Goal: Book appointment/travel/reservation

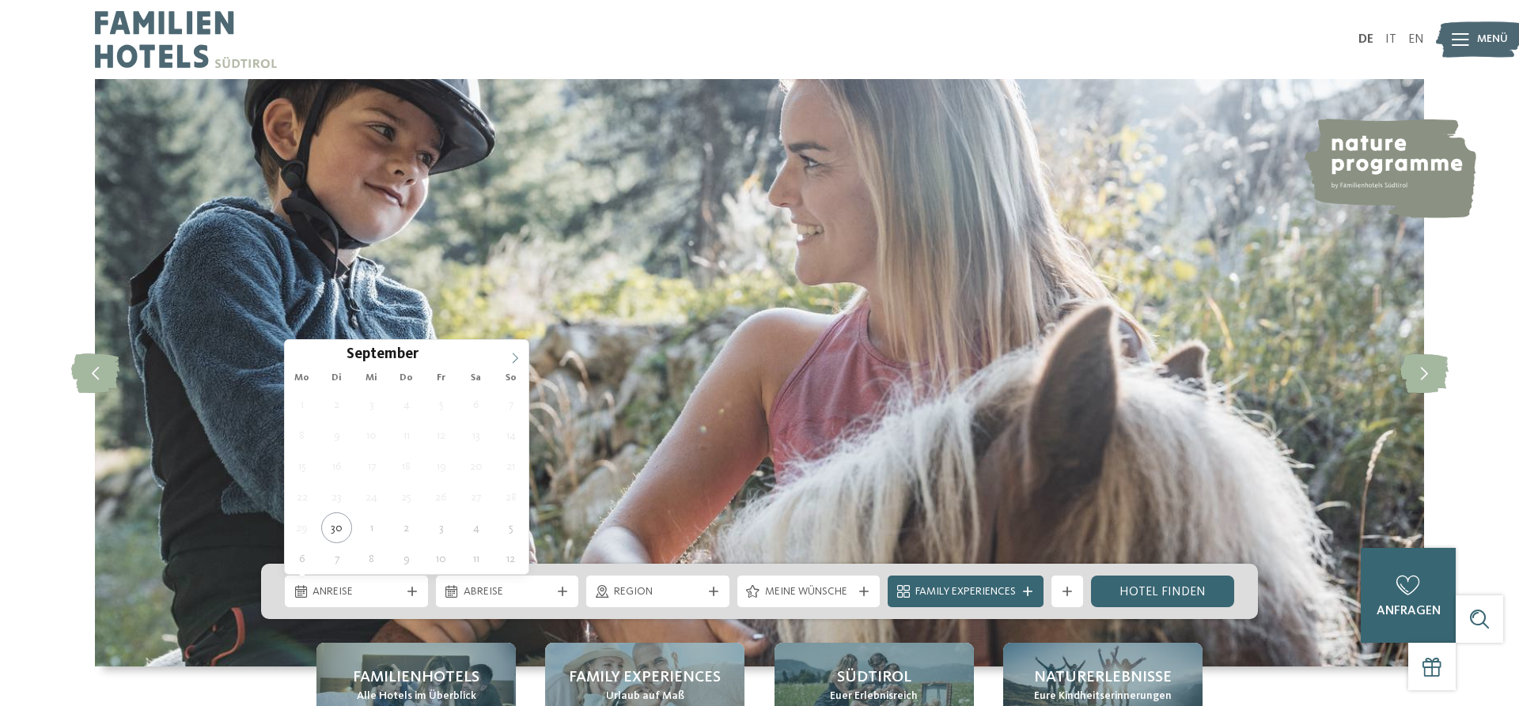
click at [518, 357] on icon at bounding box center [514, 358] width 11 height 11
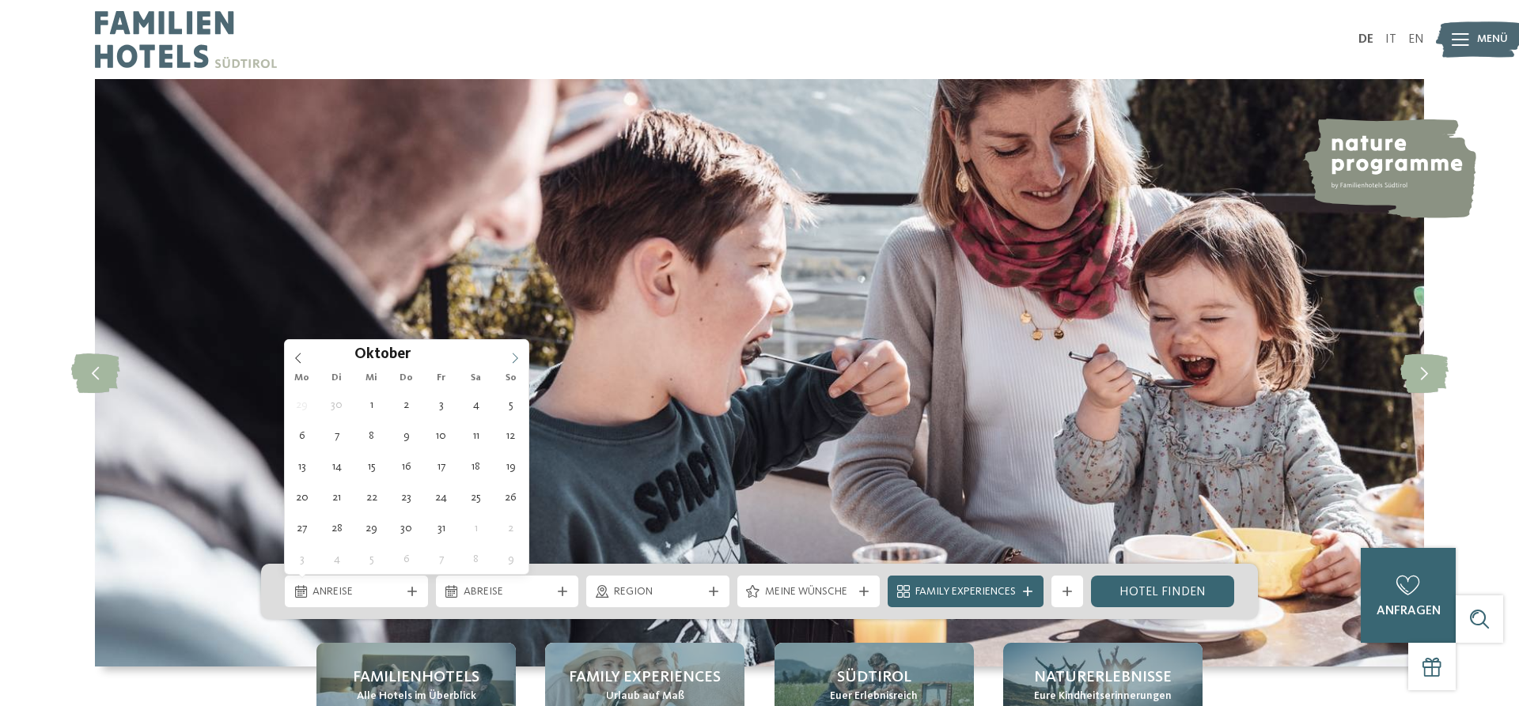
click at [518, 357] on icon at bounding box center [514, 358] width 11 height 11
type input "****"
click at [518, 357] on icon at bounding box center [514, 358] width 11 height 11
click at [513, 357] on icon at bounding box center [514, 358] width 11 height 11
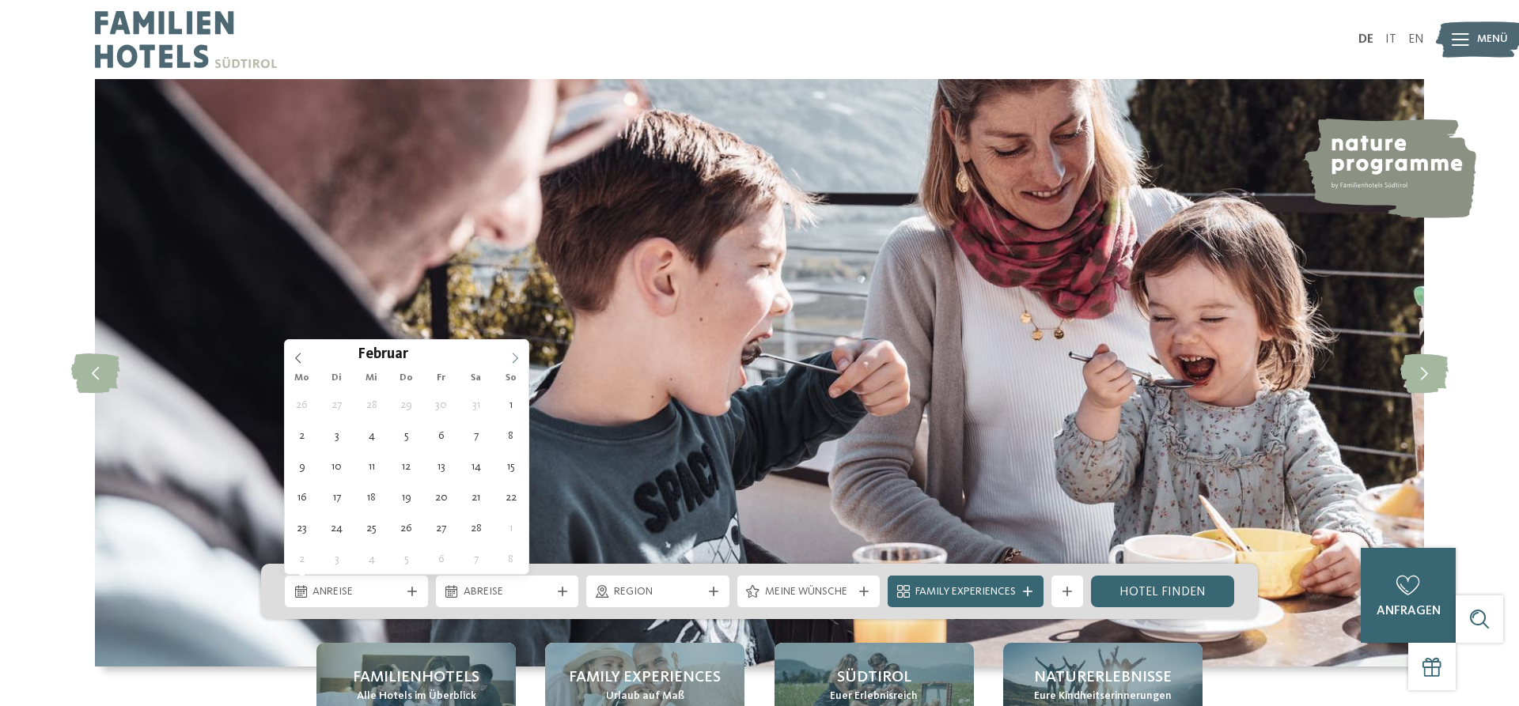
click at [513, 357] on icon at bounding box center [514, 358] width 11 height 11
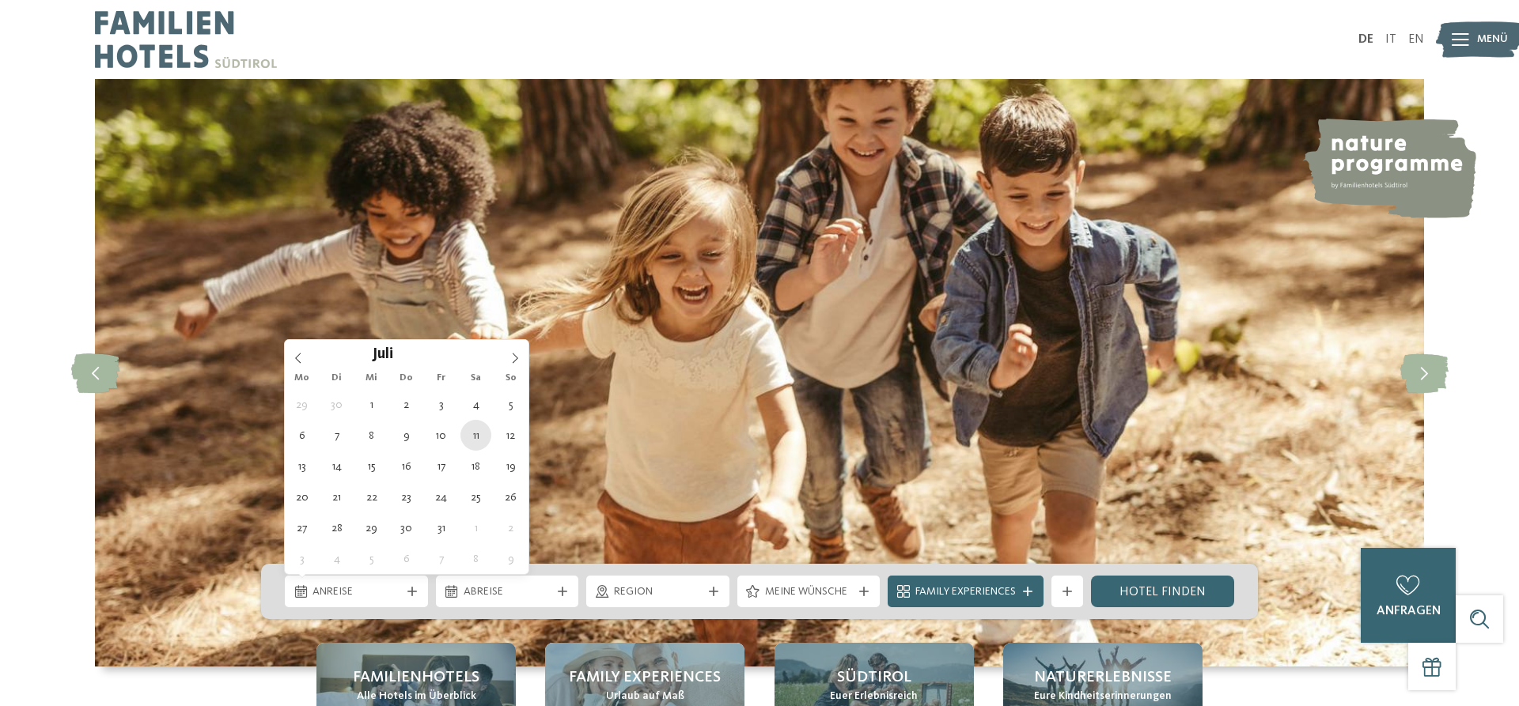
type div "11.07.2026"
type input "****"
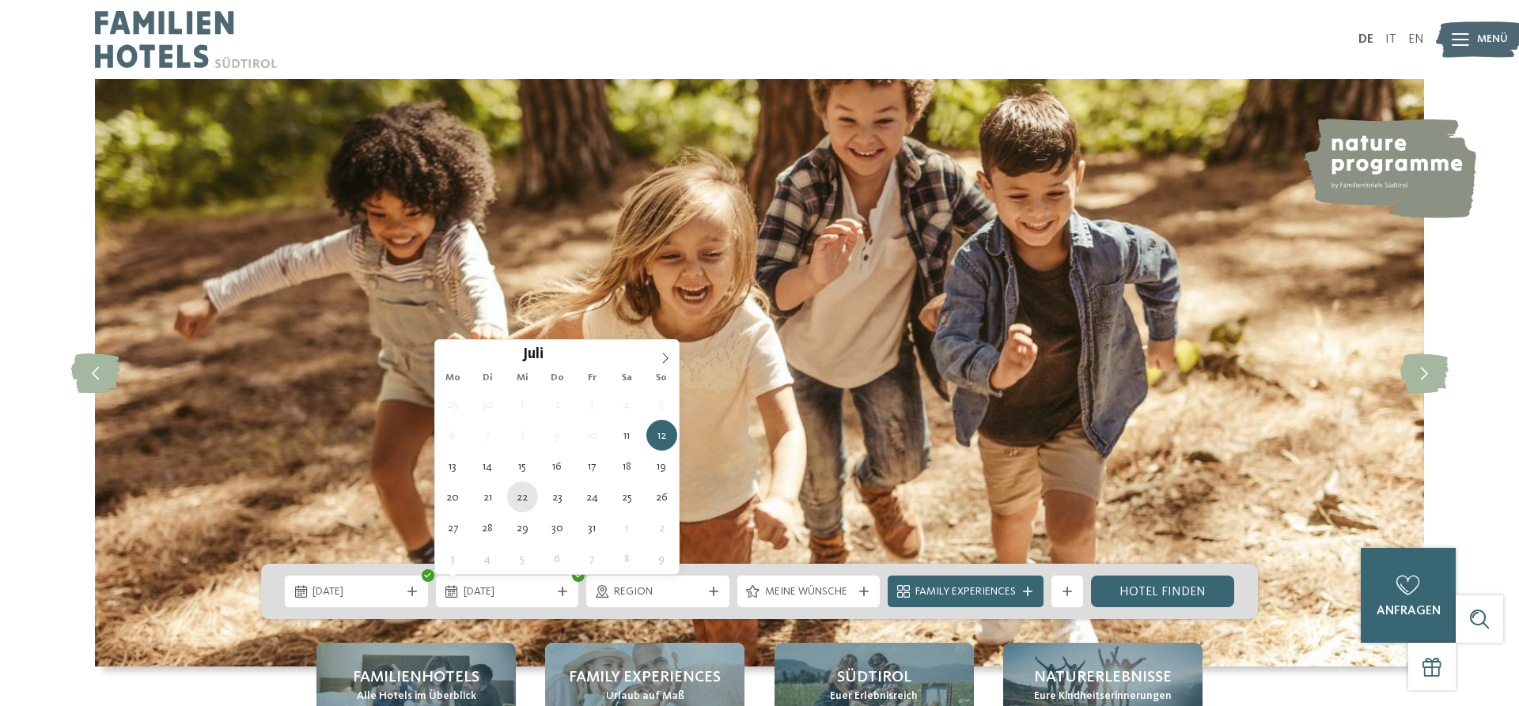
type div "22.07.2026"
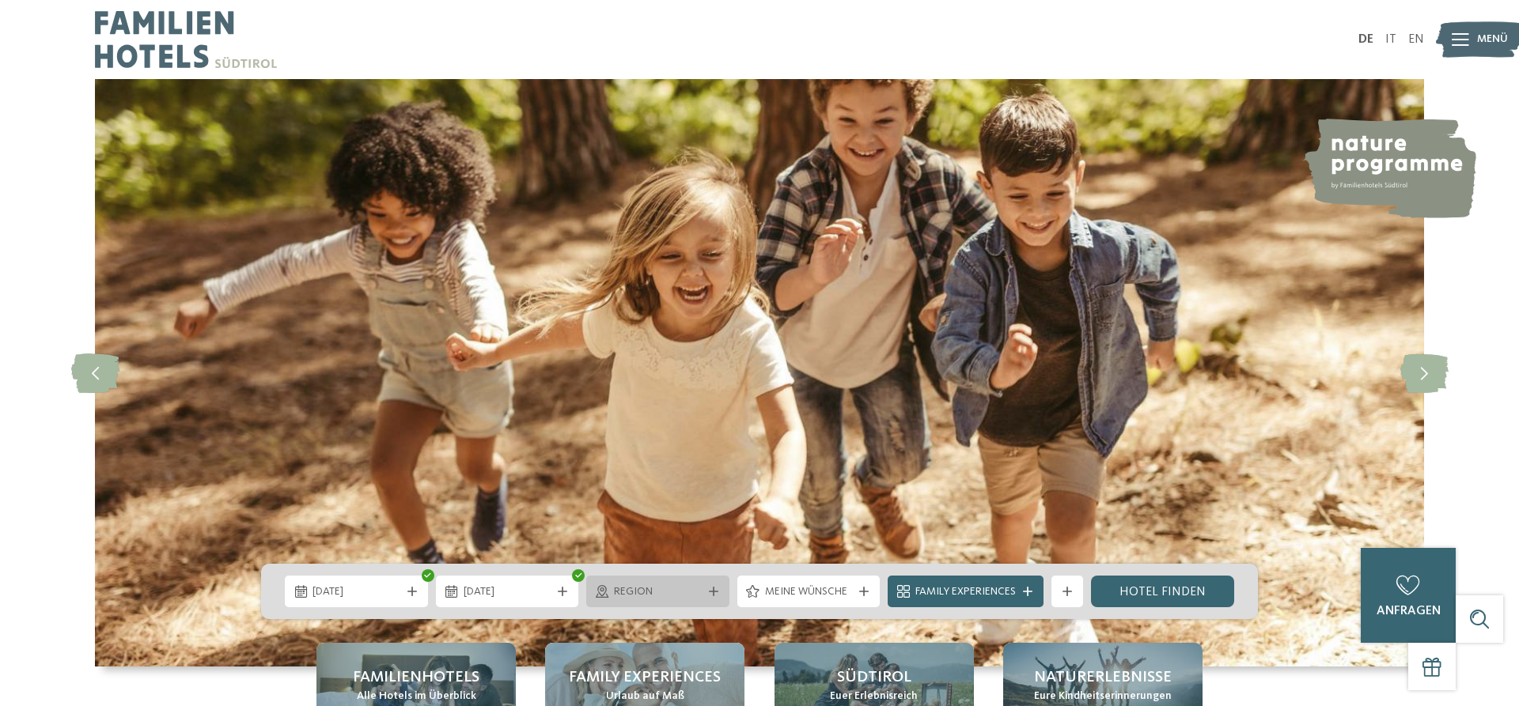
click at [661, 591] on span "Region" at bounding box center [658, 593] width 88 height 16
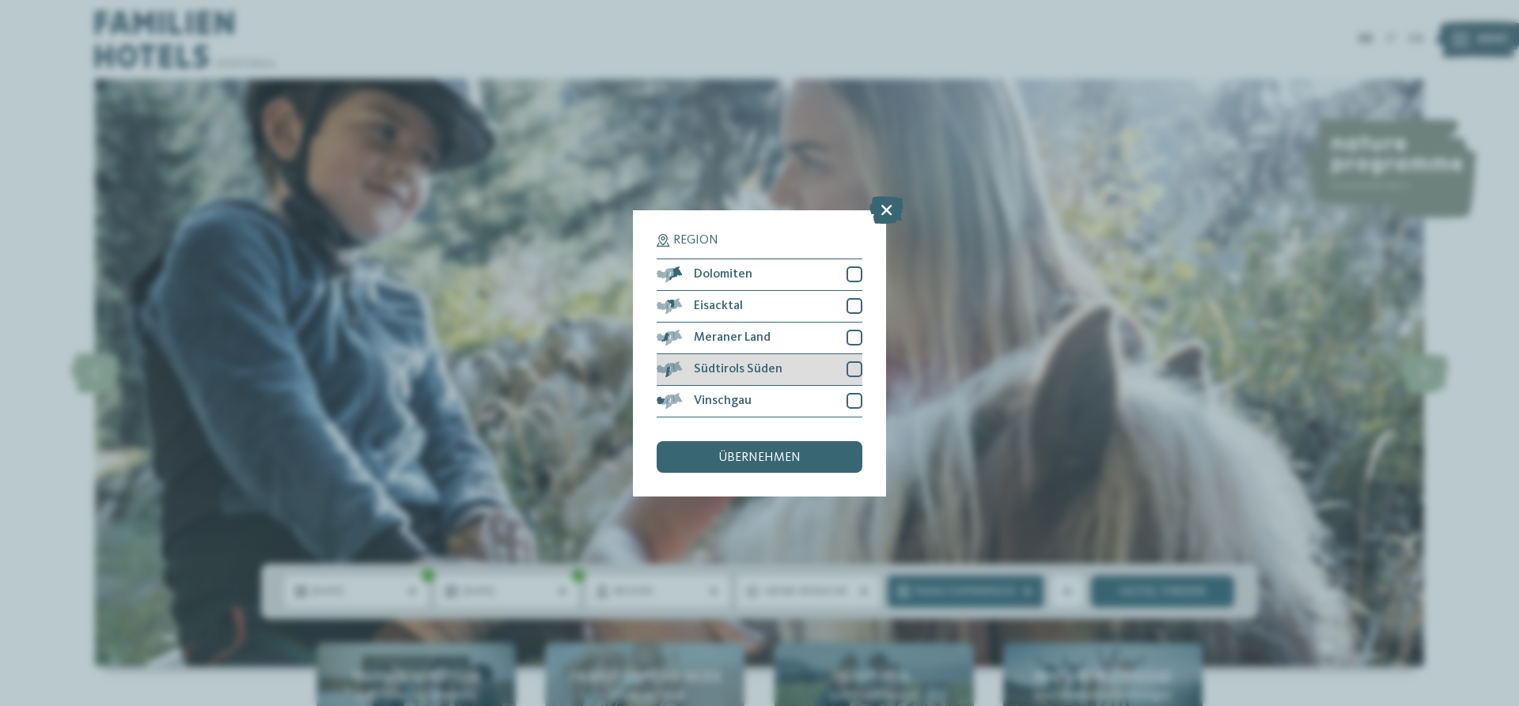
click at [854, 367] on div at bounding box center [854, 370] width 16 height 16
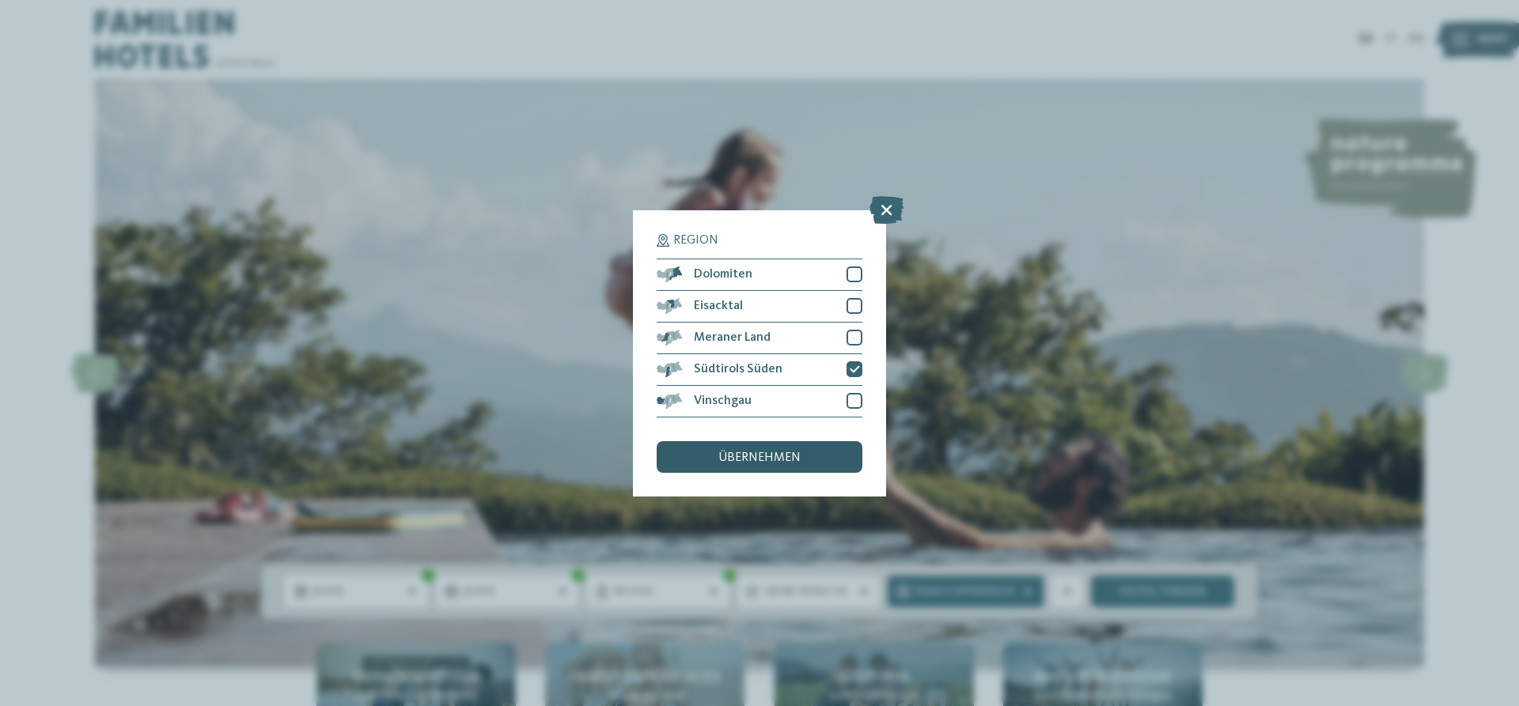
click at [772, 456] on span "übernehmen" at bounding box center [759, 458] width 82 height 13
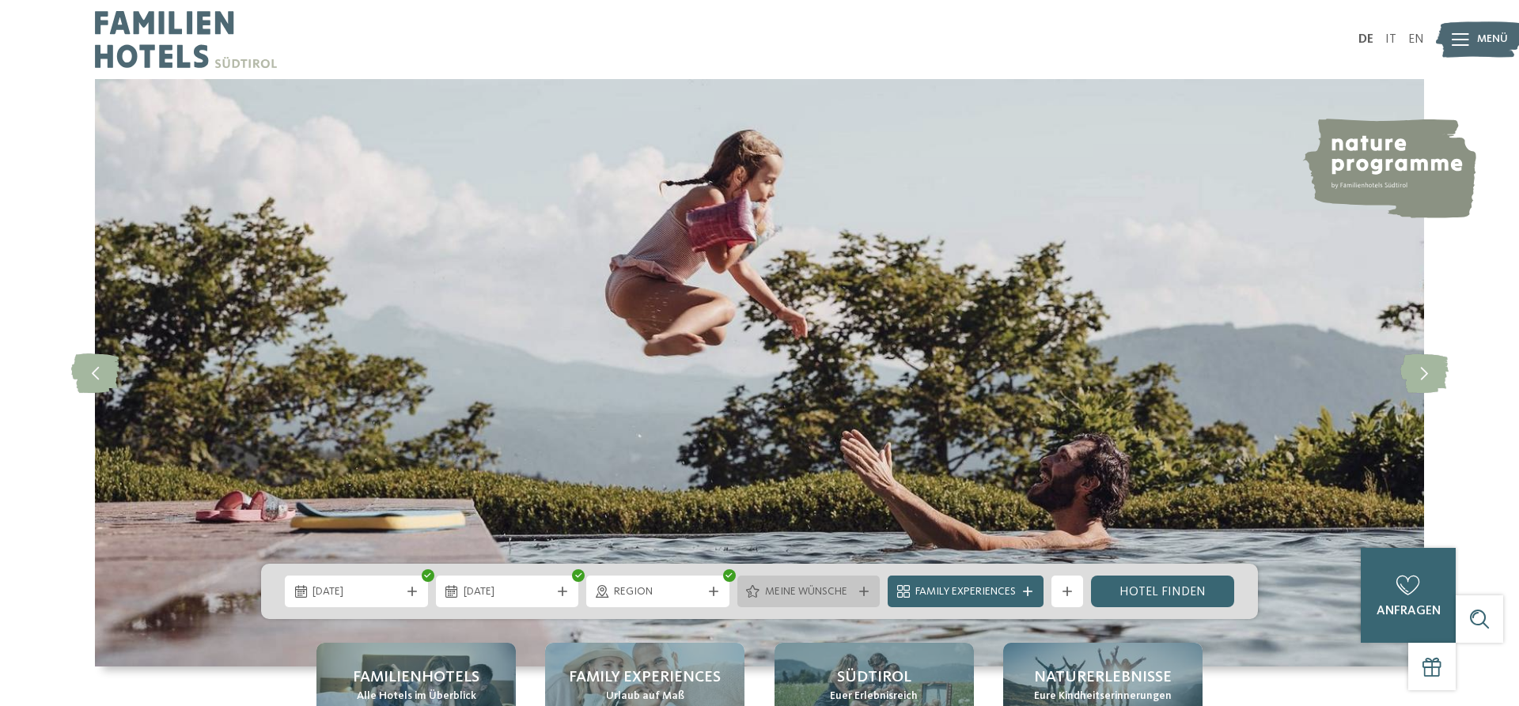
click at [801, 591] on span "Meine Wünsche" at bounding box center [809, 593] width 88 height 16
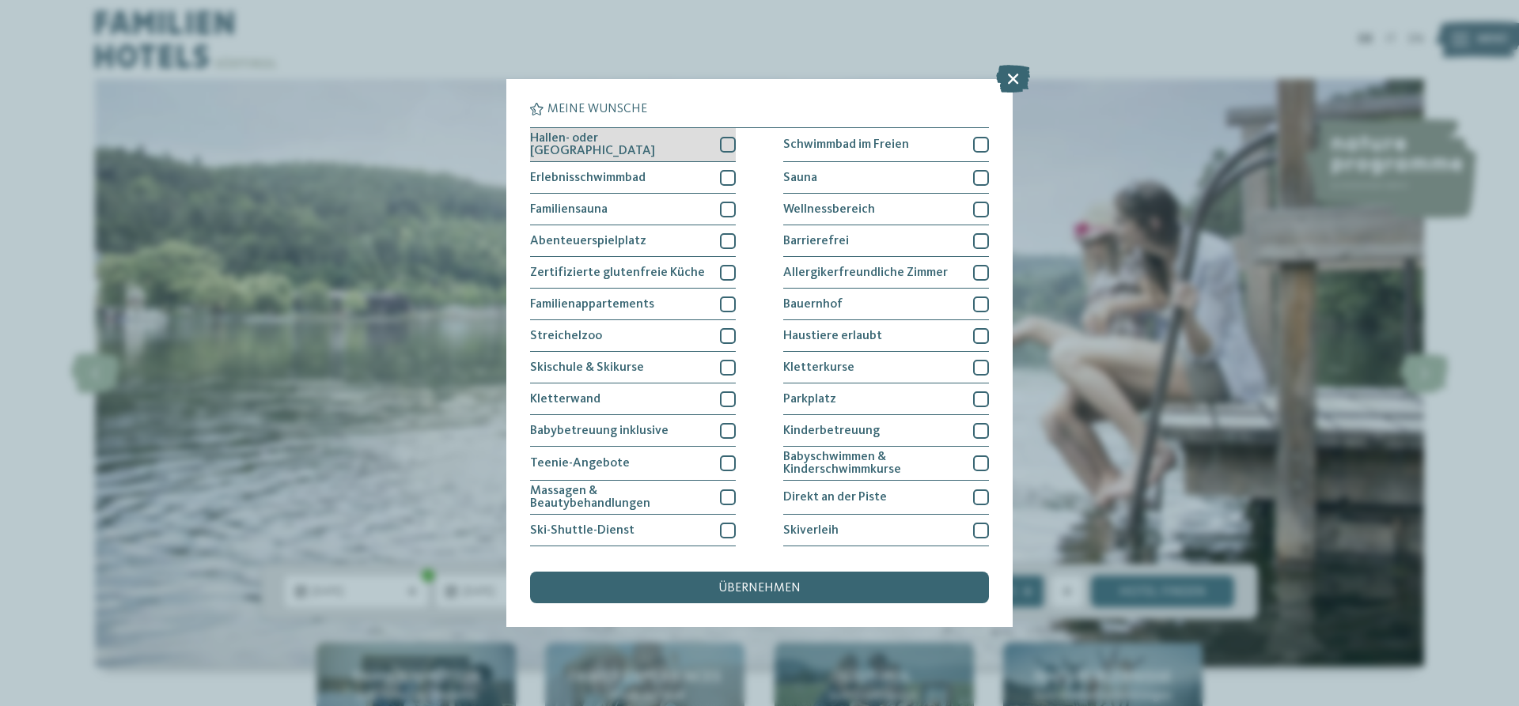
click at [730, 141] on div at bounding box center [728, 145] width 16 height 16
click at [730, 172] on div at bounding box center [728, 178] width 16 height 16
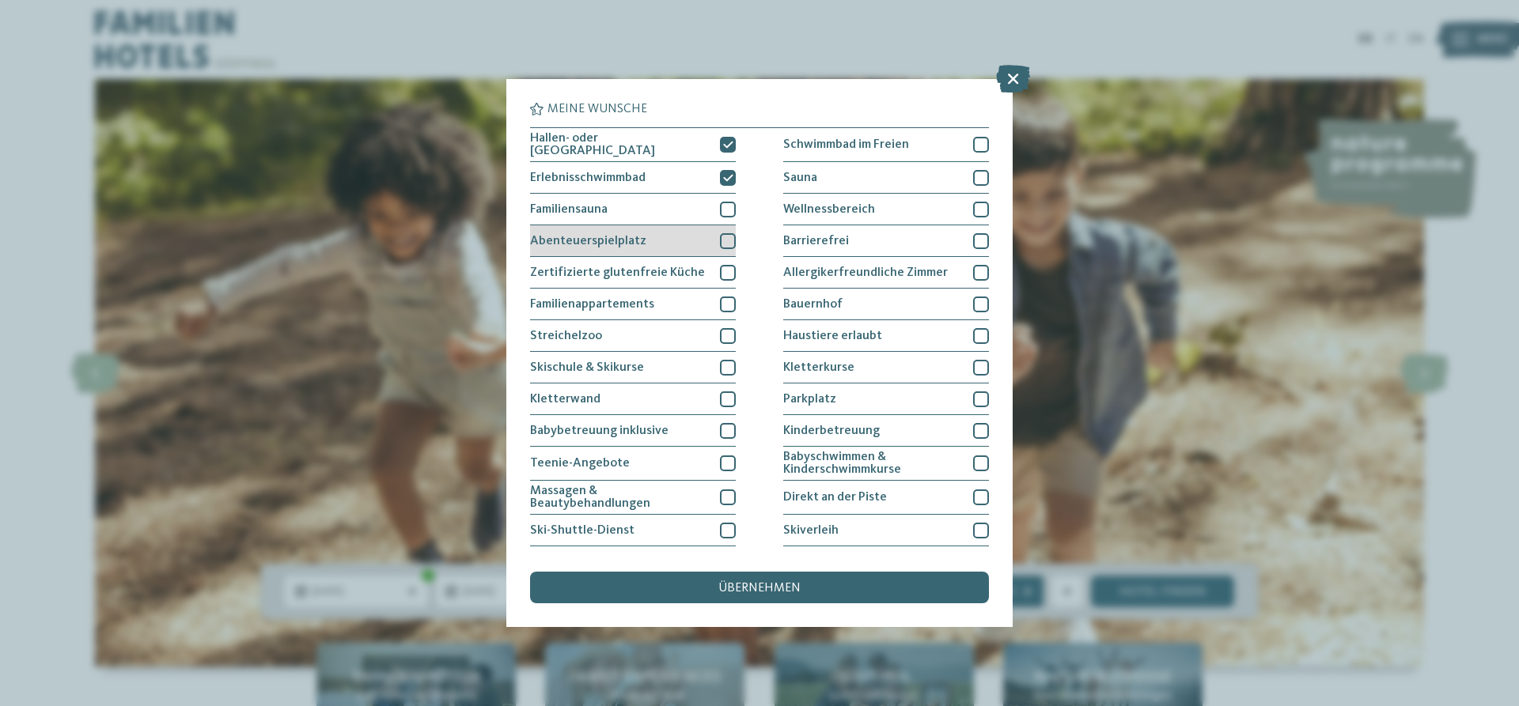
click at [728, 236] on div at bounding box center [728, 241] width 16 height 16
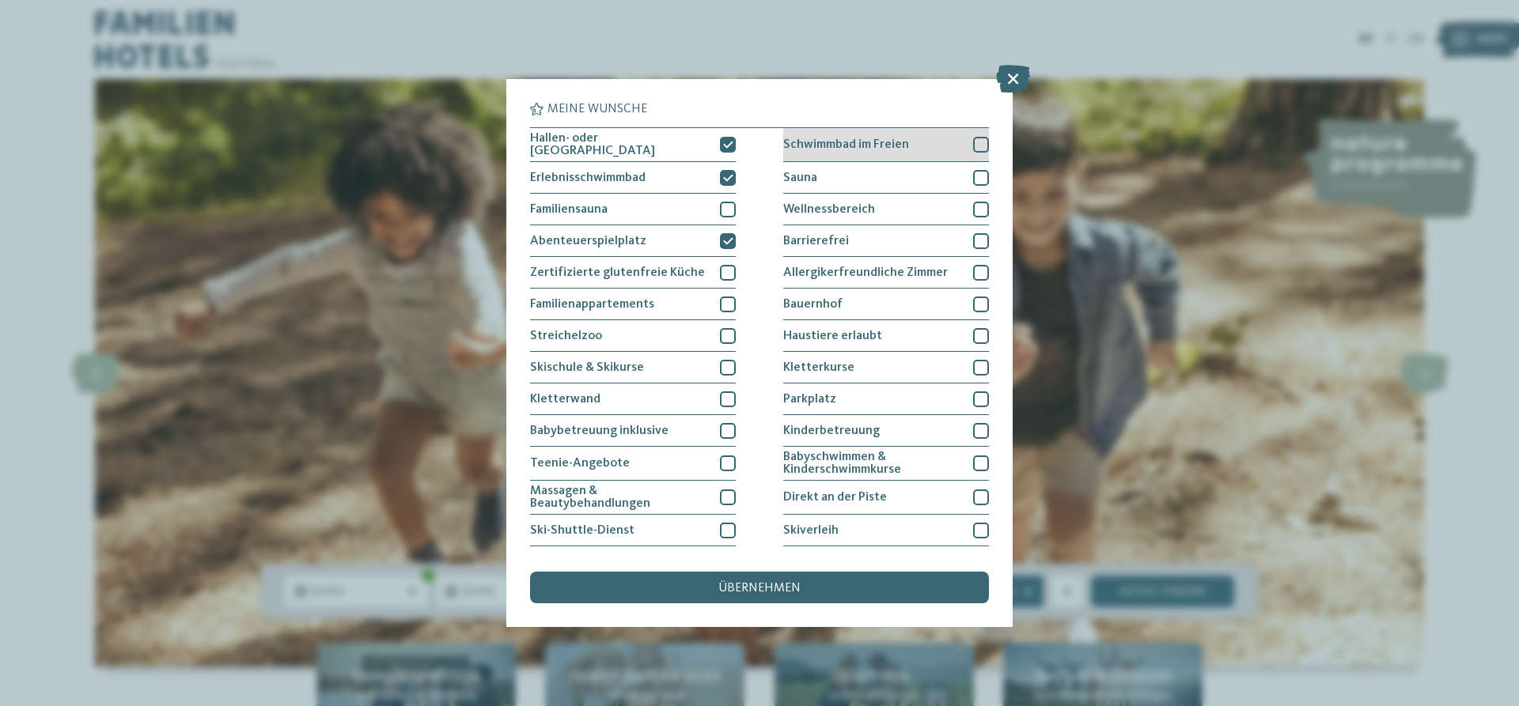
click at [979, 144] on div at bounding box center [981, 145] width 16 height 16
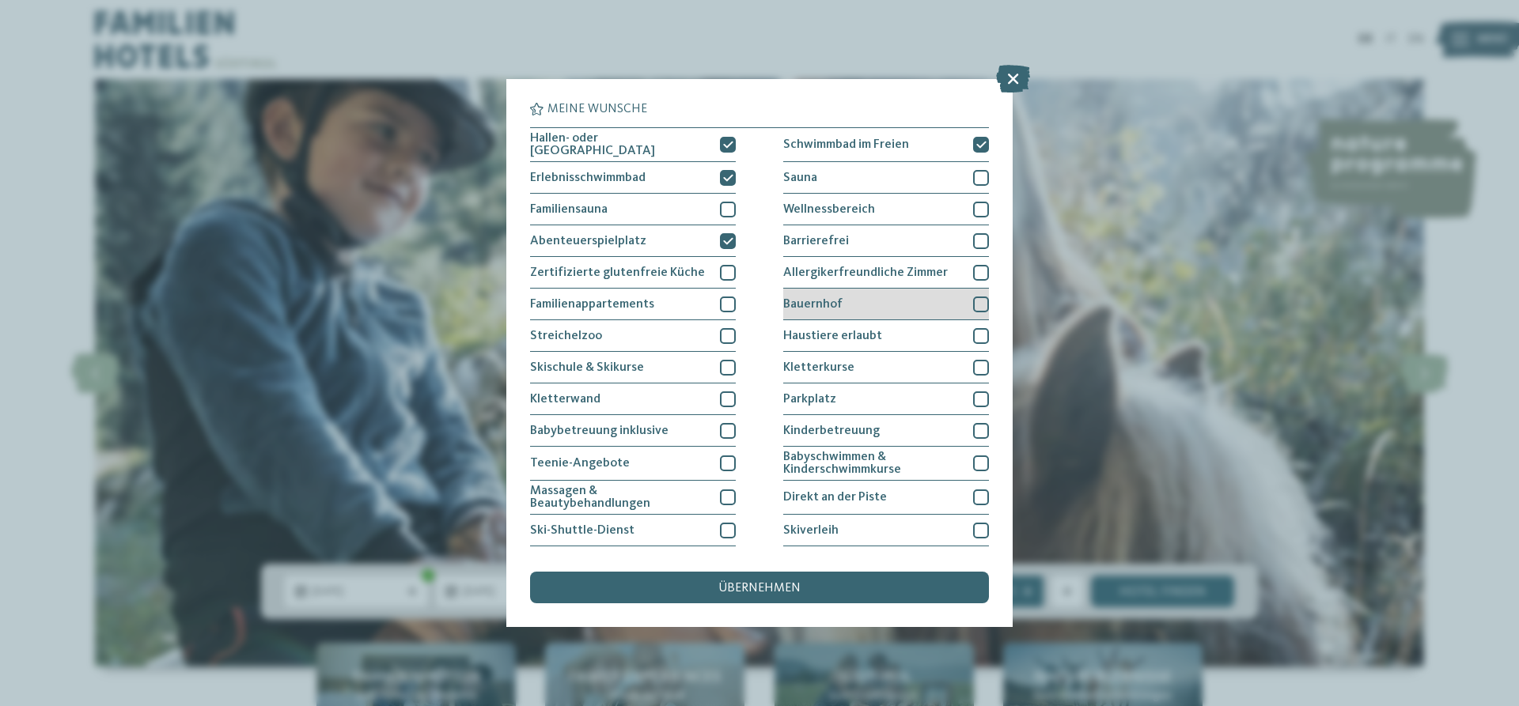
click at [972, 304] on div "Bauernhof" at bounding box center [886, 305] width 206 height 32
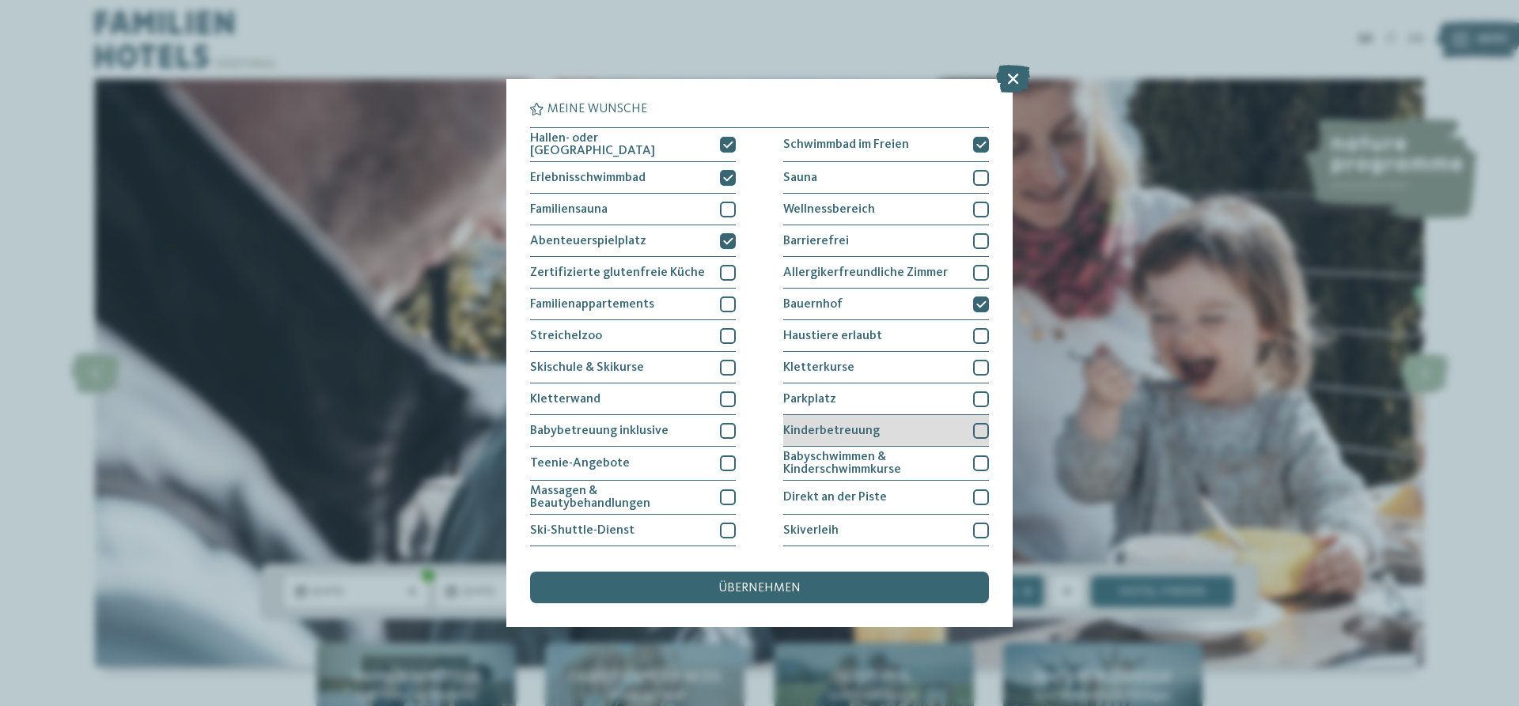
click at [978, 433] on div at bounding box center [981, 431] width 16 height 16
click at [979, 405] on div "Parkplatz" at bounding box center [886, 400] width 206 height 32
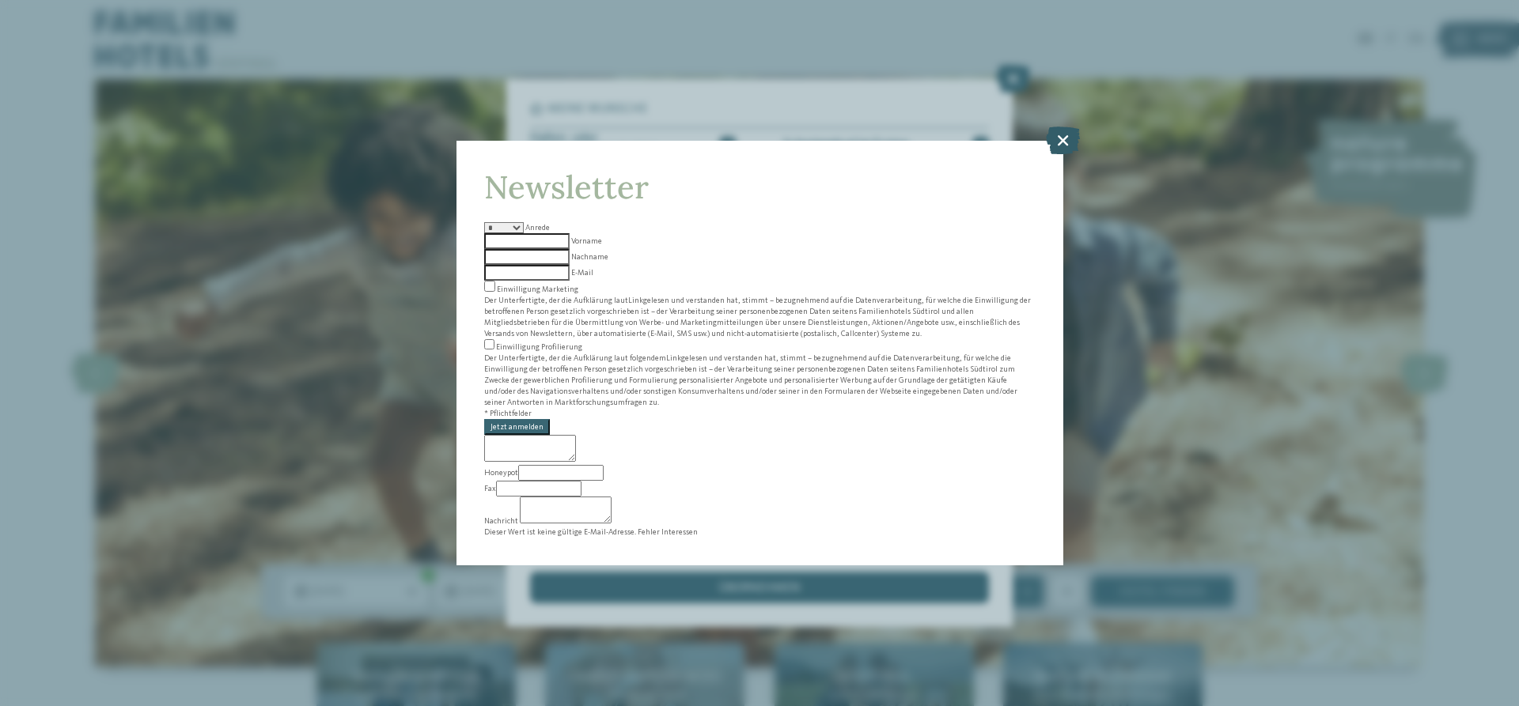
click at [1064, 154] on icon at bounding box center [1063, 141] width 34 height 28
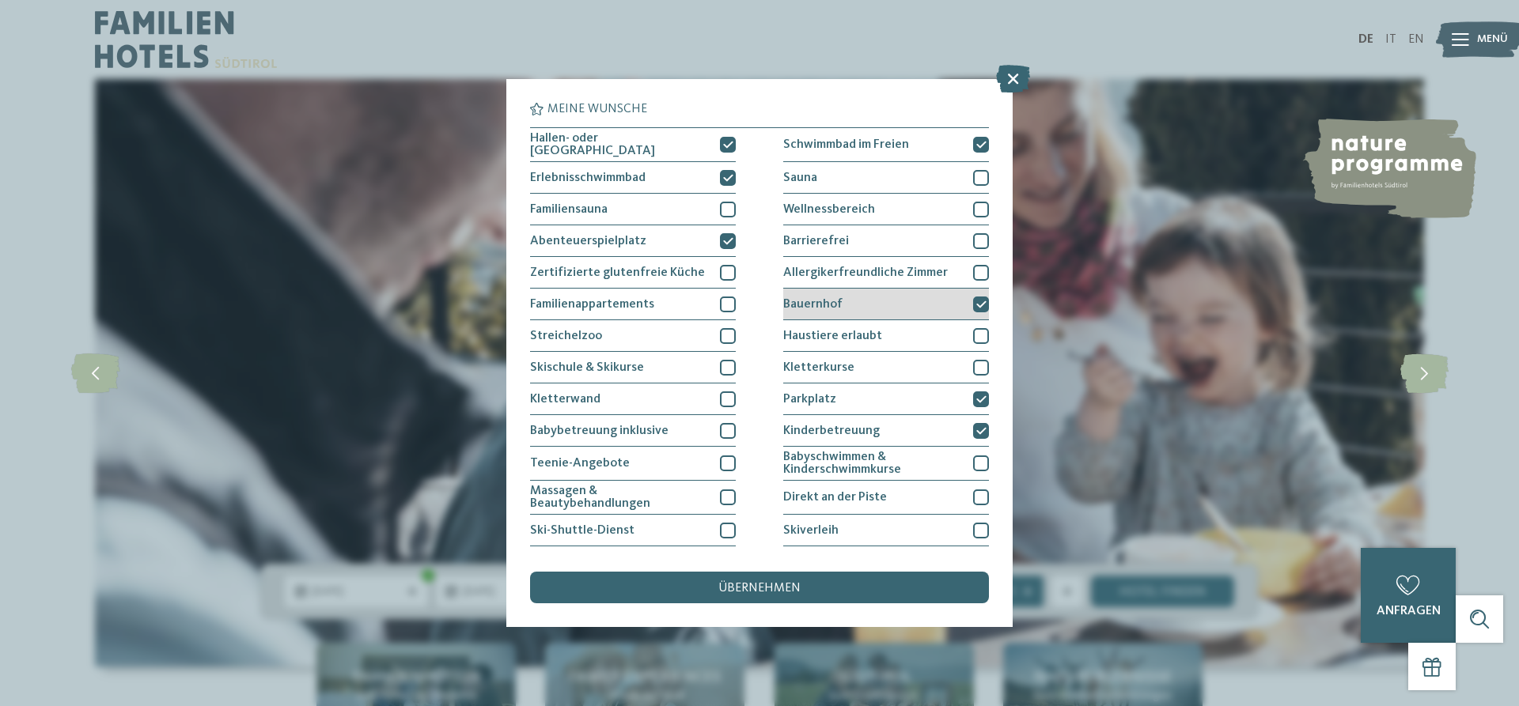
click at [976, 300] on icon at bounding box center [981, 304] width 10 height 9
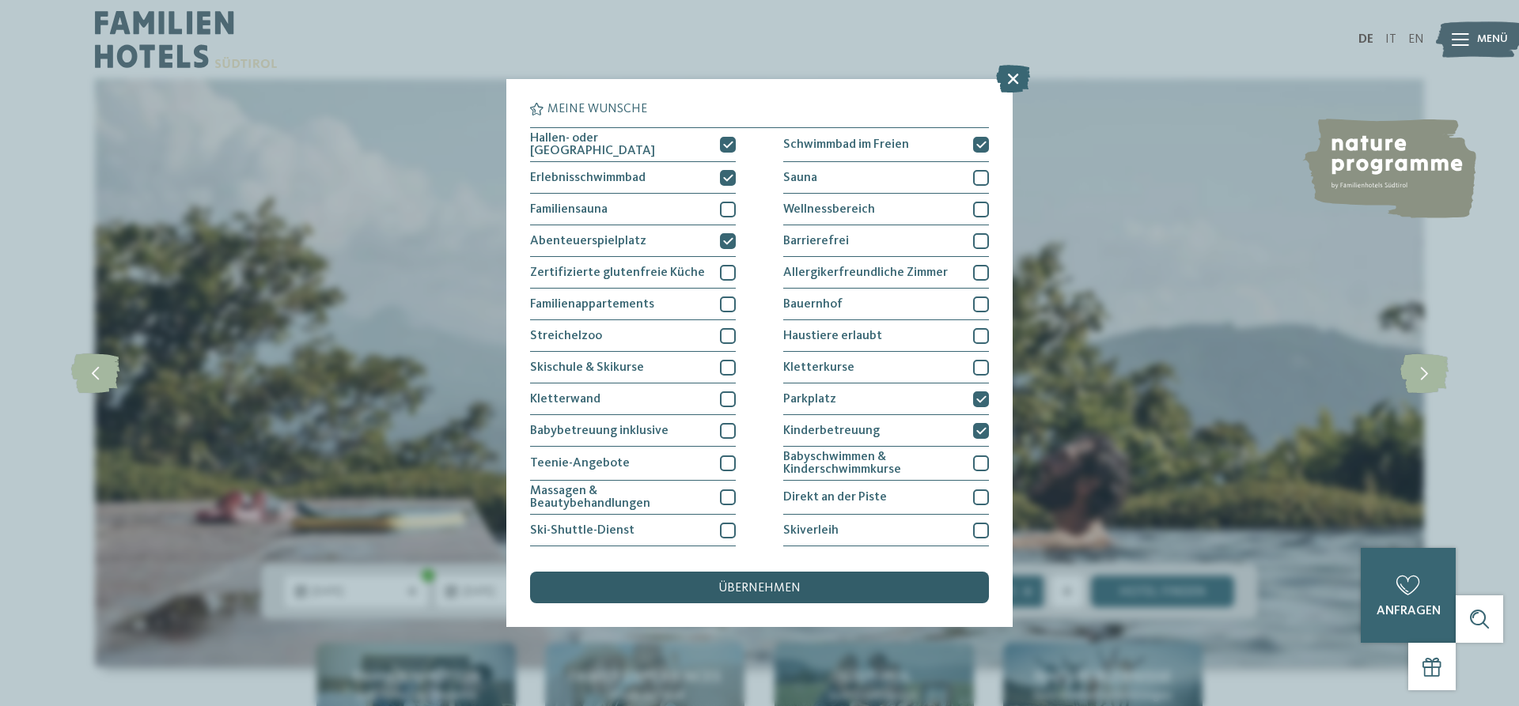
click at [710, 584] on div "übernehmen" at bounding box center [759, 588] width 459 height 32
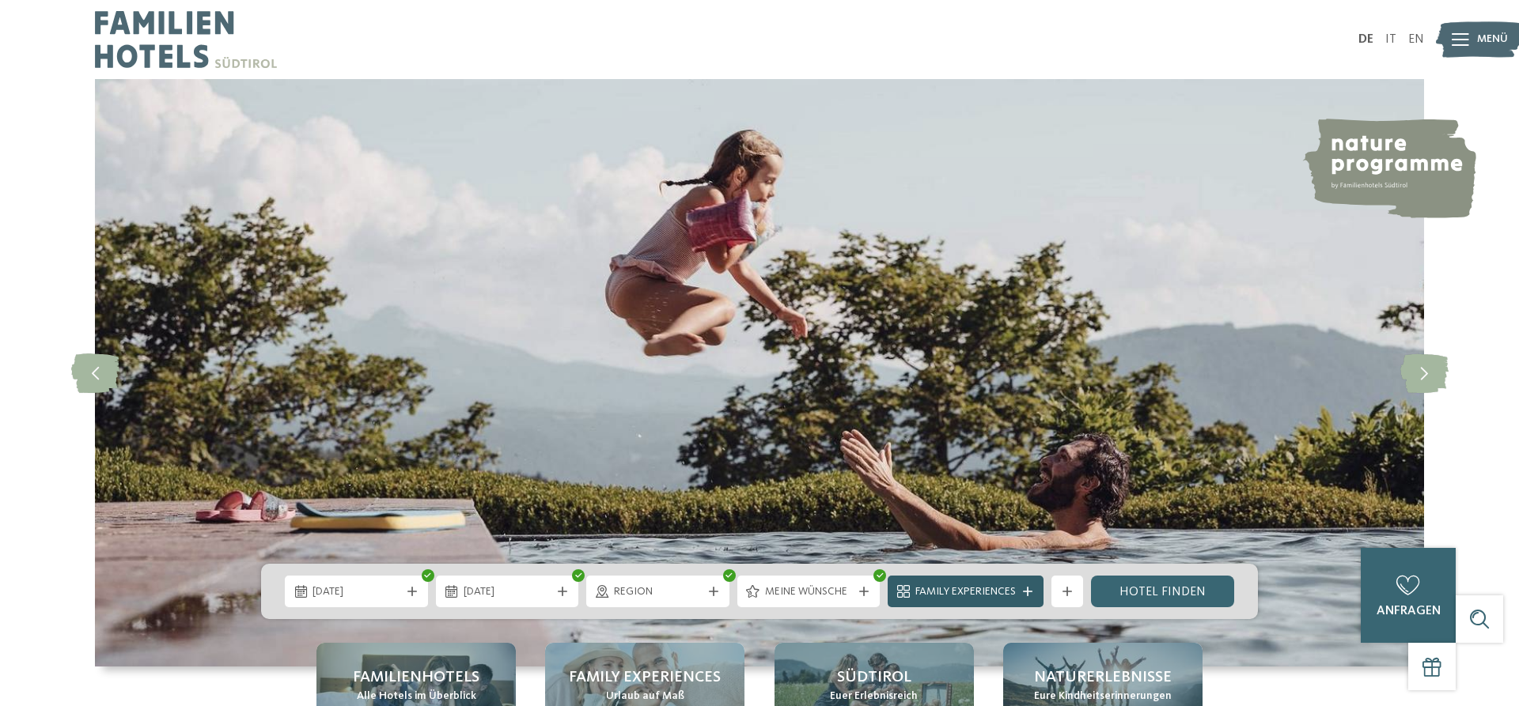
click at [963, 590] on span "Family Experiences" at bounding box center [965, 593] width 100 height 16
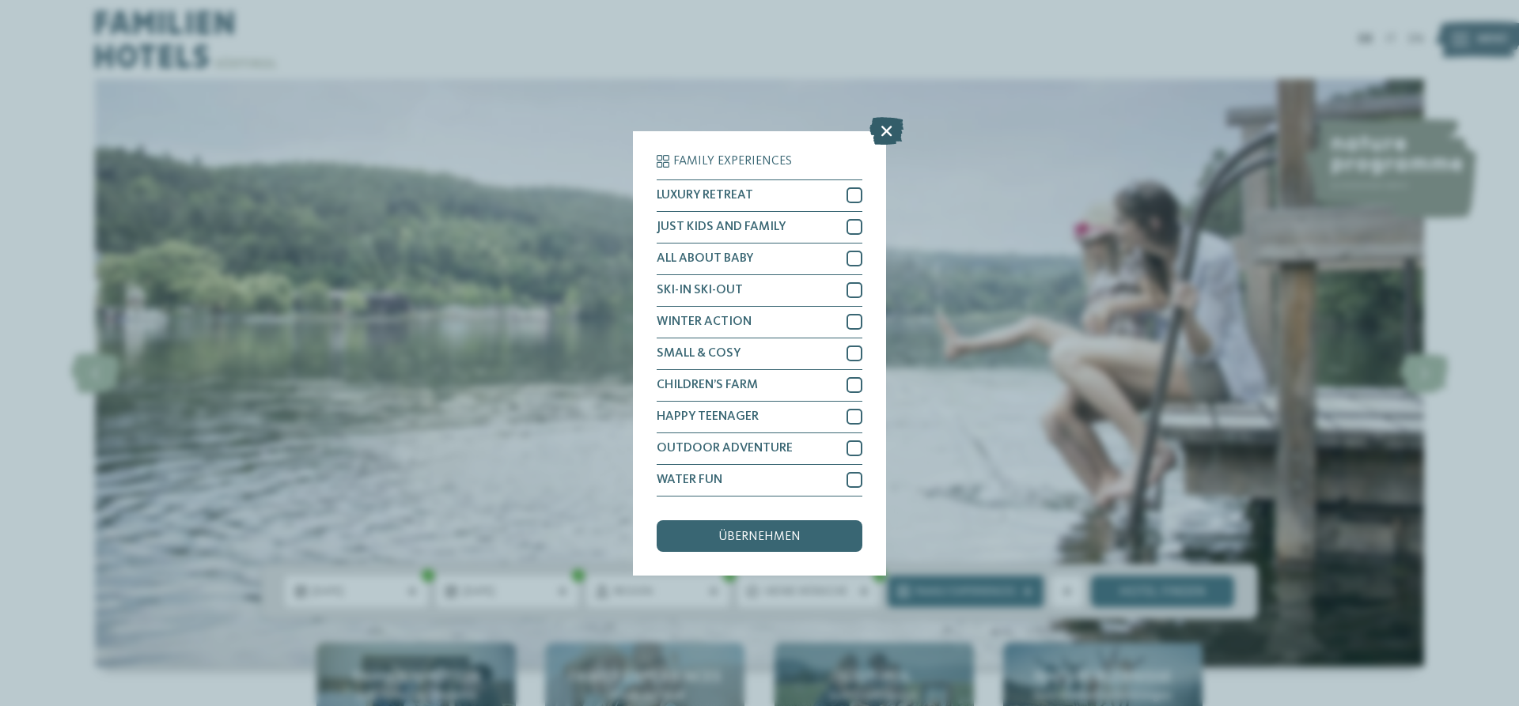
click at [894, 130] on icon at bounding box center [886, 130] width 34 height 28
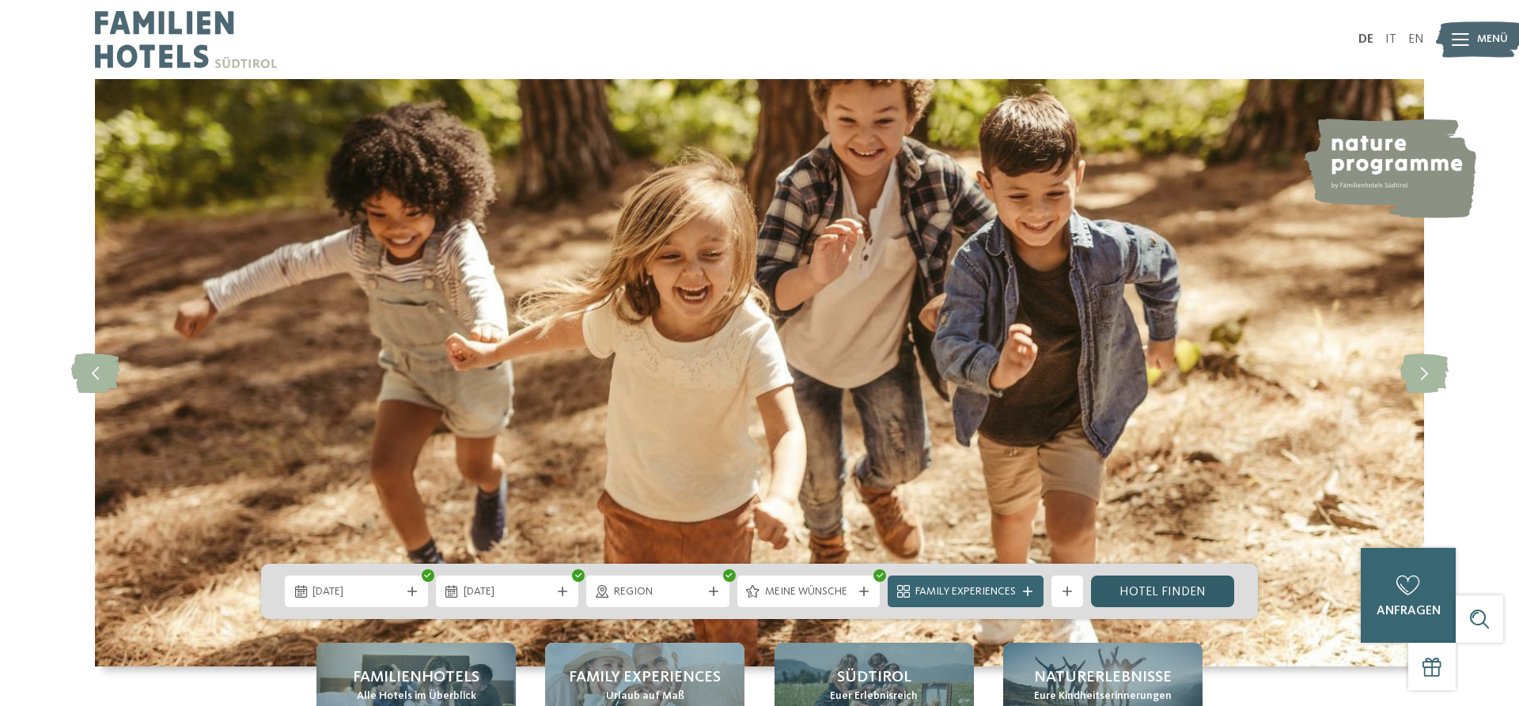
click at [1130, 600] on link "Hotel finden" at bounding box center [1162, 592] width 143 height 32
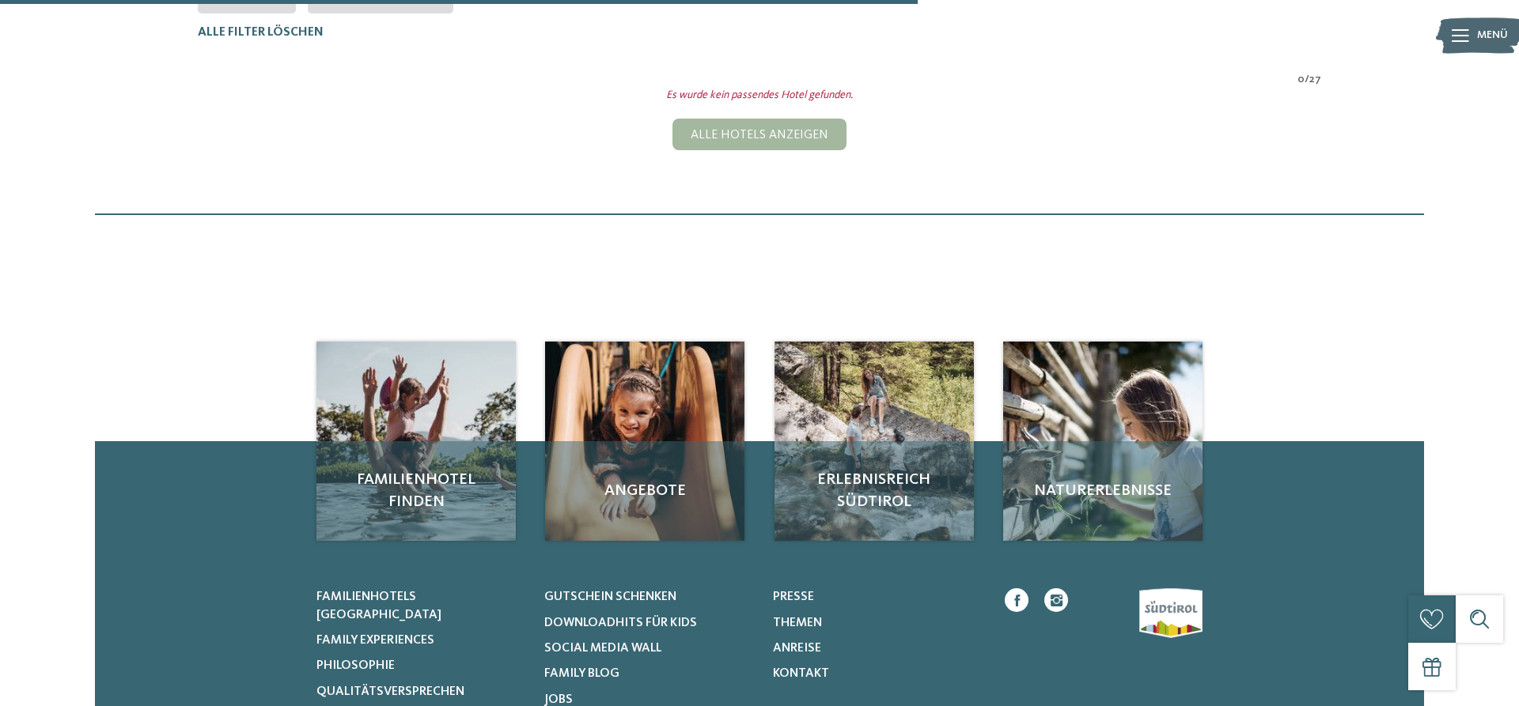
scroll to position [558, 0]
click at [817, 137] on div "Alle Hotels anzeigen" at bounding box center [759, 134] width 174 height 32
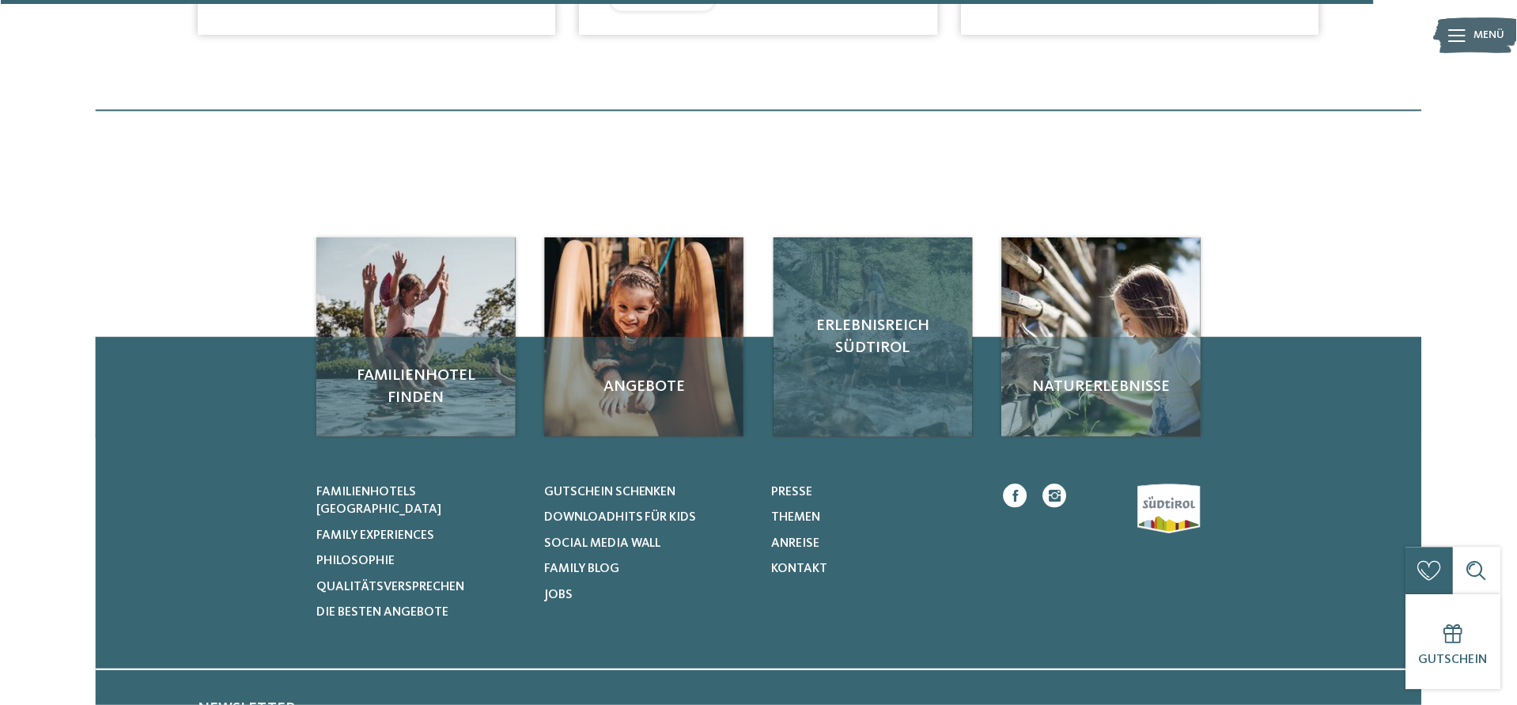
scroll to position [5183, 0]
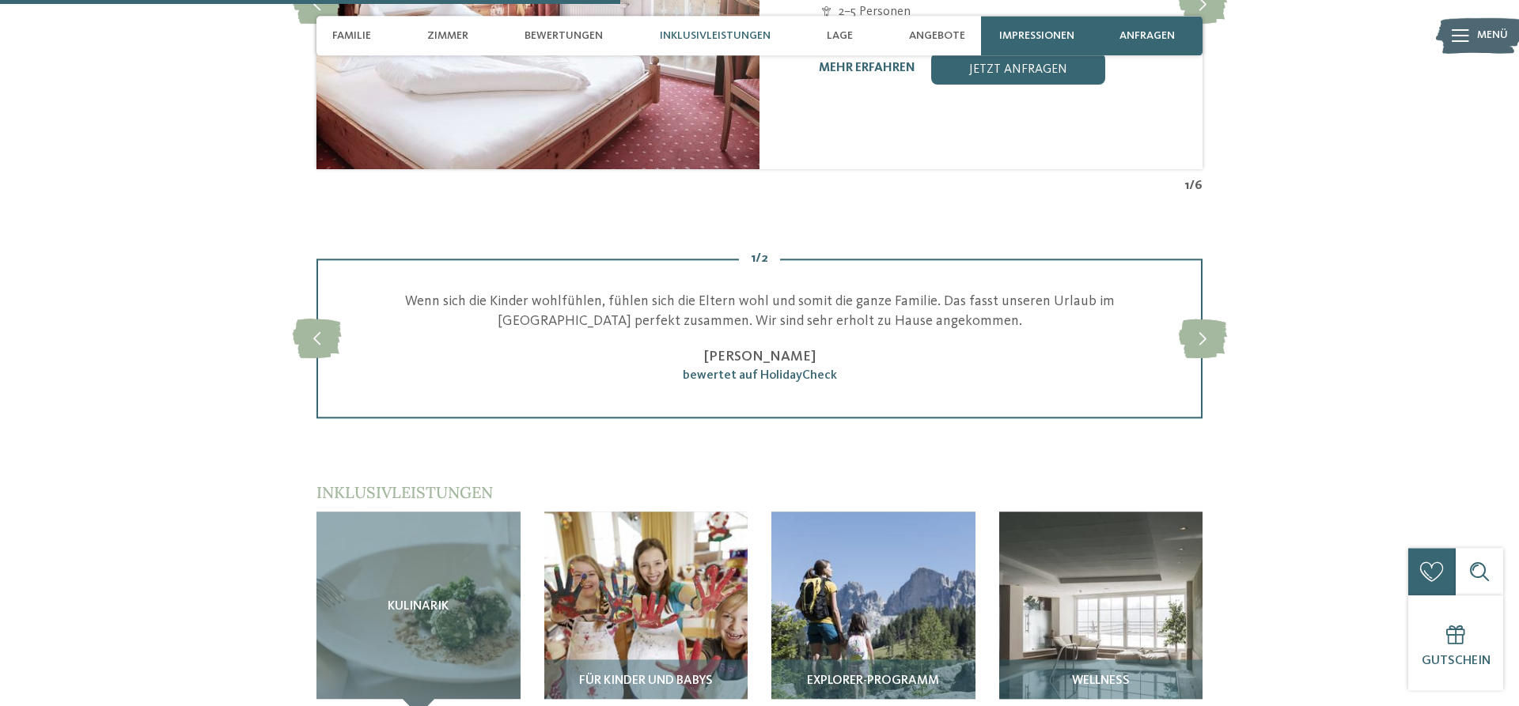
scroll to position [2098, 0]
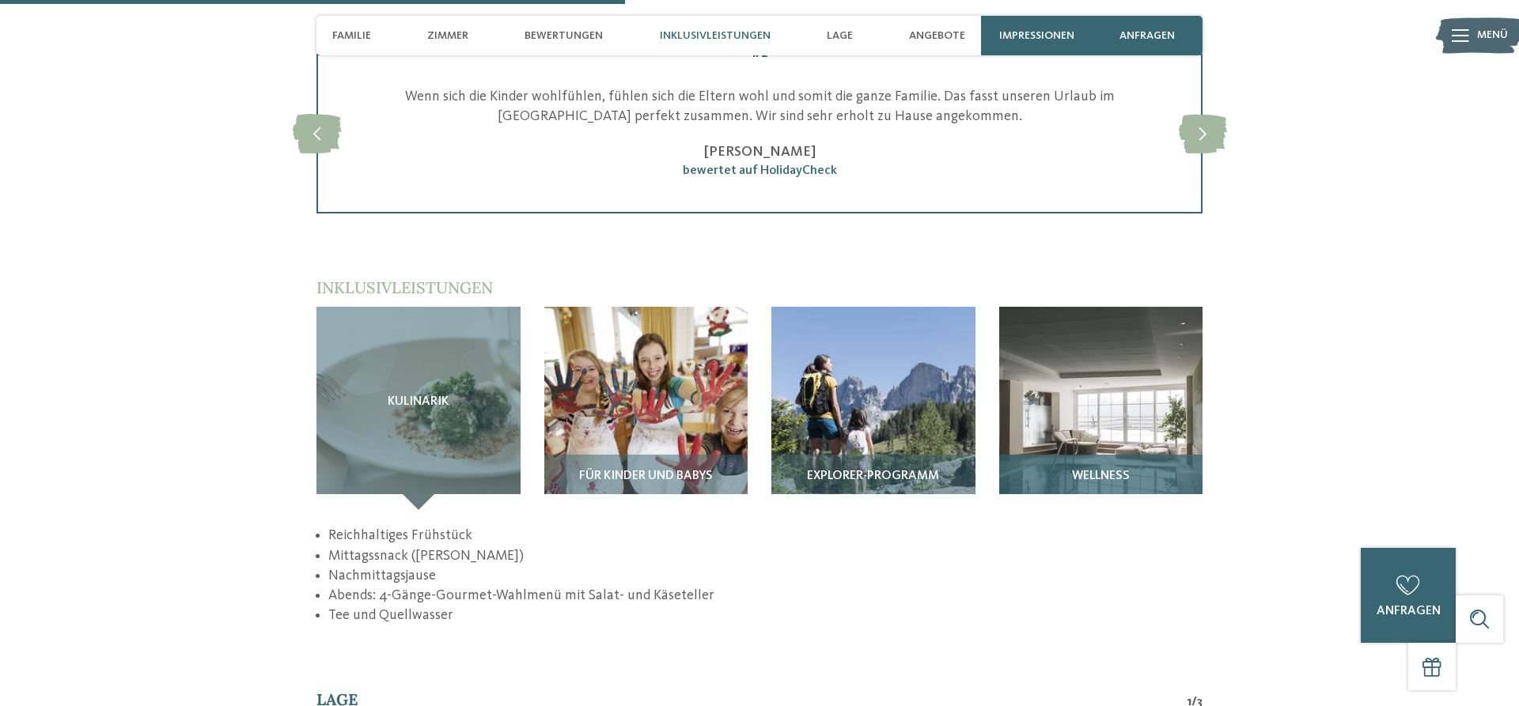
click at [1135, 432] on img at bounding box center [1101, 409] width 204 height 204
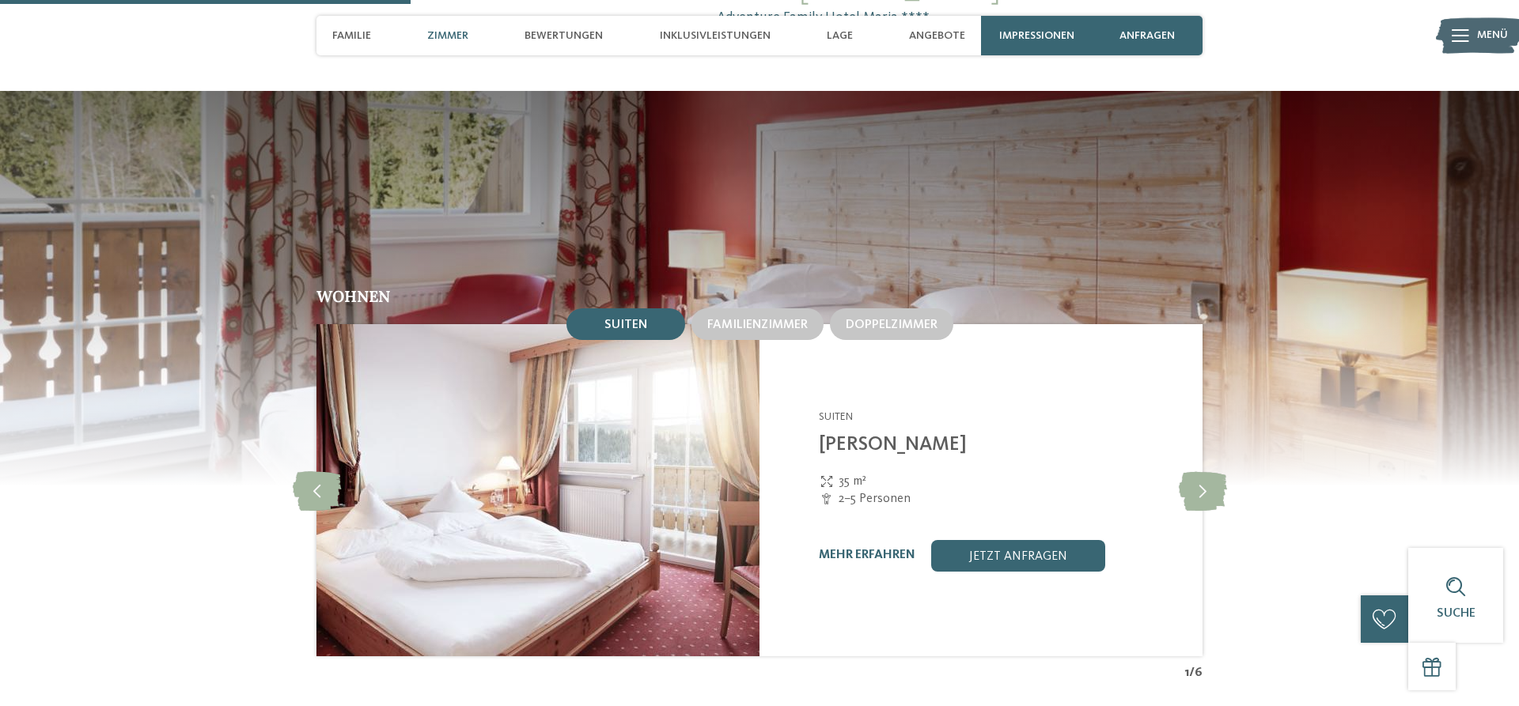
scroll to position [1452, 0]
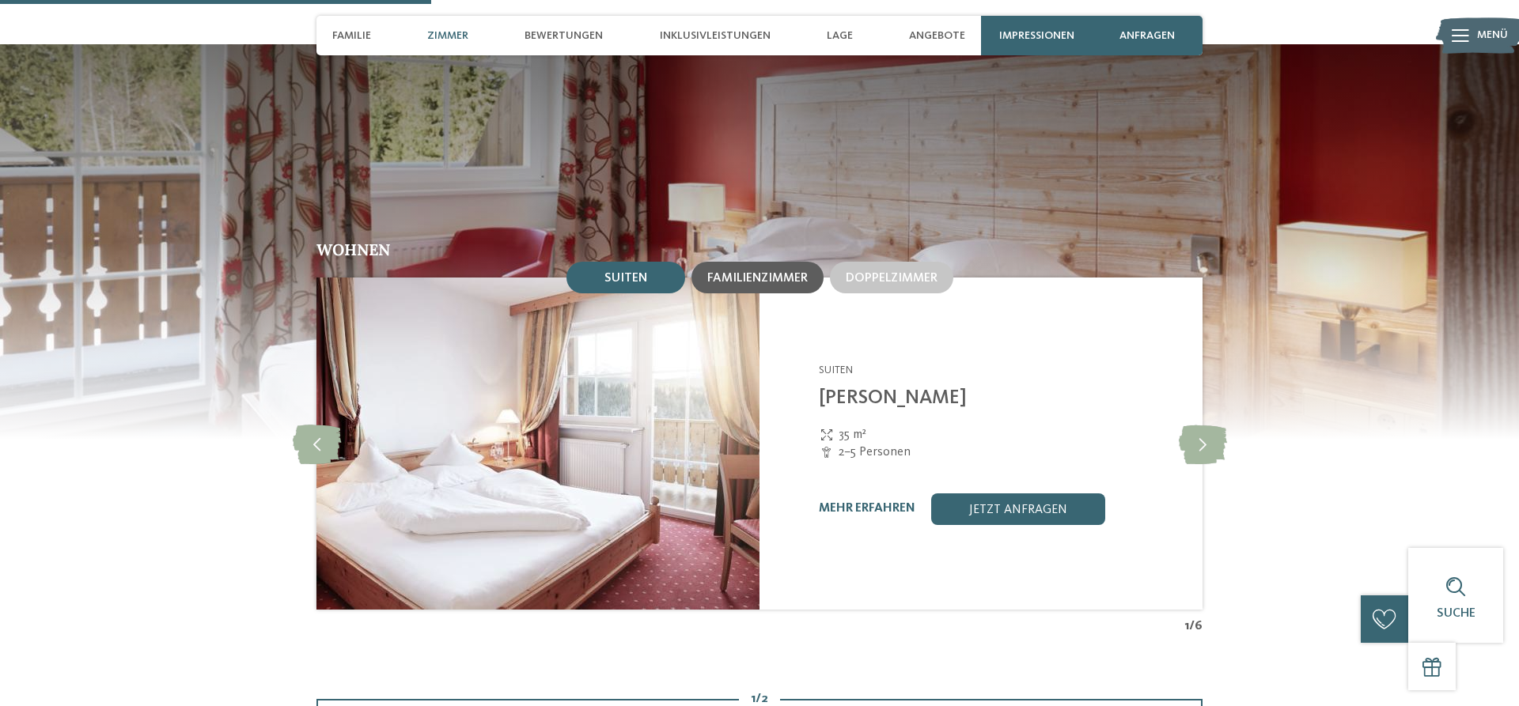
click at [738, 274] on span "Familienzimmer" at bounding box center [757, 278] width 100 height 13
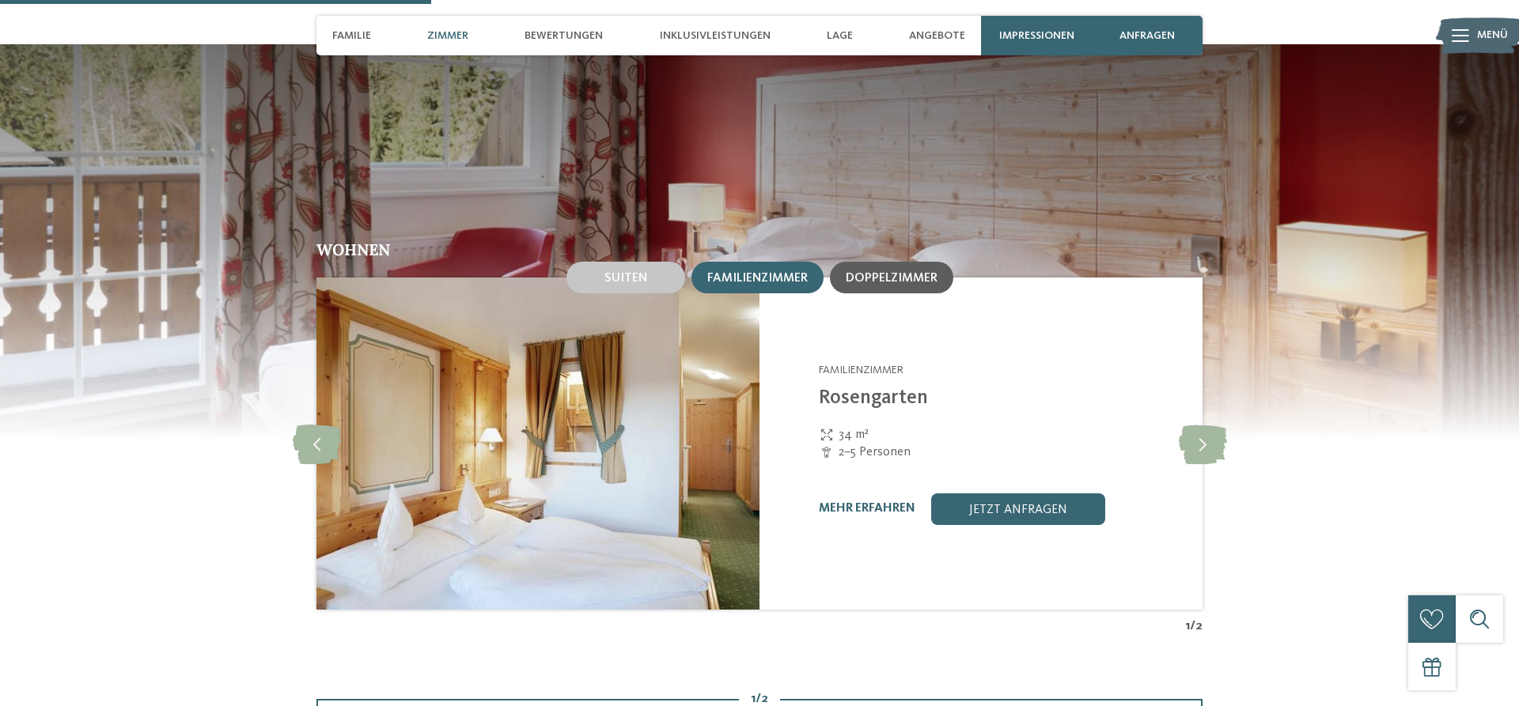
click at [925, 271] on div "Doppelzimmer" at bounding box center [892, 278] width 92 height 14
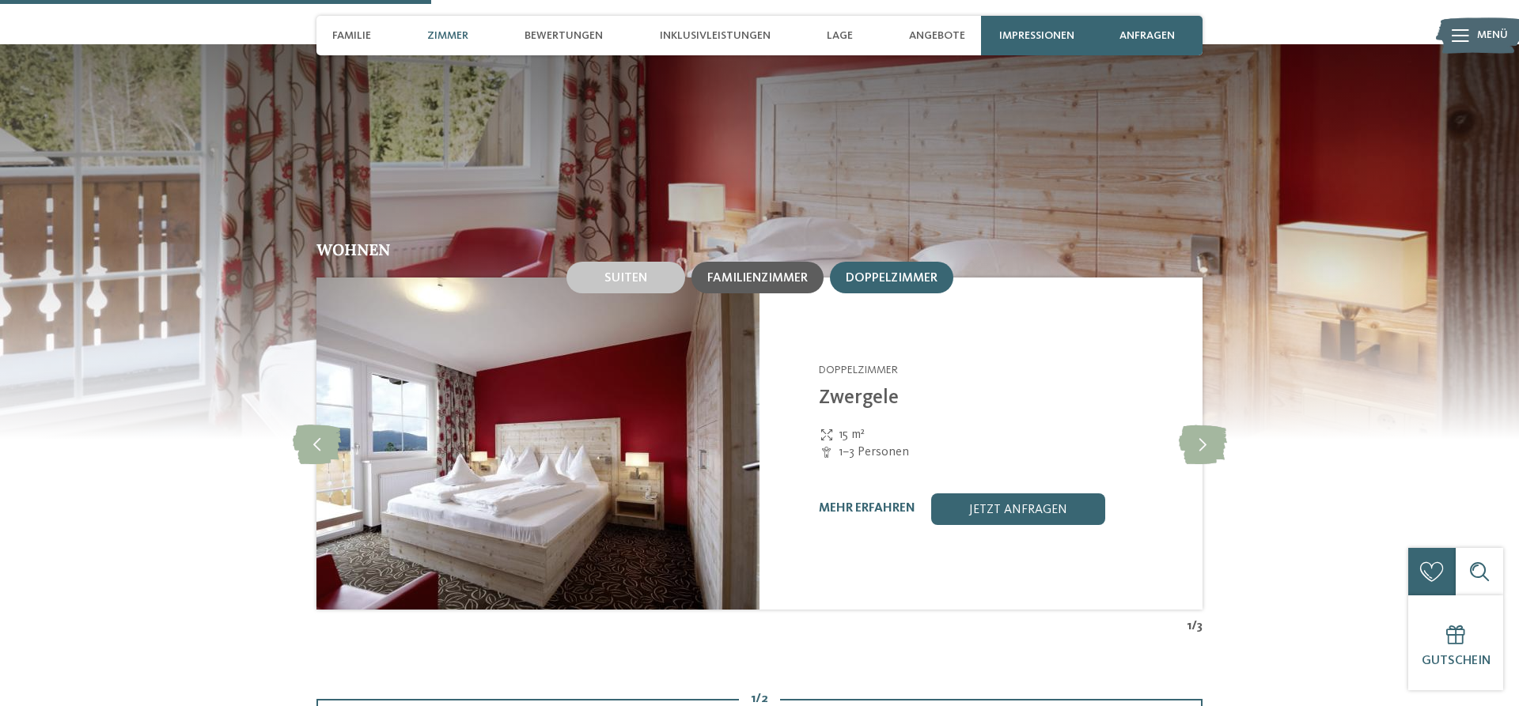
click at [778, 273] on span "Familienzimmer" at bounding box center [757, 278] width 100 height 13
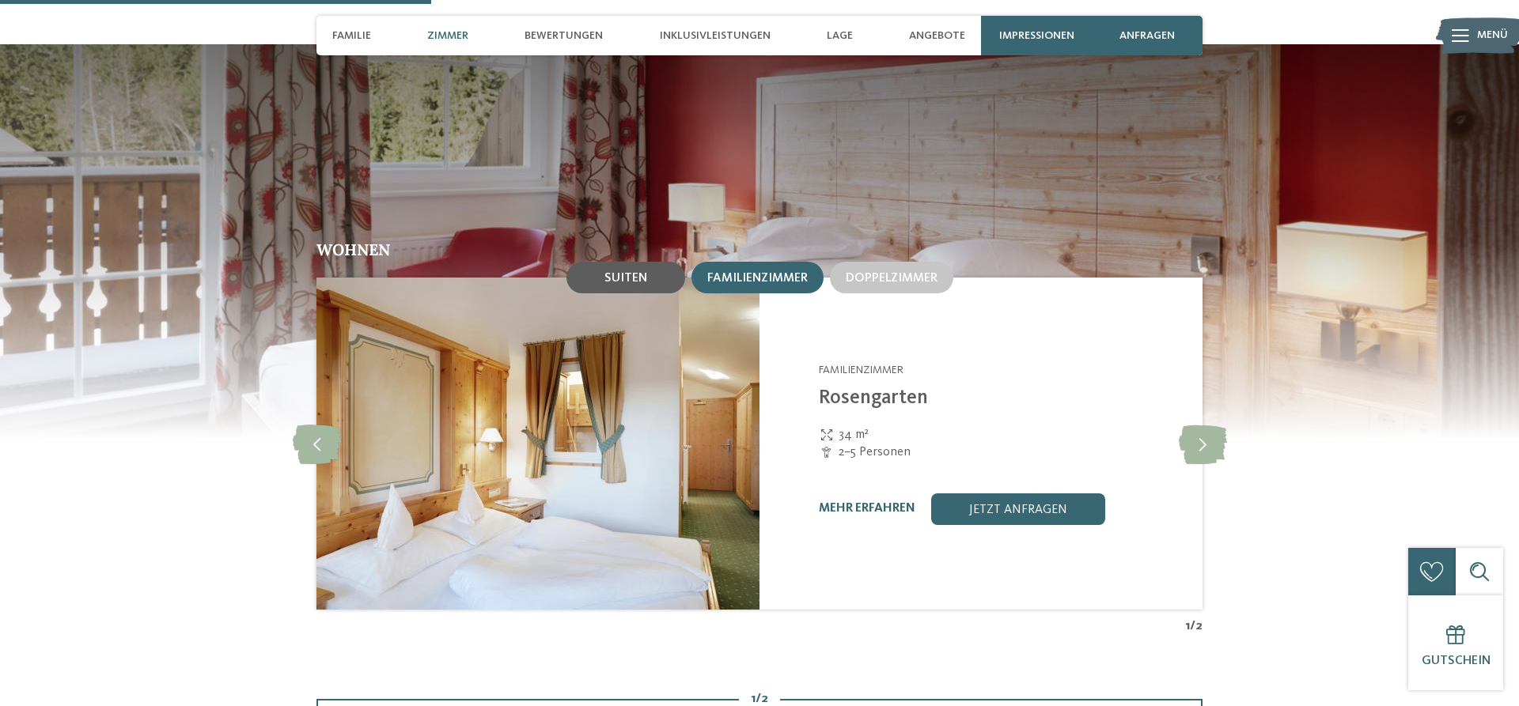
click at [648, 263] on div "Suiten" at bounding box center [625, 278] width 119 height 32
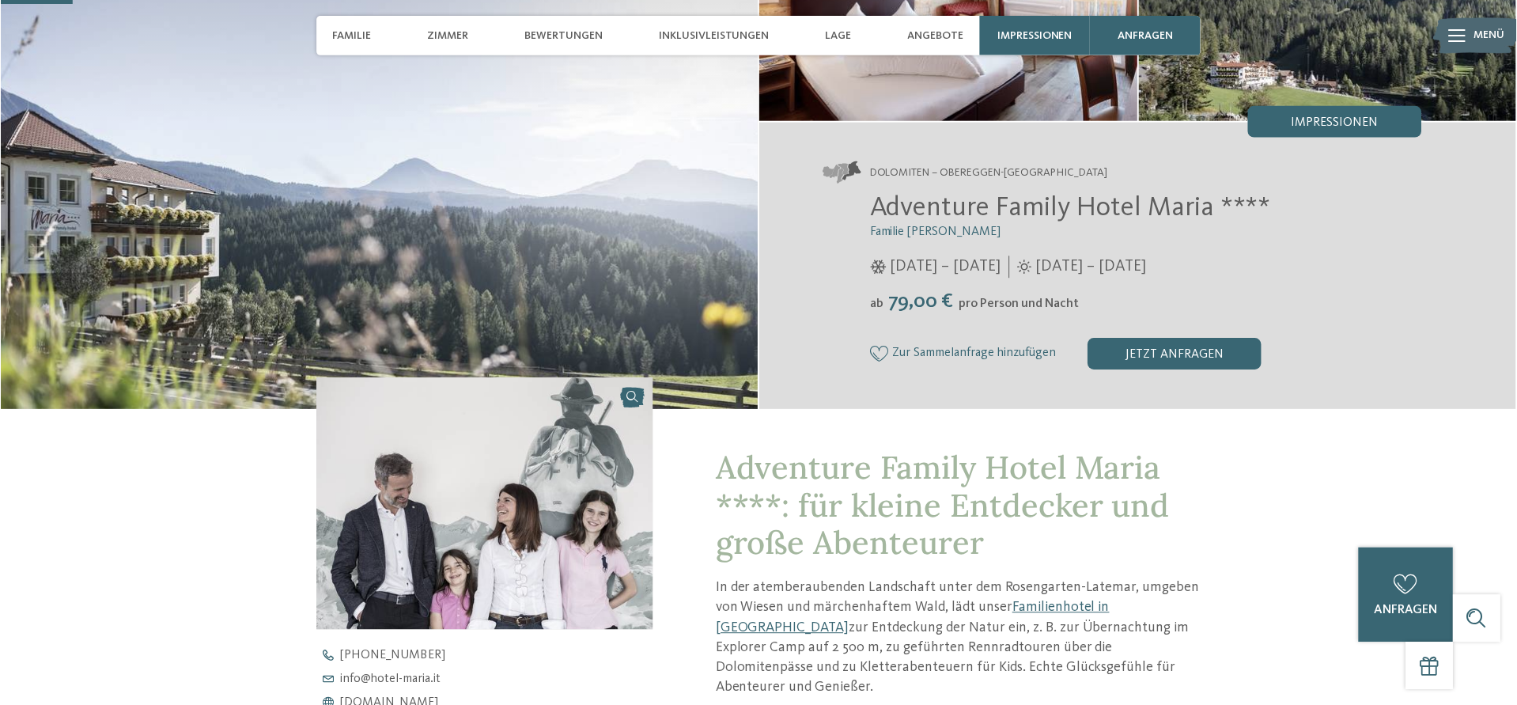
scroll to position [0, 0]
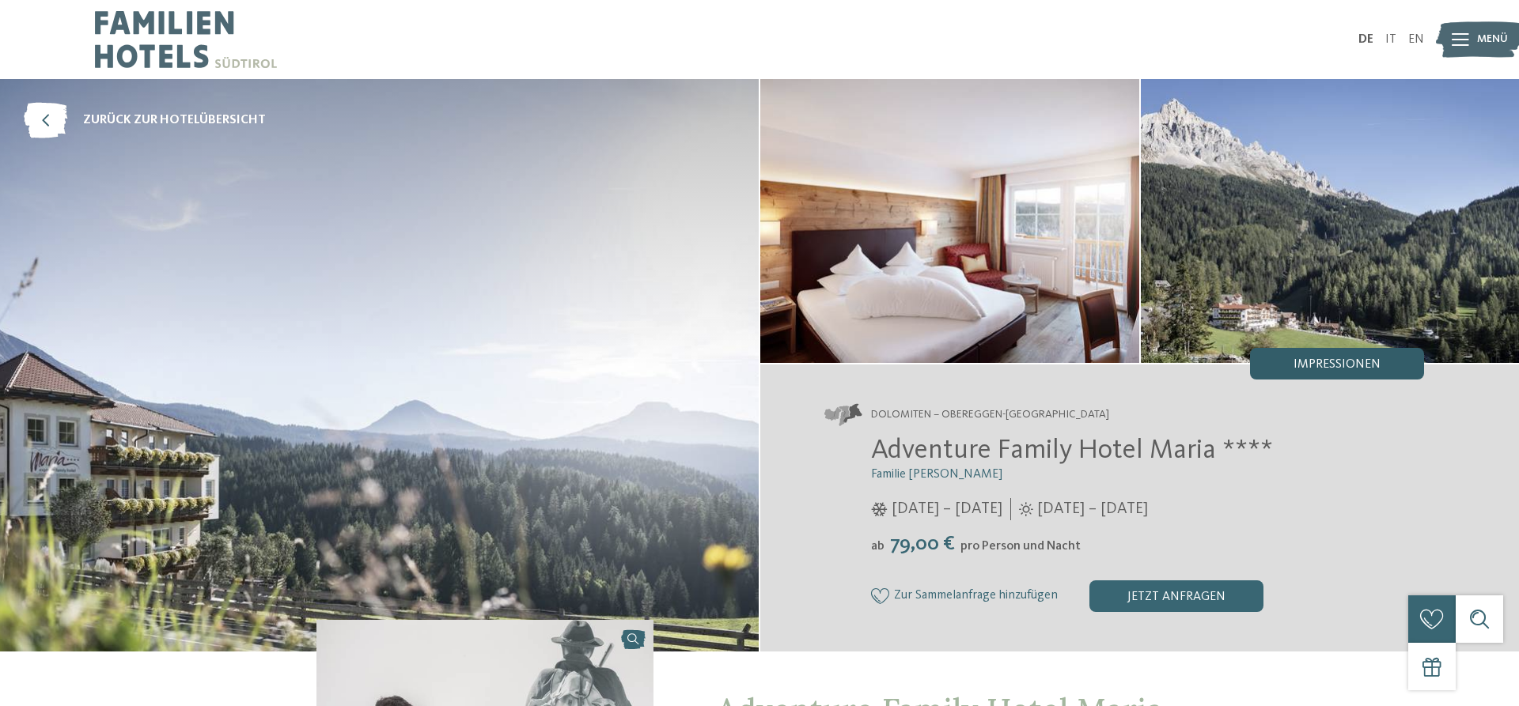
click at [1326, 358] on div "Impressionen" at bounding box center [1337, 364] width 174 height 32
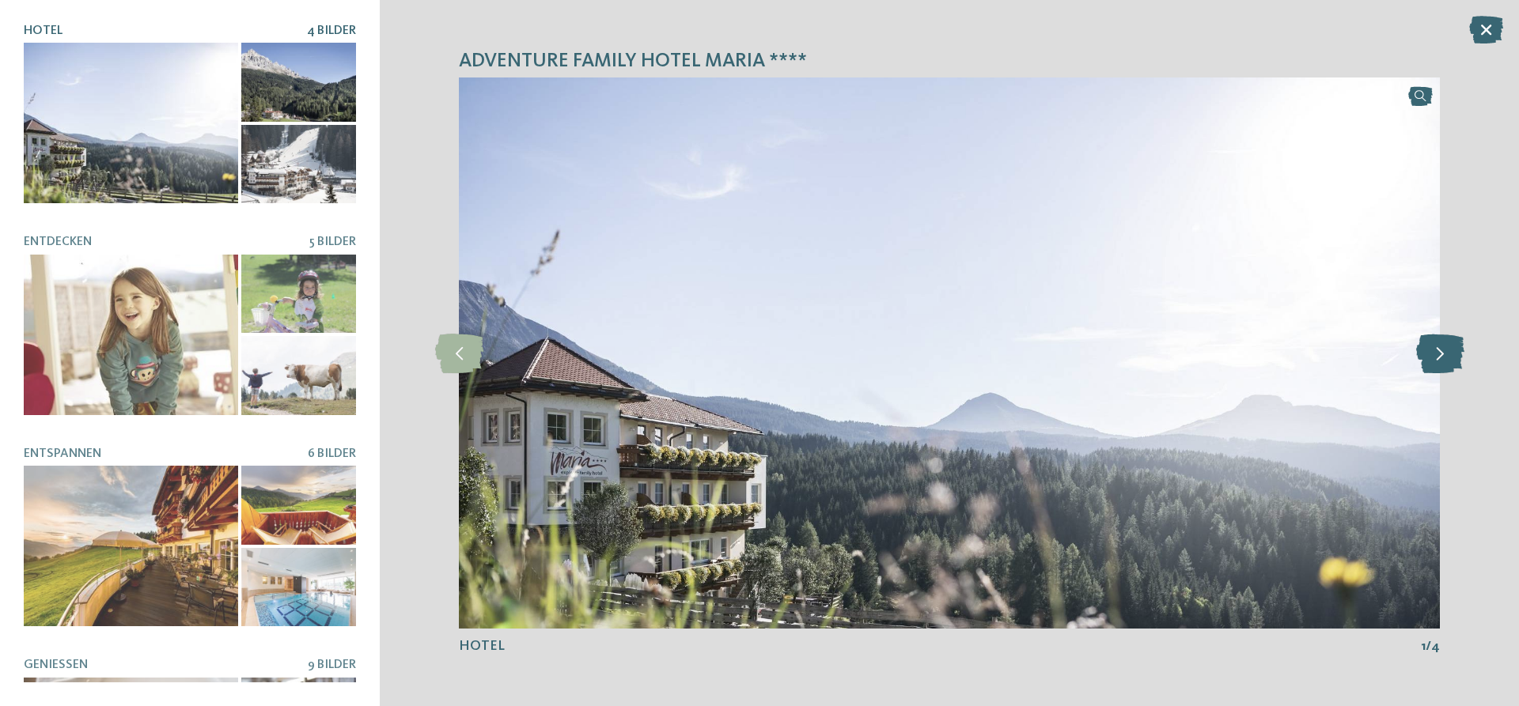
click at [1441, 337] on icon at bounding box center [1440, 354] width 48 height 40
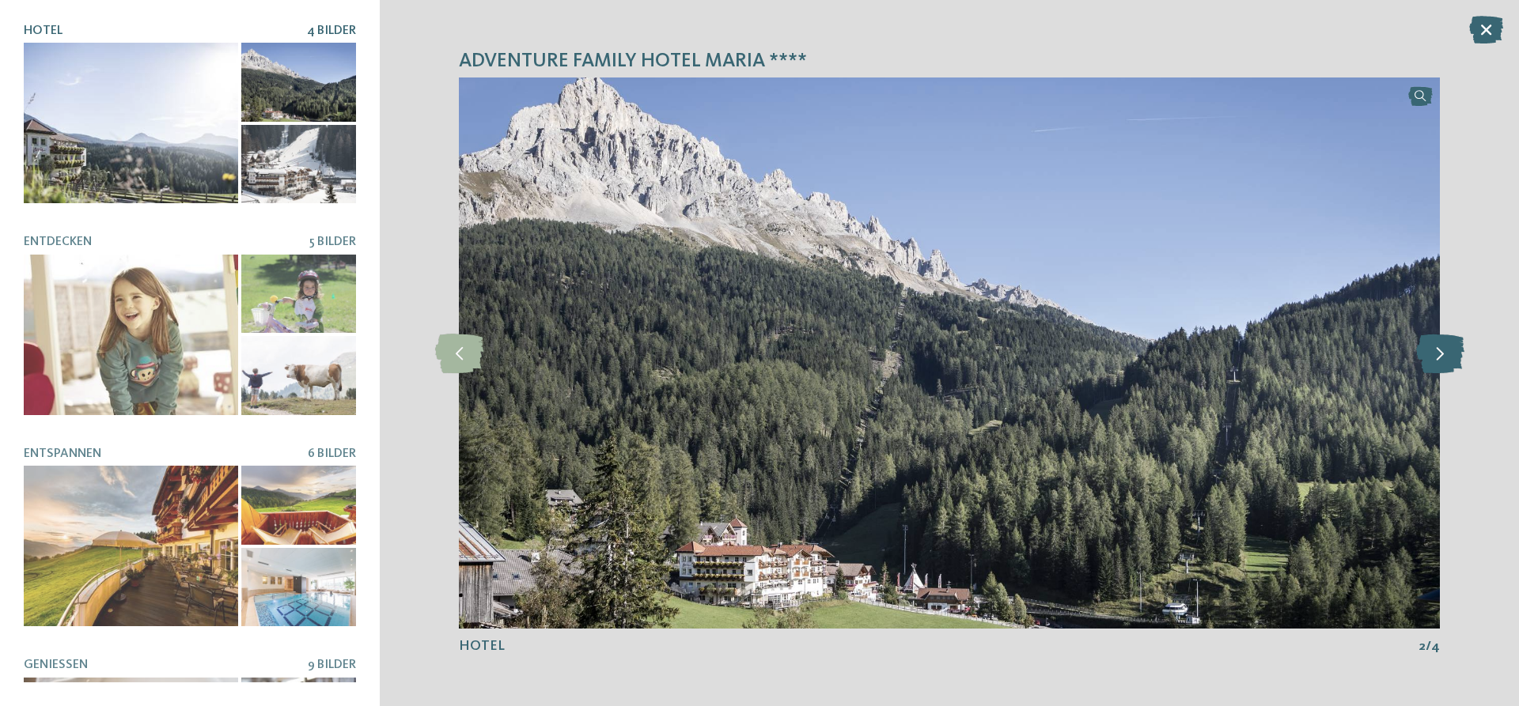
click at [1441, 337] on icon at bounding box center [1440, 354] width 48 height 40
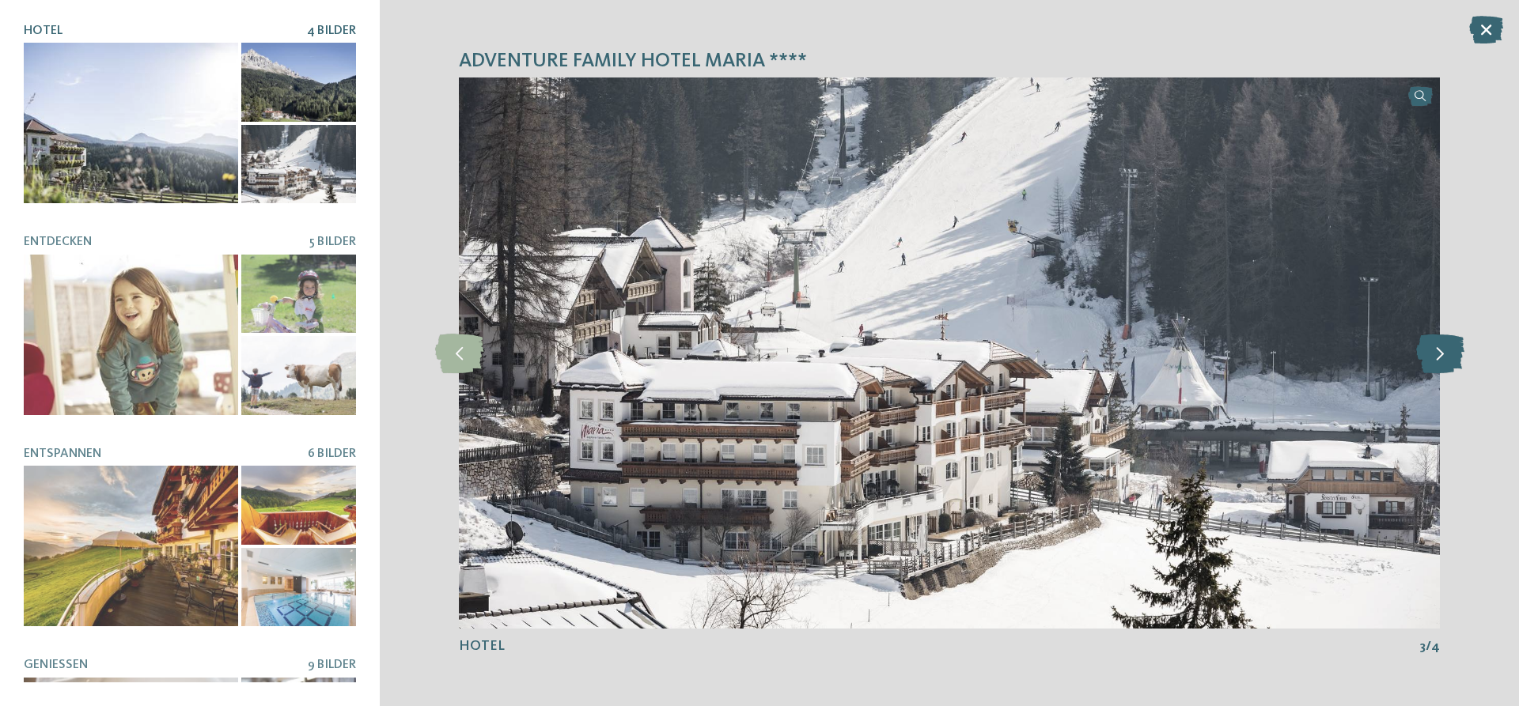
click at [1449, 339] on icon at bounding box center [1440, 354] width 48 height 40
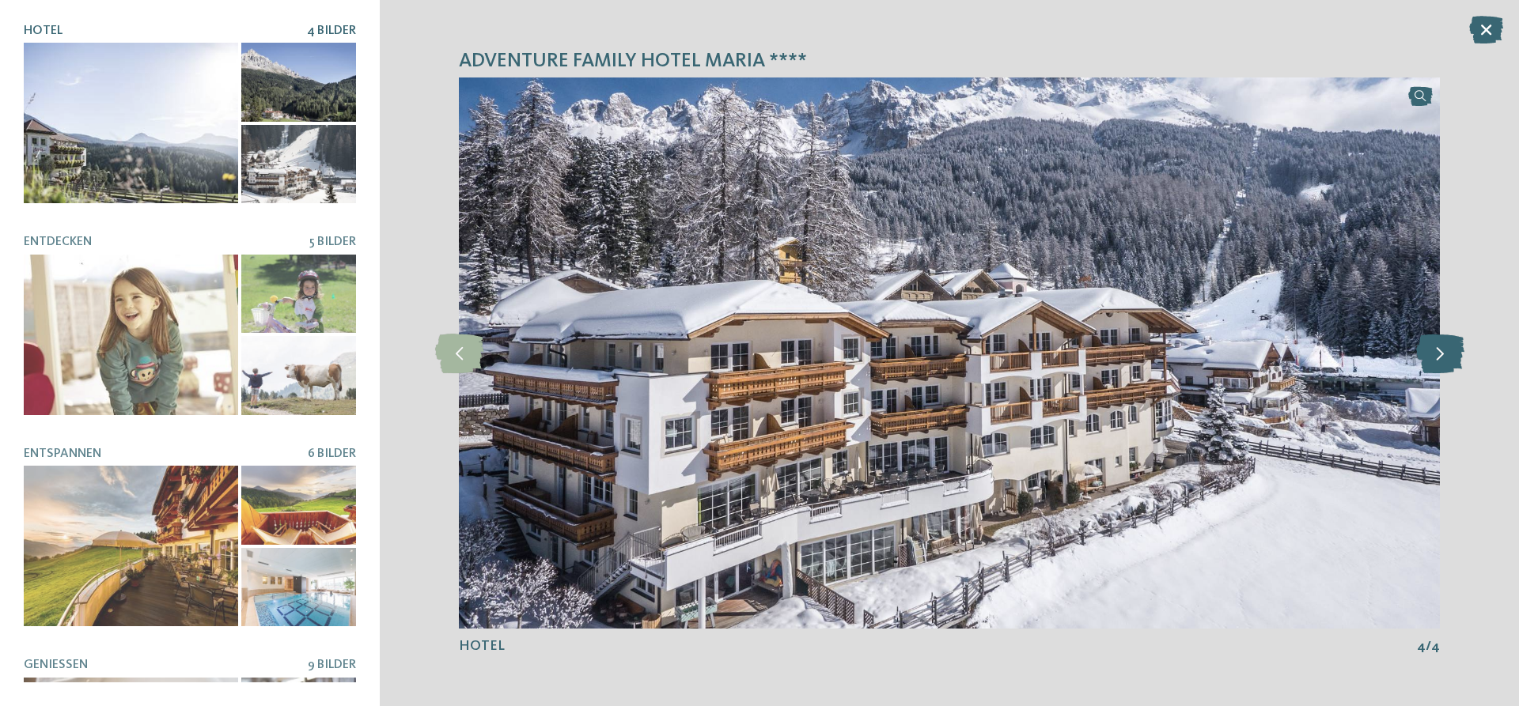
click at [1448, 350] on icon at bounding box center [1440, 354] width 48 height 40
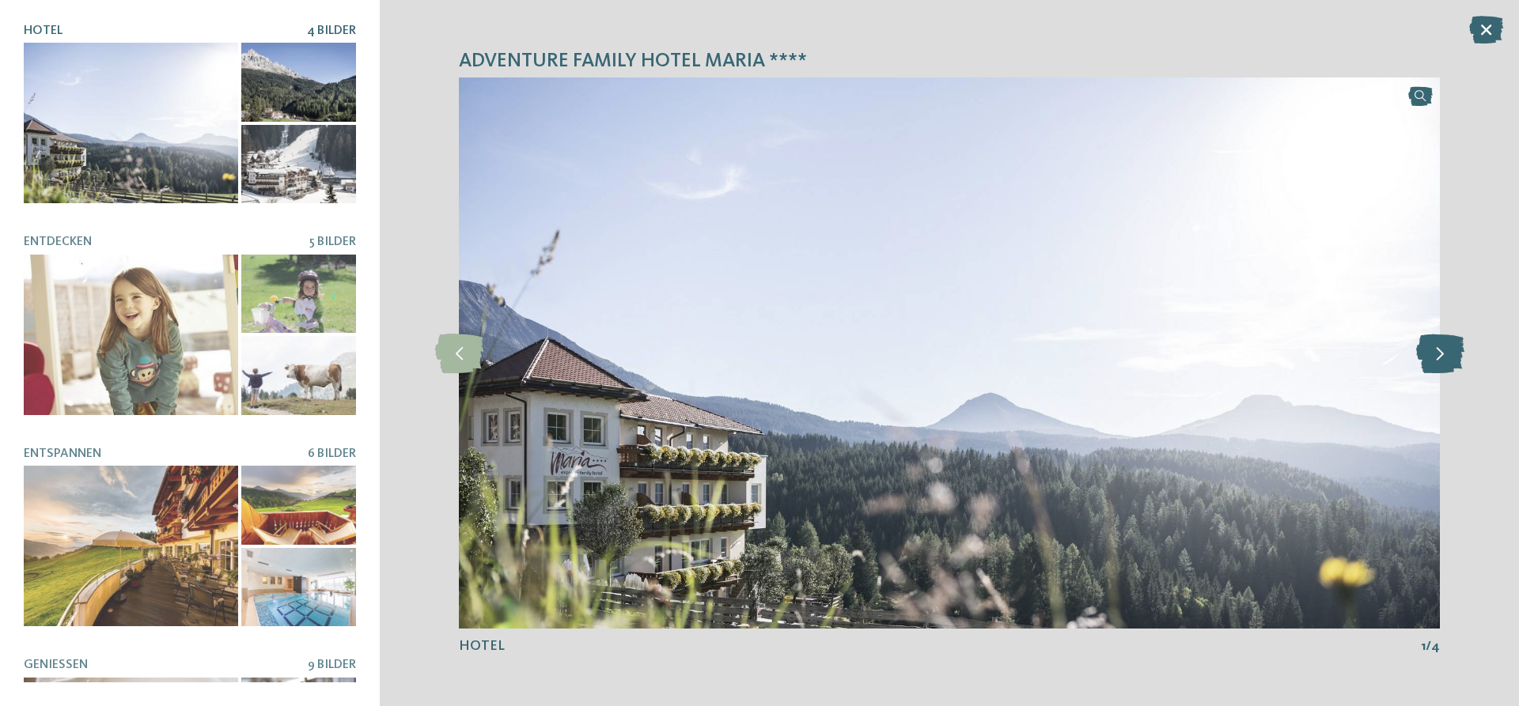
click at [1448, 350] on icon at bounding box center [1440, 354] width 48 height 40
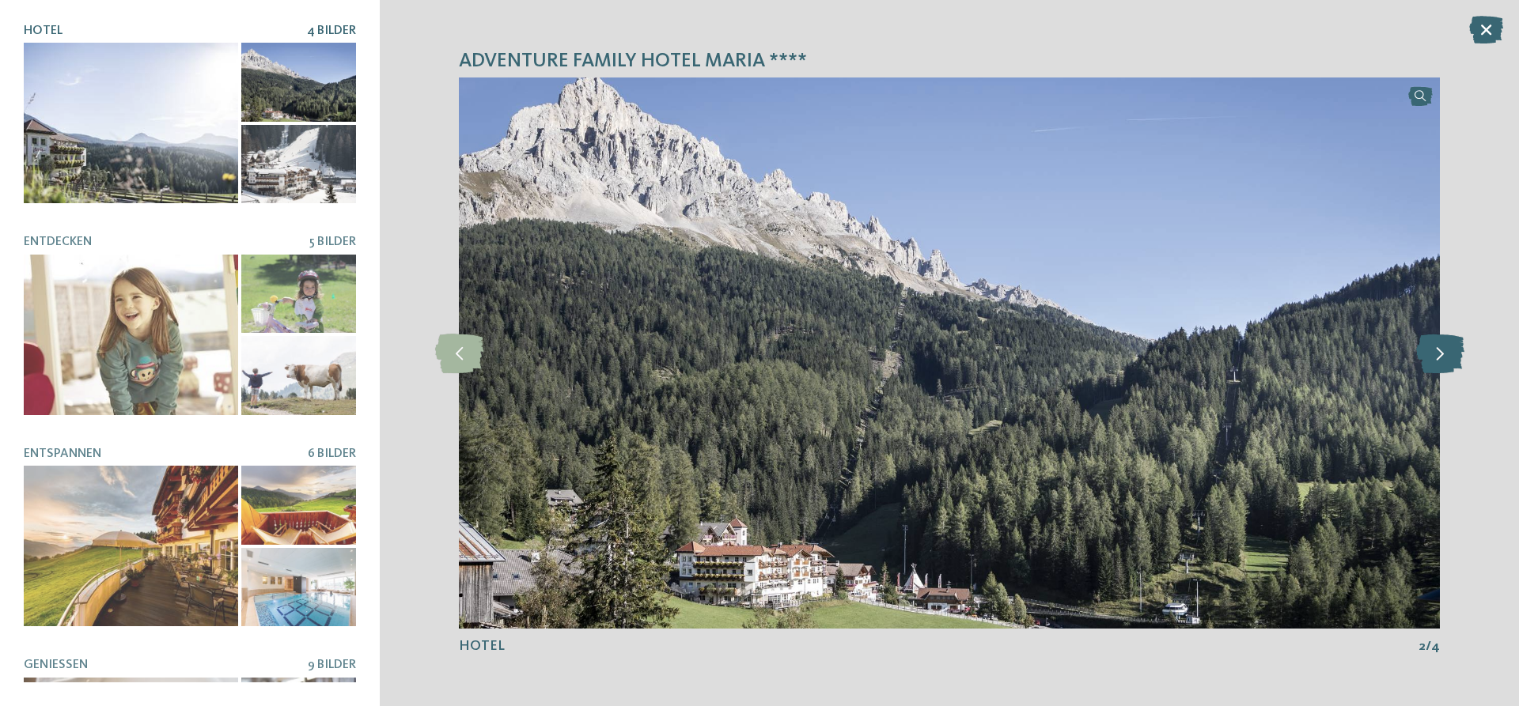
click at [1448, 350] on icon at bounding box center [1440, 354] width 48 height 40
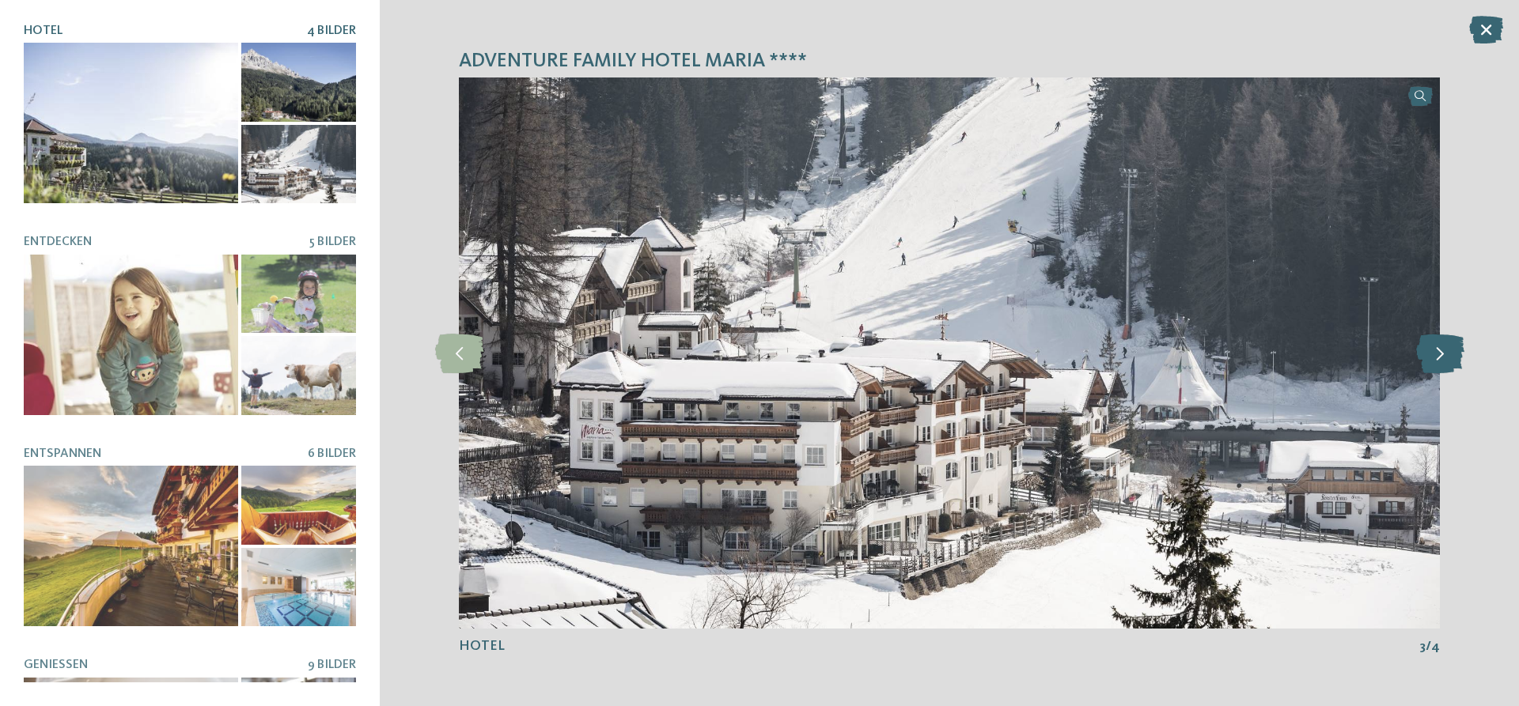
click at [1448, 350] on icon at bounding box center [1440, 354] width 48 height 40
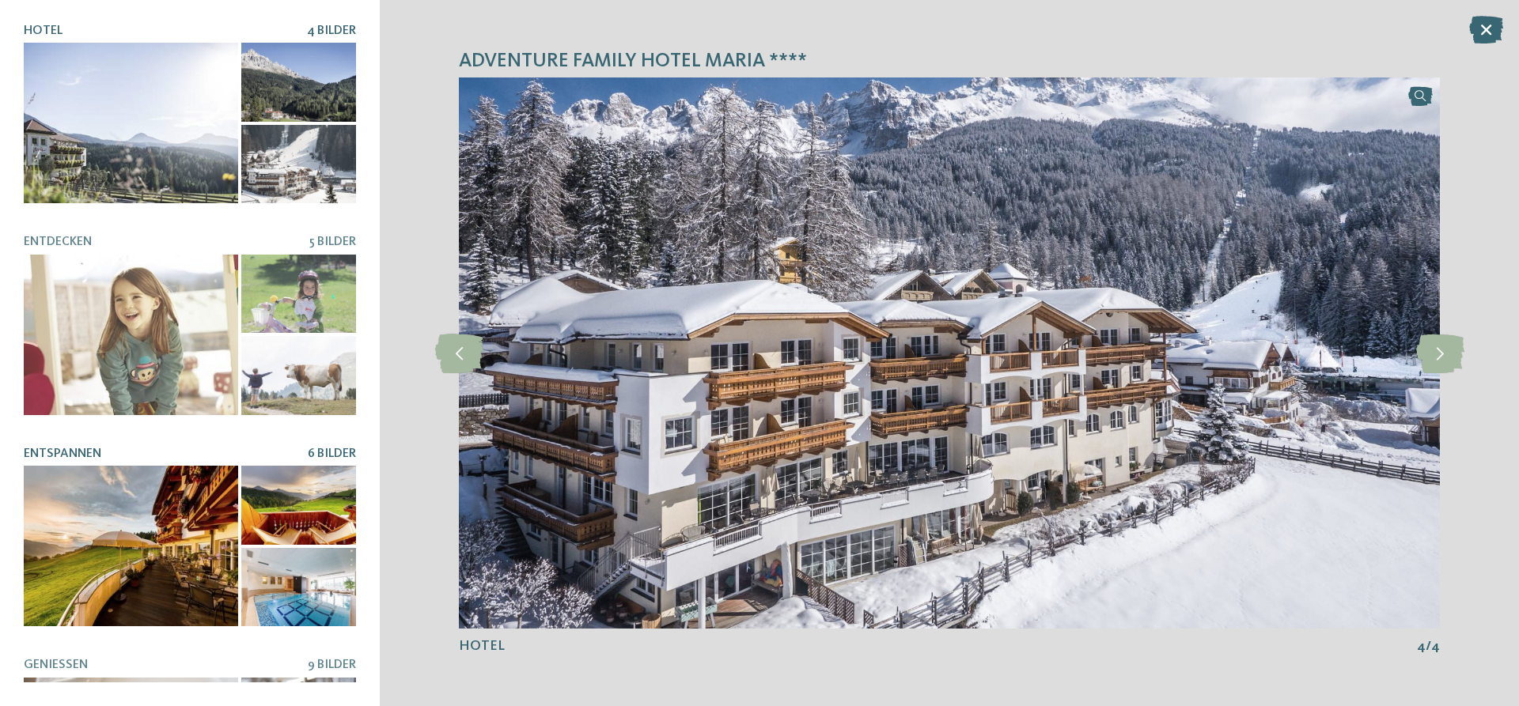
click at [214, 526] on div at bounding box center [131, 546] width 214 height 161
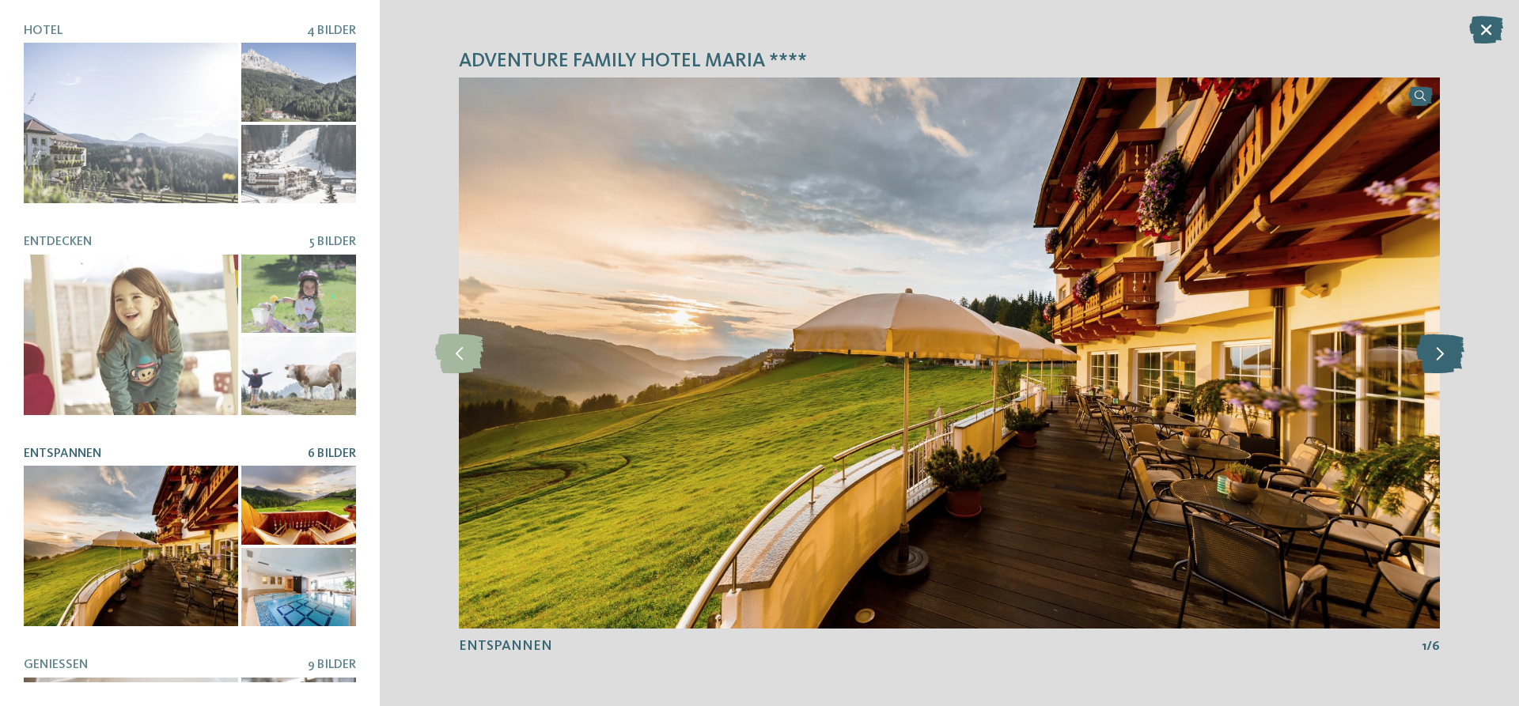
click at [1440, 354] on icon at bounding box center [1440, 354] width 48 height 40
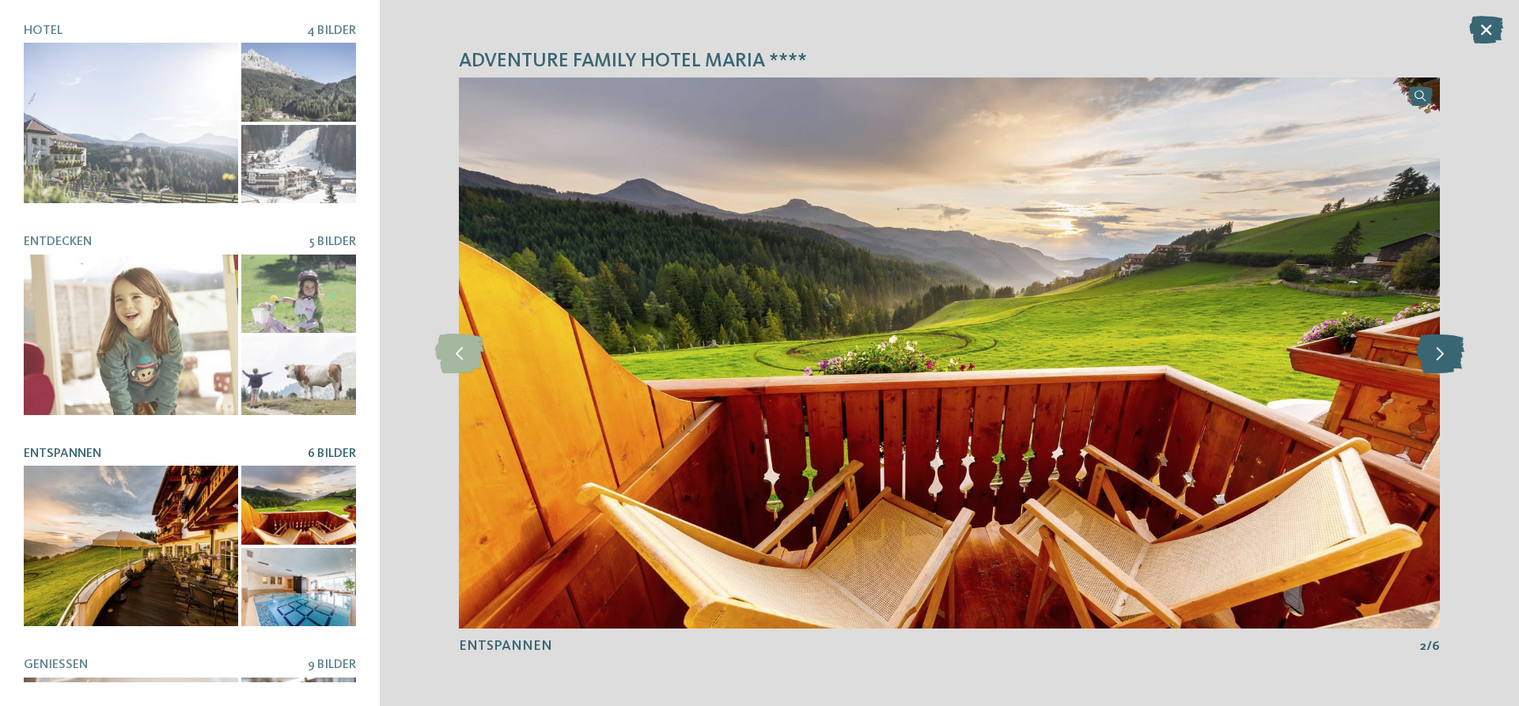
click at [1440, 354] on icon at bounding box center [1440, 354] width 48 height 40
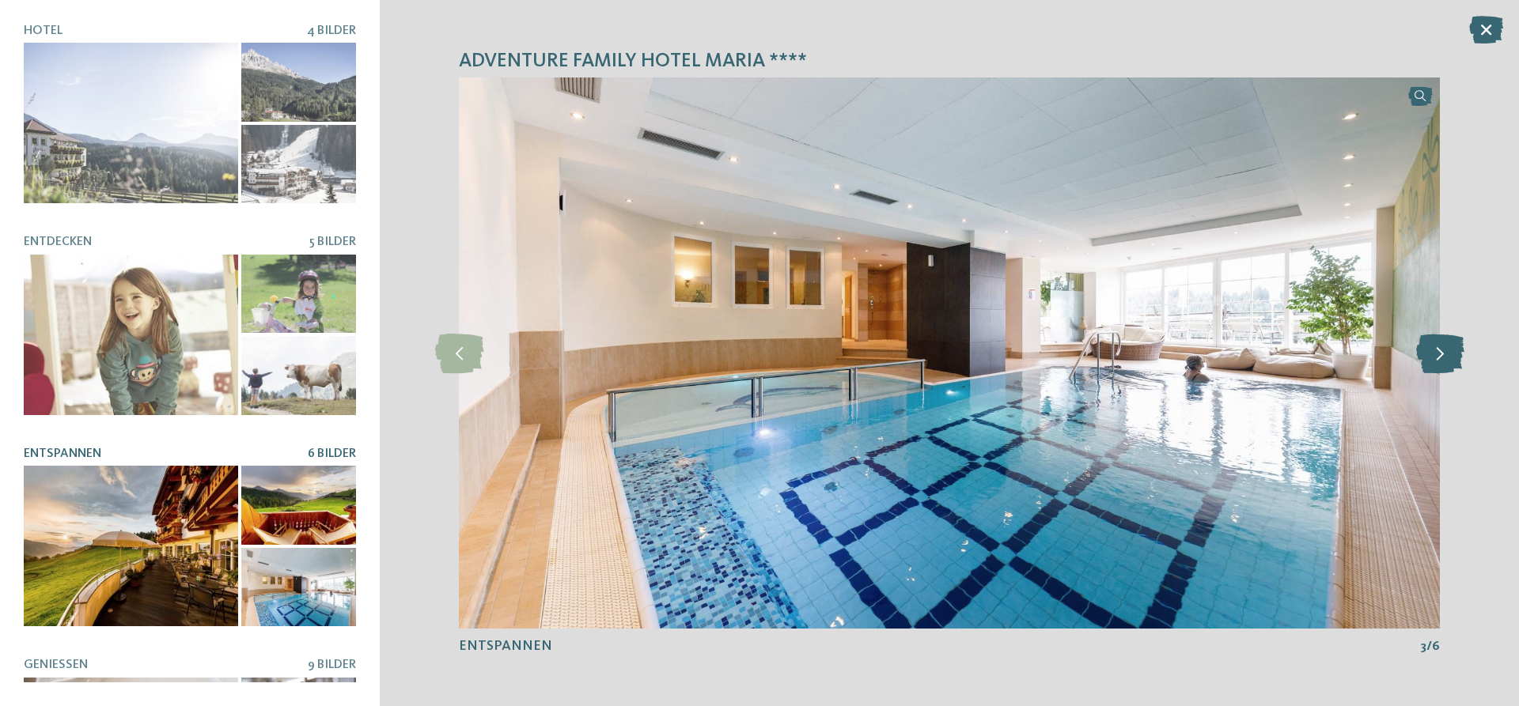
click at [1440, 354] on icon at bounding box center [1440, 354] width 48 height 40
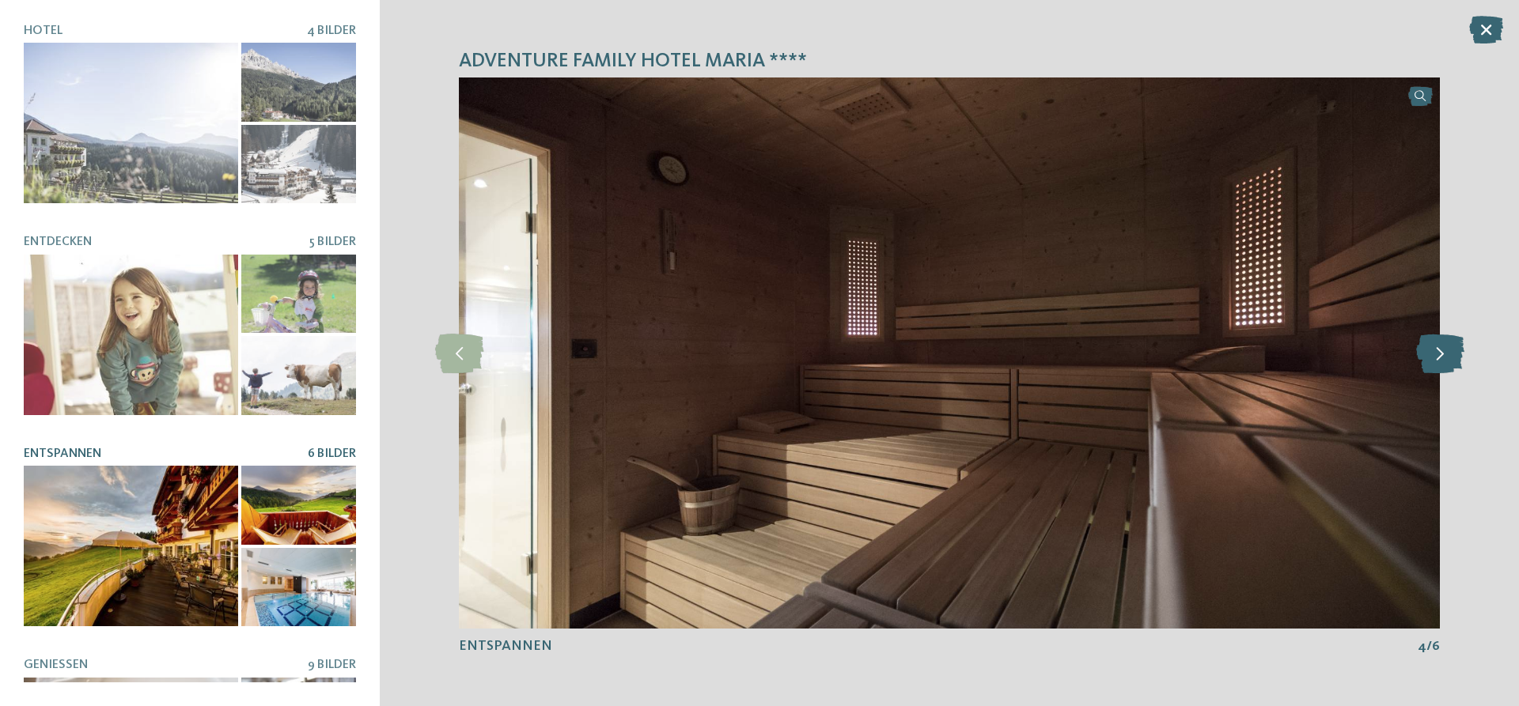
click at [1440, 354] on icon at bounding box center [1440, 354] width 48 height 40
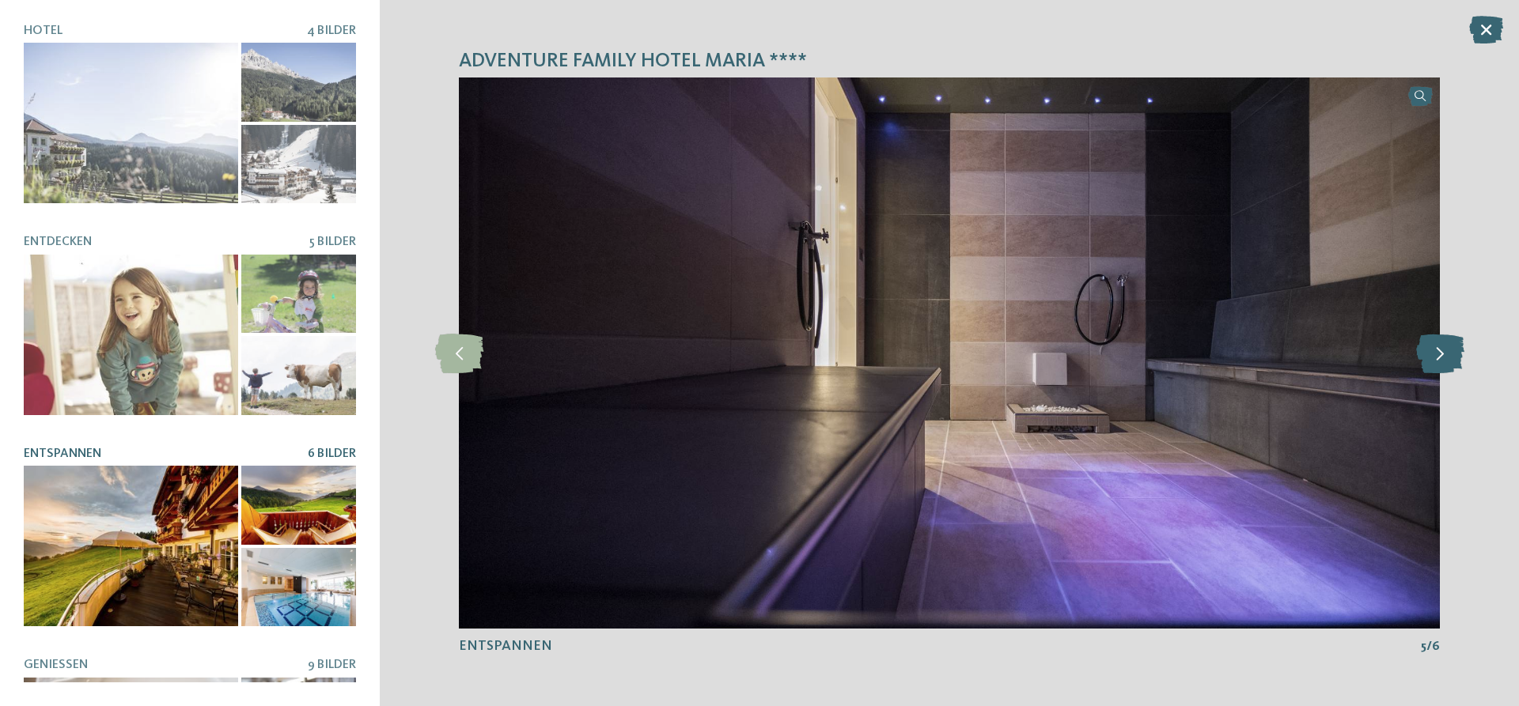
click at [1440, 354] on icon at bounding box center [1440, 354] width 48 height 40
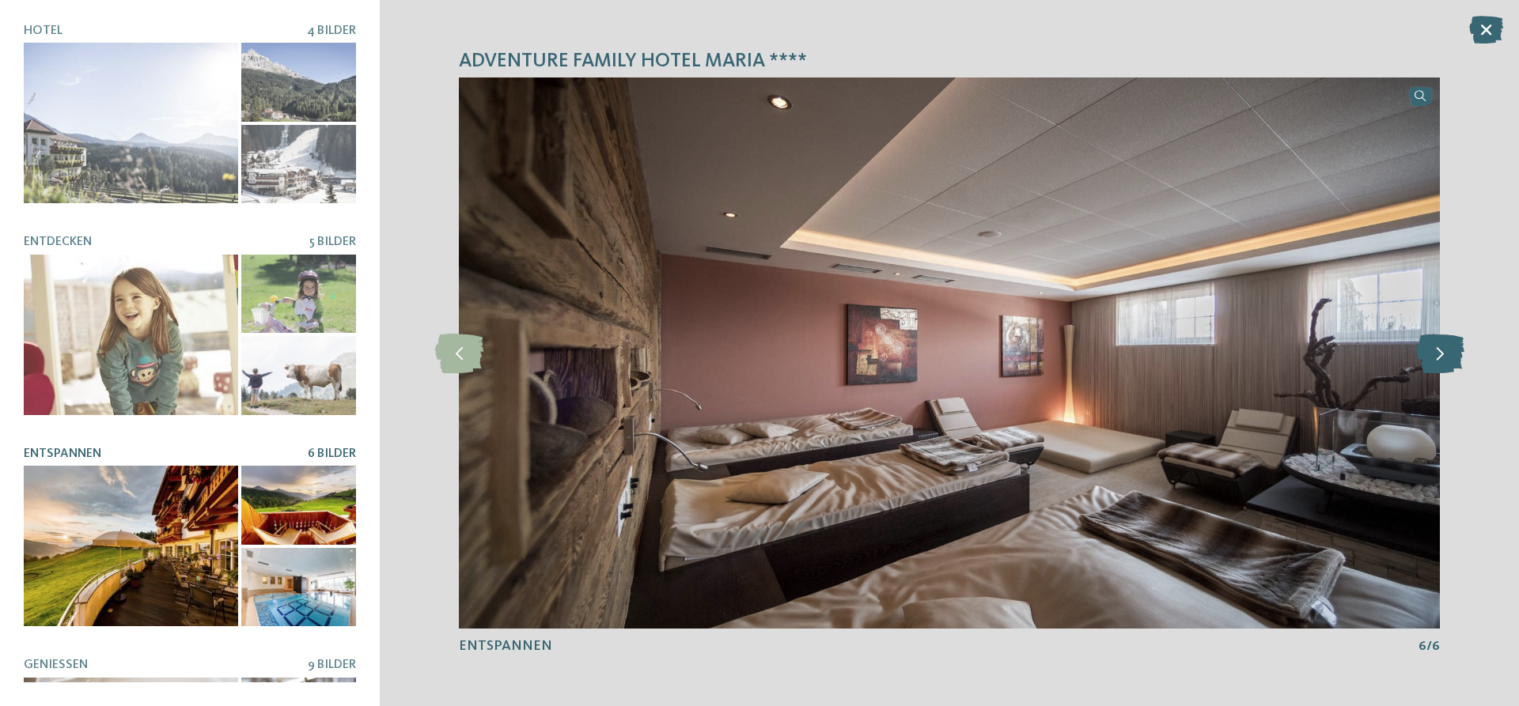
click at [1440, 354] on icon at bounding box center [1440, 354] width 48 height 40
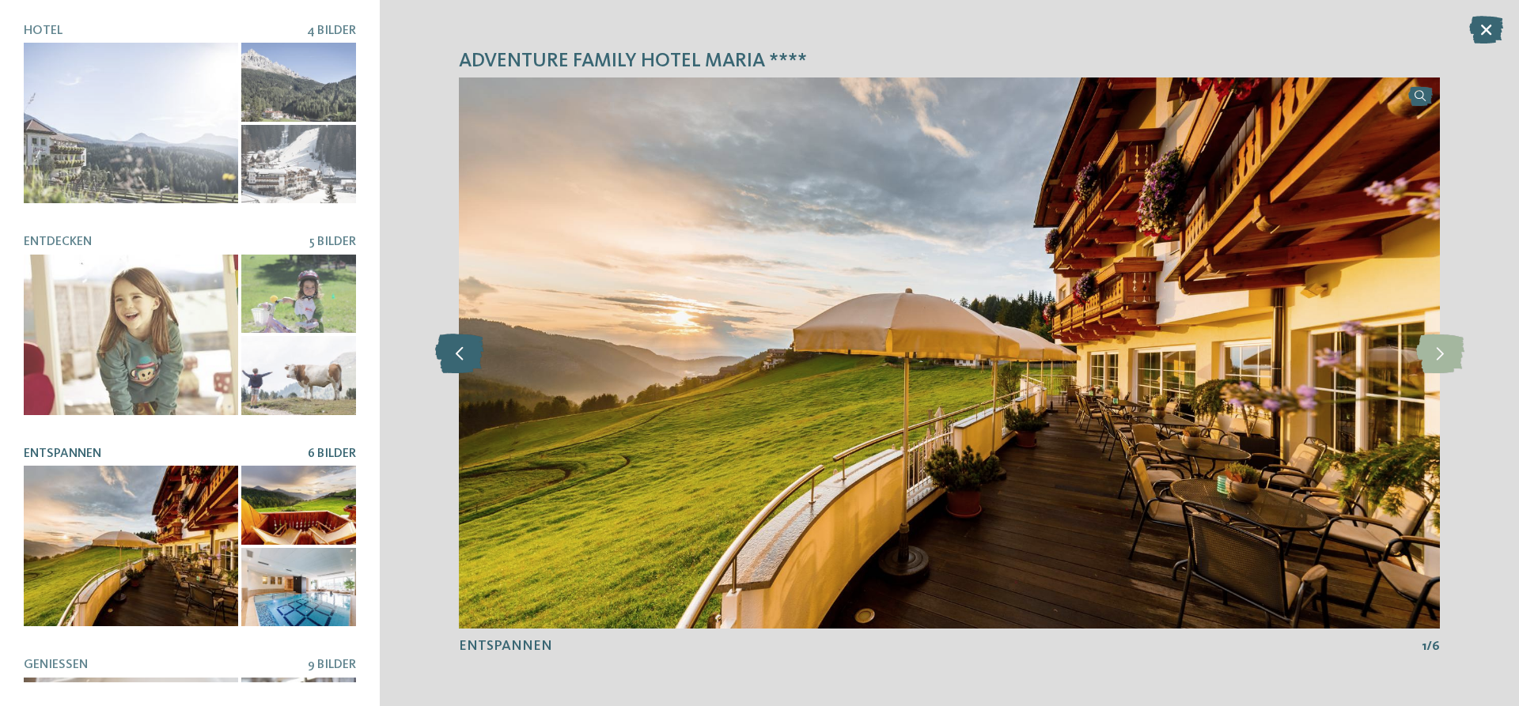
click at [456, 345] on icon at bounding box center [459, 354] width 48 height 40
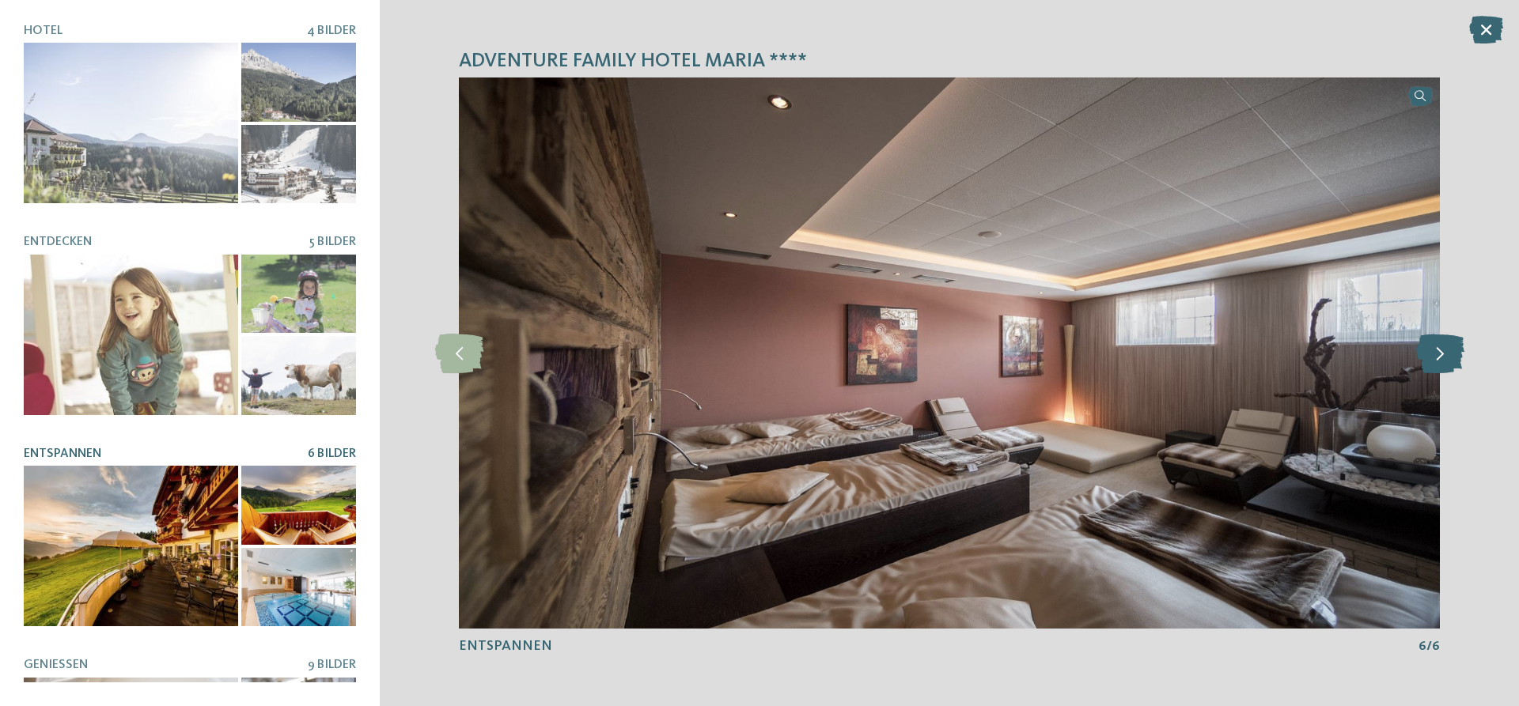
click at [1435, 353] on icon at bounding box center [1440, 354] width 48 height 40
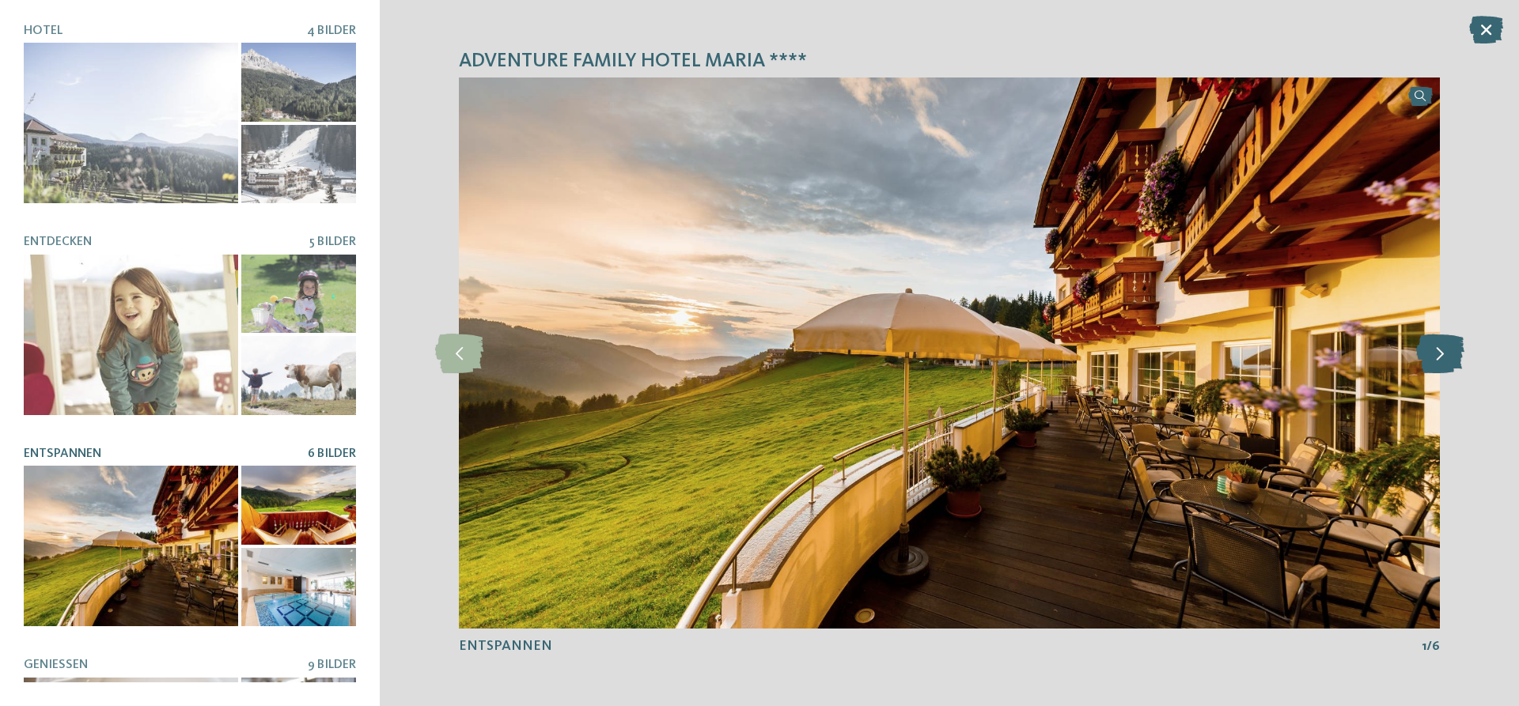
click at [1435, 352] on icon at bounding box center [1440, 354] width 48 height 40
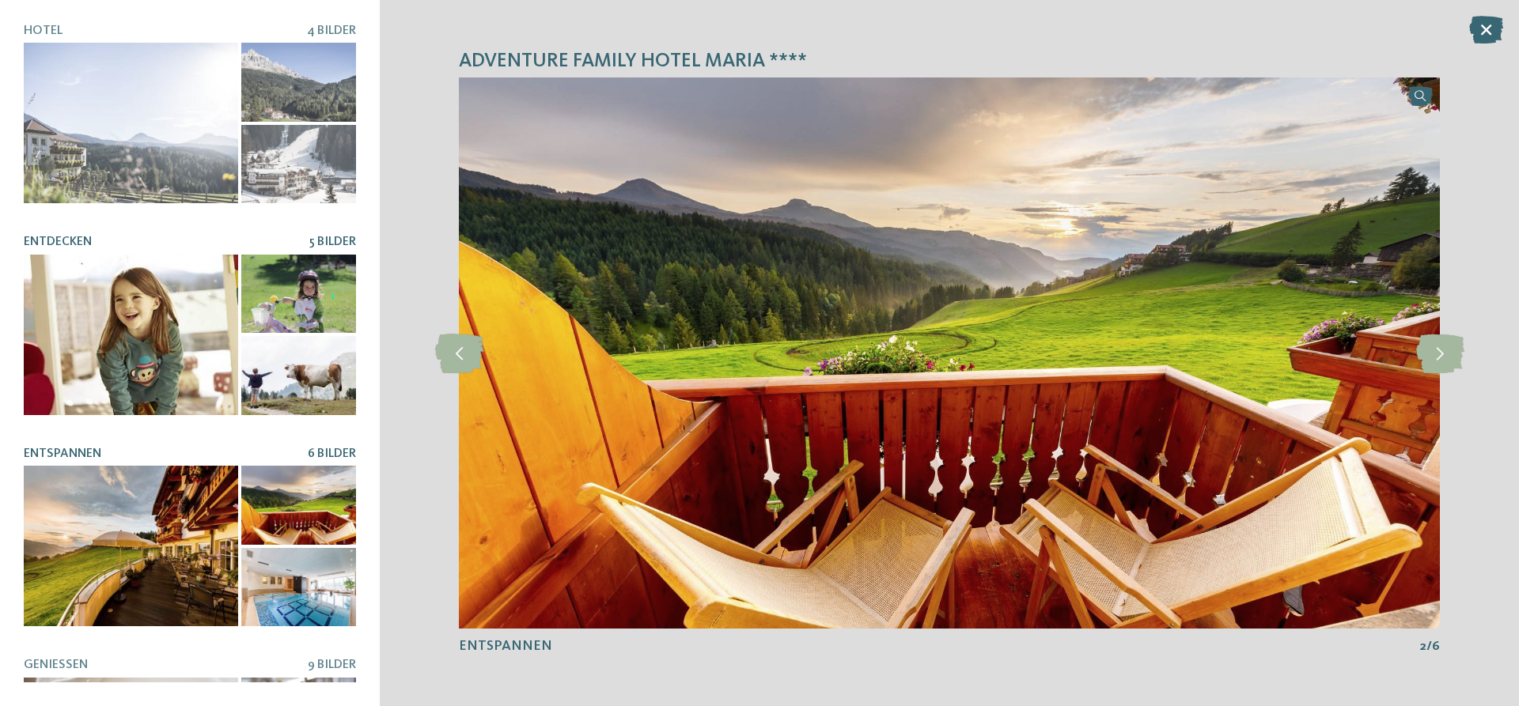
click at [142, 342] on div at bounding box center [131, 335] width 214 height 161
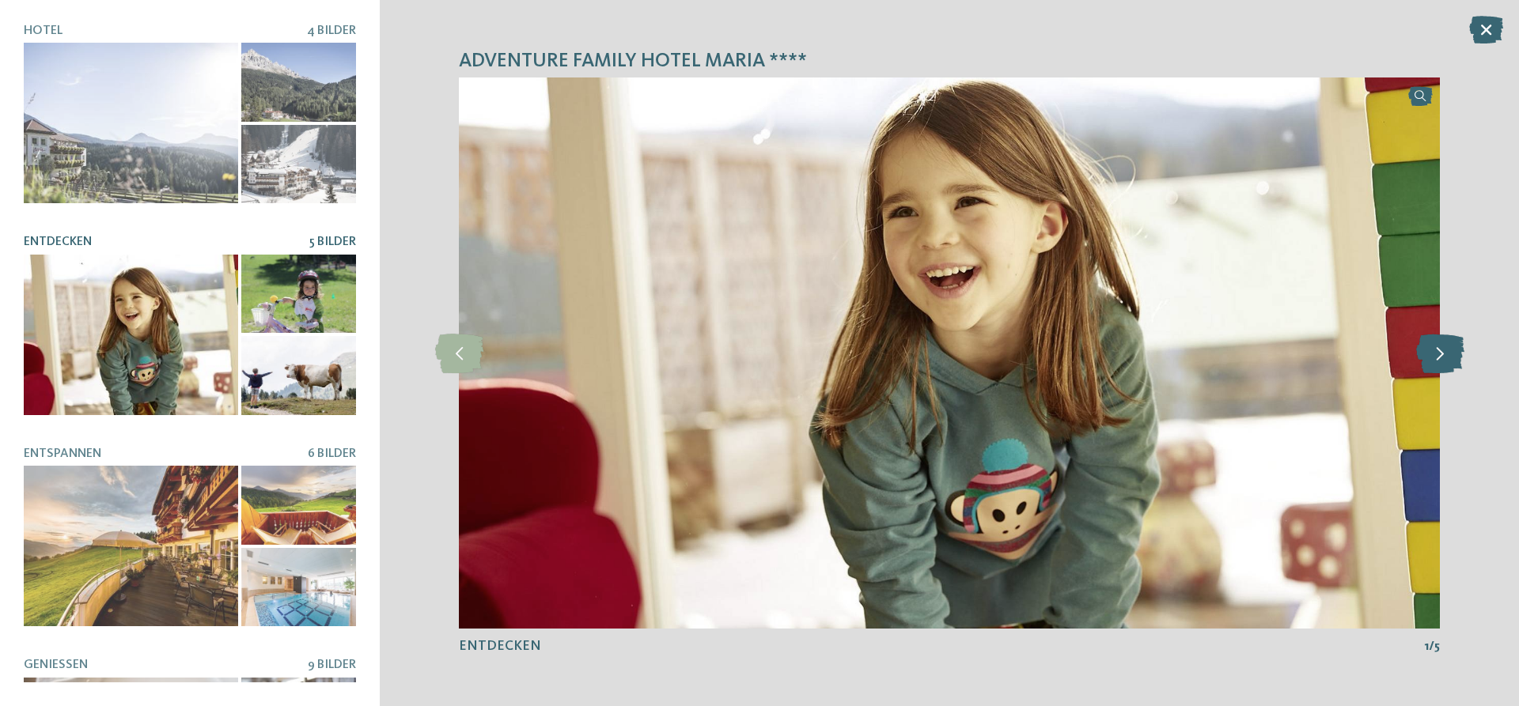
click at [1445, 358] on icon at bounding box center [1440, 354] width 48 height 40
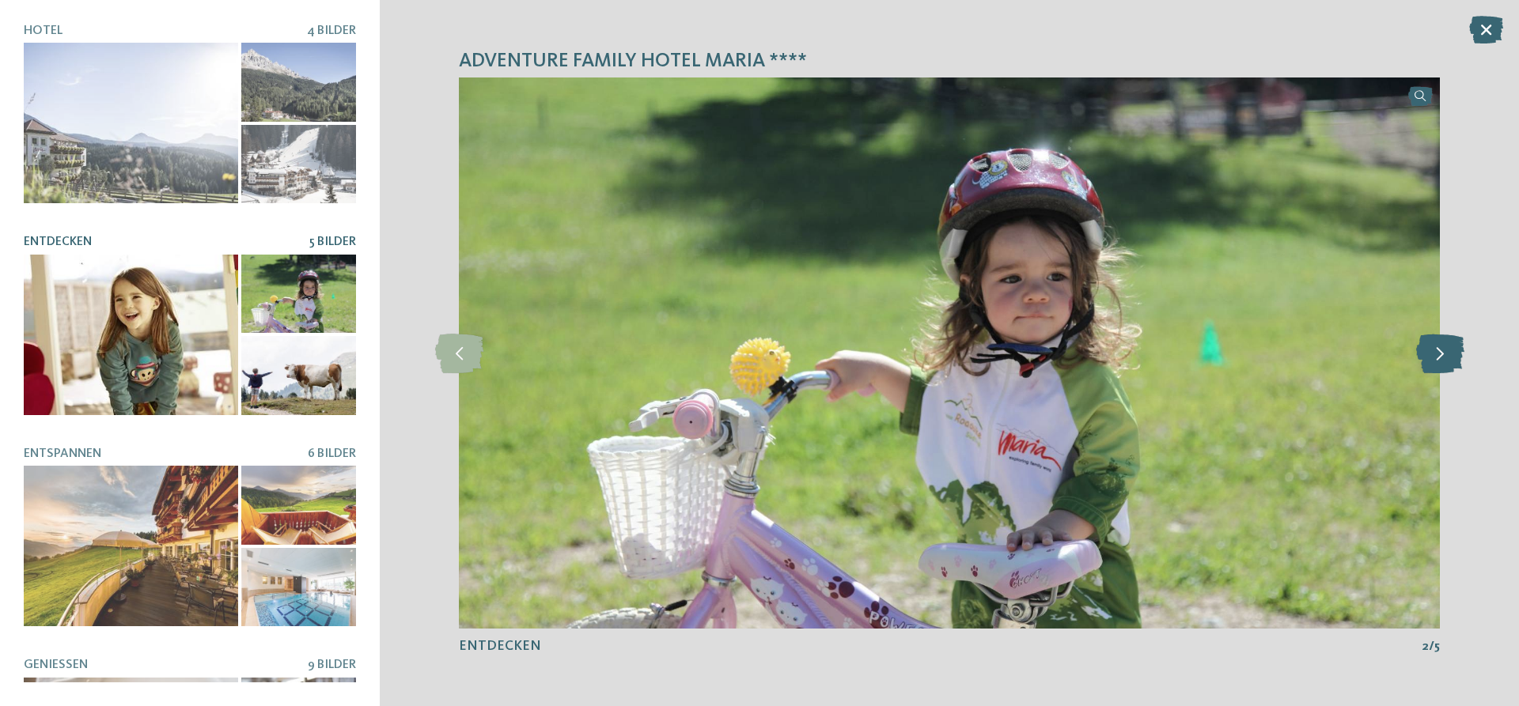
click at [1438, 348] on icon at bounding box center [1440, 354] width 48 height 40
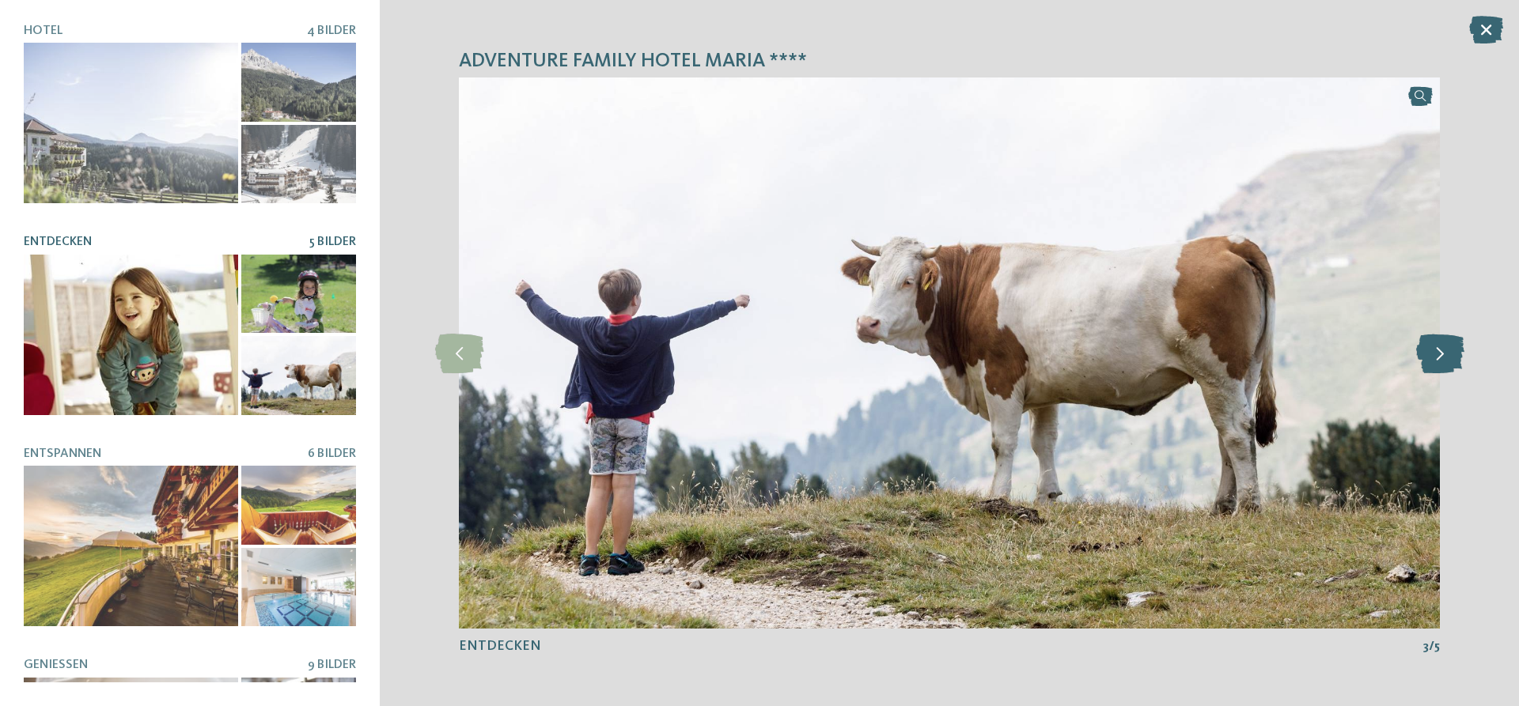
click at [1438, 348] on icon at bounding box center [1440, 354] width 48 height 40
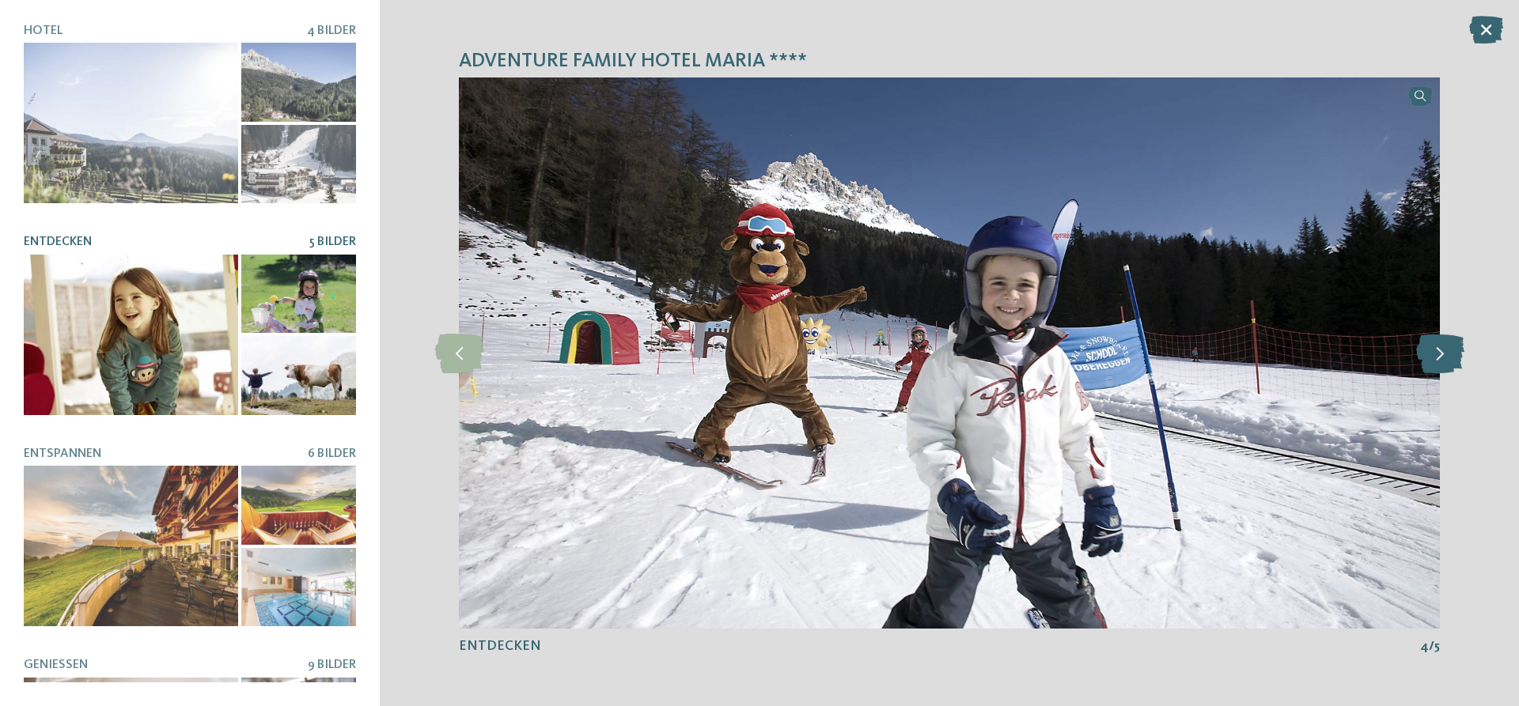
click at [1438, 348] on icon at bounding box center [1440, 354] width 48 height 40
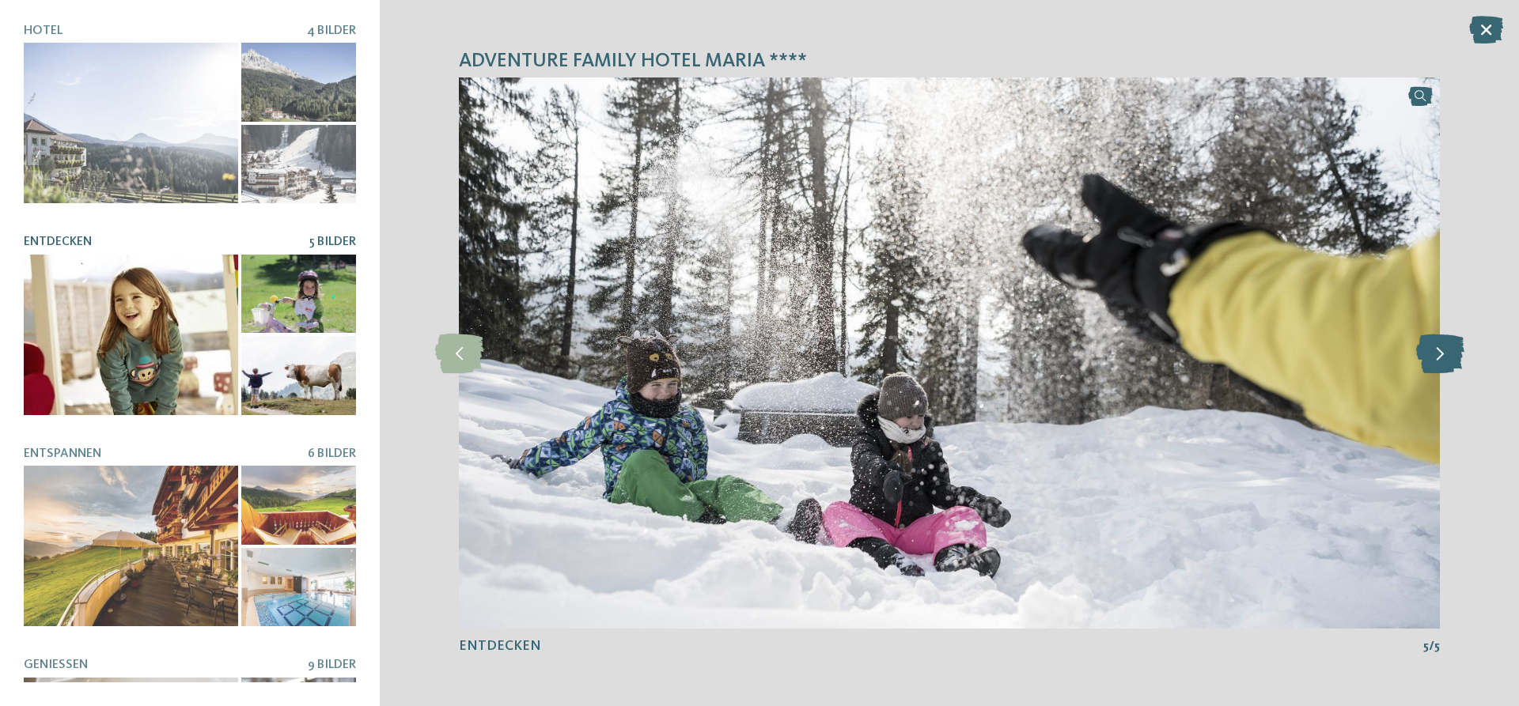
click at [1438, 348] on icon at bounding box center [1440, 354] width 48 height 40
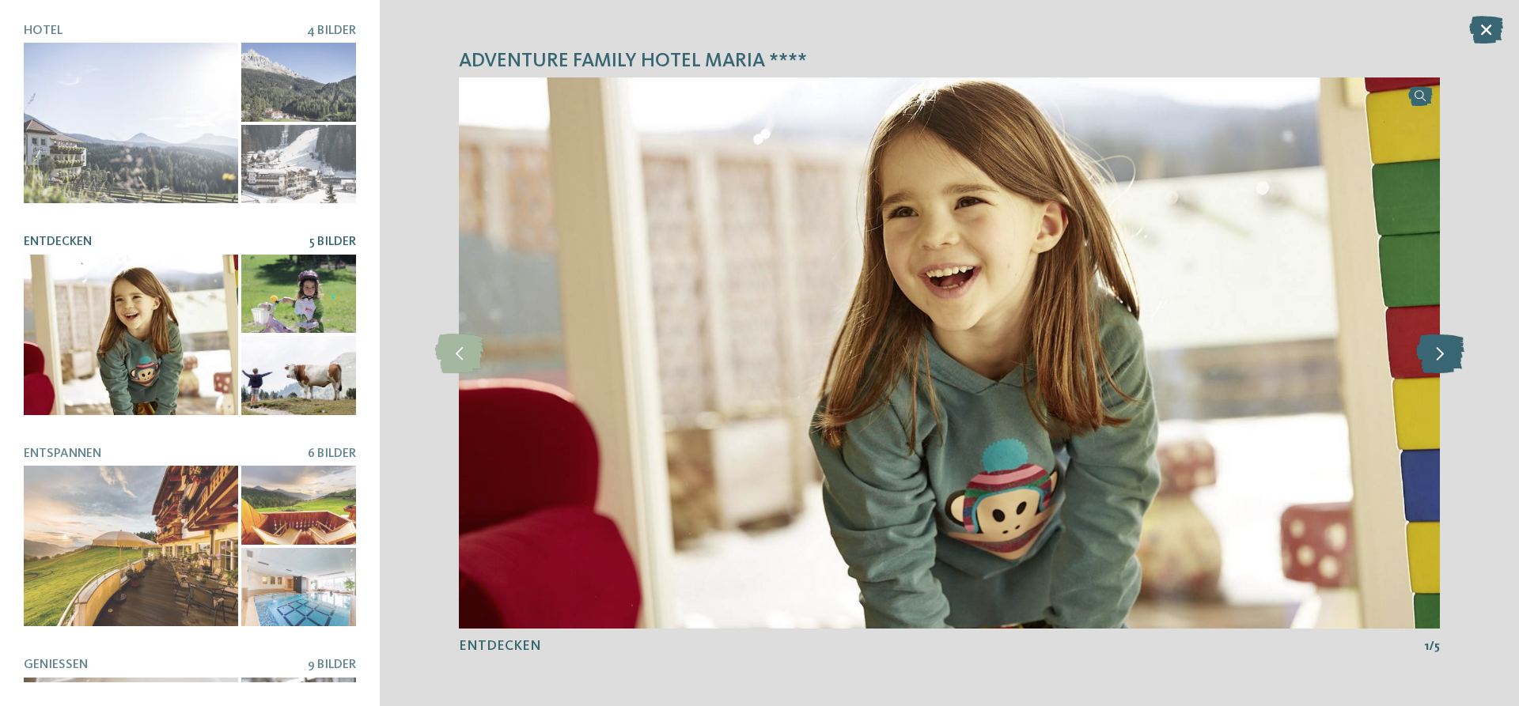
click at [1438, 348] on icon at bounding box center [1440, 354] width 48 height 40
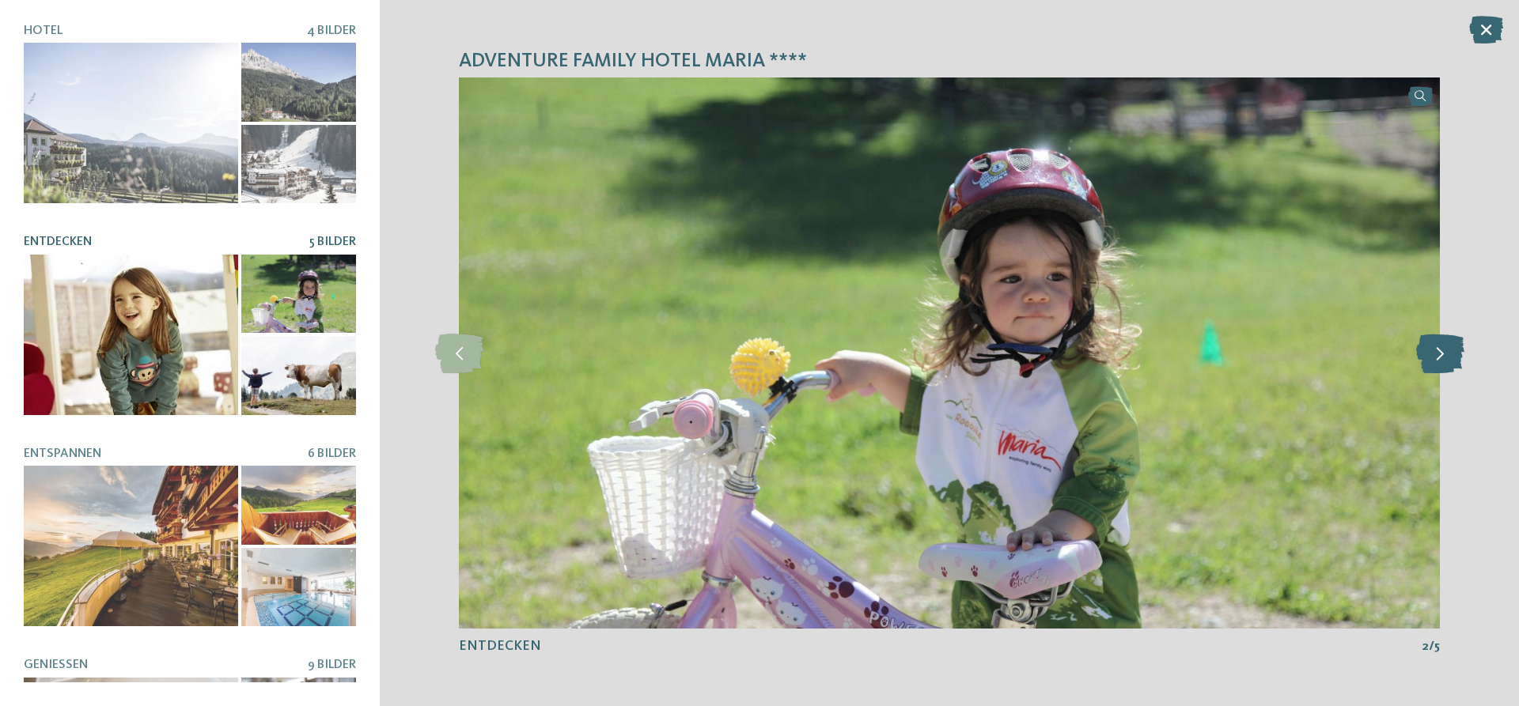
click at [1438, 348] on icon at bounding box center [1440, 354] width 48 height 40
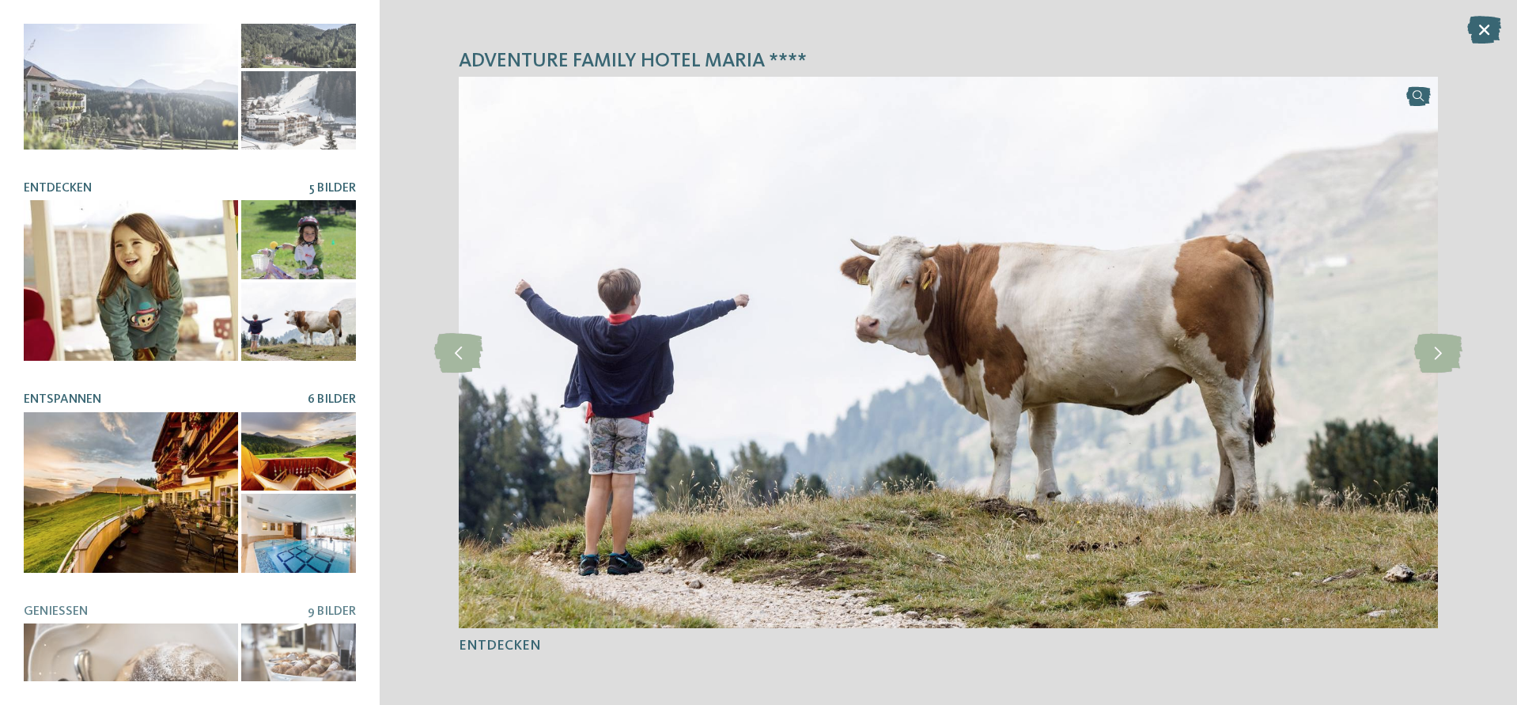
scroll to position [285, 0]
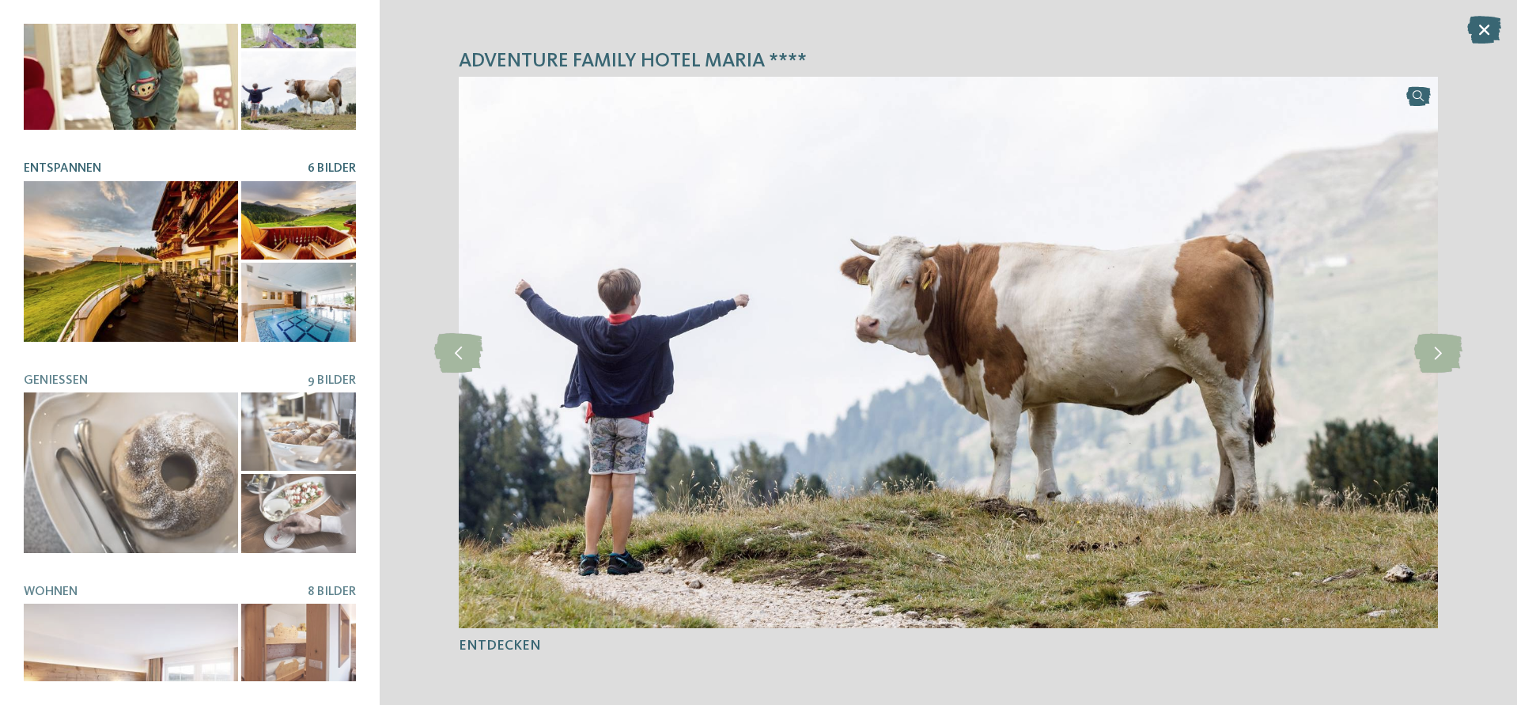
click at [220, 468] on div at bounding box center [131, 472] width 214 height 161
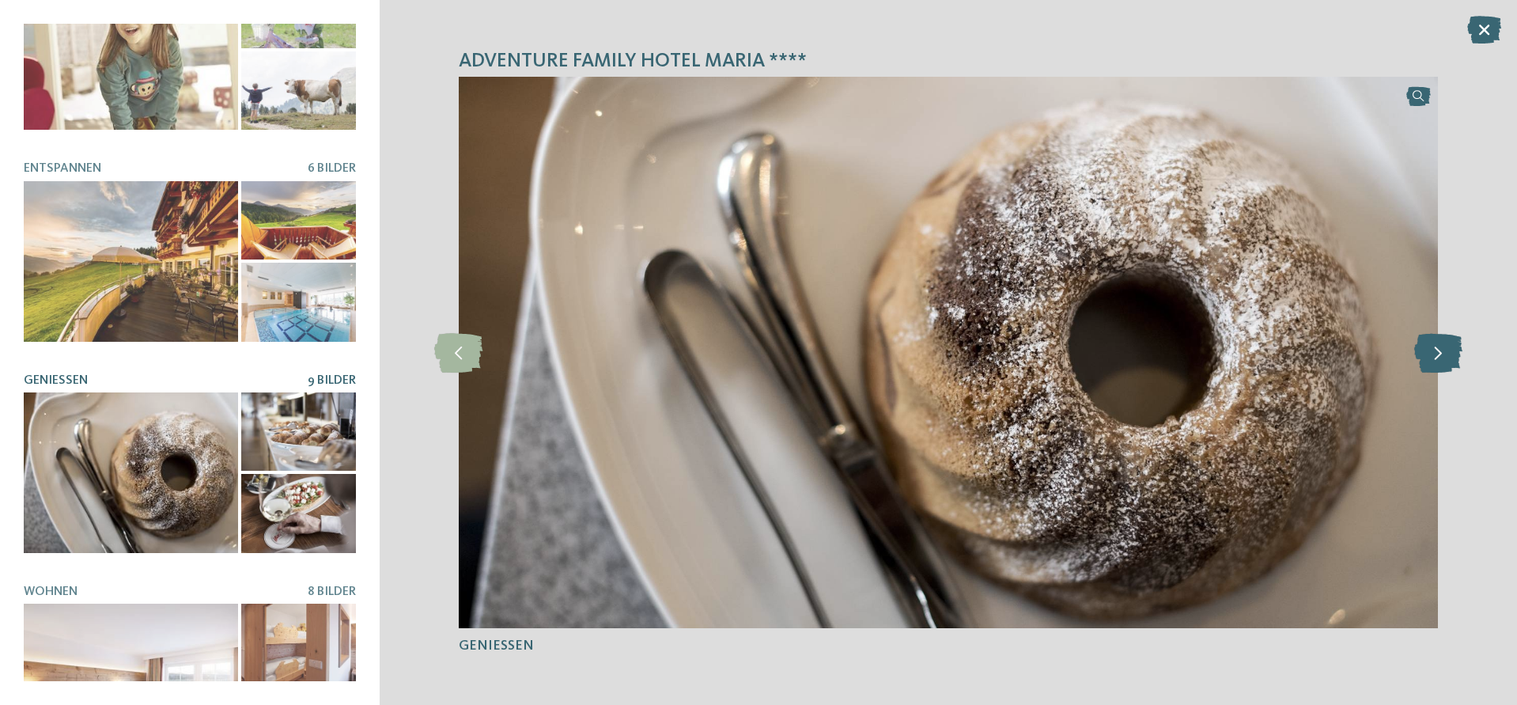
click at [1437, 365] on icon at bounding box center [1438, 353] width 48 height 40
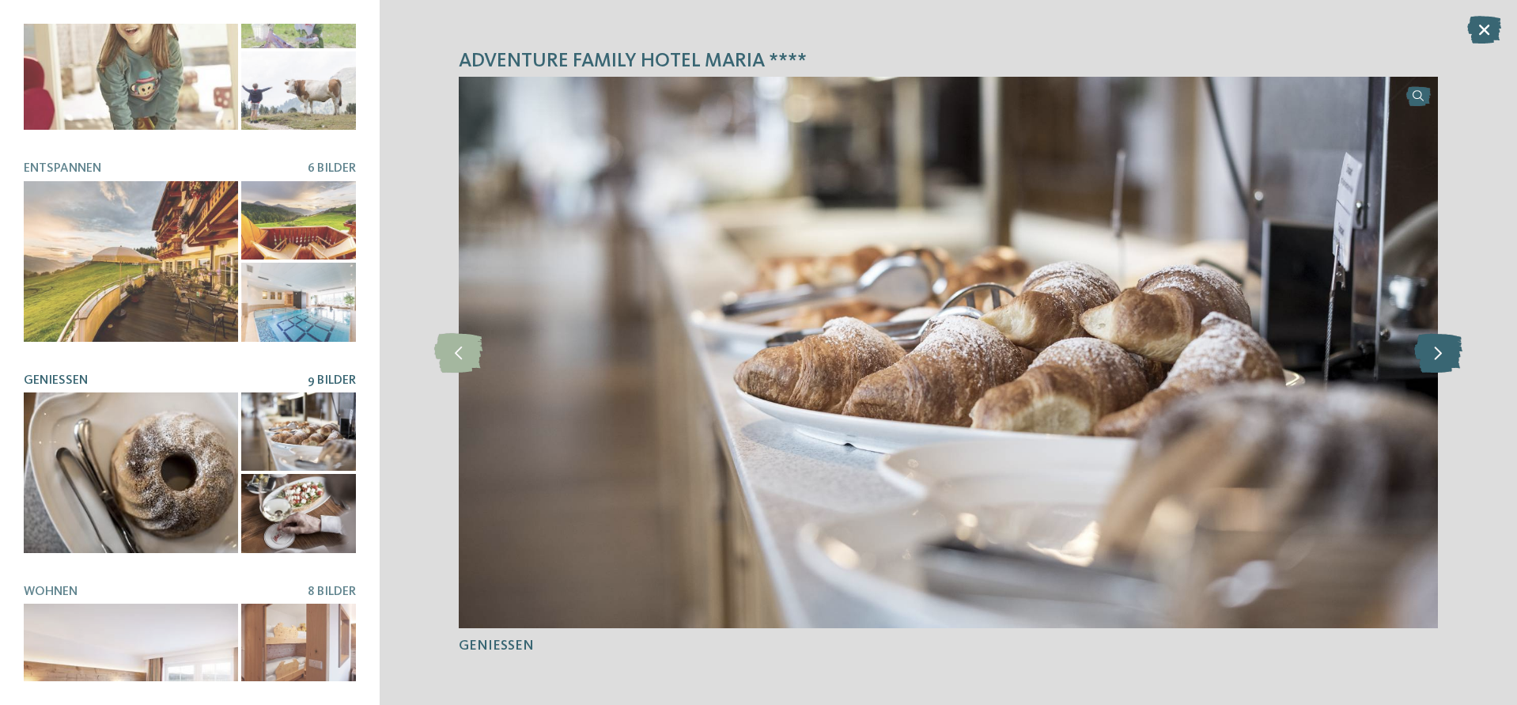
click at [1437, 365] on icon at bounding box center [1438, 353] width 48 height 40
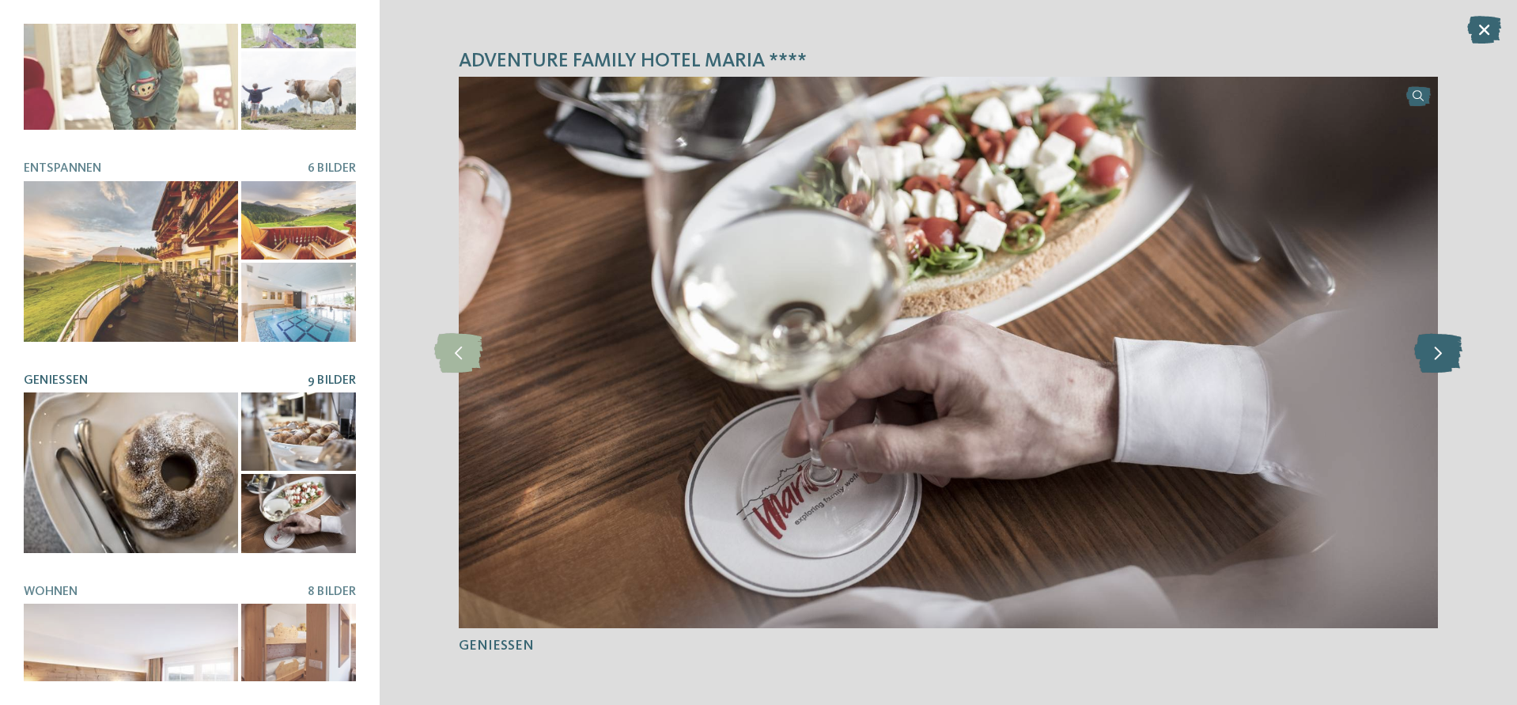
click at [1437, 365] on icon at bounding box center [1438, 353] width 48 height 40
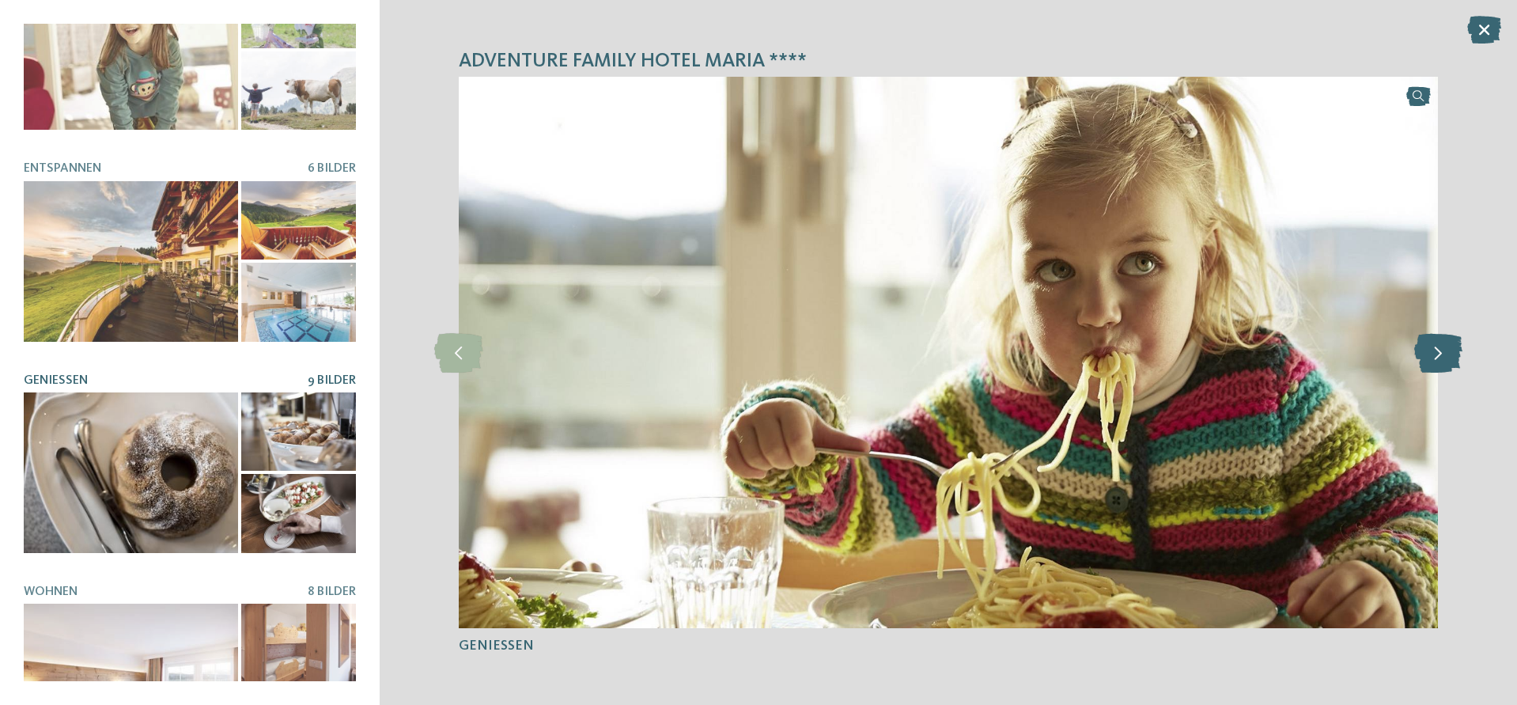
click at [1437, 365] on icon at bounding box center [1438, 353] width 48 height 40
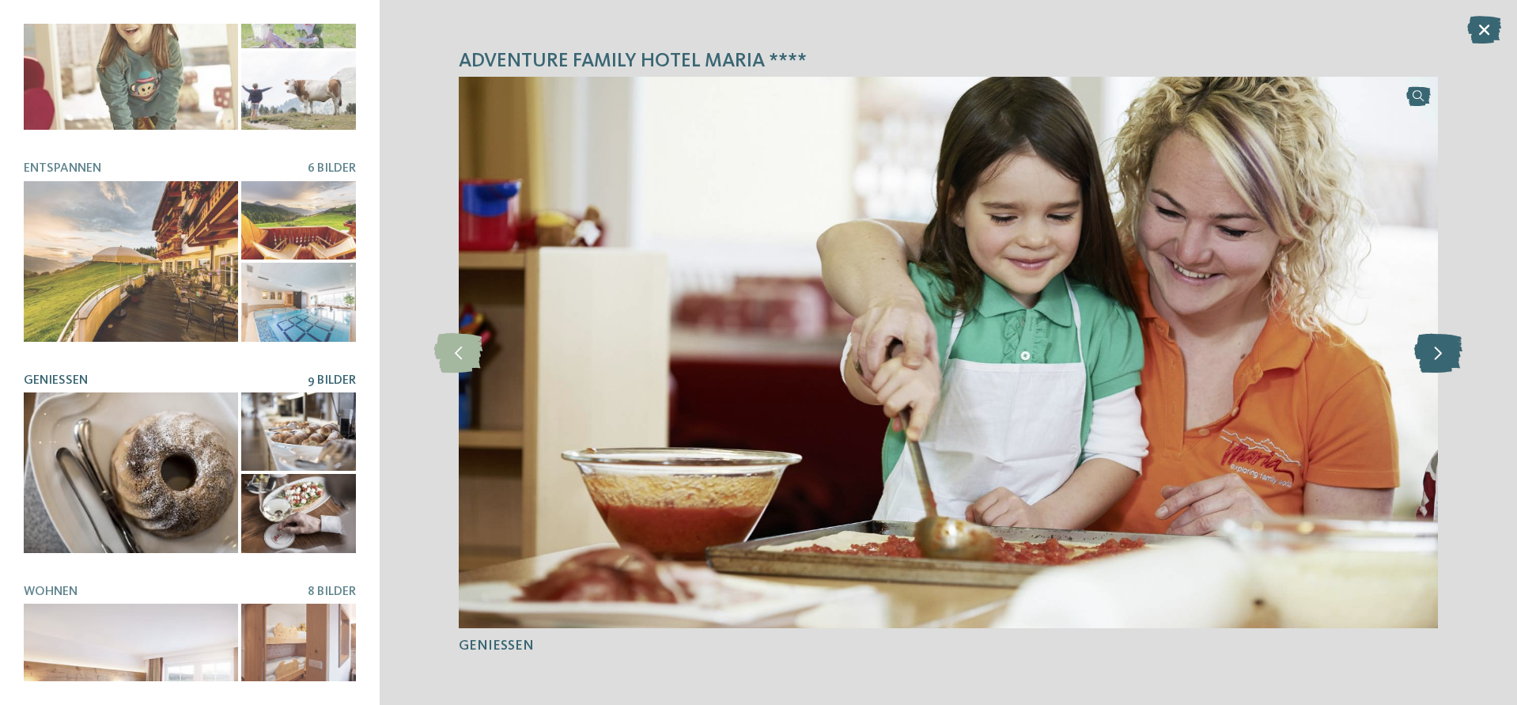
click at [1437, 365] on icon at bounding box center [1438, 353] width 48 height 40
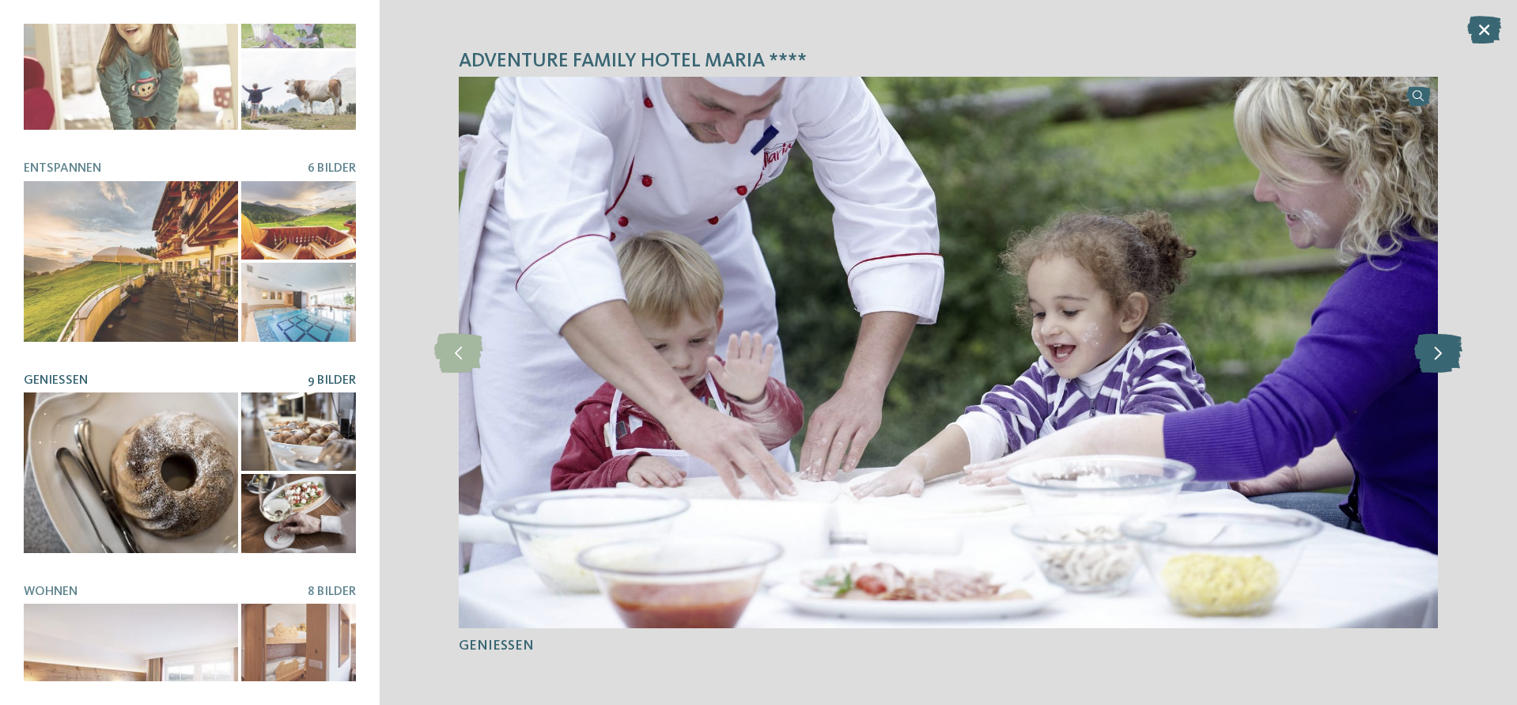
click at [1437, 365] on icon at bounding box center [1438, 353] width 48 height 40
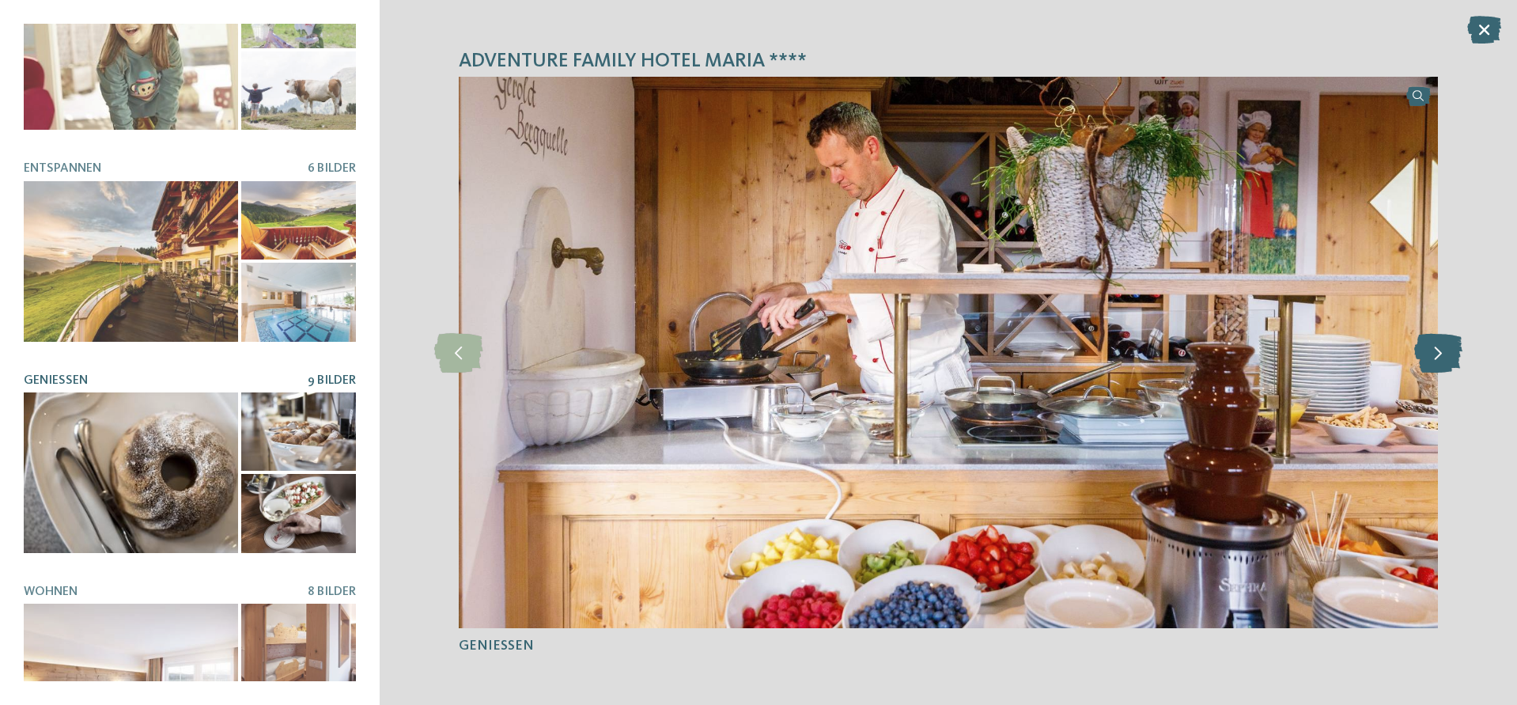
click at [1441, 348] on icon at bounding box center [1438, 353] width 48 height 40
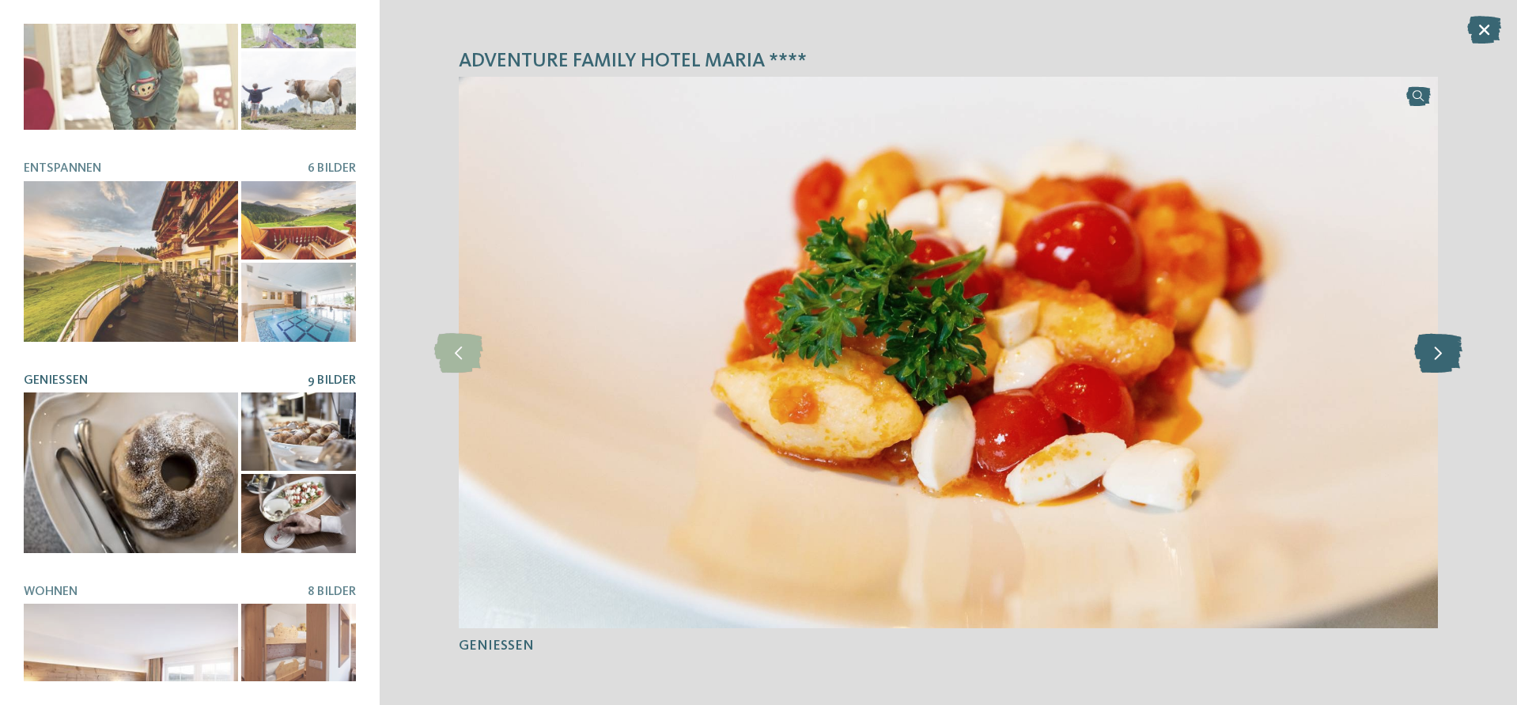
click at [1441, 348] on icon at bounding box center [1438, 353] width 48 height 40
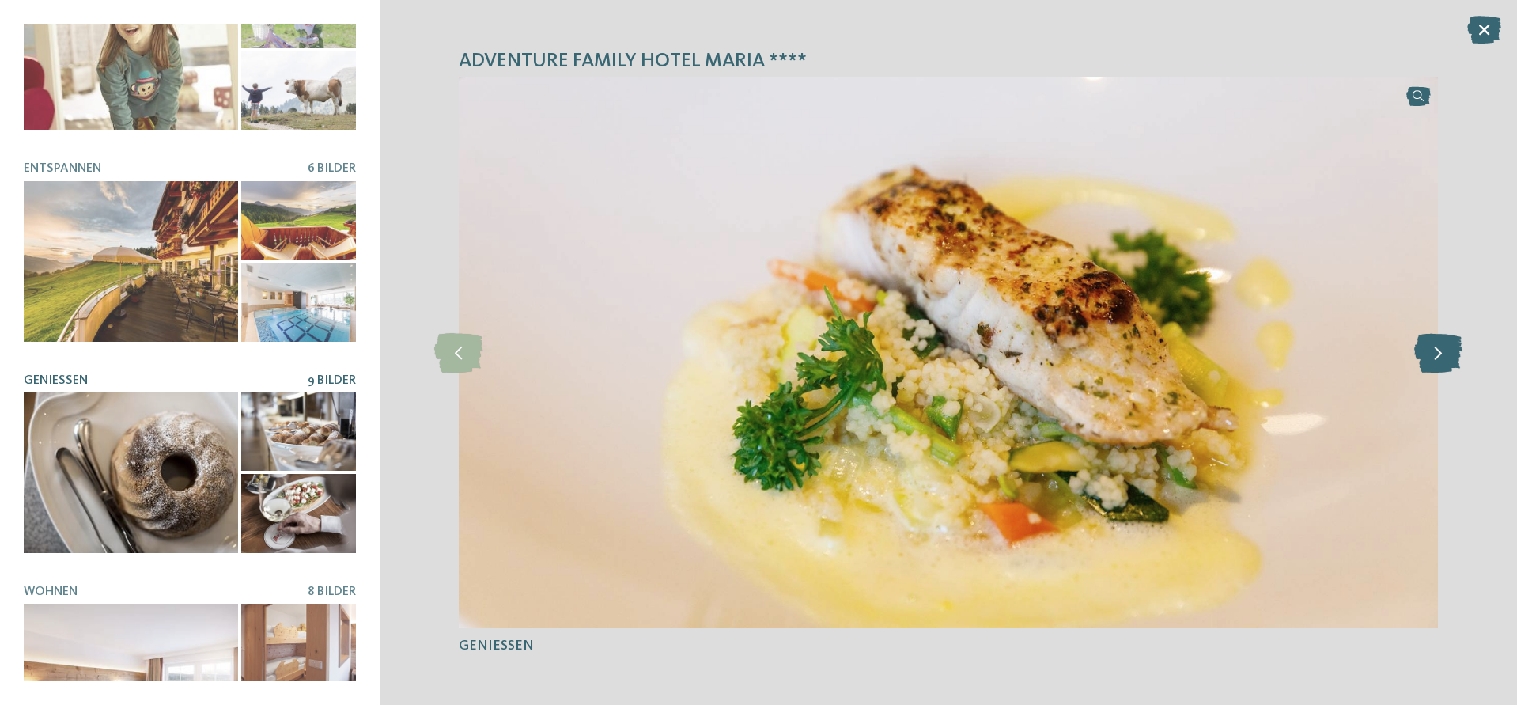
click at [1441, 348] on icon at bounding box center [1438, 353] width 48 height 40
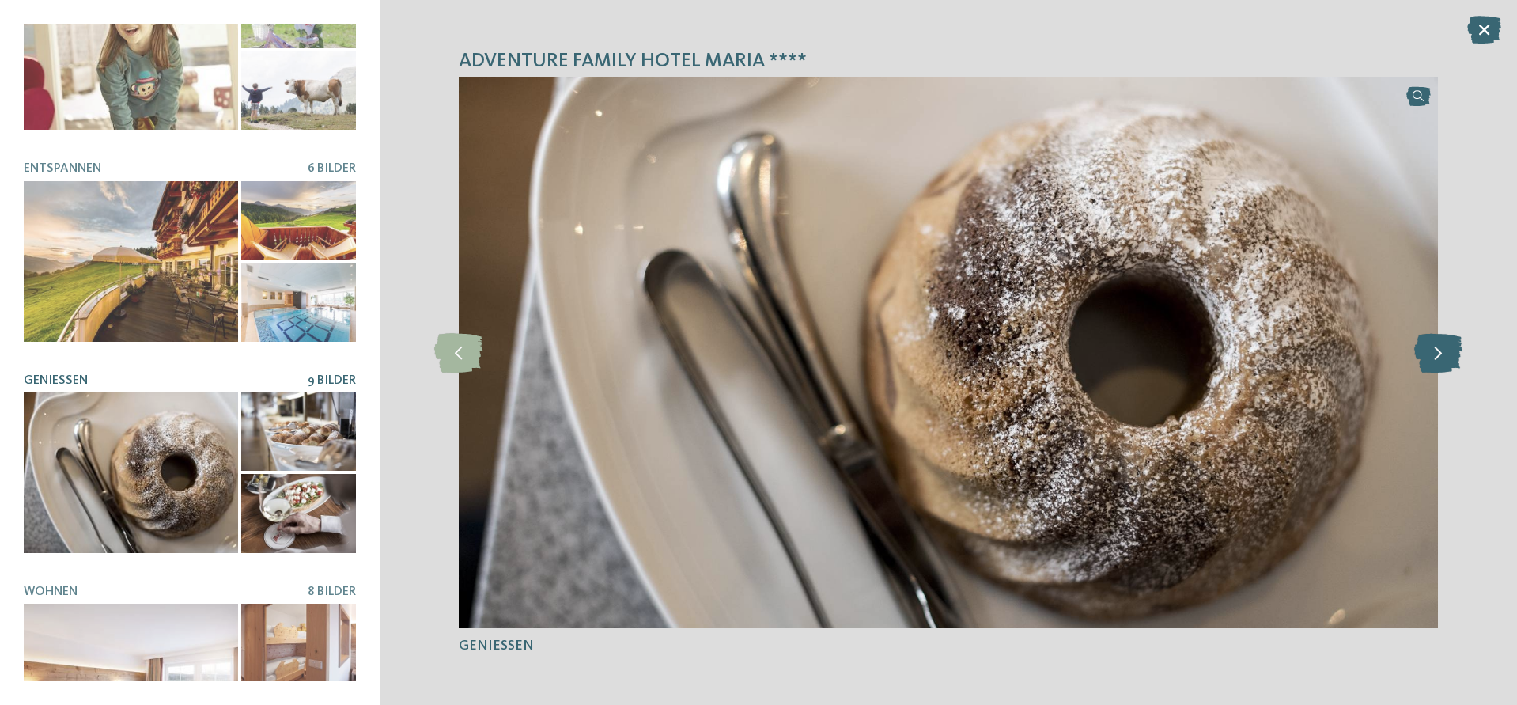
click at [1441, 348] on icon at bounding box center [1438, 353] width 48 height 40
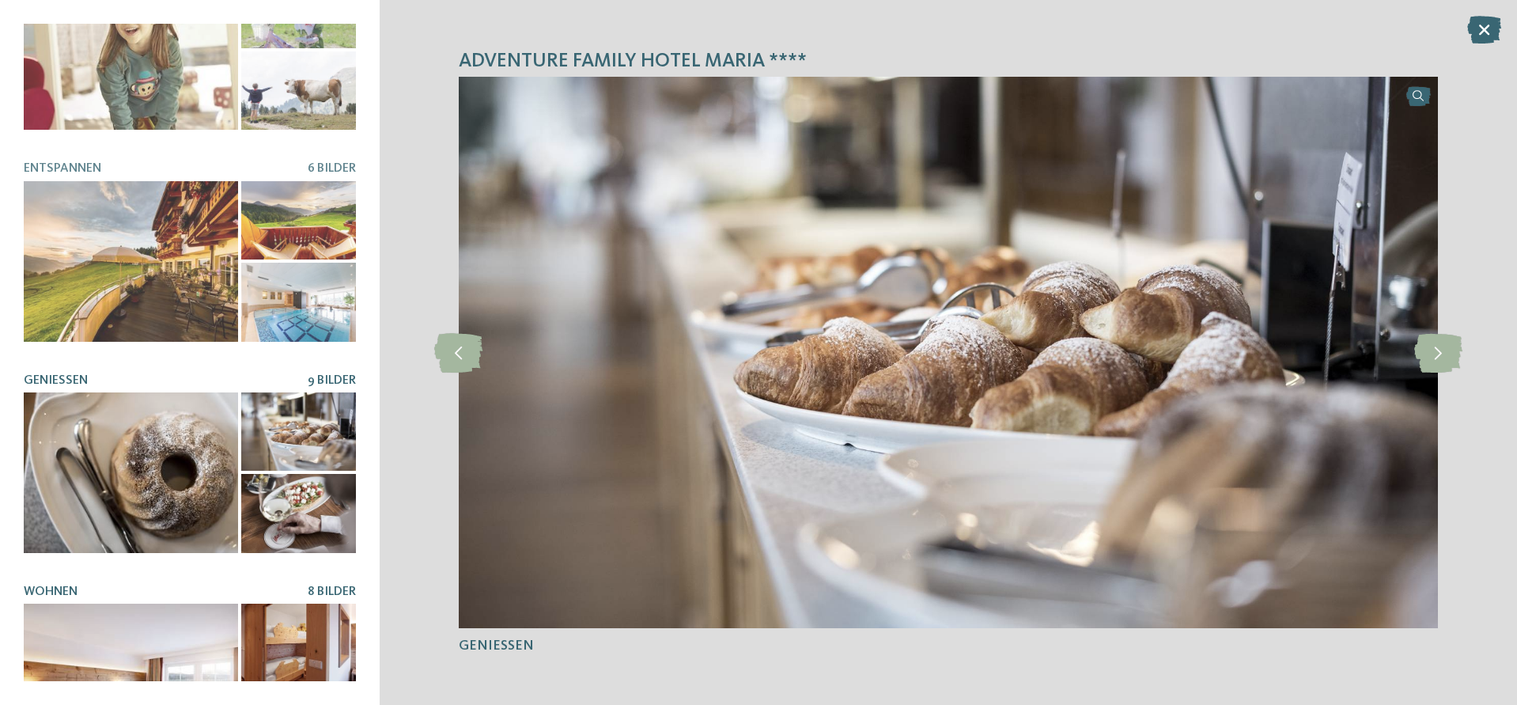
scroll to position [368, 0]
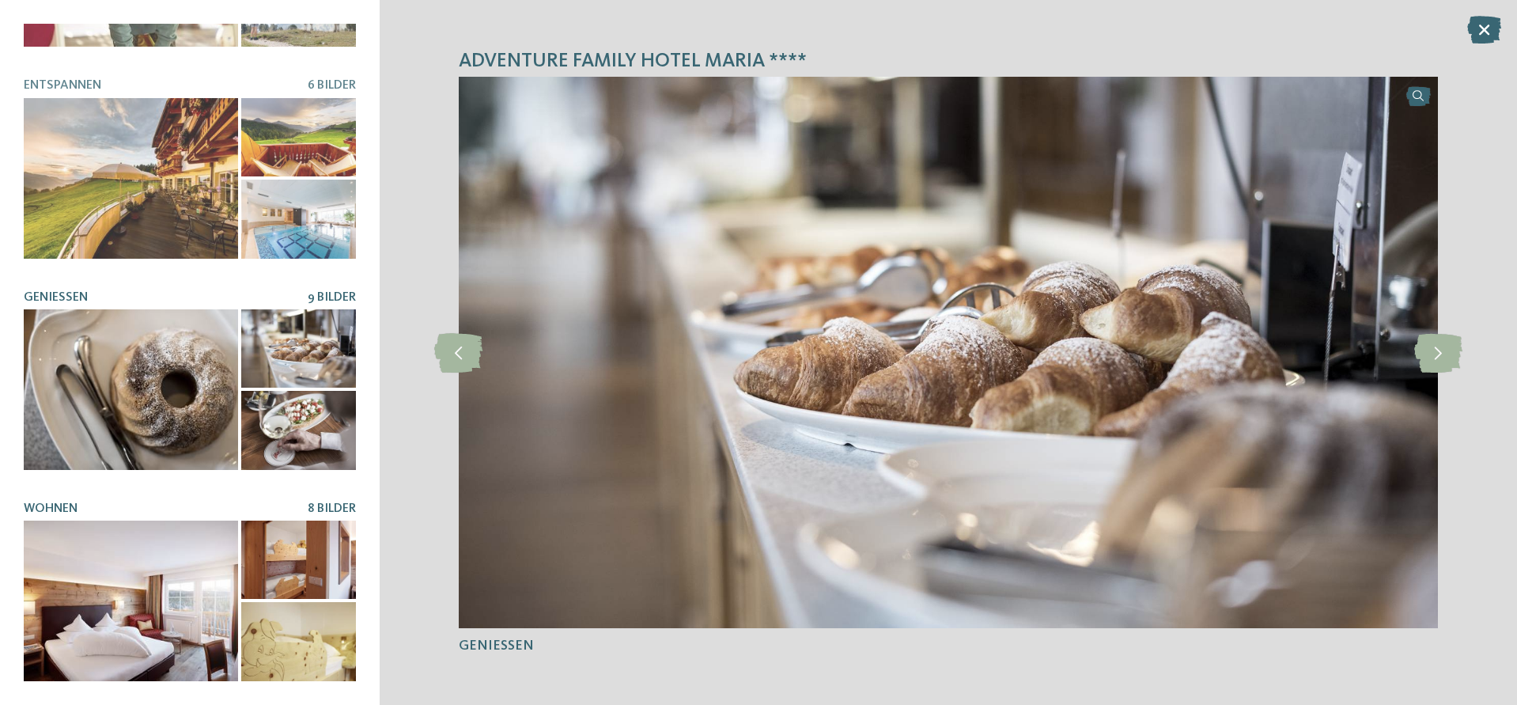
click at [193, 558] on div at bounding box center [131, 600] width 214 height 161
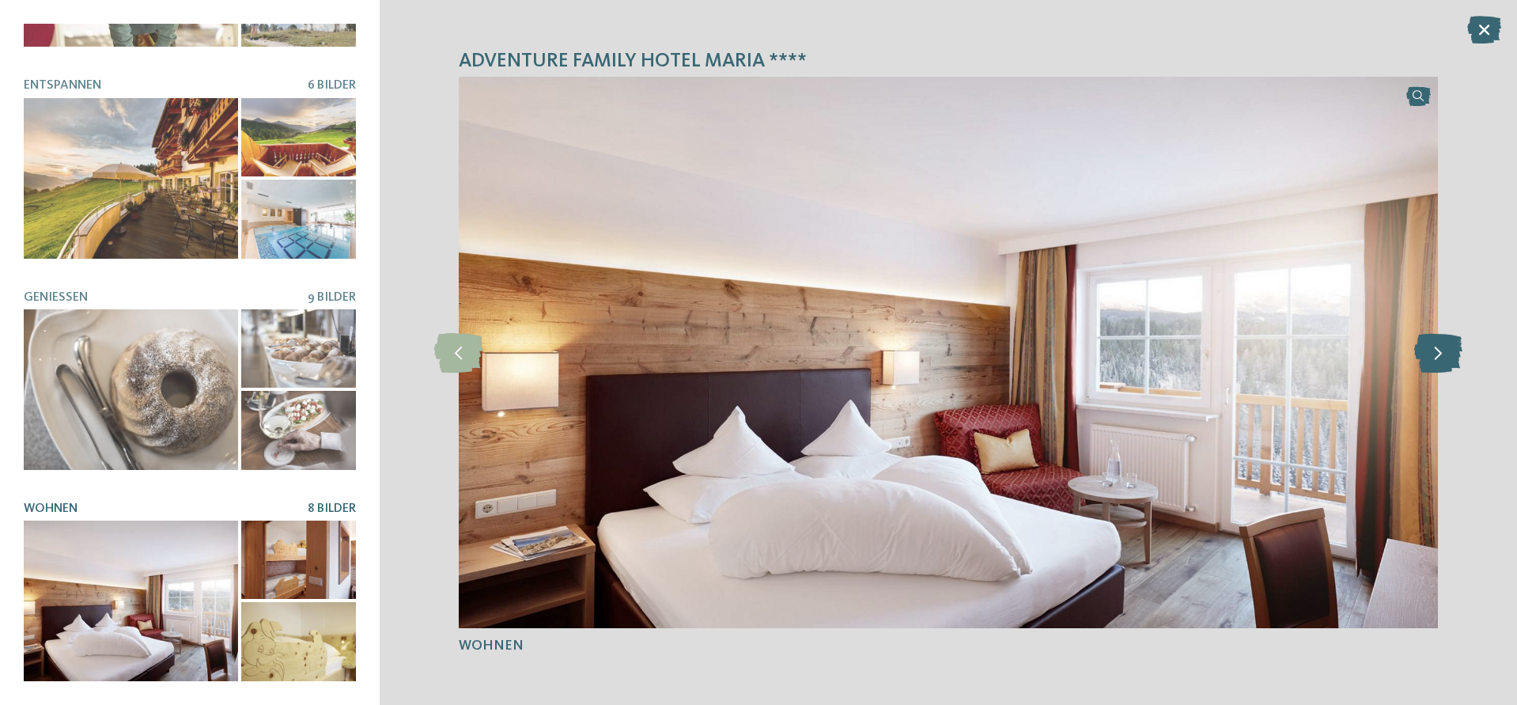
click at [1432, 340] on icon at bounding box center [1438, 353] width 48 height 40
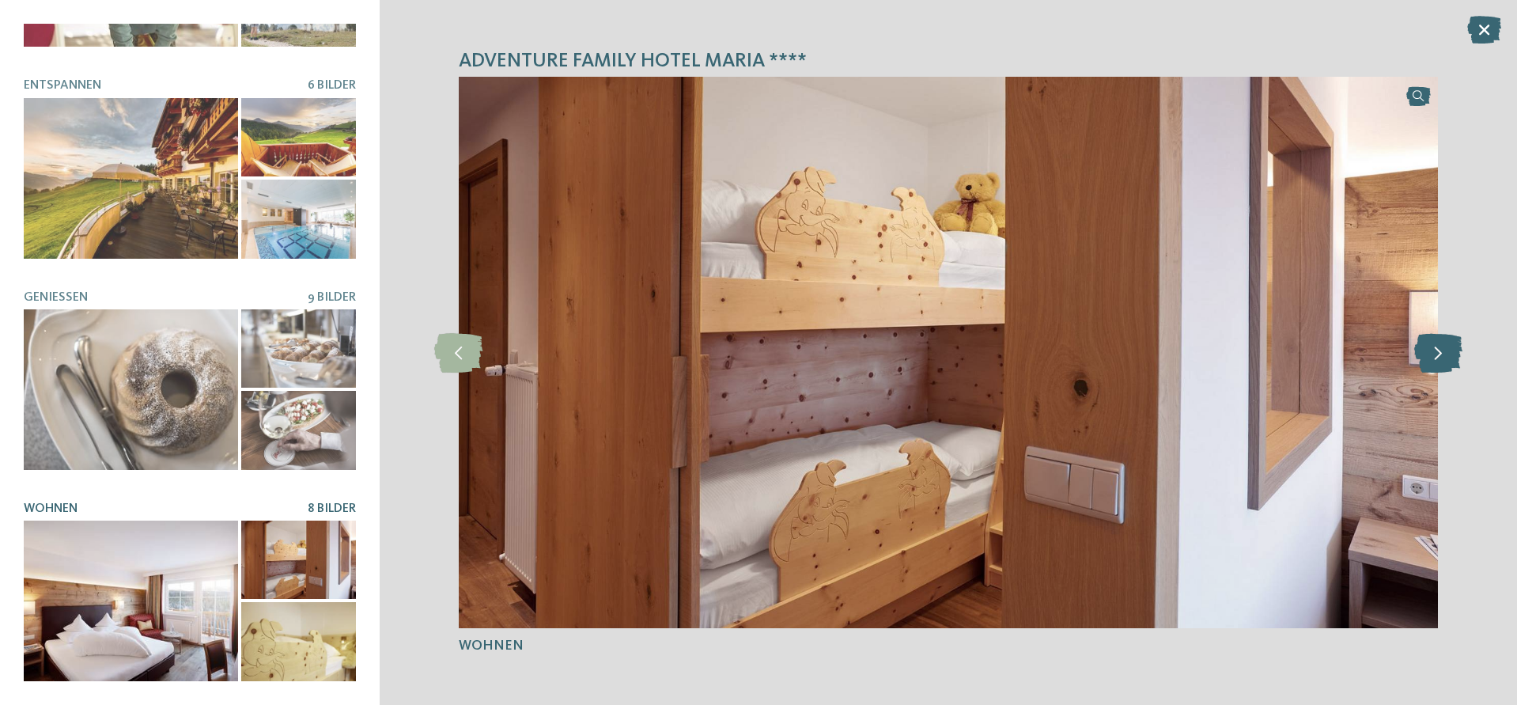
click at [1432, 340] on icon at bounding box center [1438, 353] width 48 height 40
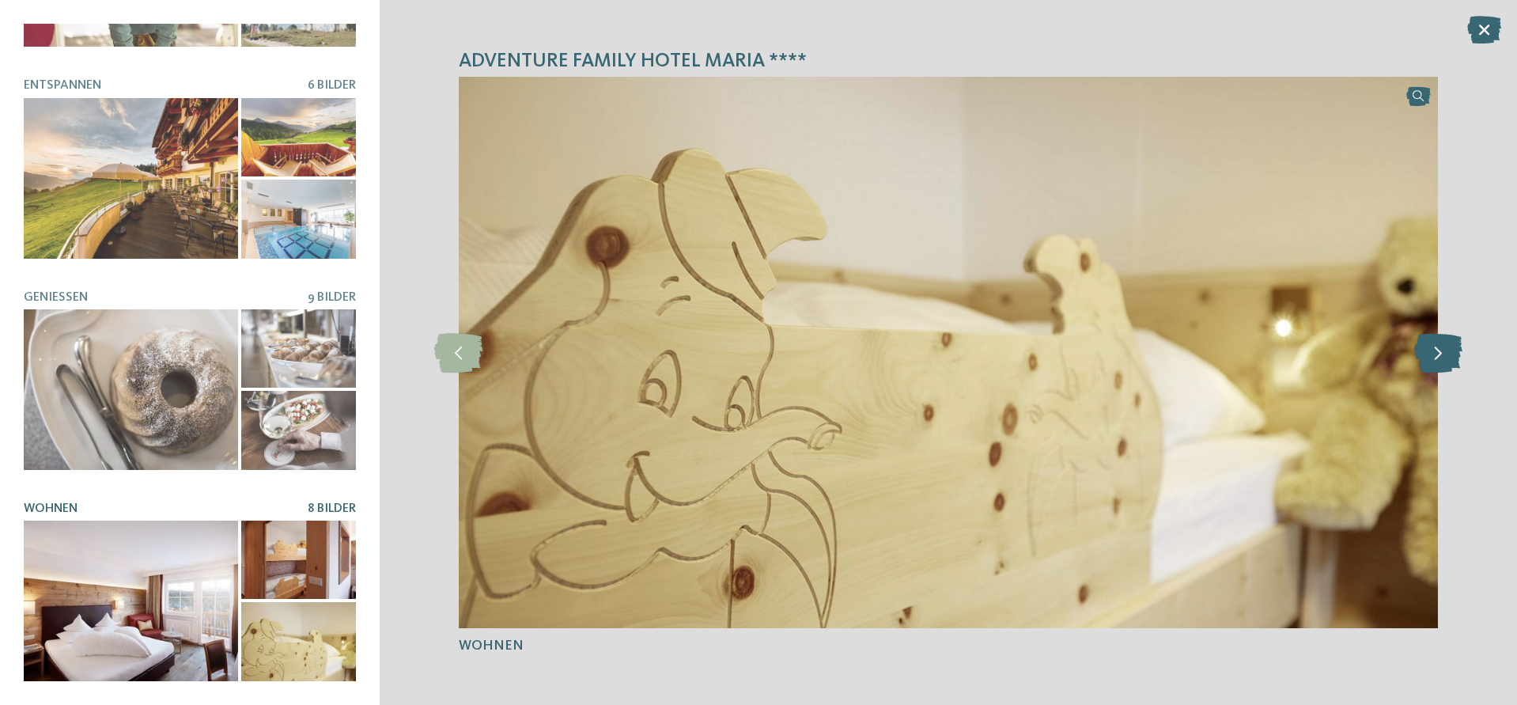
click at [1432, 340] on icon at bounding box center [1438, 353] width 48 height 40
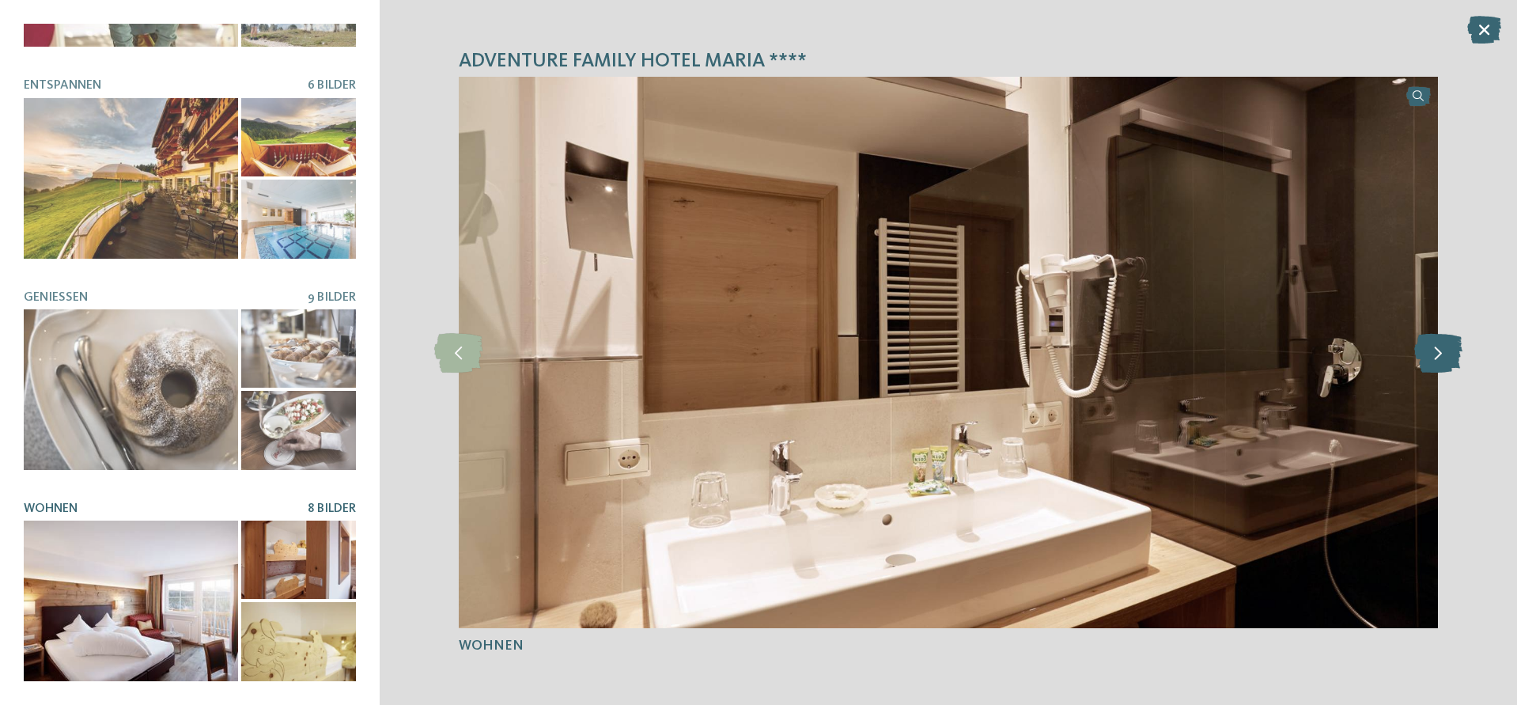
click at [1432, 340] on icon at bounding box center [1438, 353] width 48 height 40
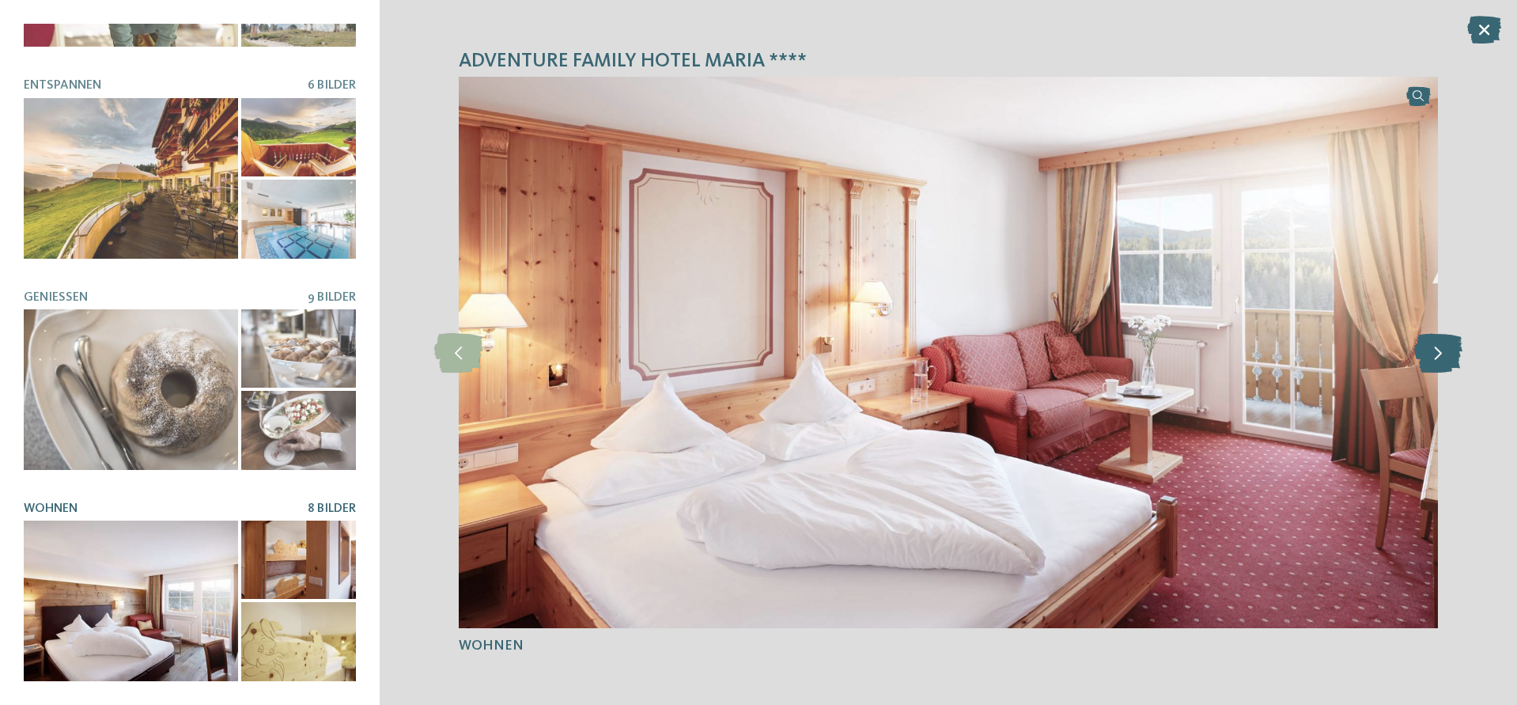
click at [1432, 340] on icon at bounding box center [1438, 353] width 48 height 40
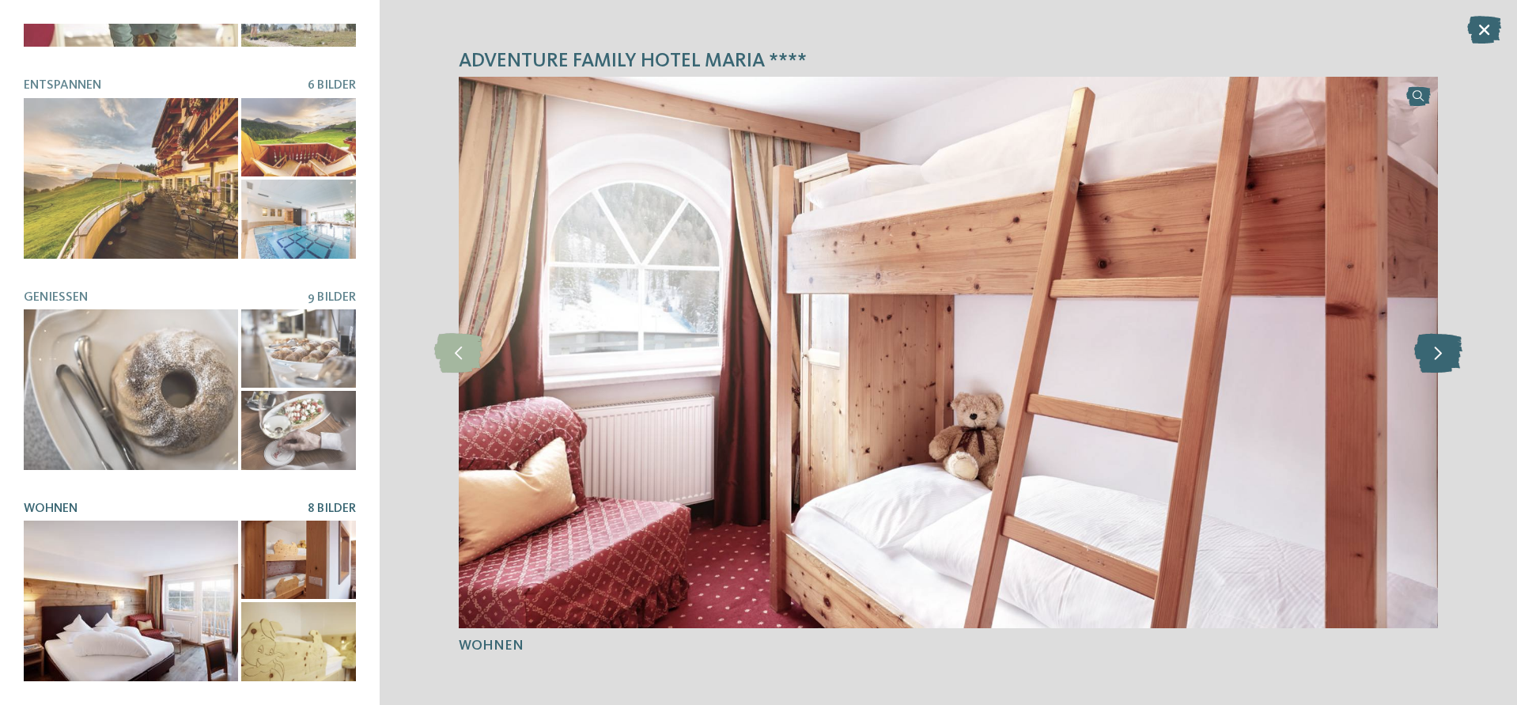
click at [1432, 340] on icon at bounding box center [1438, 353] width 48 height 40
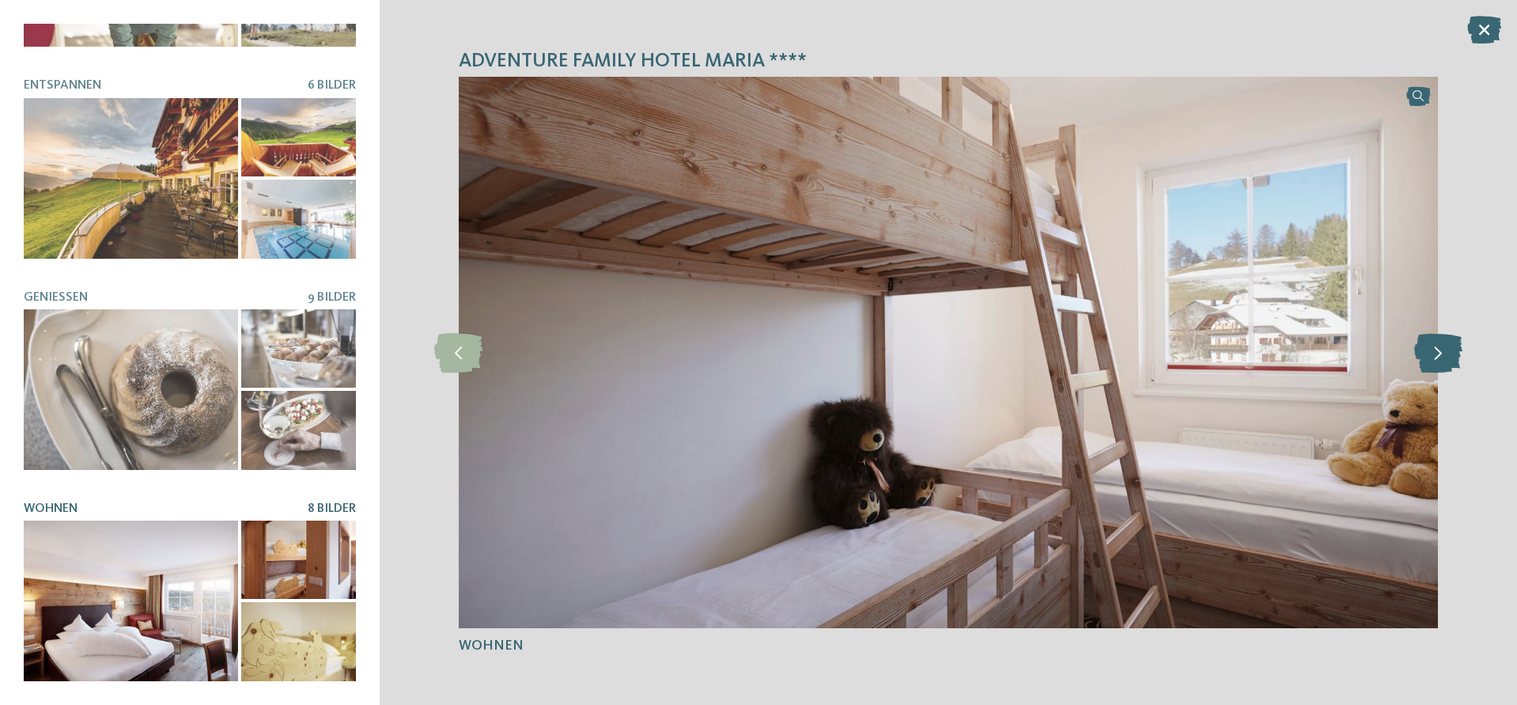
click at [1432, 340] on icon at bounding box center [1438, 353] width 48 height 40
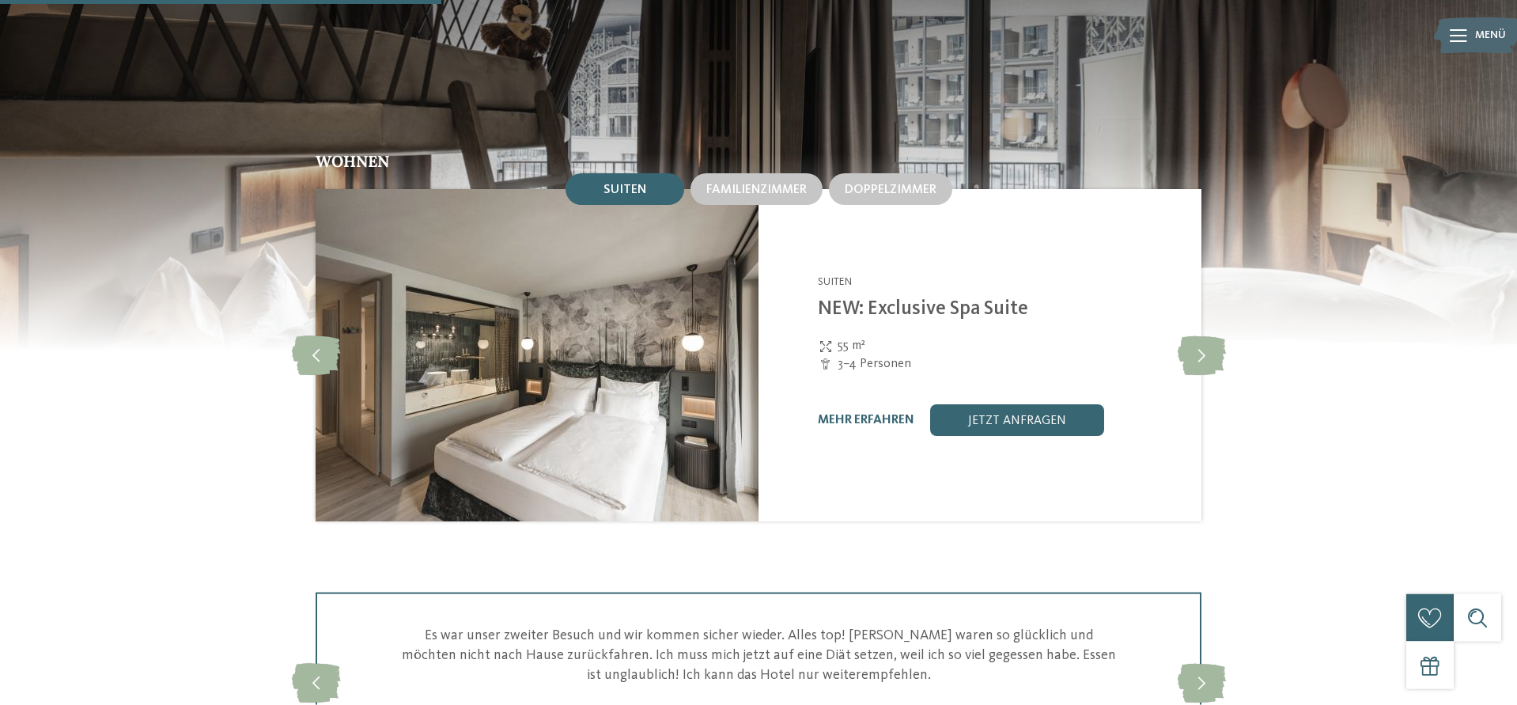
scroll to position [1775, 0]
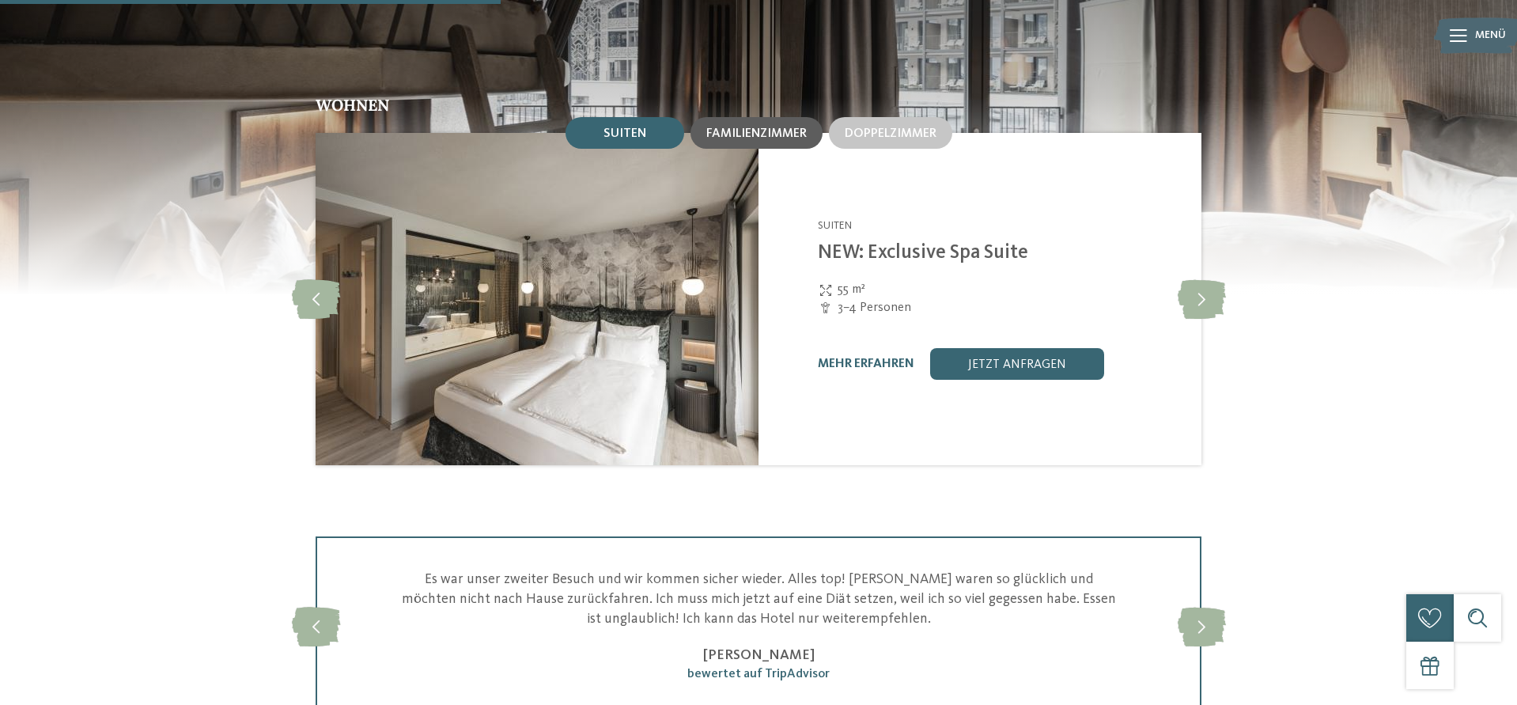
click at [740, 140] on div "Familienzimmer" at bounding box center [757, 133] width 132 height 32
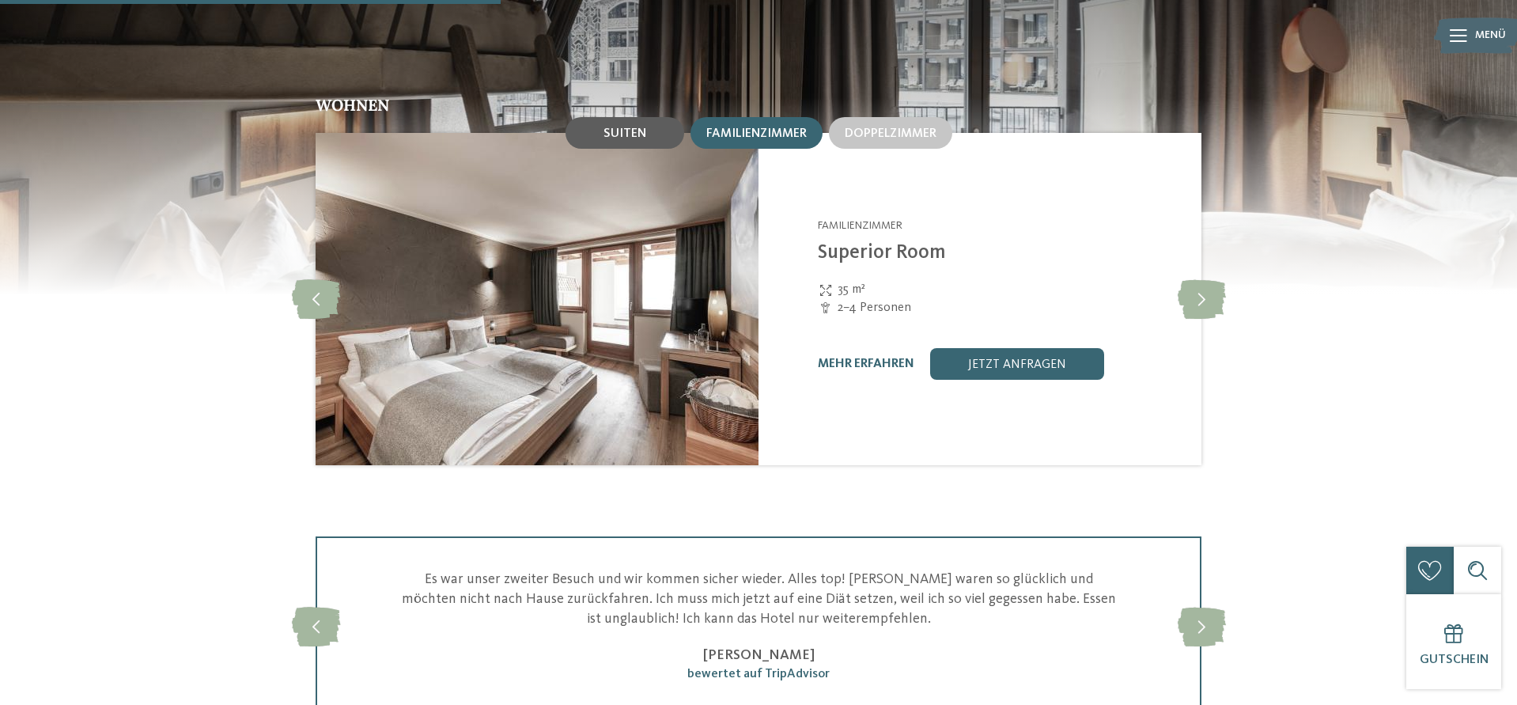
click at [606, 135] on span "Suiten" at bounding box center [625, 133] width 43 height 13
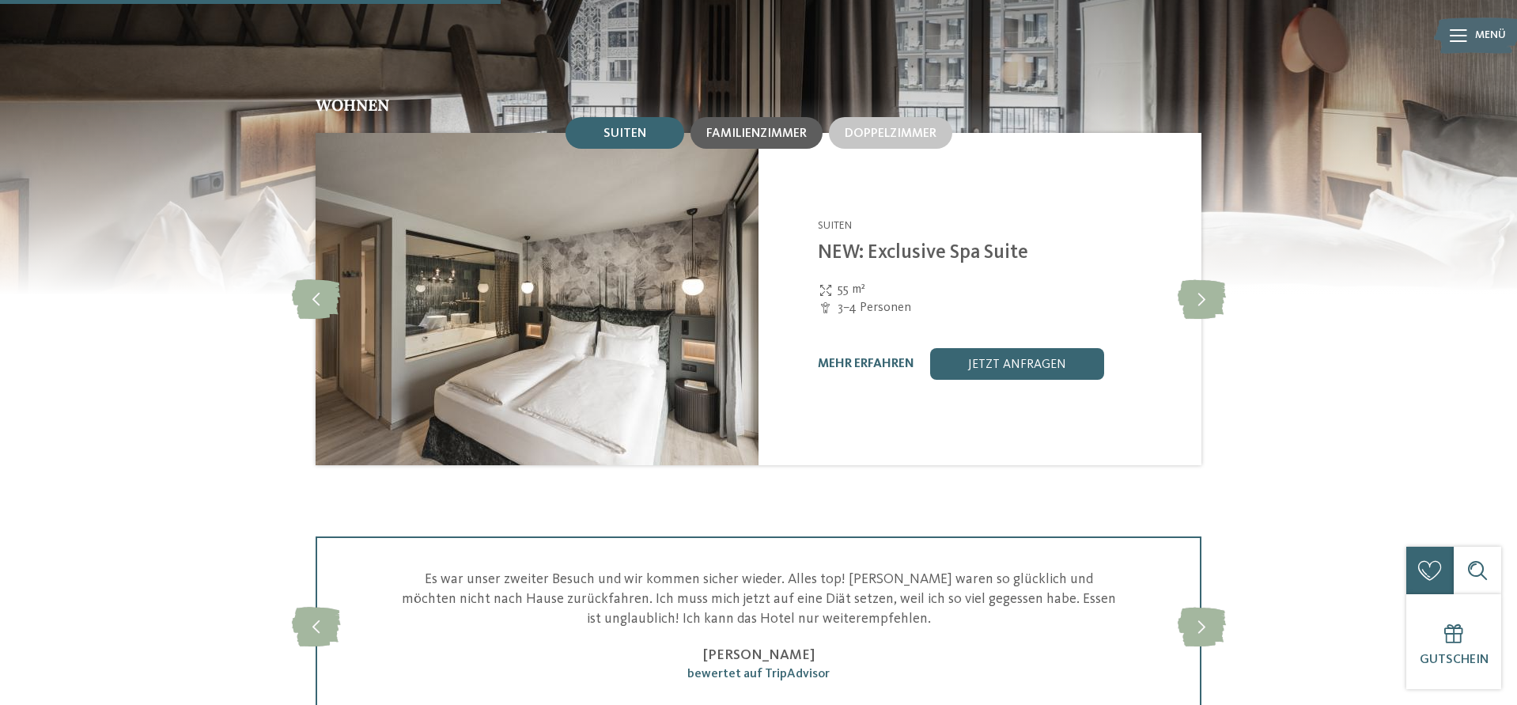
click at [796, 142] on div "Familienzimmer" at bounding box center [757, 133] width 132 height 32
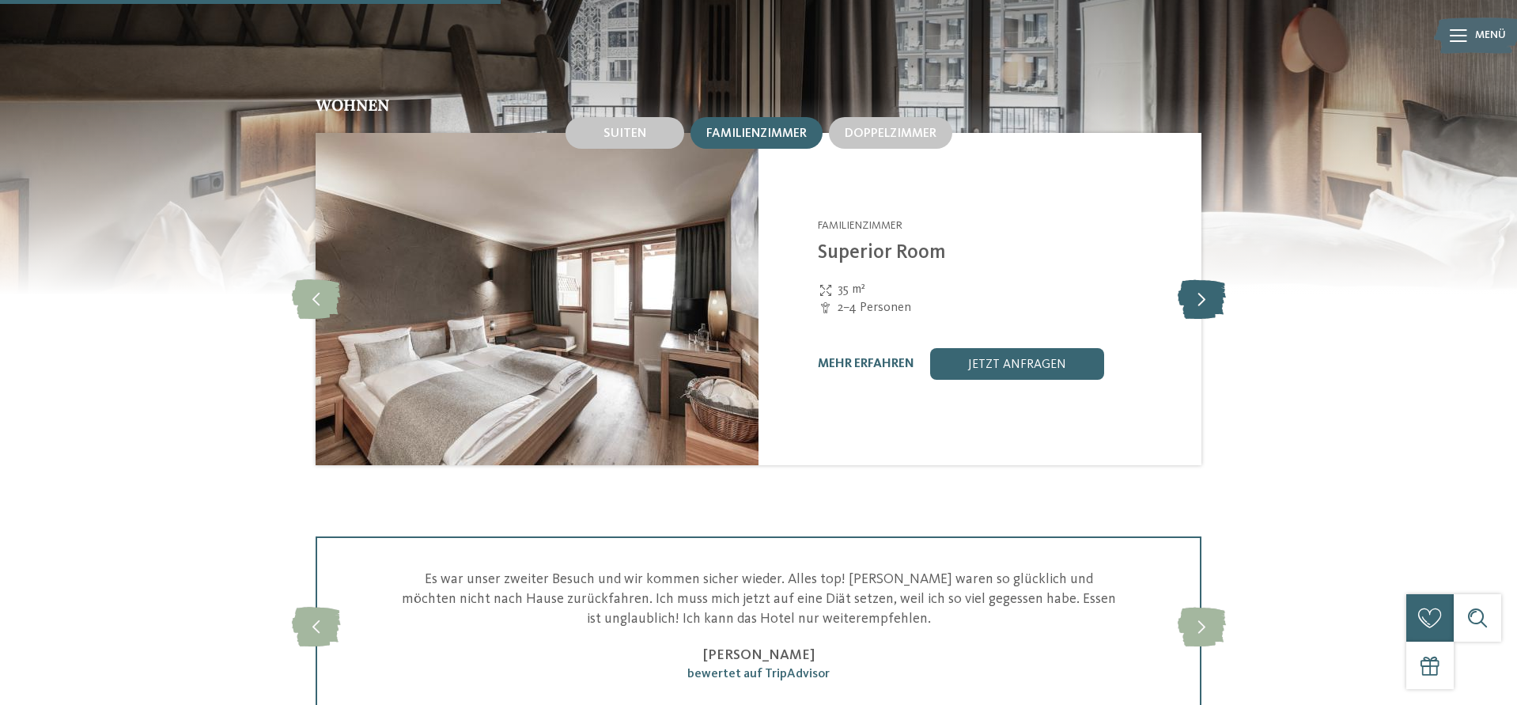
click at [1213, 298] on icon at bounding box center [1202, 299] width 48 height 40
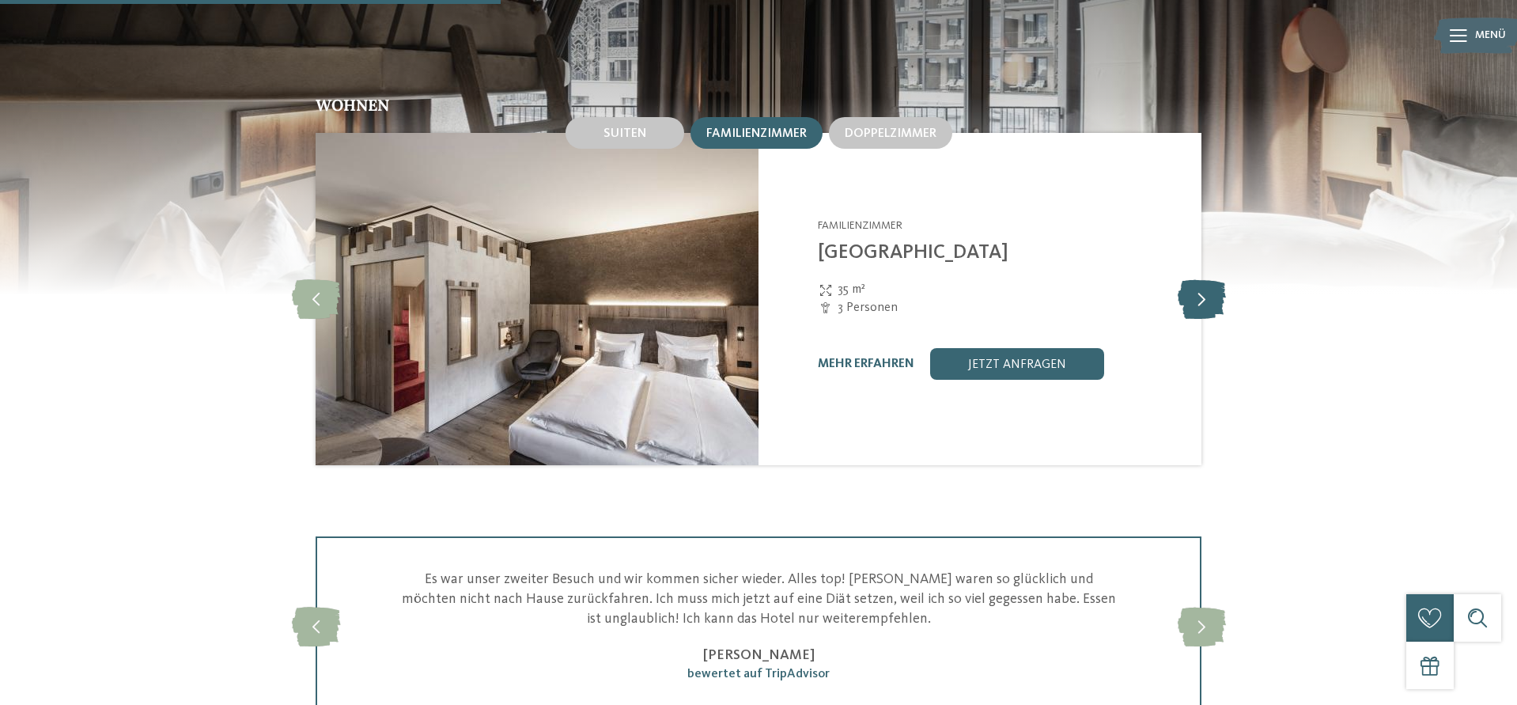
click at [1213, 298] on icon at bounding box center [1202, 299] width 48 height 40
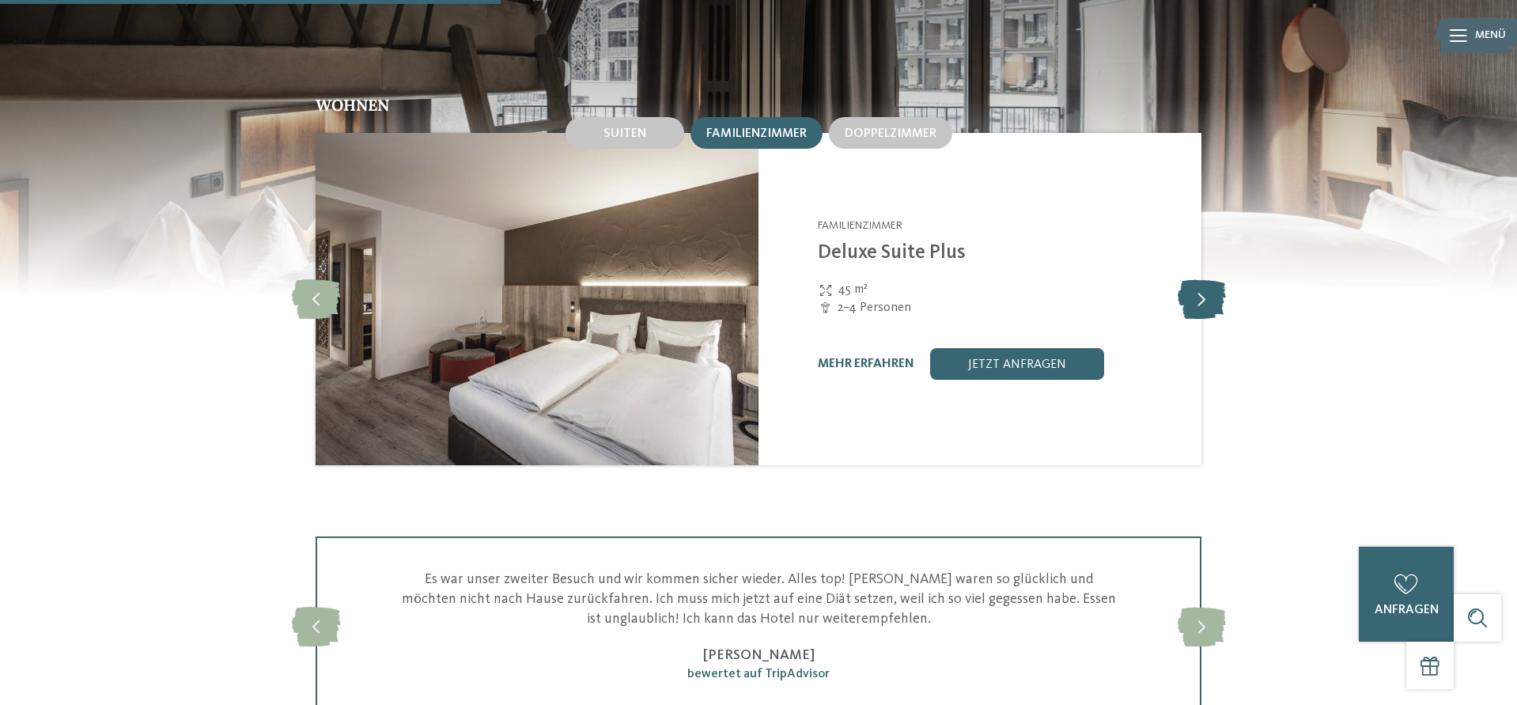
click at [1213, 298] on icon at bounding box center [1202, 299] width 48 height 40
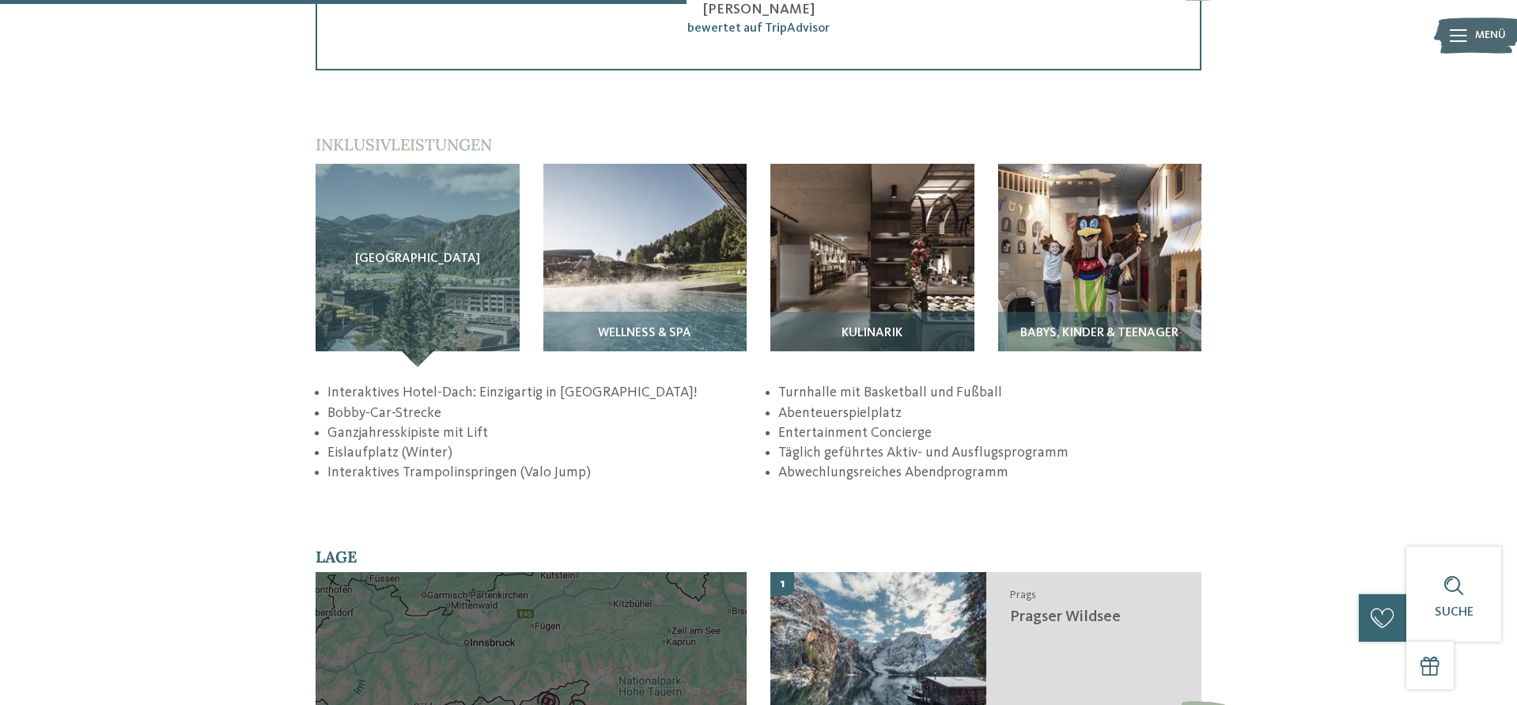
scroll to position [2743, 0]
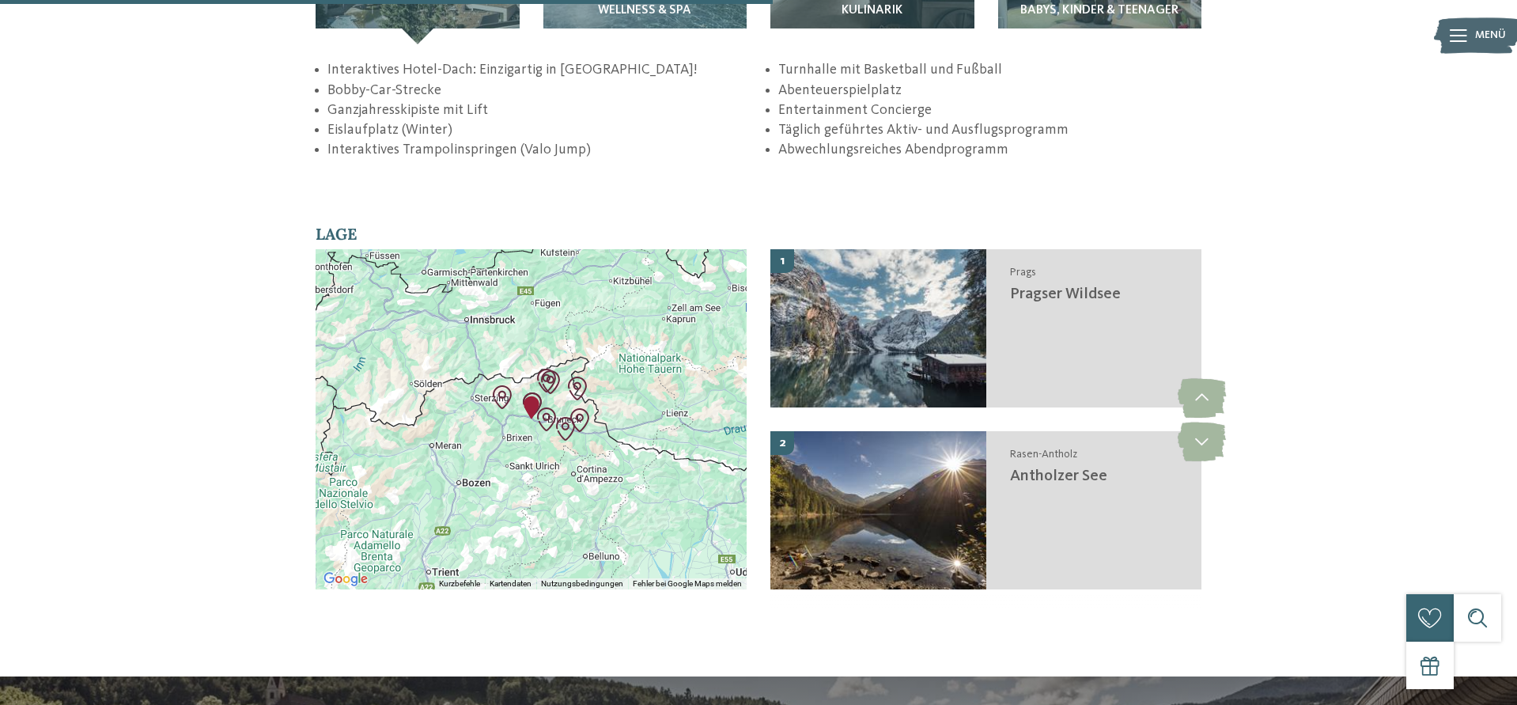
click at [581, 374] on div at bounding box center [531, 419] width 431 height 340
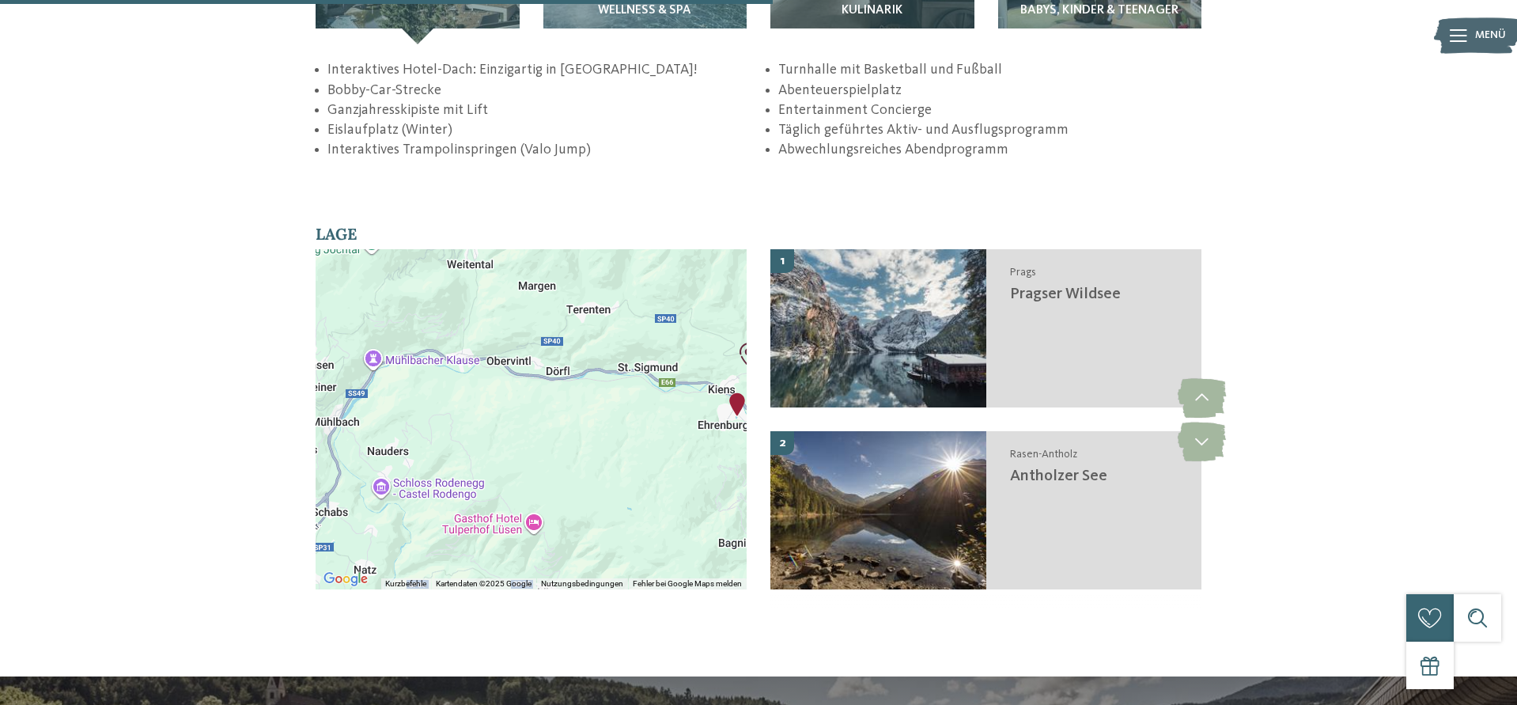
drag, startPoint x: 495, startPoint y: 418, endPoint x: 662, endPoint y: 452, distance: 170.5
click at [662, 452] on div at bounding box center [531, 419] width 431 height 340
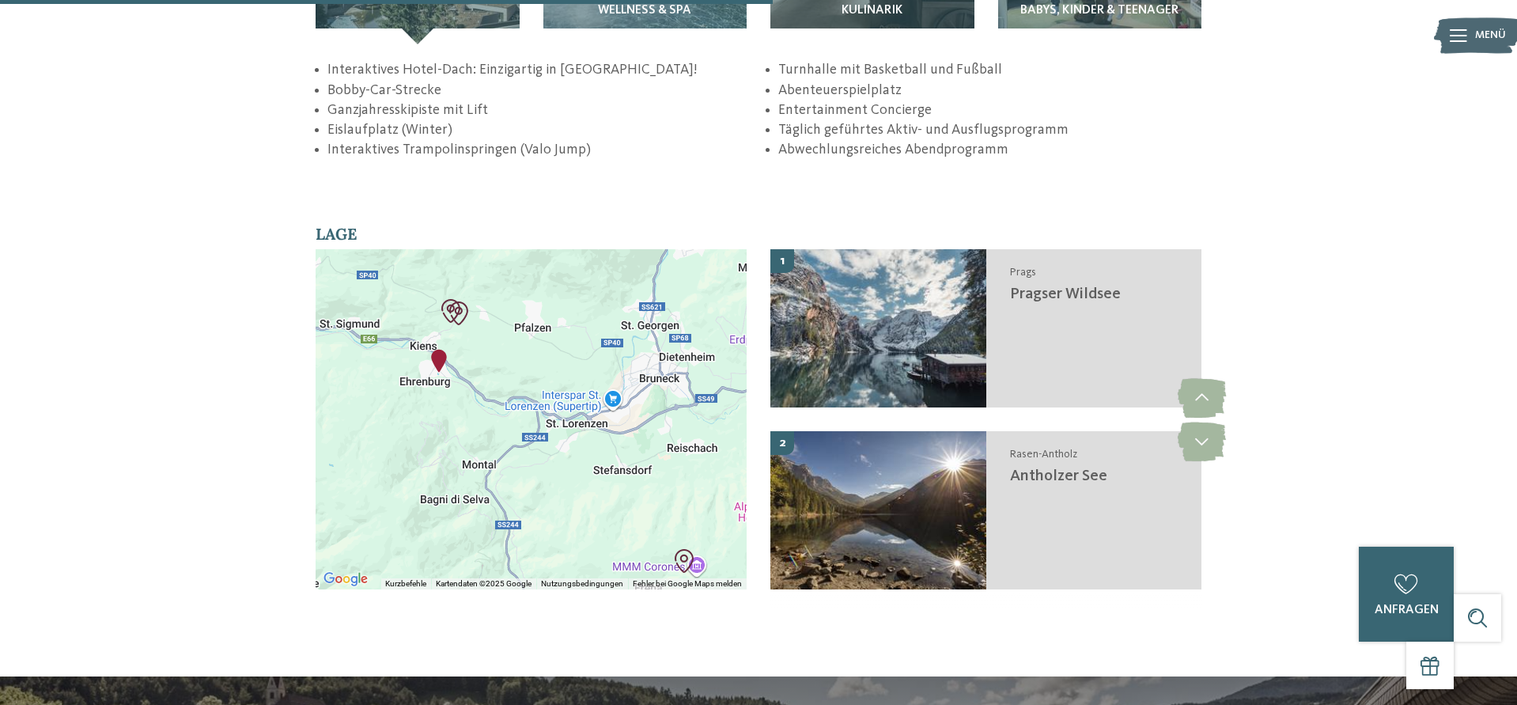
drag, startPoint x: 662, startPoint y: 452, endPoint x: 357, endPoint y: 404, distance: 309.1
click at [357, 404] on div at bounding box center [531, 419] width 431 height 340
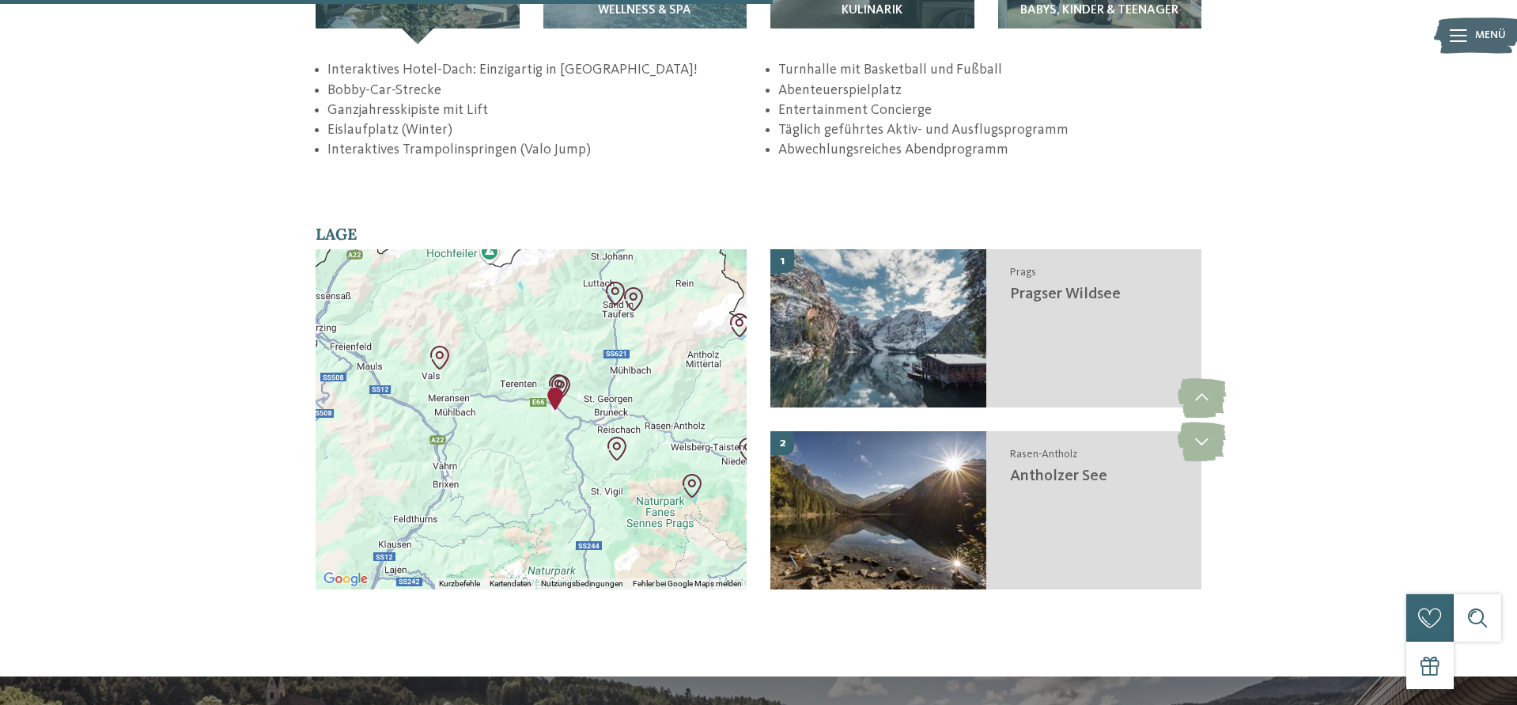
drag, startPoint x: 603, startPoint y: 437, endPoint x: 596, endPoint y: 431, distance: 8.4
click at [596, 431] on div at bounding box center [531, 419] width 431 height 340
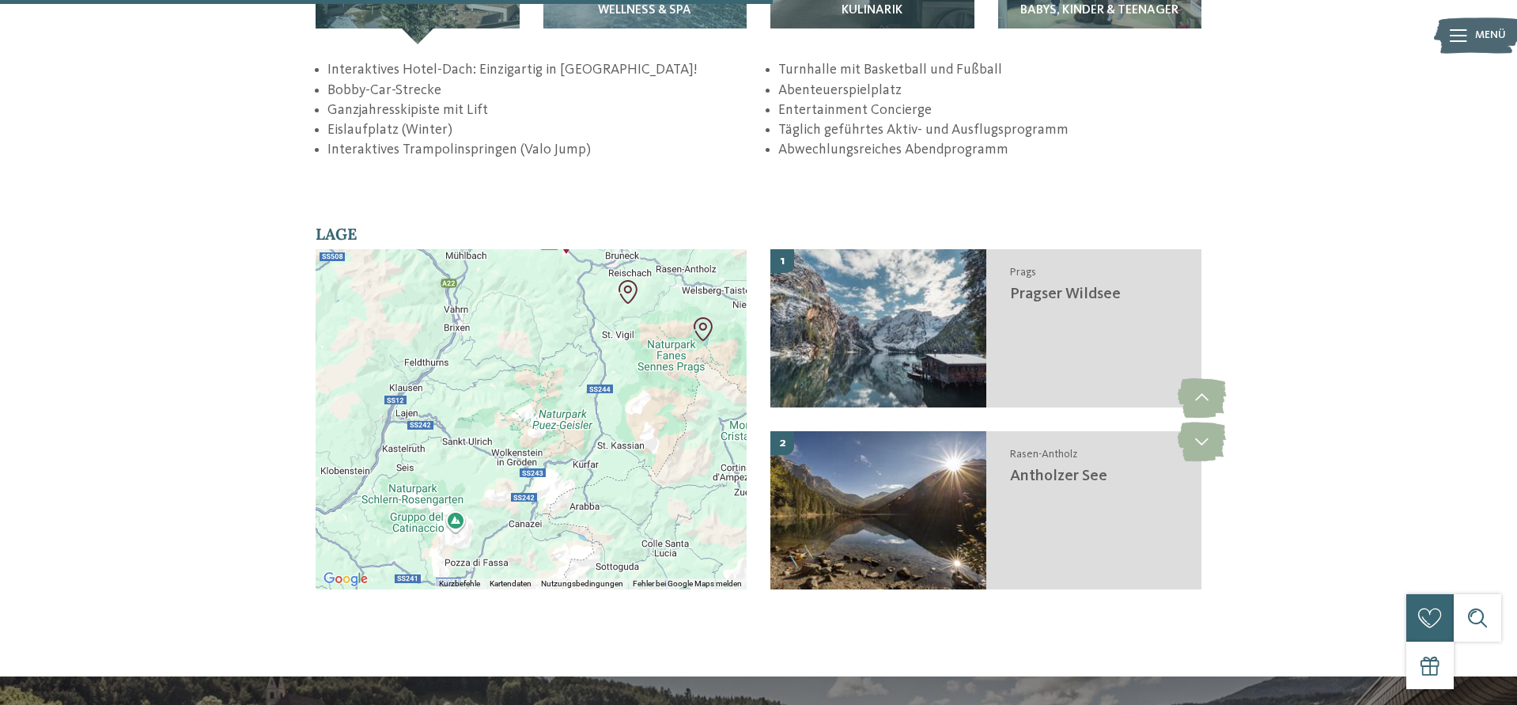
drag, startPoint x: 503, startPoint y: 428, endPoint x: 514, endPoint y: 281, distance: 147.5
click at [514, 281] on div at bounding box center [531, 419] width 431 height 340
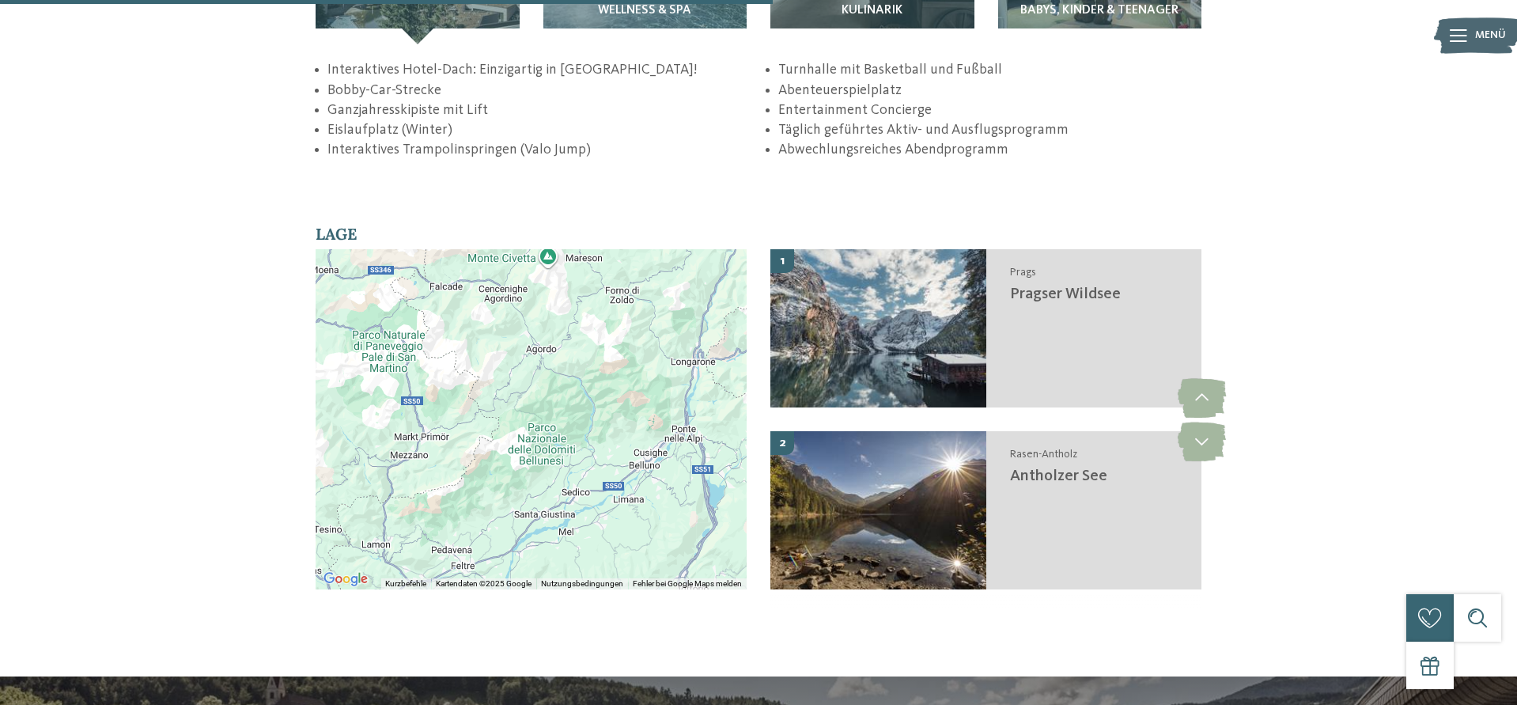
drag, startPoint x: 618, startPoint y: 536, endPoint x: 481, endPoint y: 189, distance: 373.3
click at [481, 249] on div "Verwende Strg+Scrollen zum Zoomen der Karte" at bounding box center [531, 419] width 431 height 340
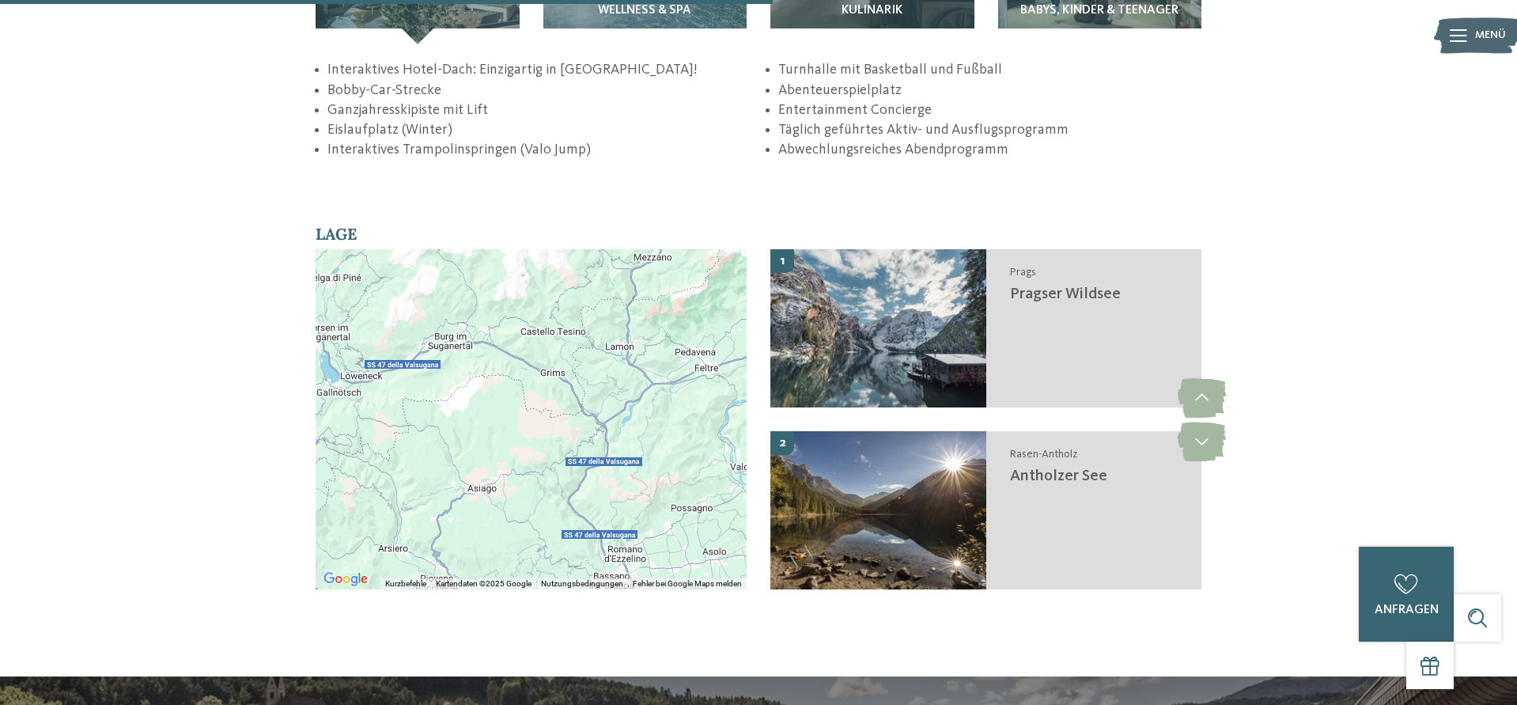
drag, startPoint x: 376, startPoint y: 519, endPoint x: 623, endPoint y: 319, distance: 317.7
click at [623, 319] on div at bounding box center [531, 419] width 431 height 340
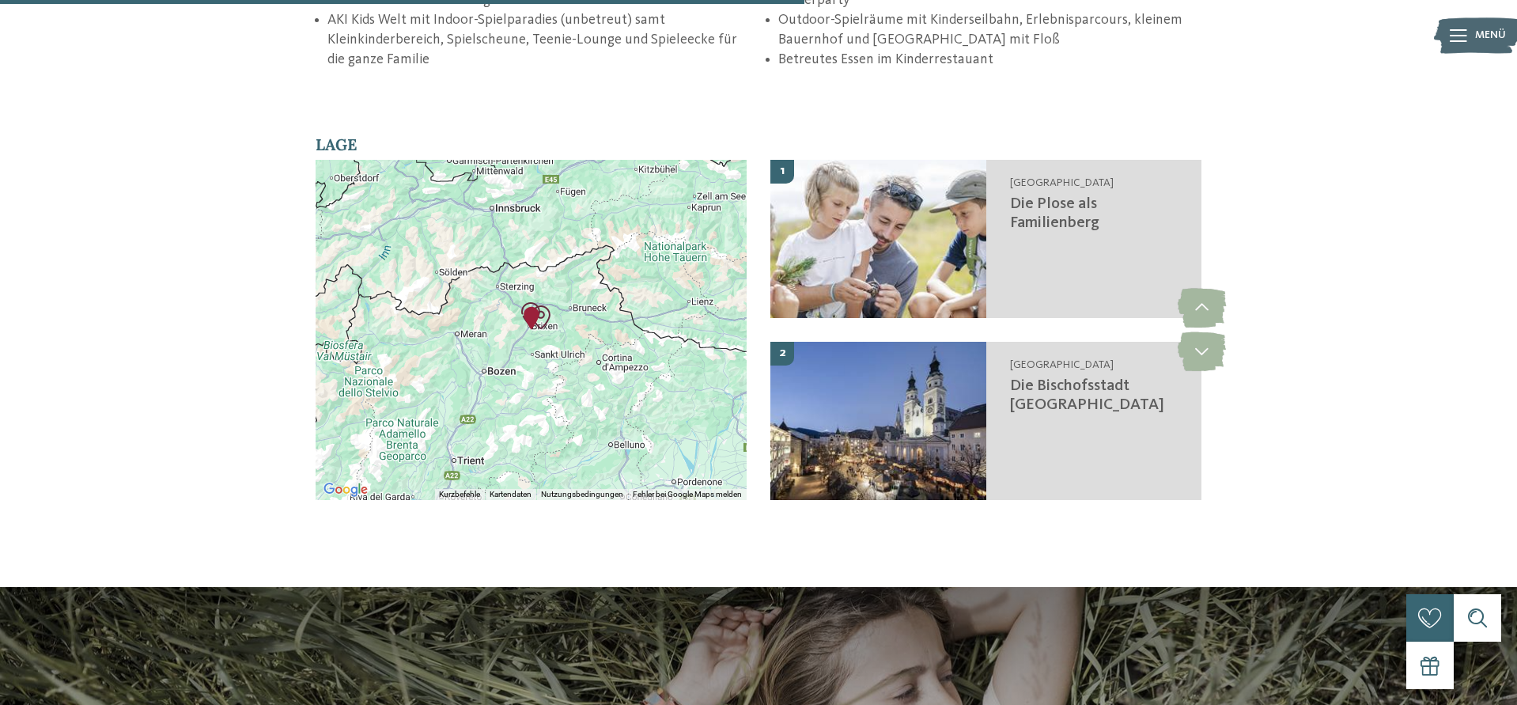
scroll to position [2985, 0]
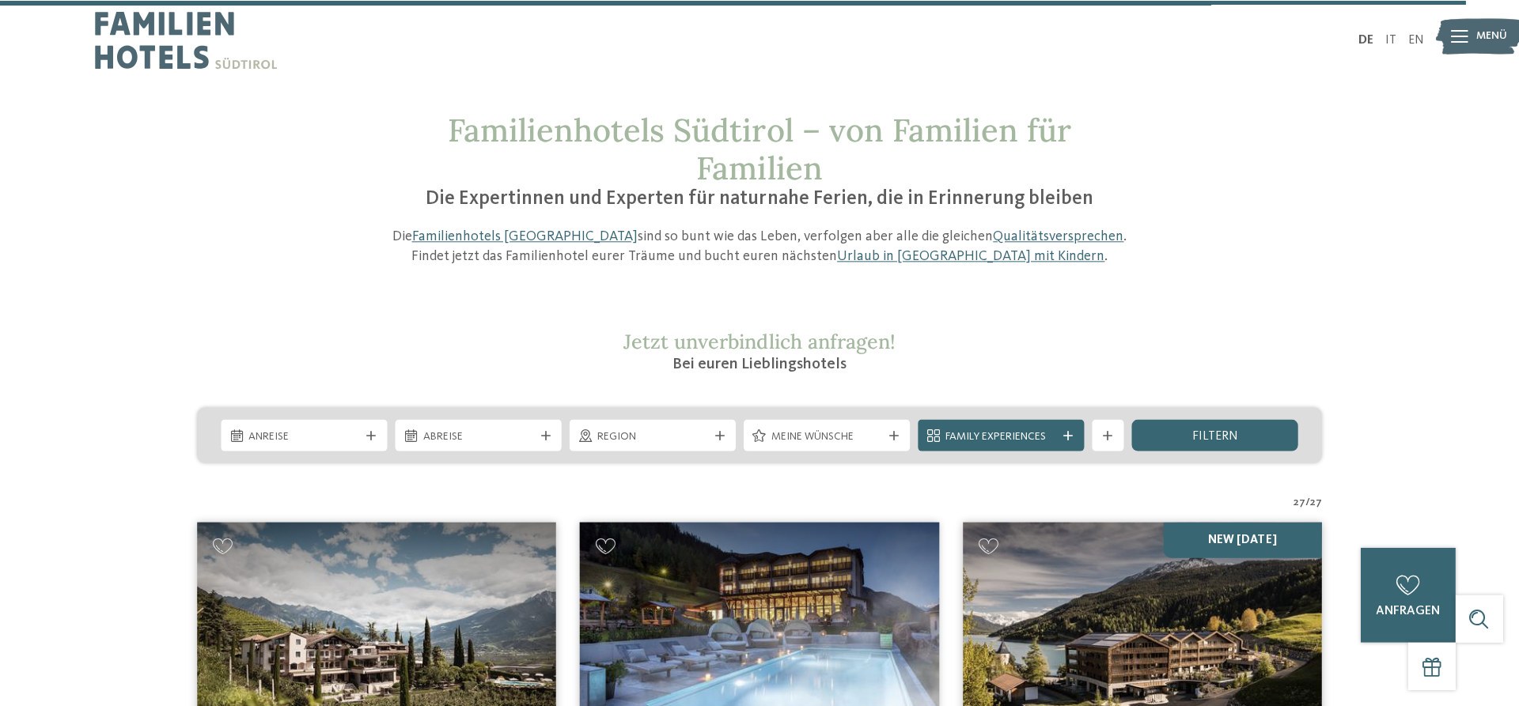
scroll to position [5183, 0]
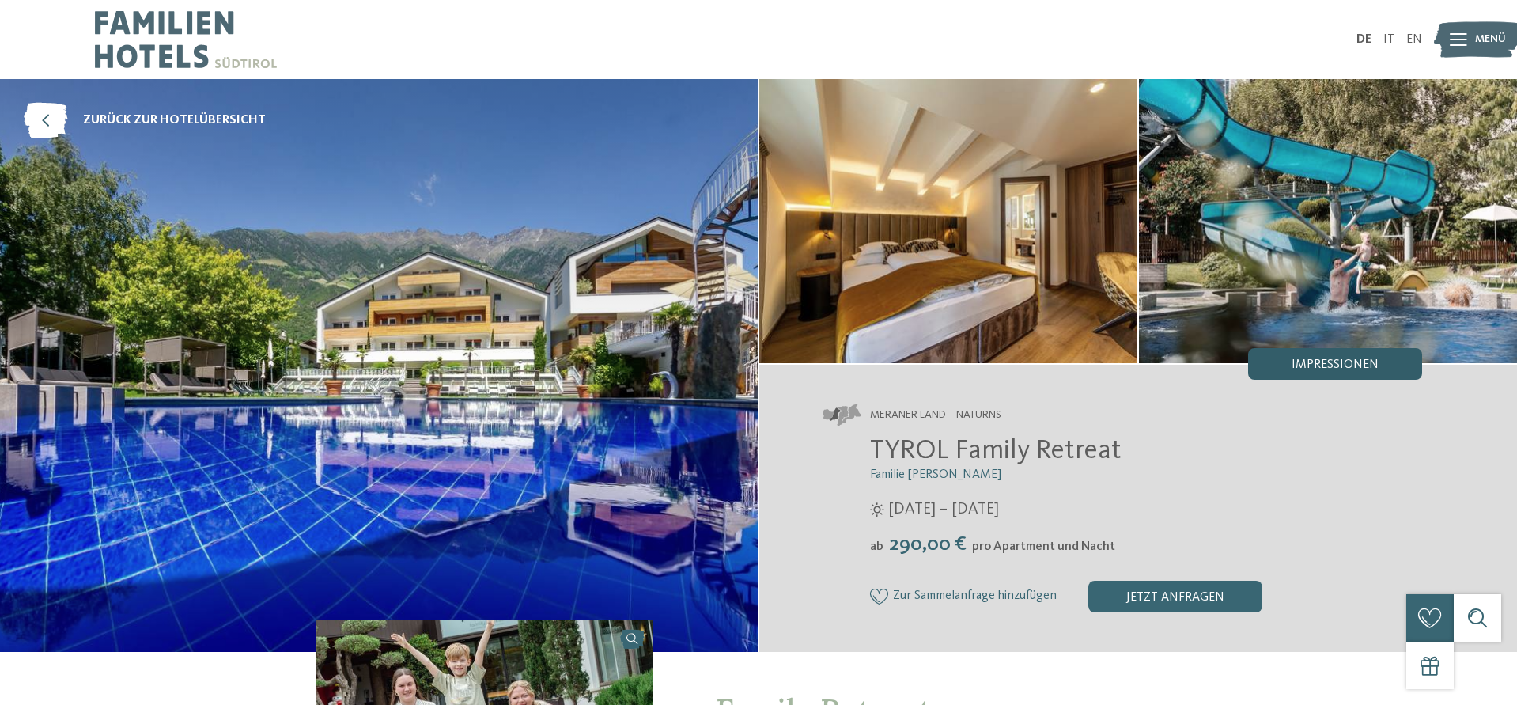
click at [1345, 359] on span "Impressionen" at bounding box center [1335, 364] width 87 height 13
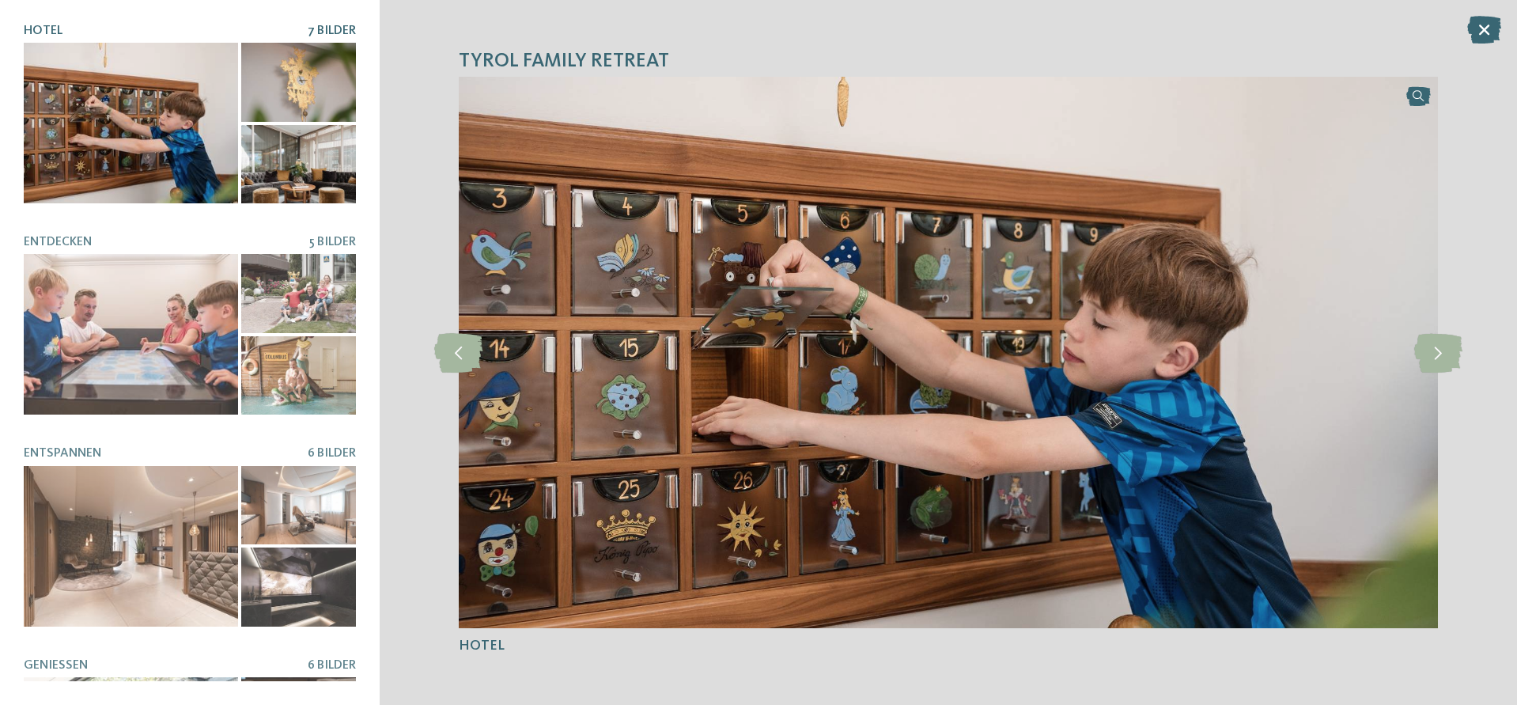
click at [301, 176] on div at bounding box center [298, 164] width 115 height 79
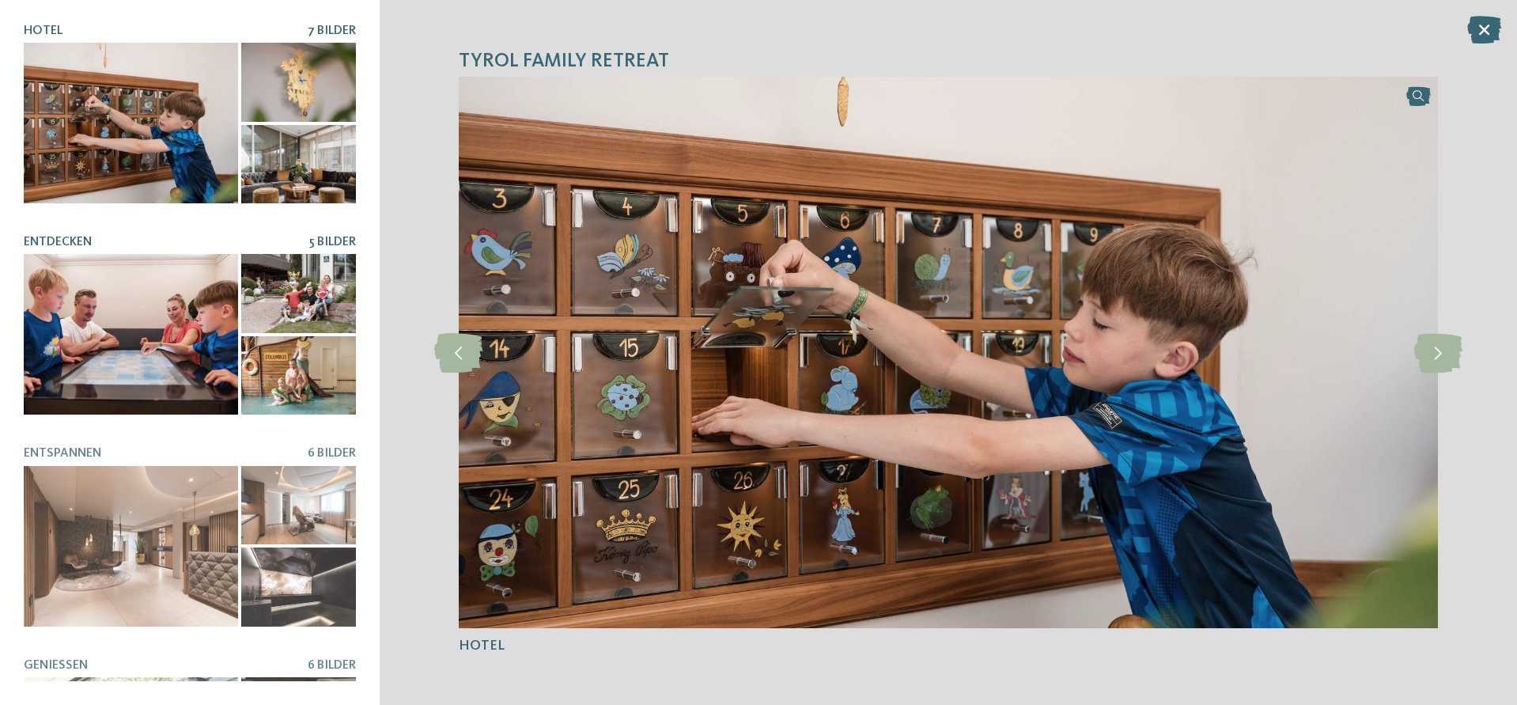
click at [129, 316] on div at bounding box center [131, 334] width 214 height 161
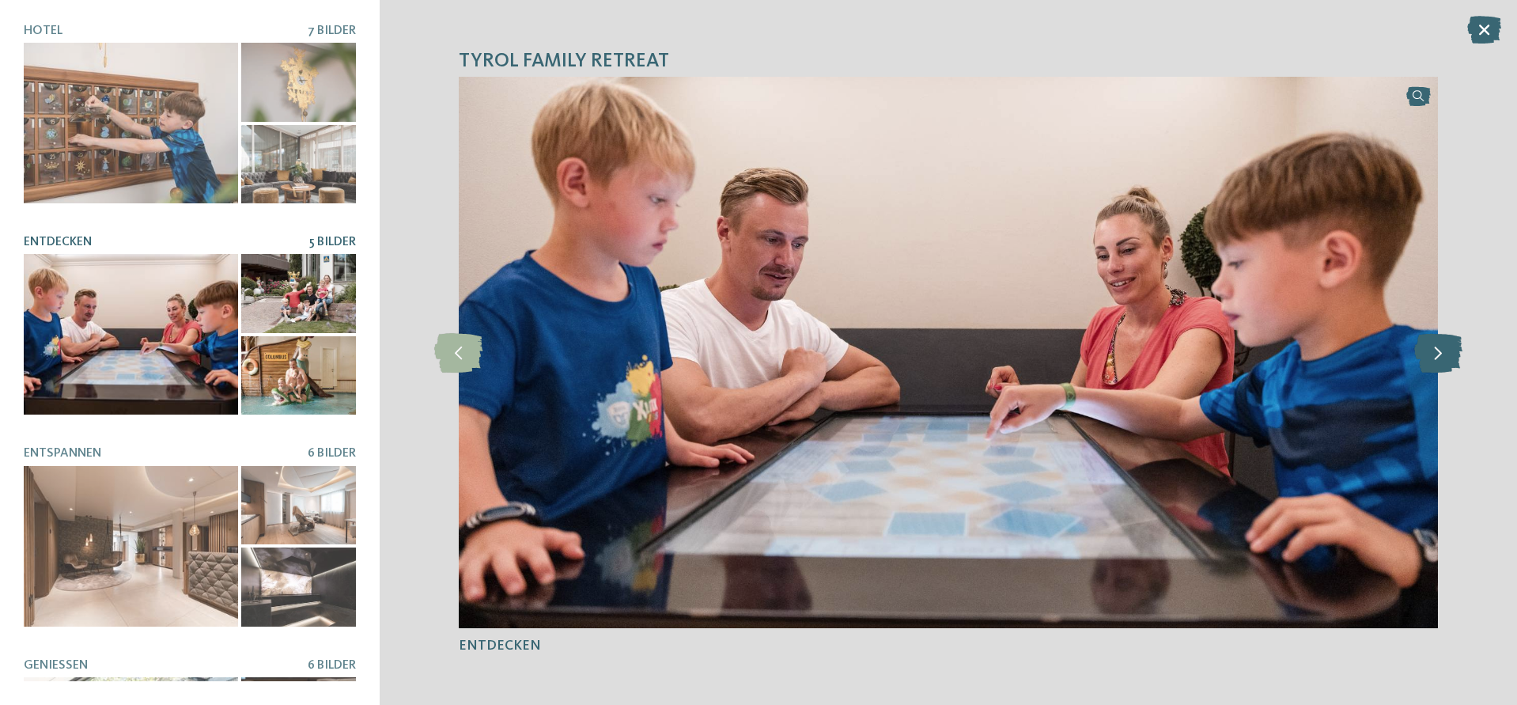
click at [1447, 346] on icon at bounding box center [1438, 353] width 48 height 40
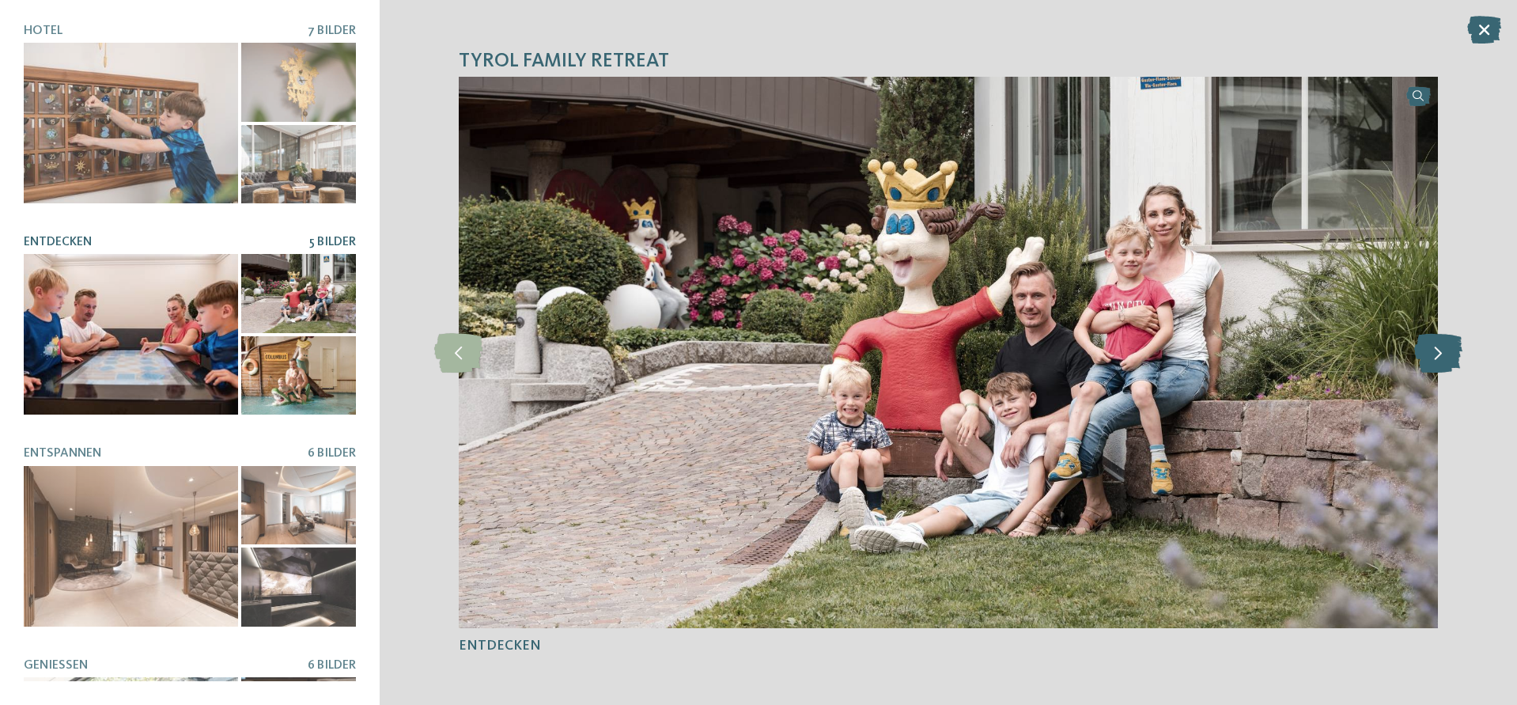
click at [1447, 346] on icon at bounding box center [1438, 353] width 48 height 40
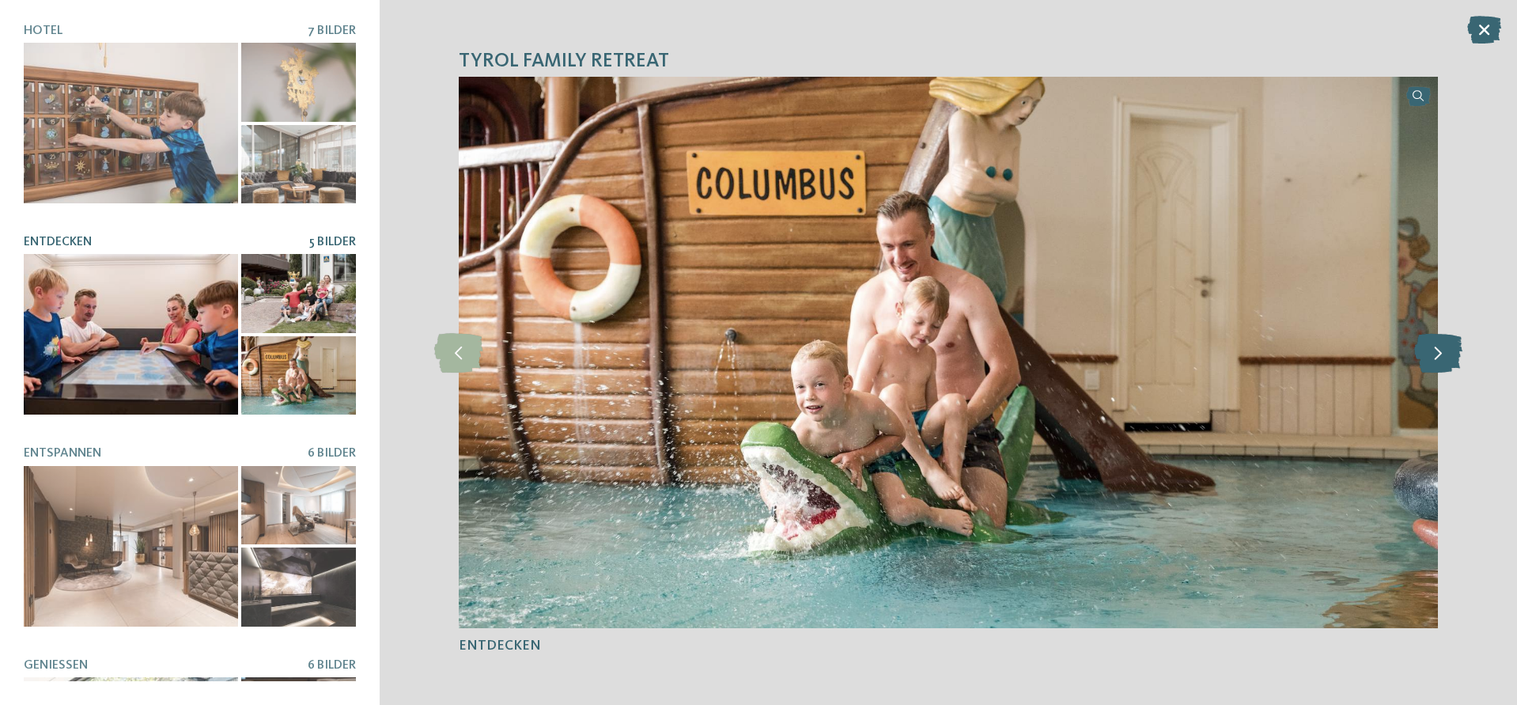
click at [1447, 346] on icon at bounding box center [1438, 353] width 48 height 40
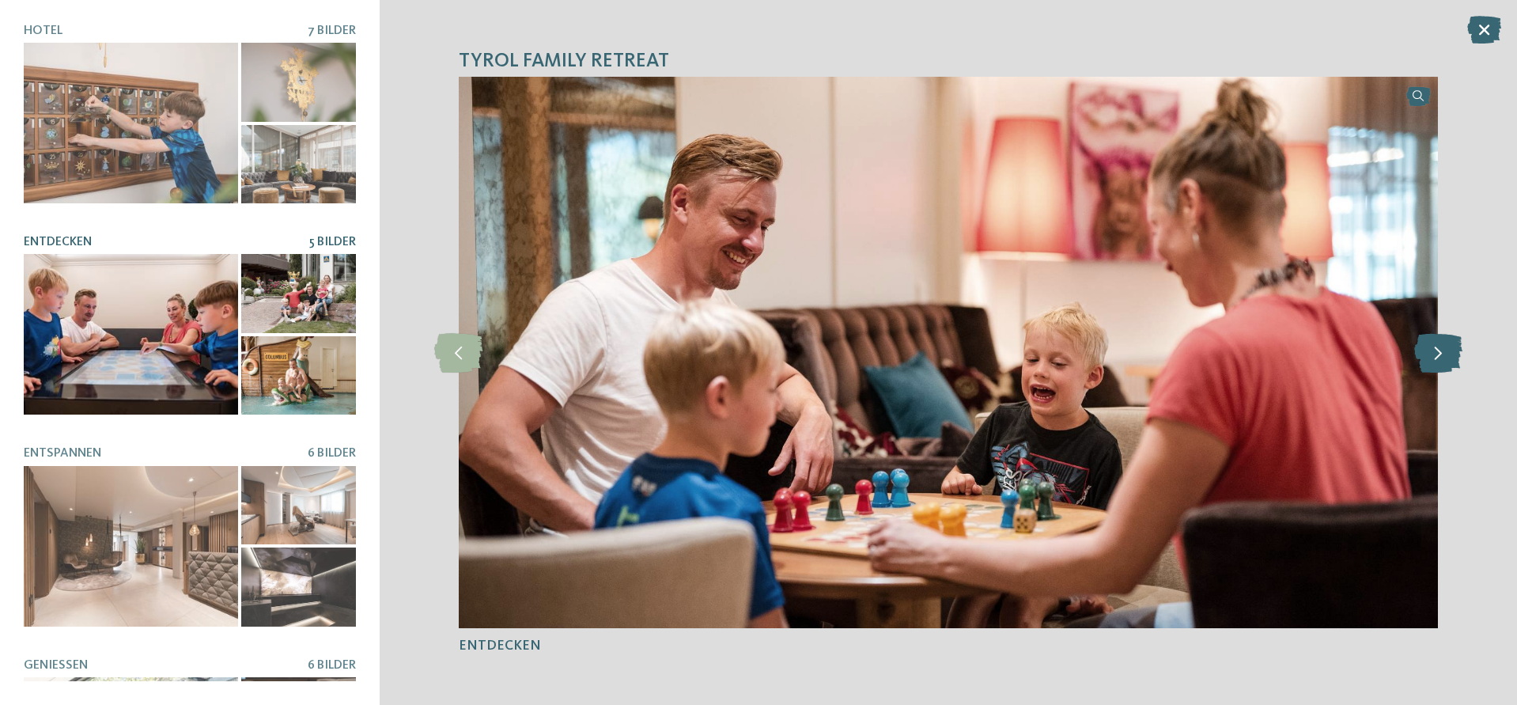
click at [1447, 346] on icon at bounding box center [1438, 353] width 48 height 40
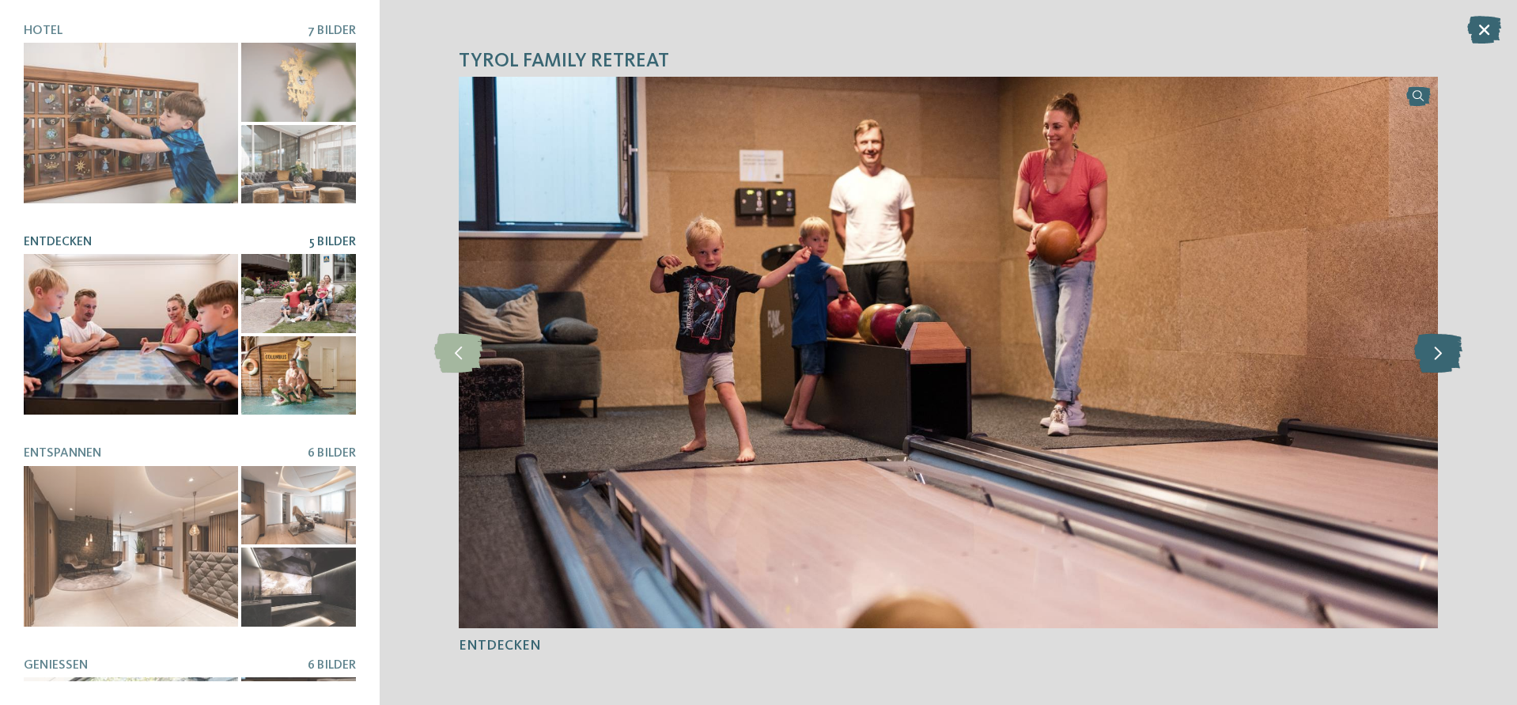
click at [1447, 346] on icon at bounding box center [1438, 353] width 48 height 40
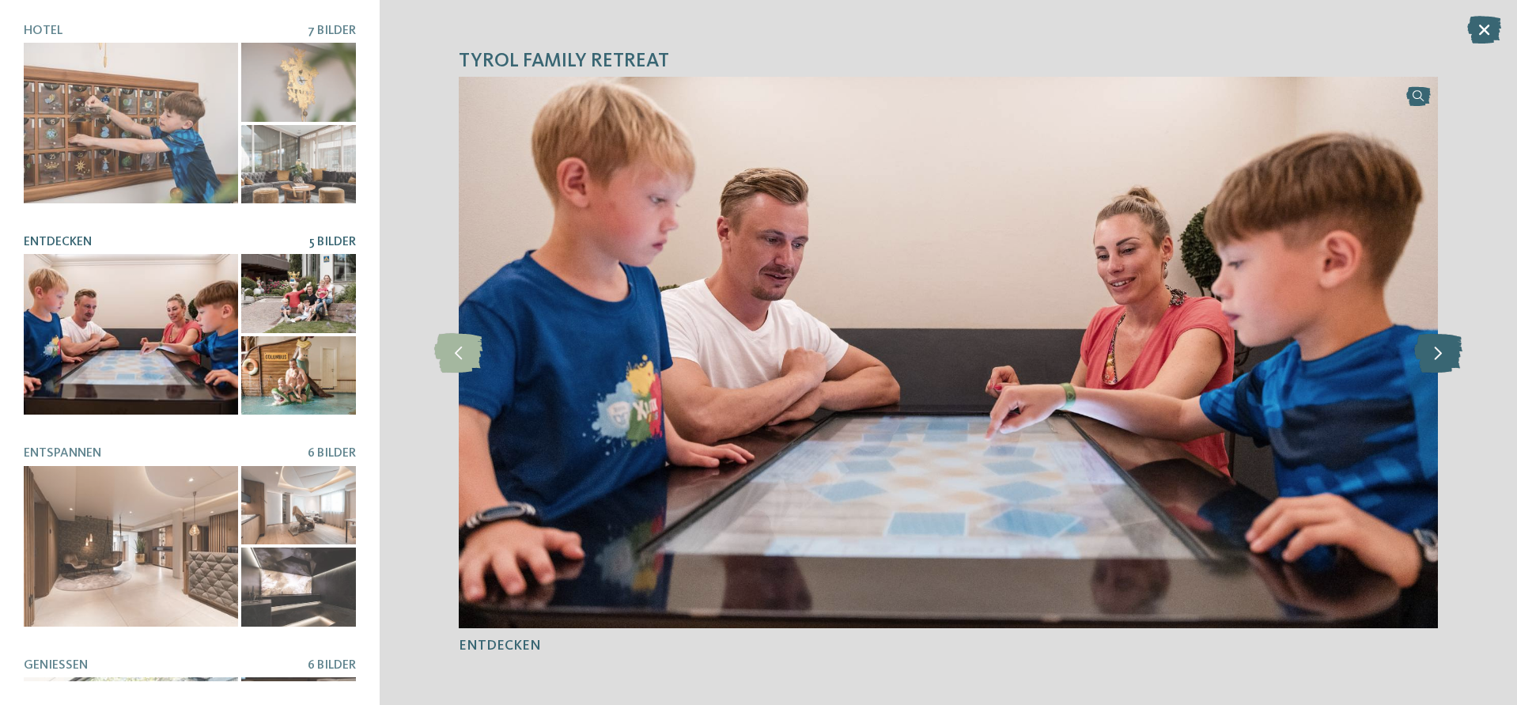
click at [1447, 346] on icon at bounding box center [1438, 353] width 48 height 40
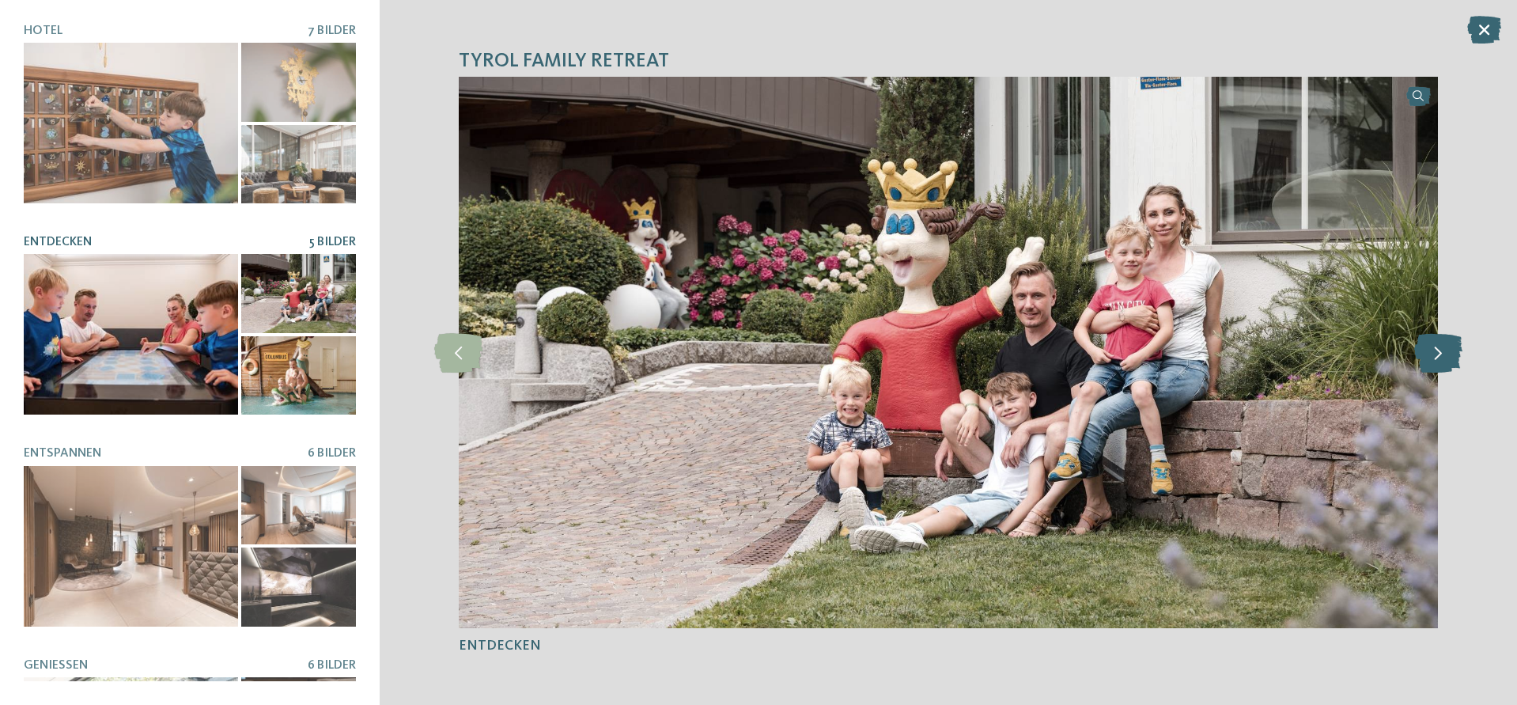
click at [1447, 346] on icon at bounding box center [1438, 353] width 48 height 40
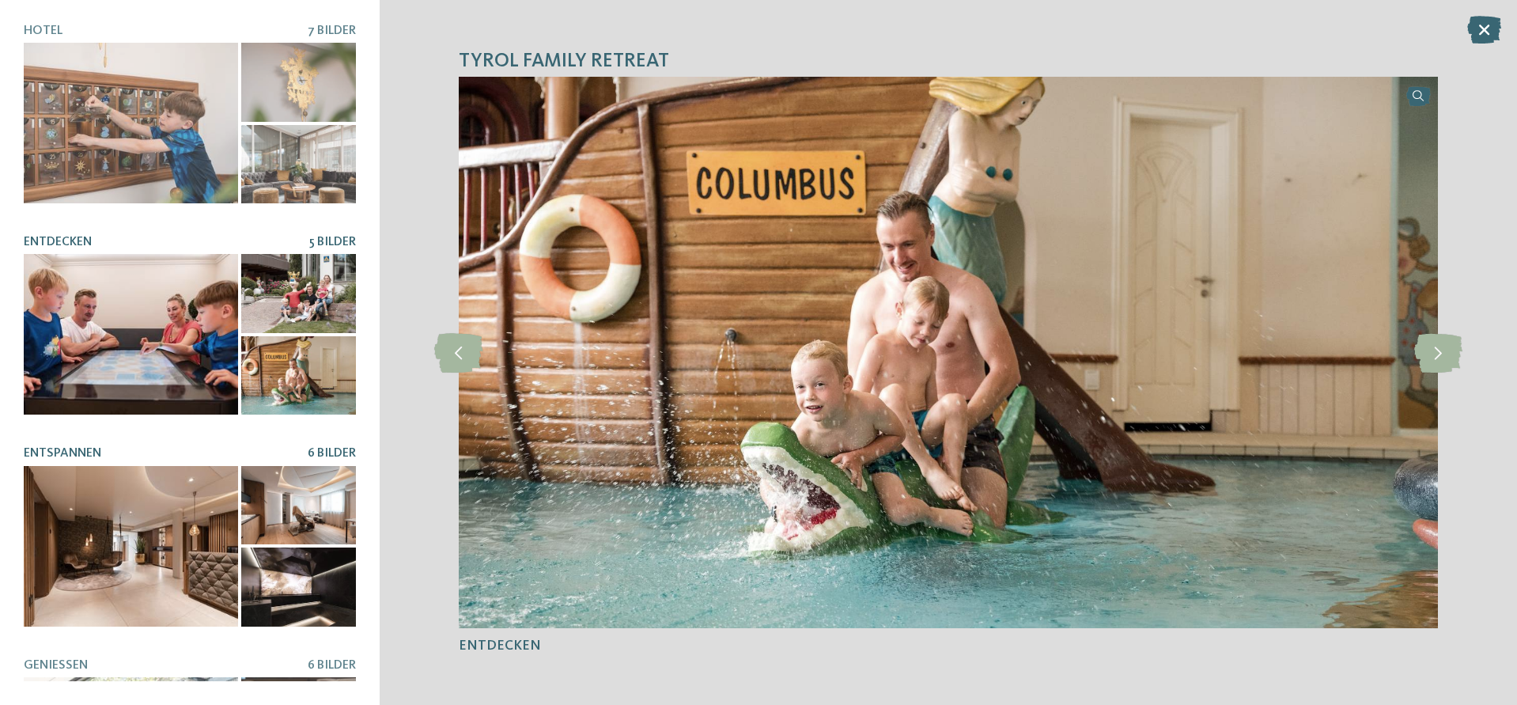
click at [188, 558] on div at bounding box center [131, 546] width 214 height 161
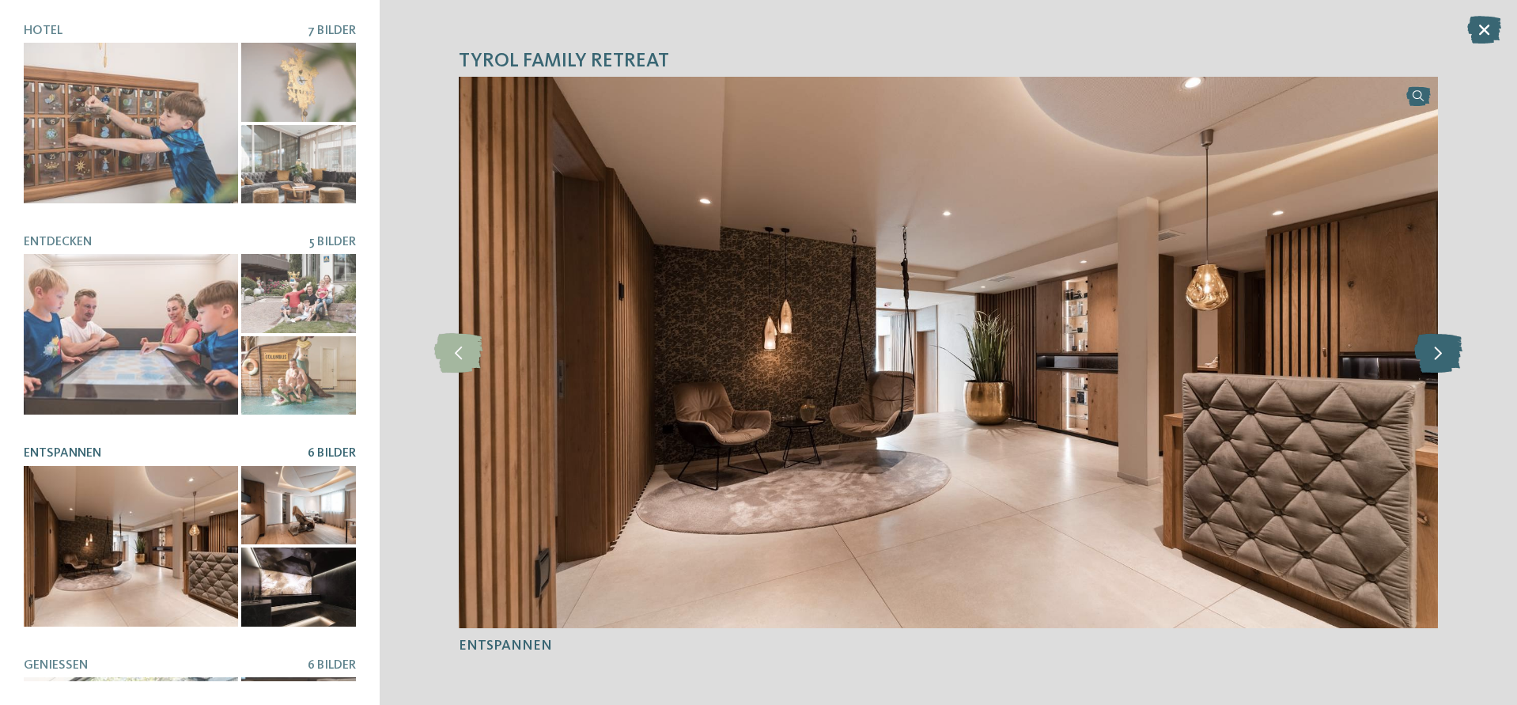
click at [1440, 358] on icon at bounding box center [1438, 353] width 48 height 40
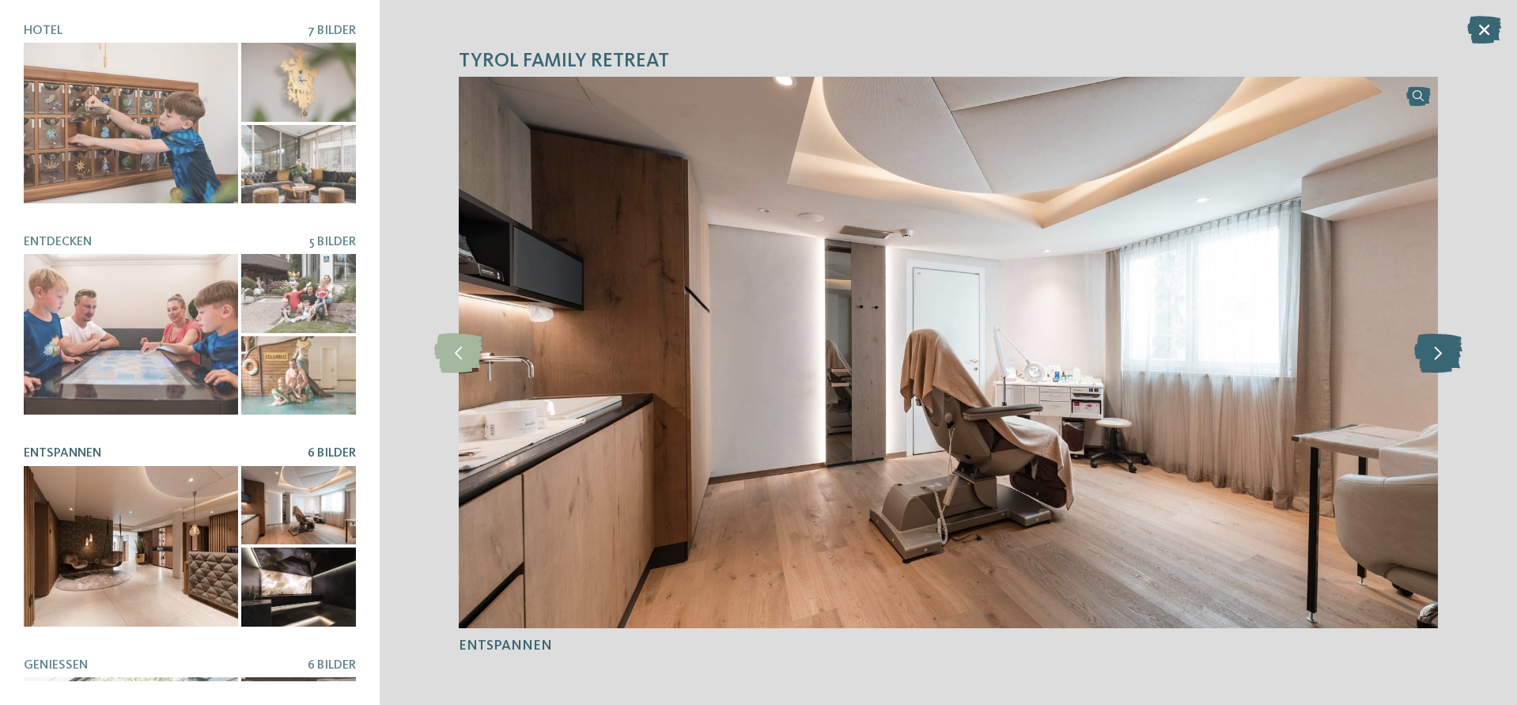
click at [1422, 343] on icon at bounding box center [1438, 353] width 48 height 40
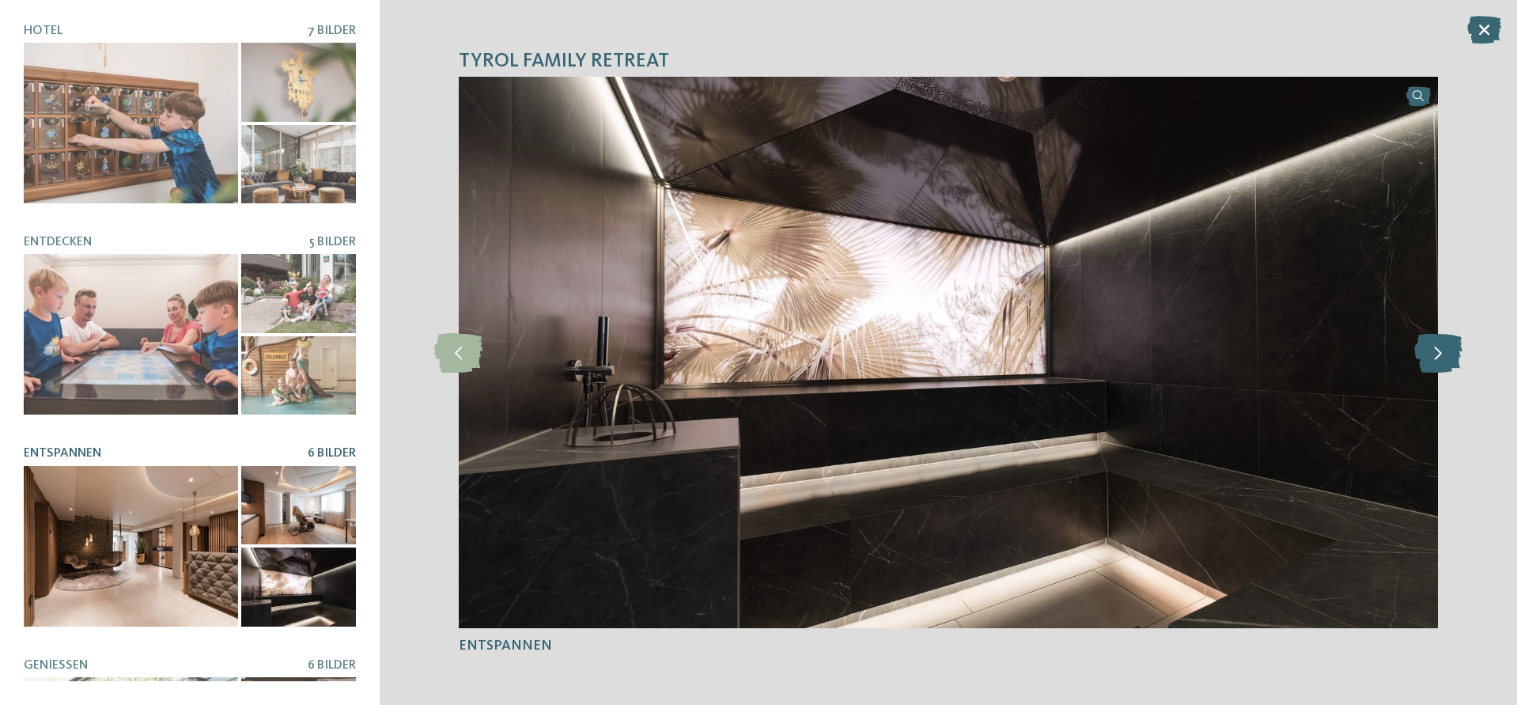
click at [1422, 343] on icon at bounding box center [1438, 353] width 48 height 40
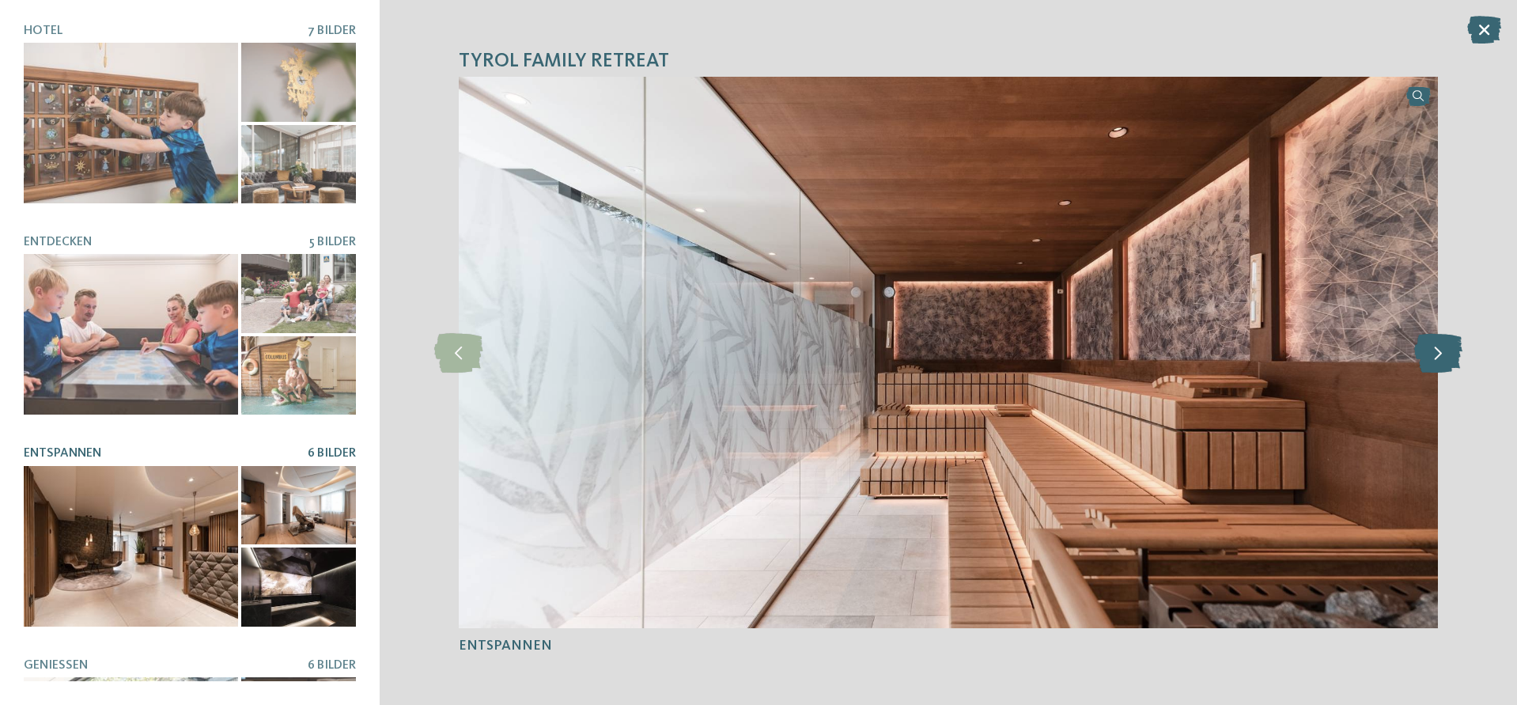
click at [1422, 343] on icon at bounding box center [1438, 353] width 48 height 40
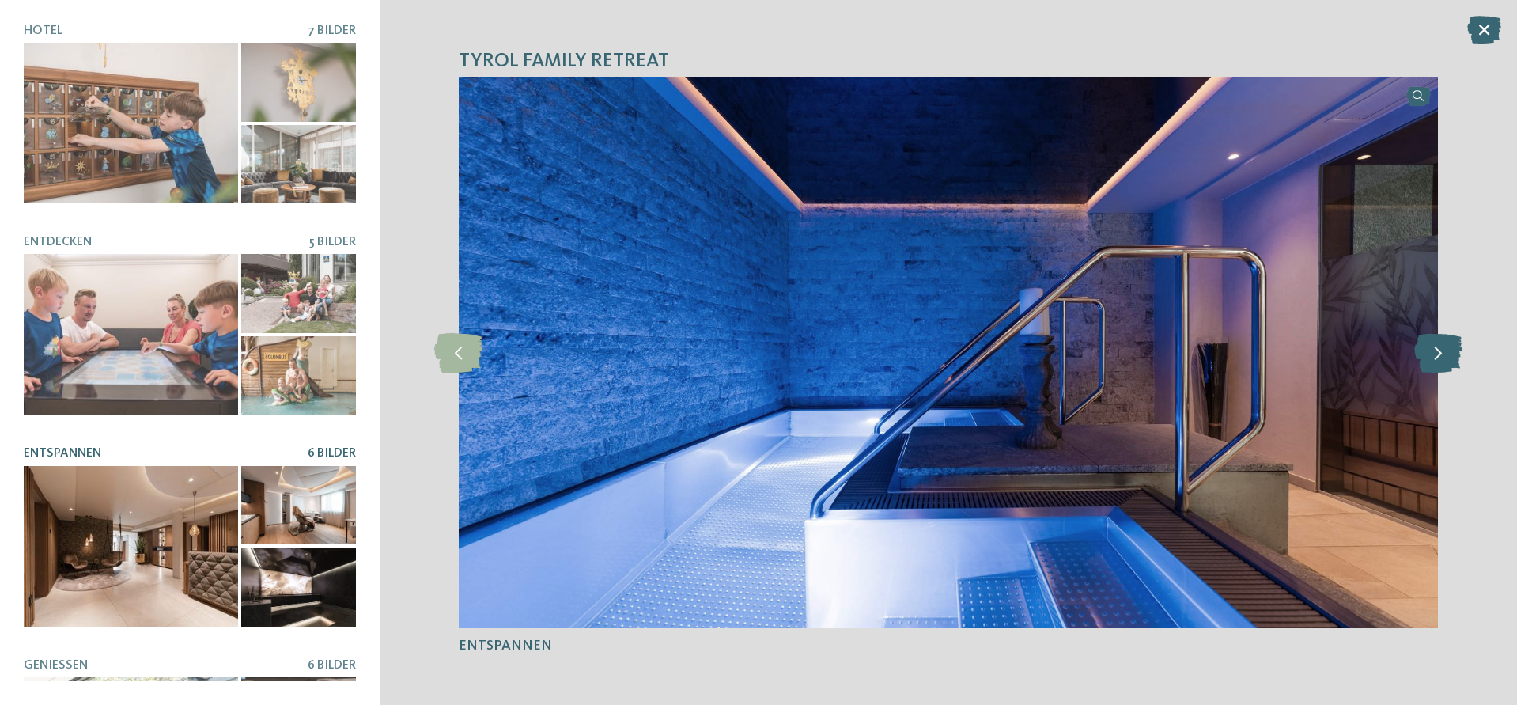
click at [1422, 343] on icon at bounding box center [1438, 353] width 48 height 40
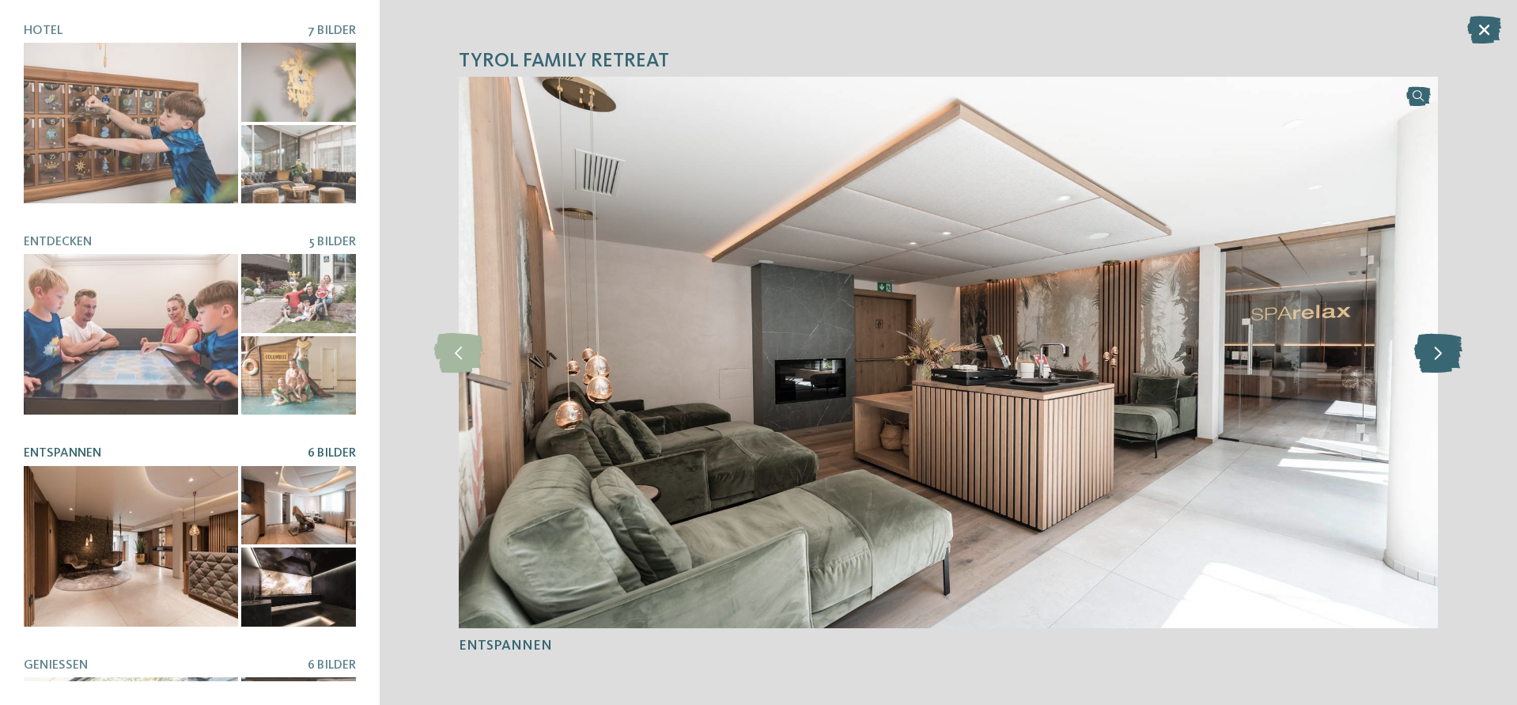
click at [1422, 343] on icon at bounding box center [1438, 353] width 48 height 40
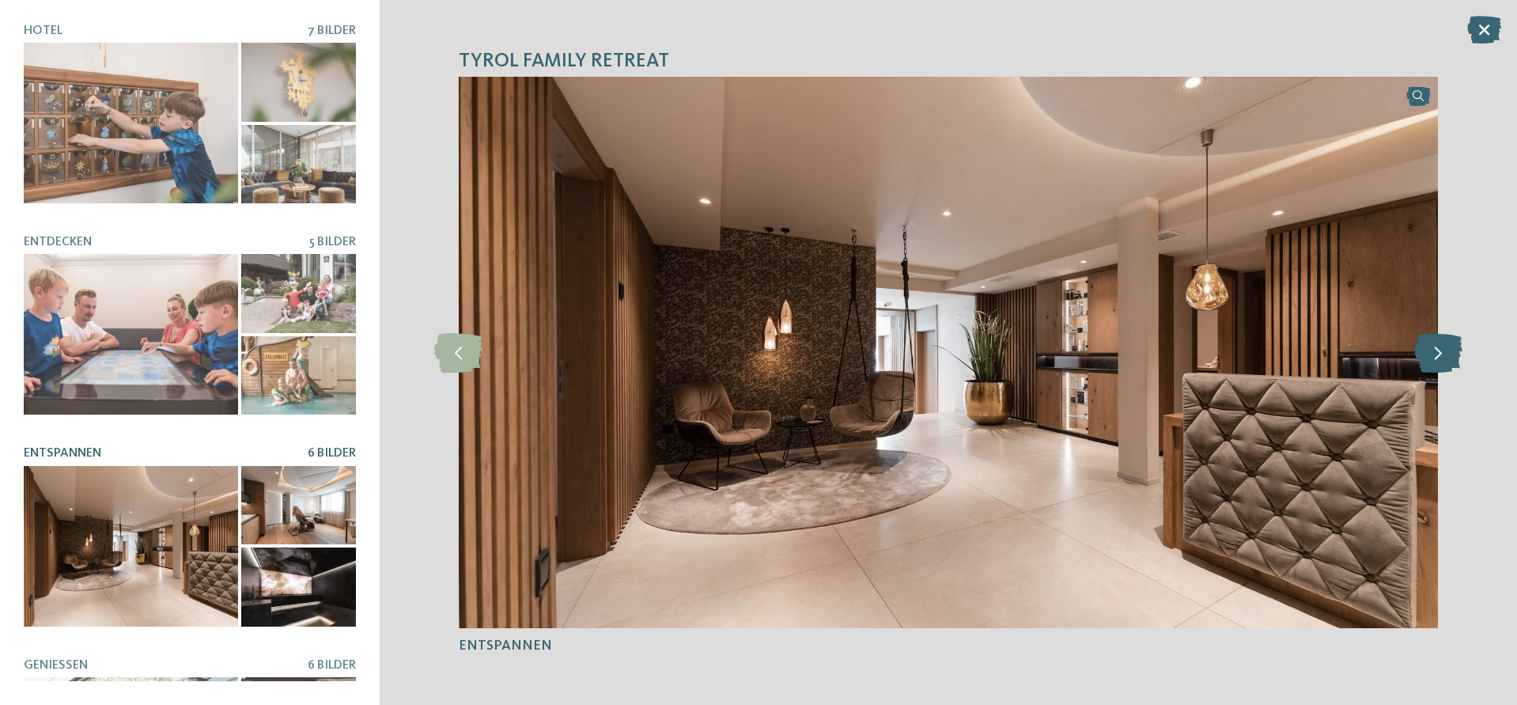
click at [1422, 343] on icon at bounding box center [1438, 353] width 48 height 40
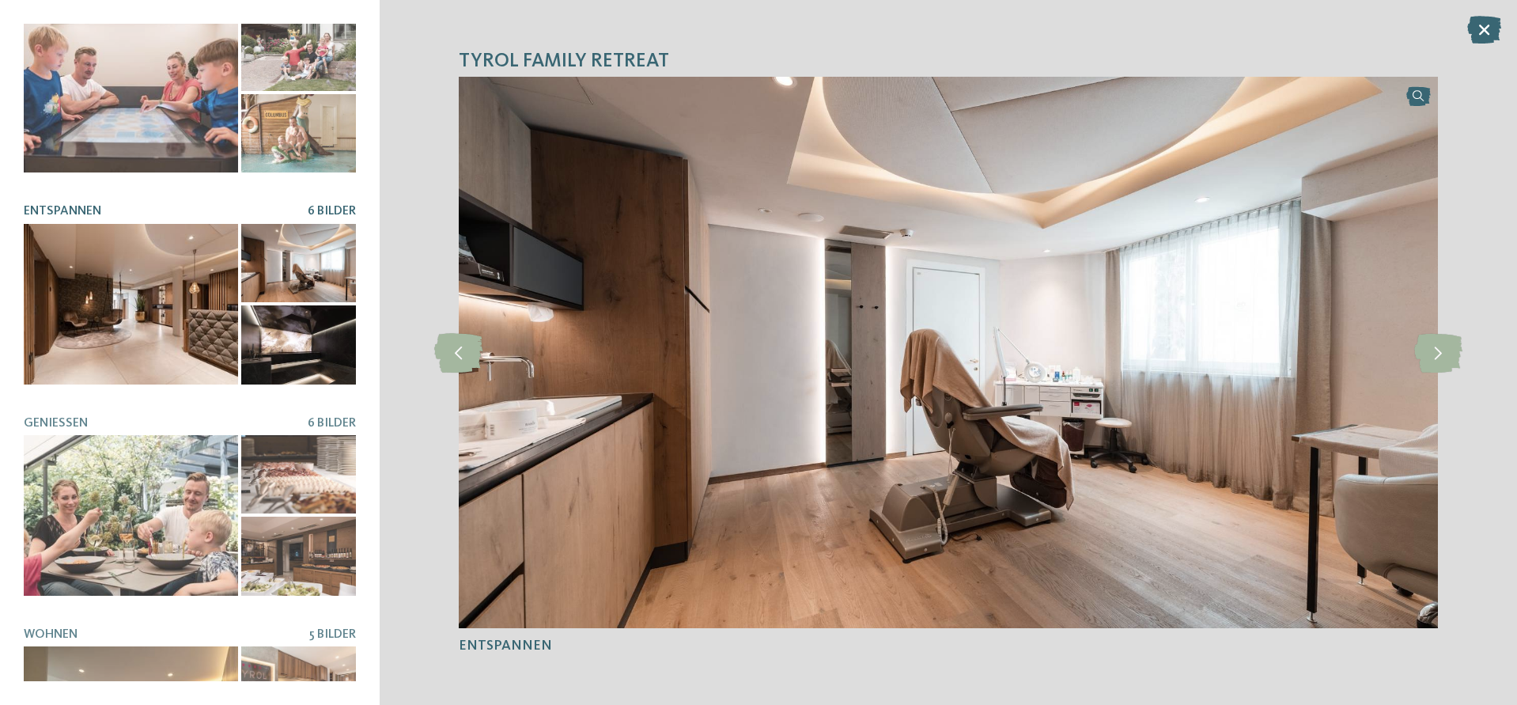
scroll to position [368, 0]
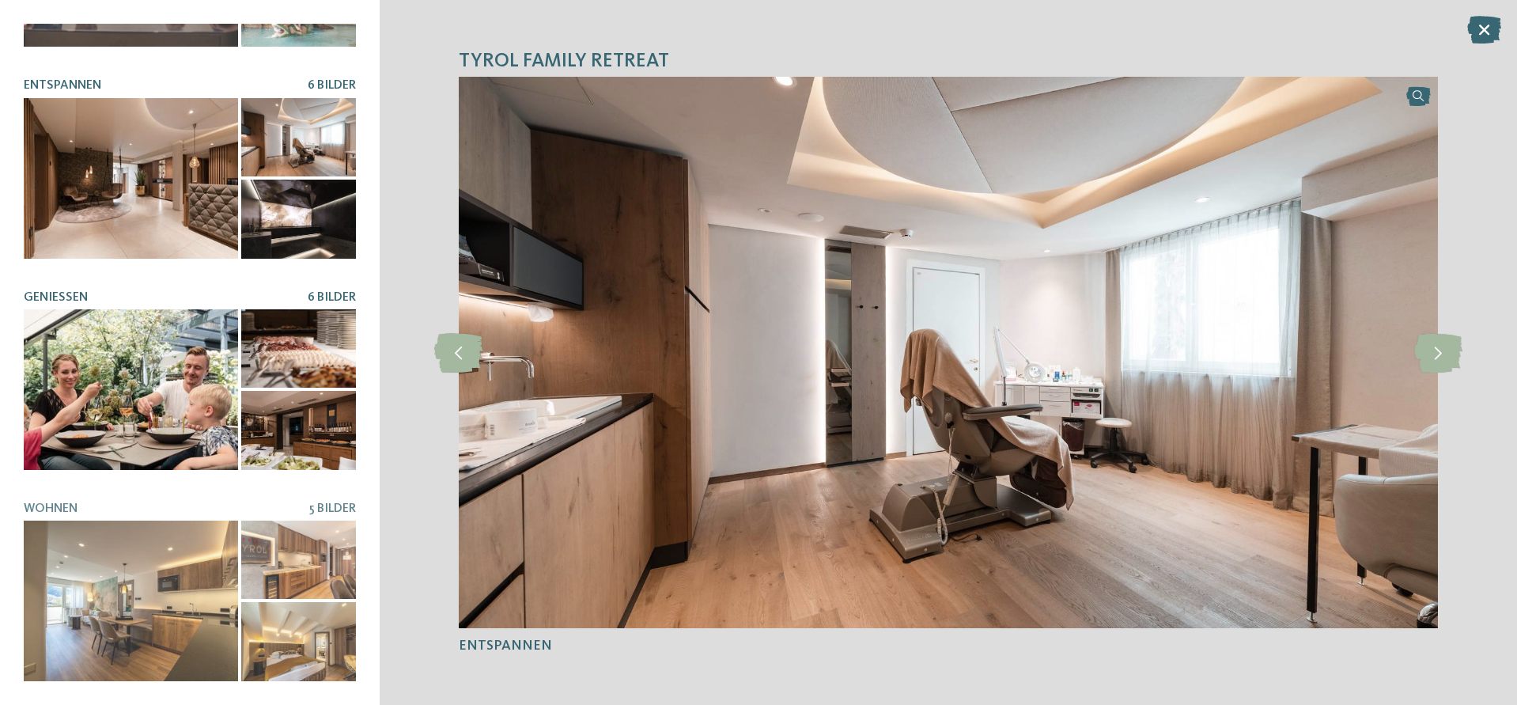
click at [54, 331] on div at bounding box center [131, 389] width 214 height 161
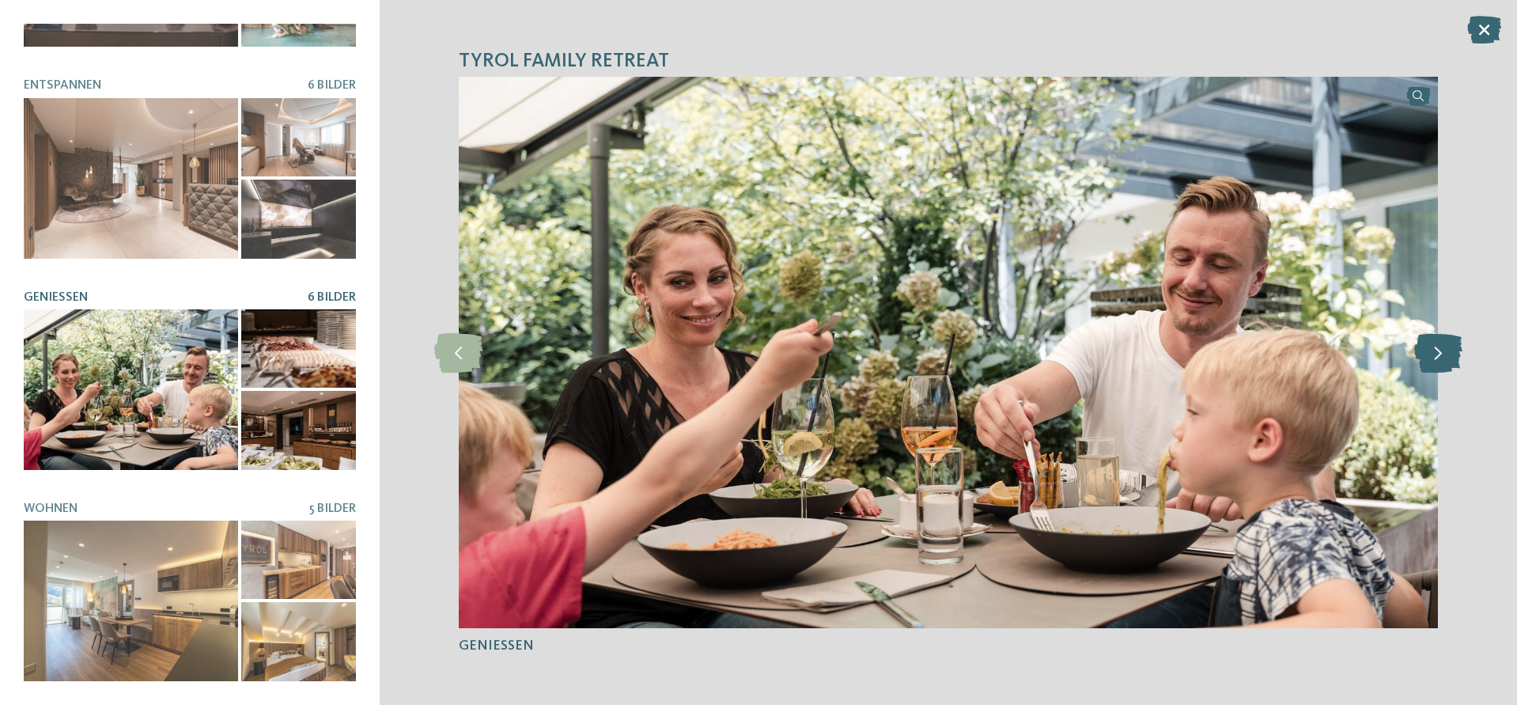
click at [1425, 353] on icon at bounding box center [1438, 353] width 48 height 40
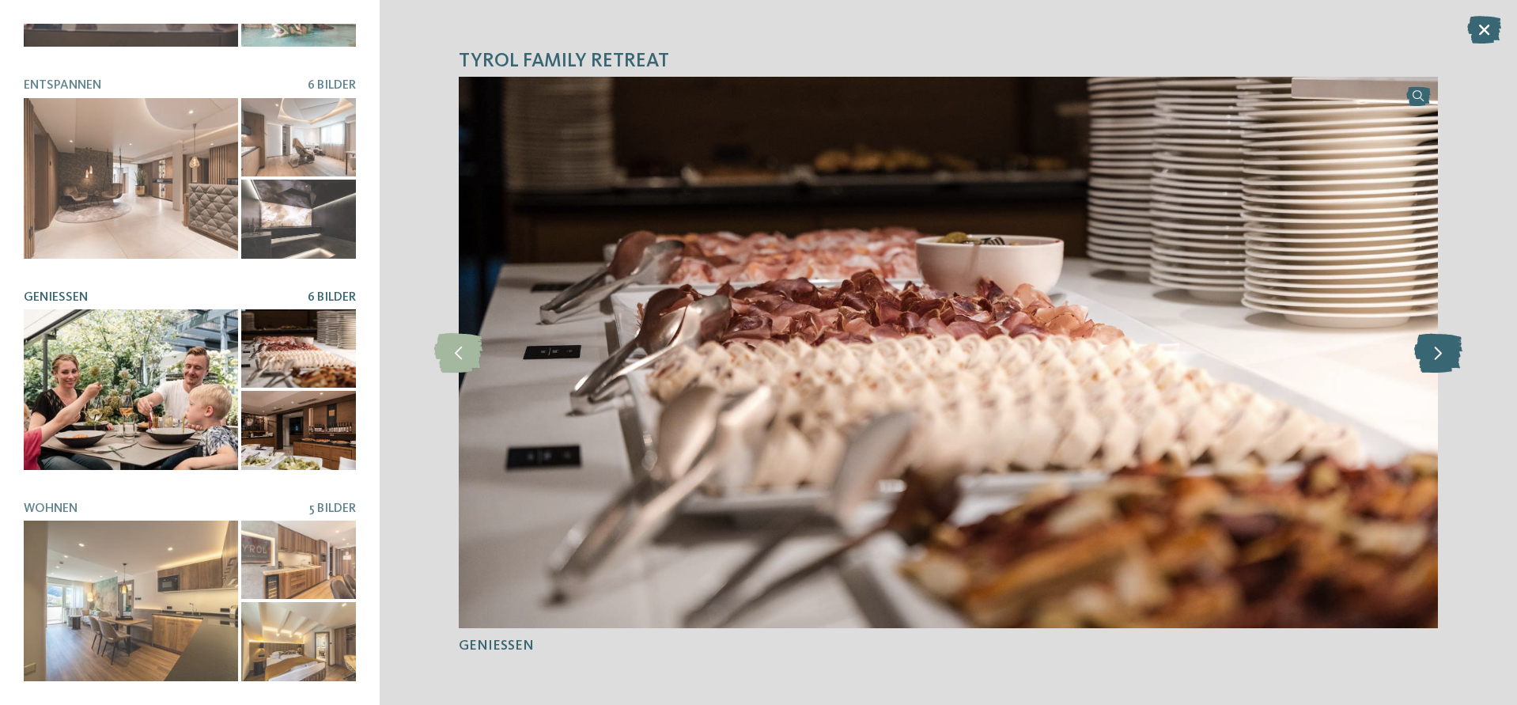
click at [1448, 353] on icon at bounding box center [1438, 353] width 48 height 40
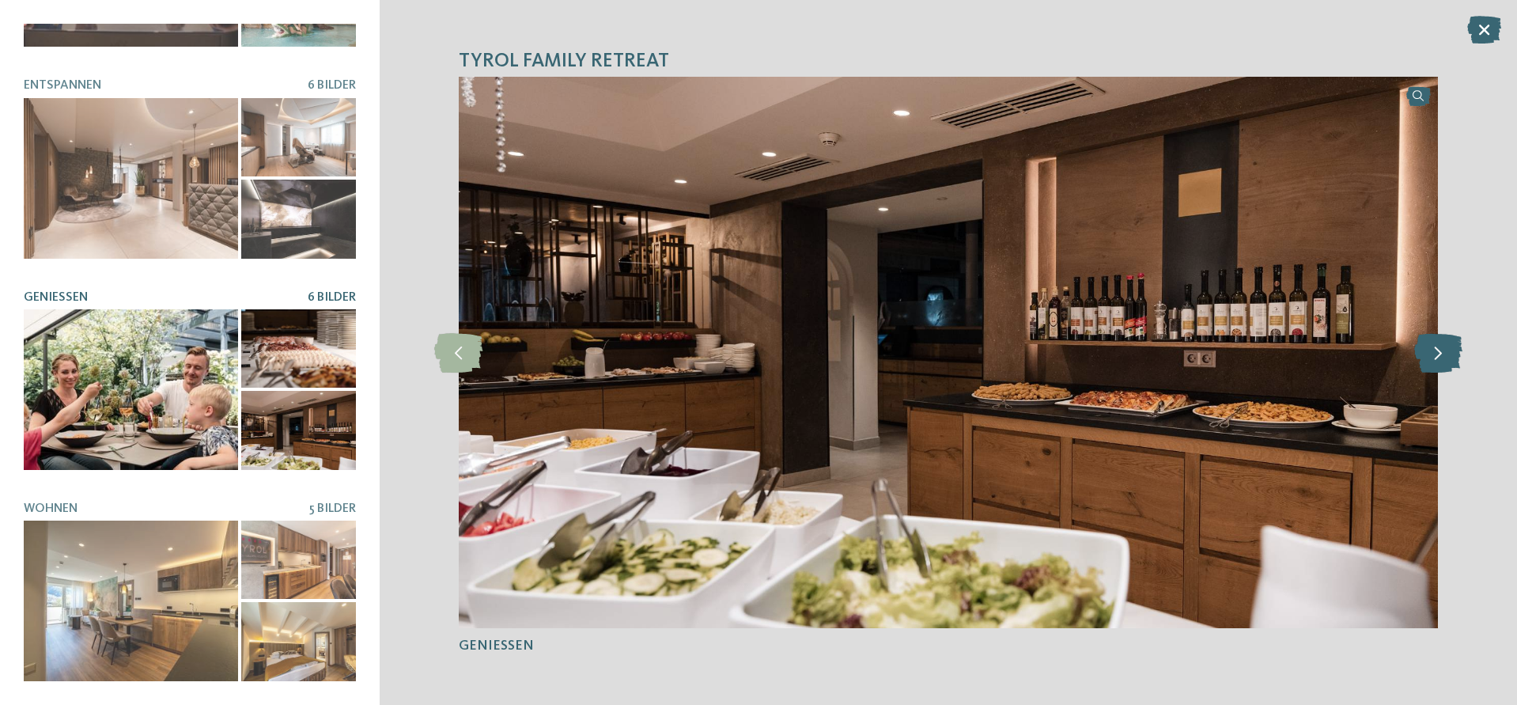
click at [1448, 353] on icon at bounding box center [1438, 353] width 48 height 40
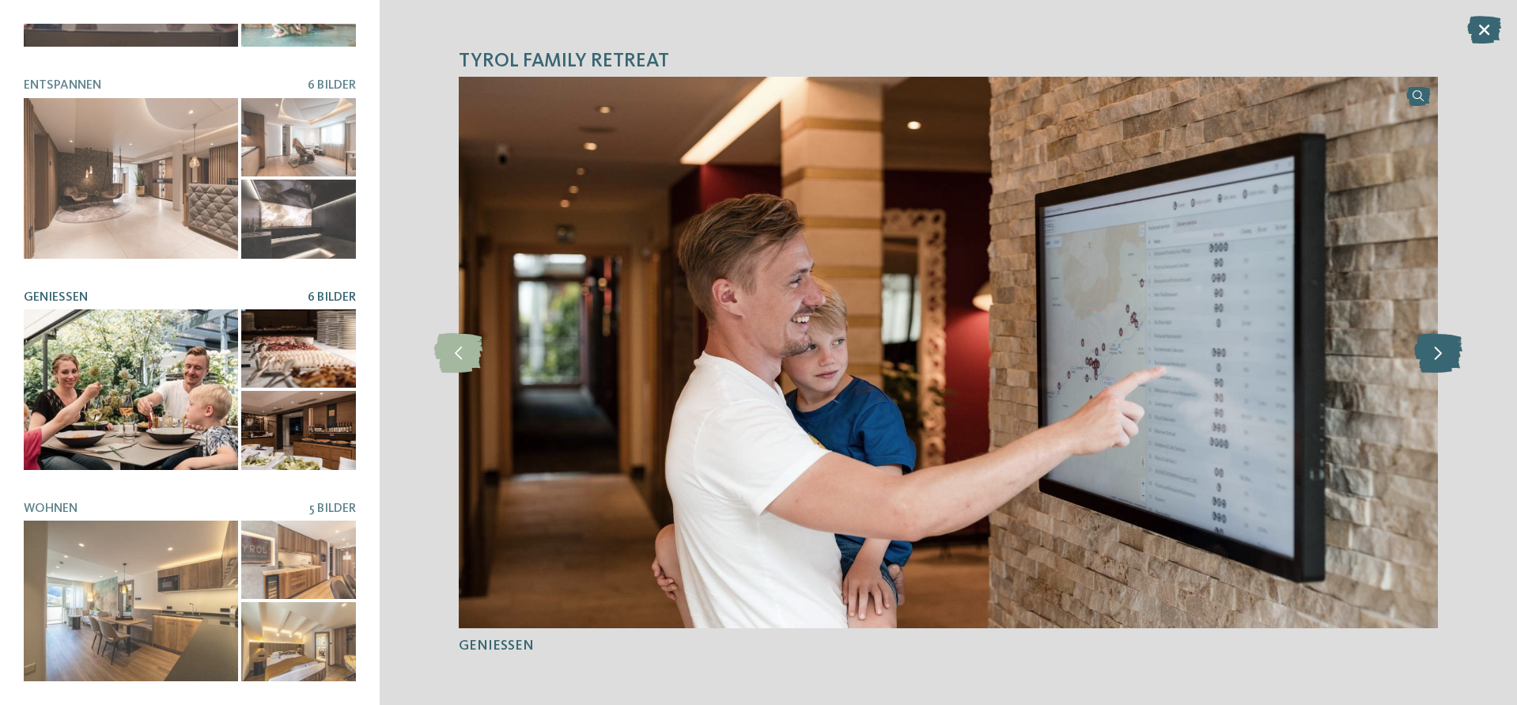
click at [1448, 353] on icon at bounding box center [1438, 353] width 48 height 40
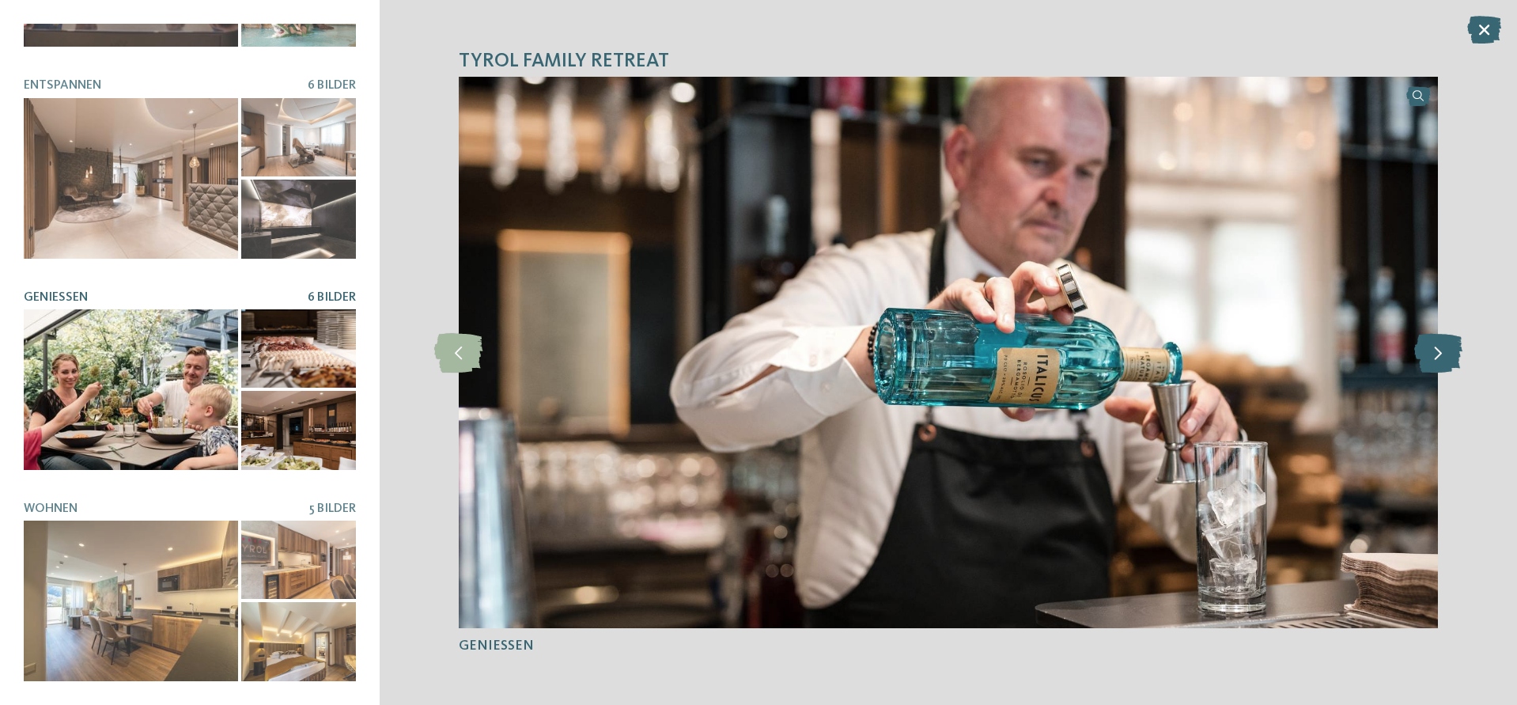
click at [1448, 353] on icon at bounding box center [1438, 353] width 48 height 40
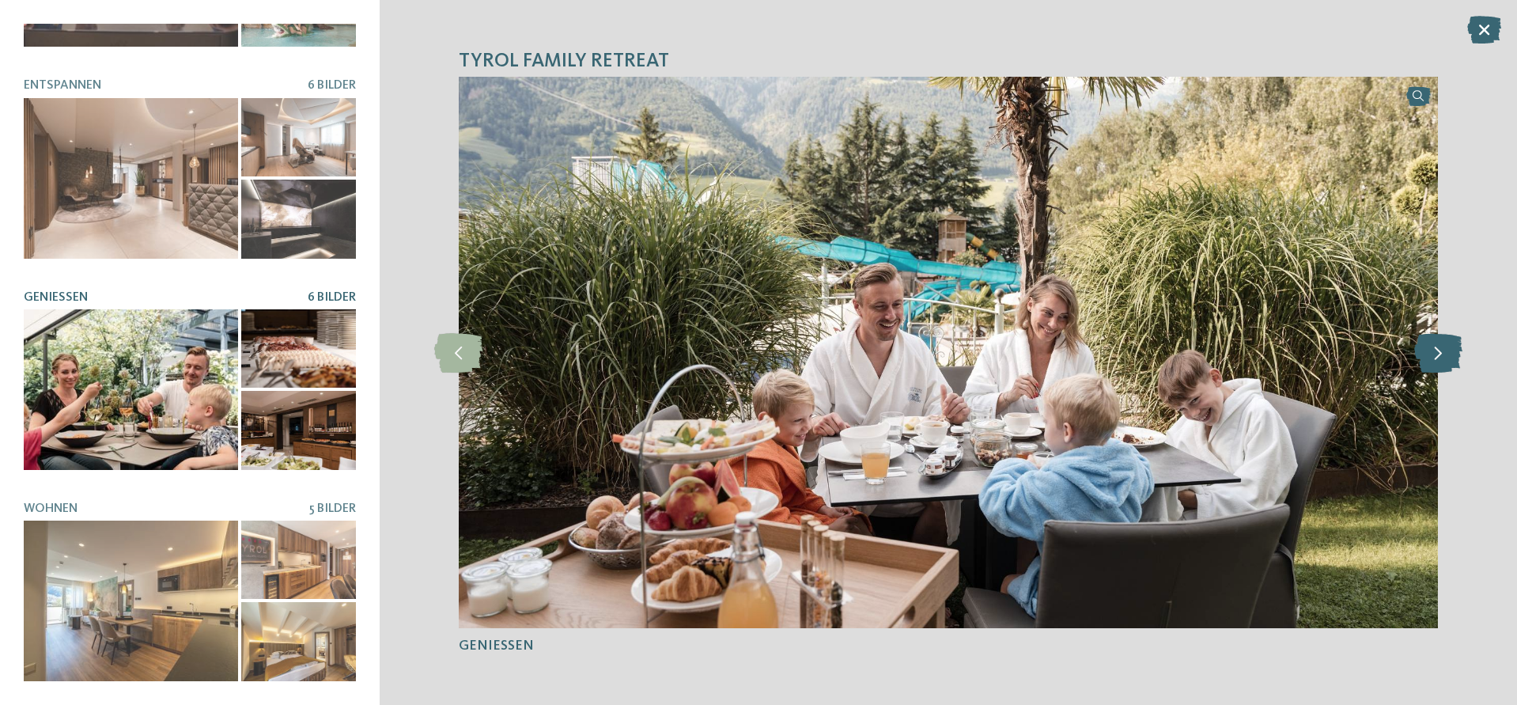
click at [1448, 353] on icon at bounding box center [1438, 353] width 48 height 40
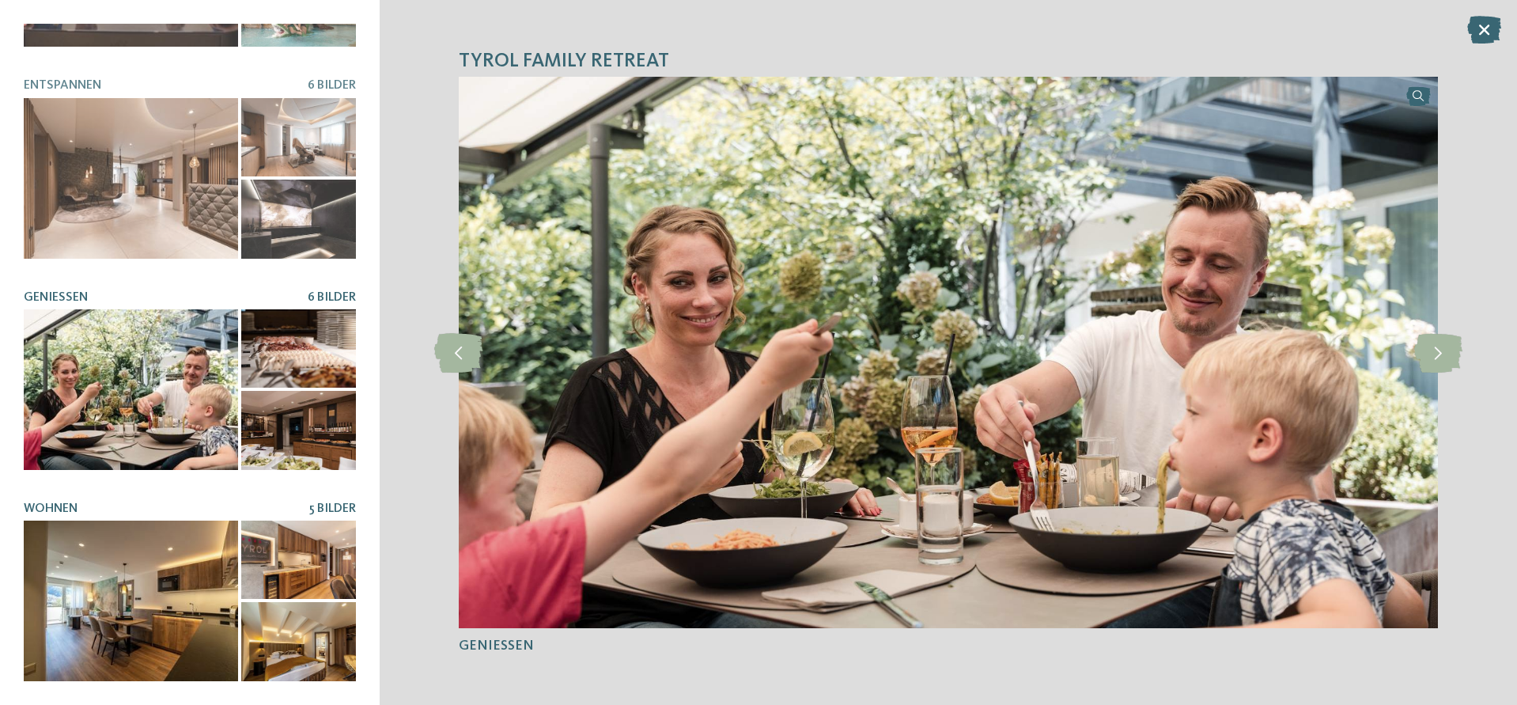
click at [188, 643] on div at bounding box center [131, 600] width 214 height 161
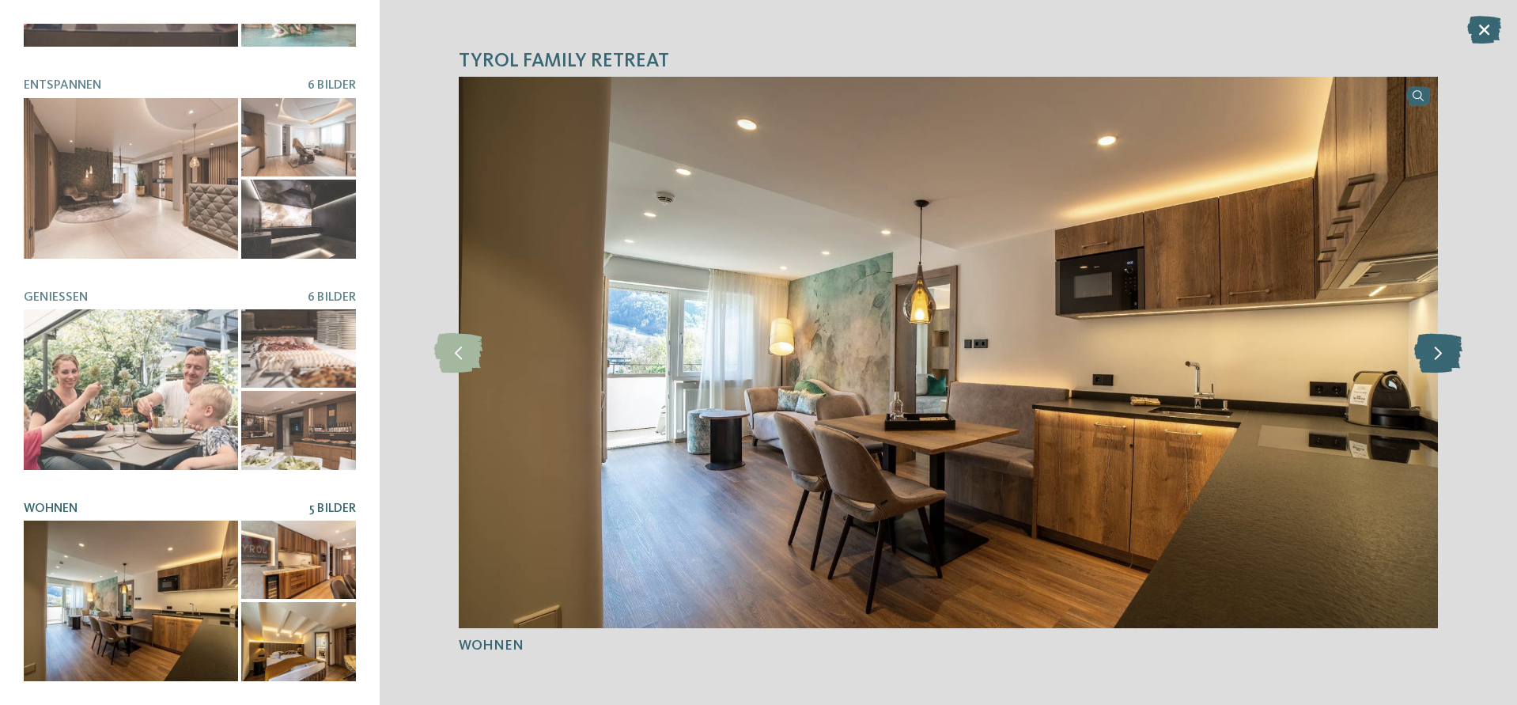
click at [1445, 352] on icon at bounding box center [1438, 353] width 48 height 40
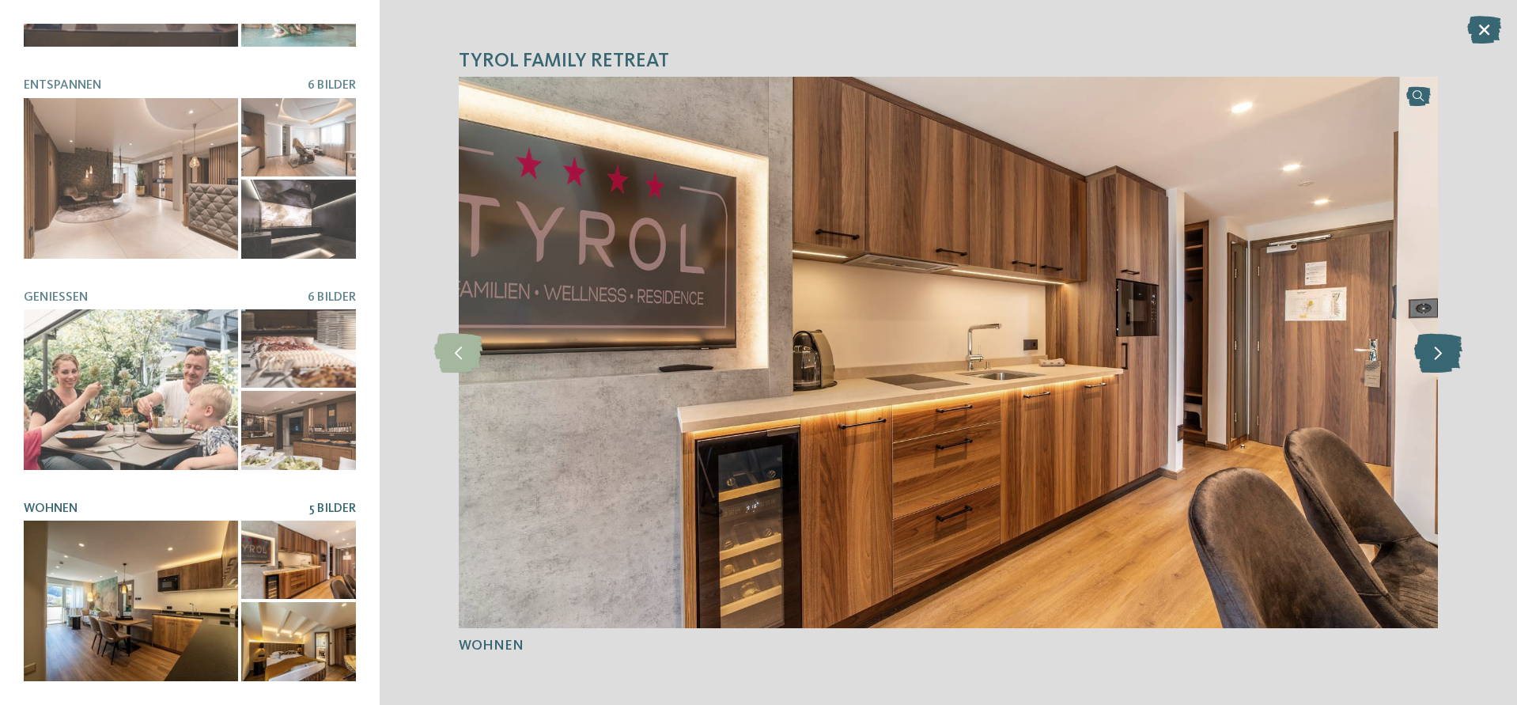
click at [1445, 352] on icon at bounding box center [1438, 353] width 48 height 40
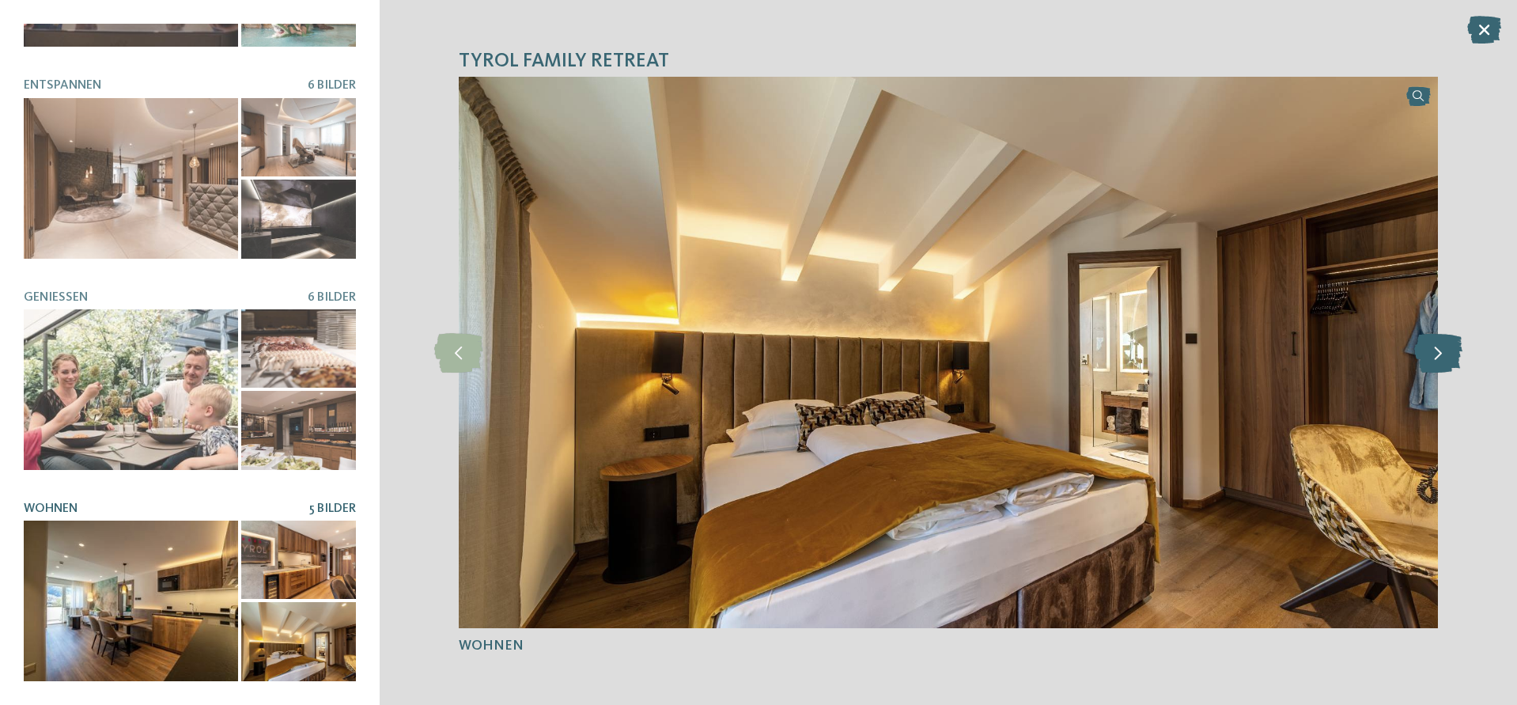
click at [1445, 352] on icon at bounding box center [1438, 353] width 48 height 40
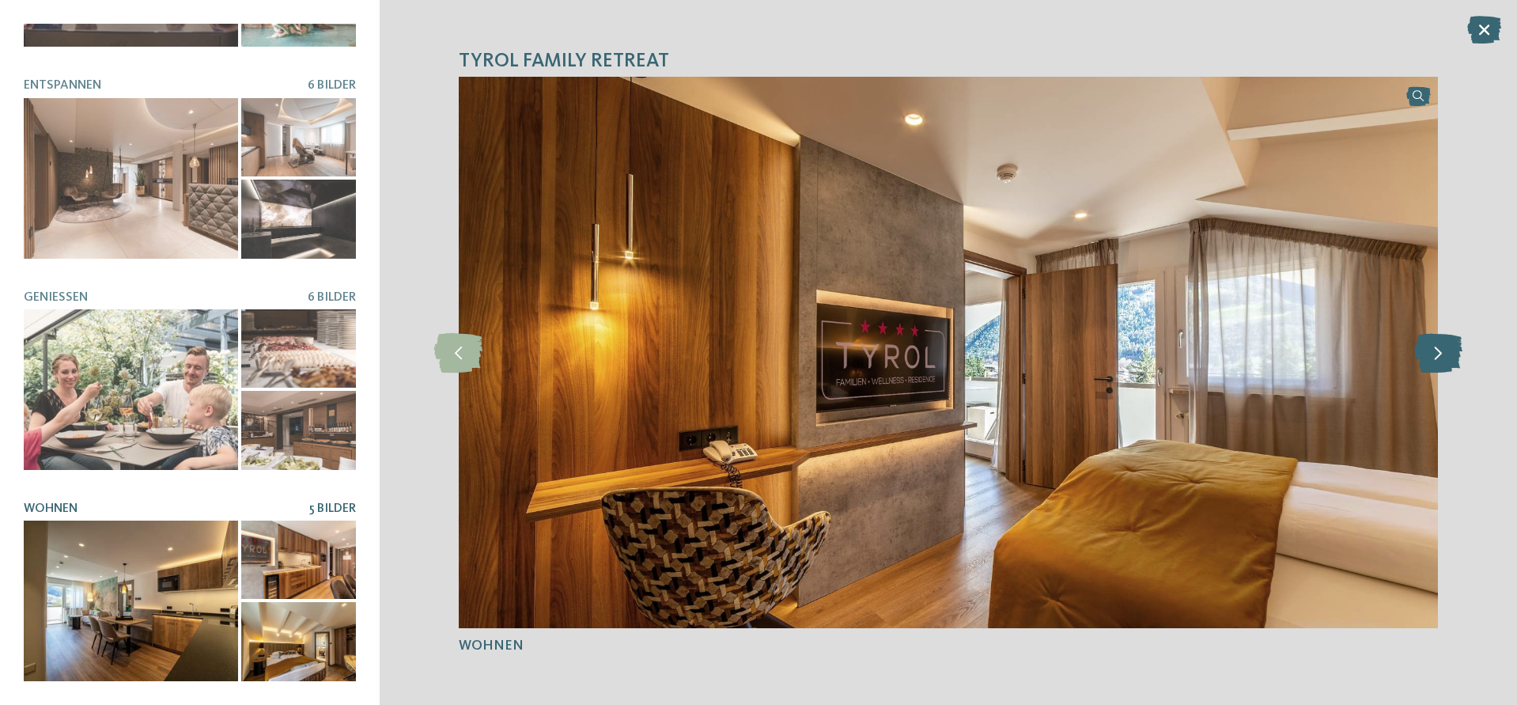
click at [1445, 352] on icon at bounding box center [1438, 353] width 48 height 40
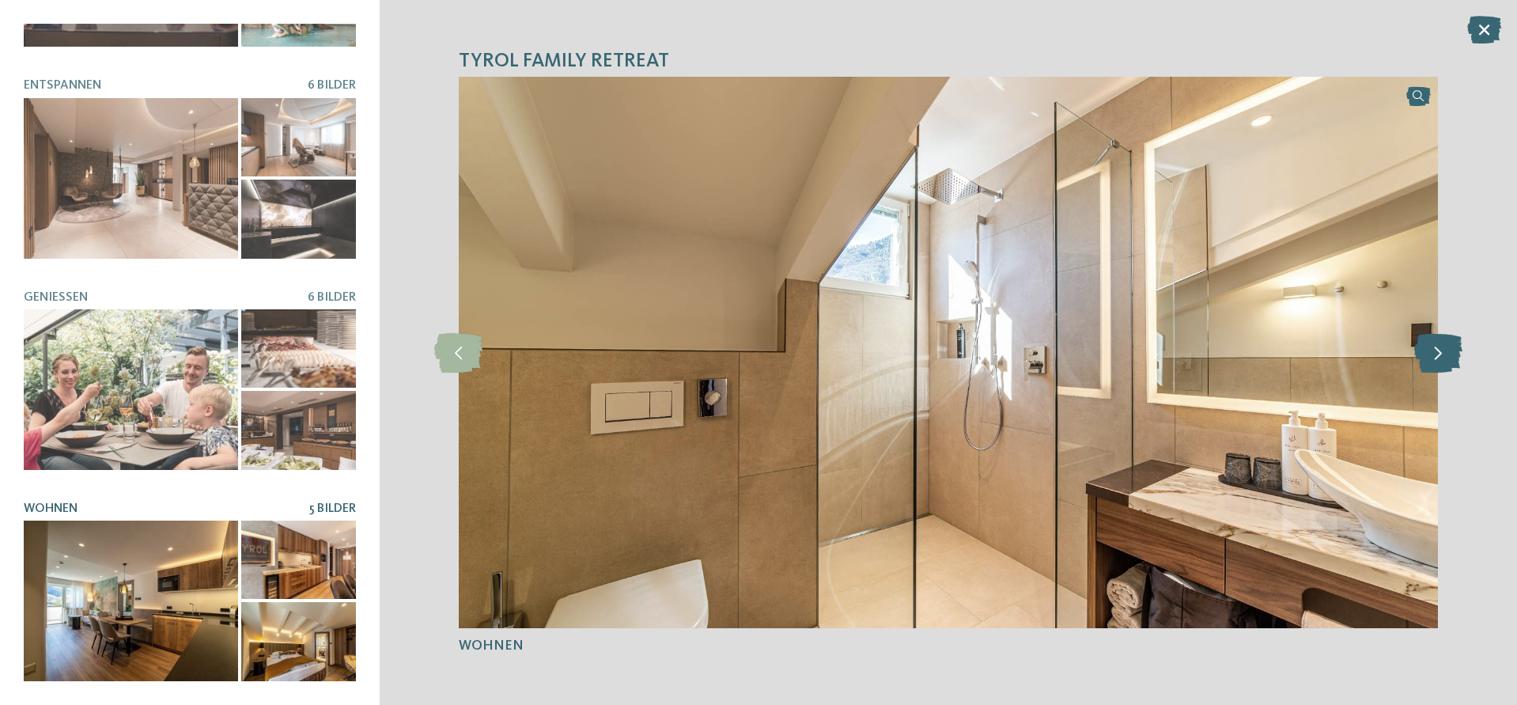
click at [1445, 352] on icon at bounding box center [1438, 353] width 48 height 40
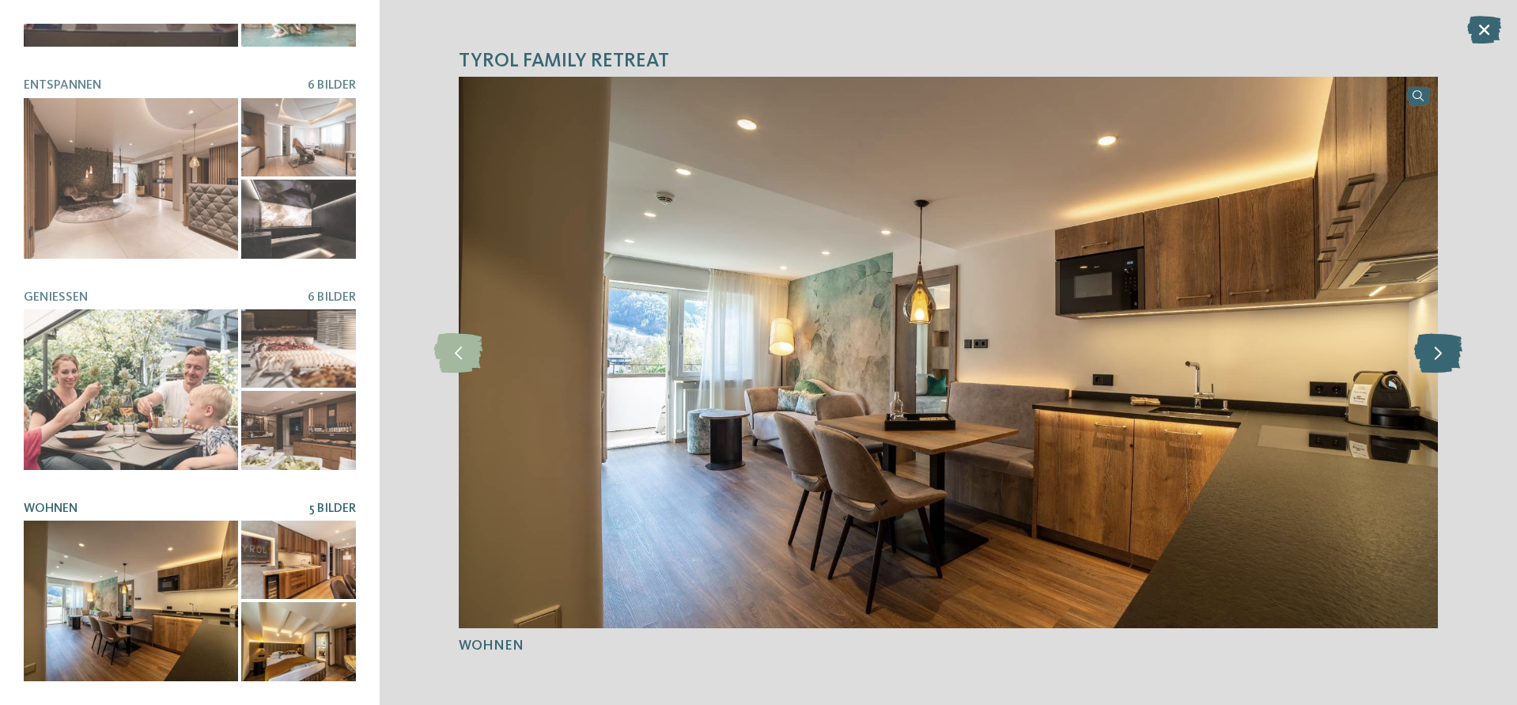
click at [1445, 352] on icon at bounding box center [1438, 353] width 48 height 40
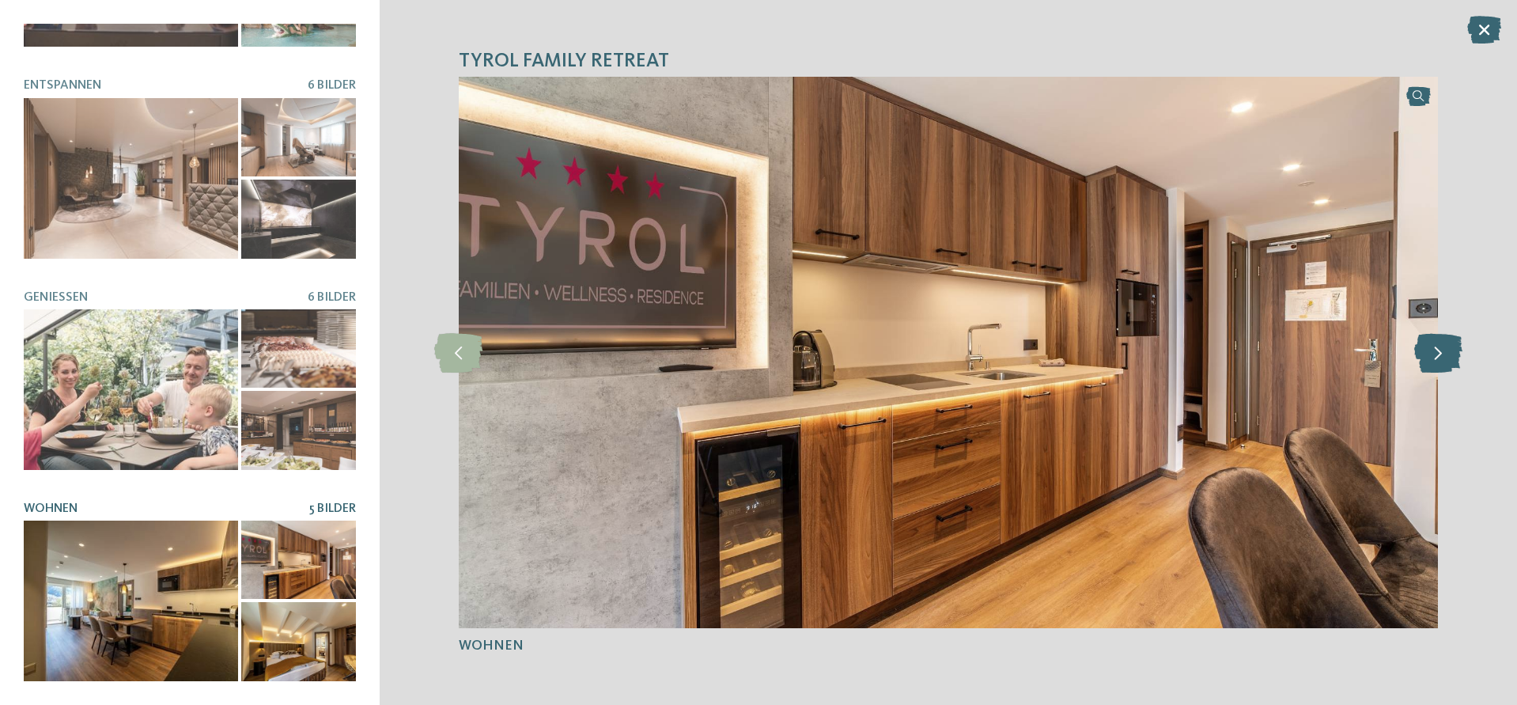
click at [1445, 352] on icon at bounding box center [1438, 353] width 48 height 40
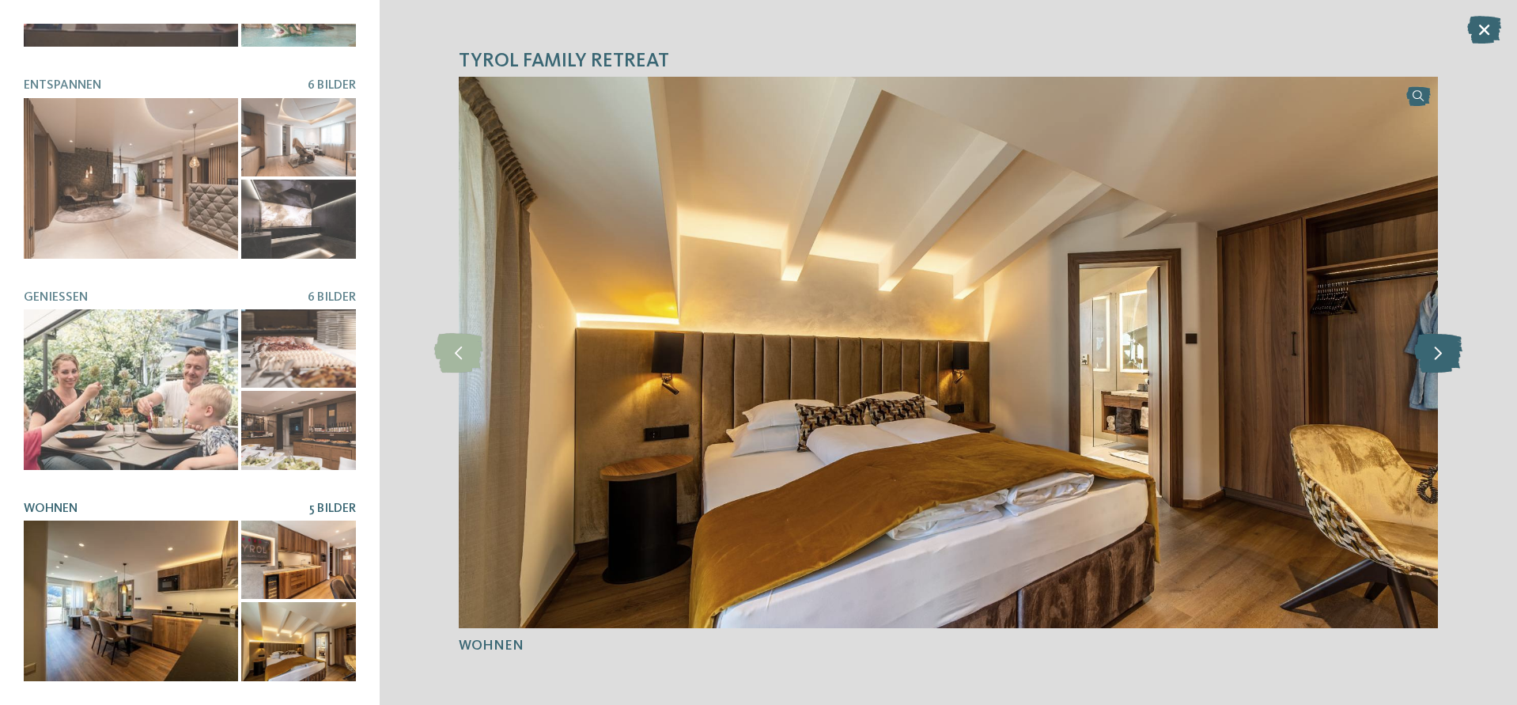
click at [1445, 352] on icon at bounding box center [1438, 353] width 48 height 40
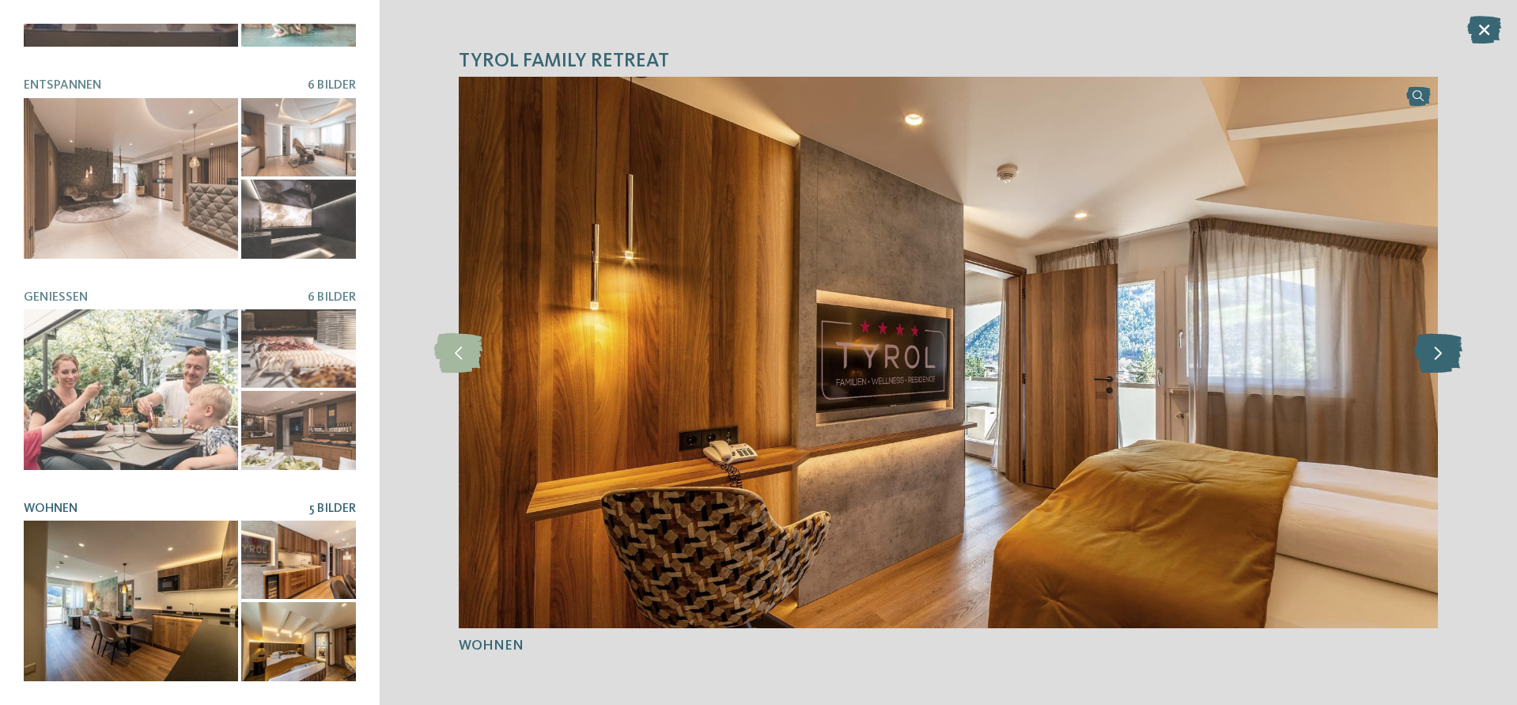
click at [1445, 352] on icon at bounding box center [1438, 353] width 48 height 40
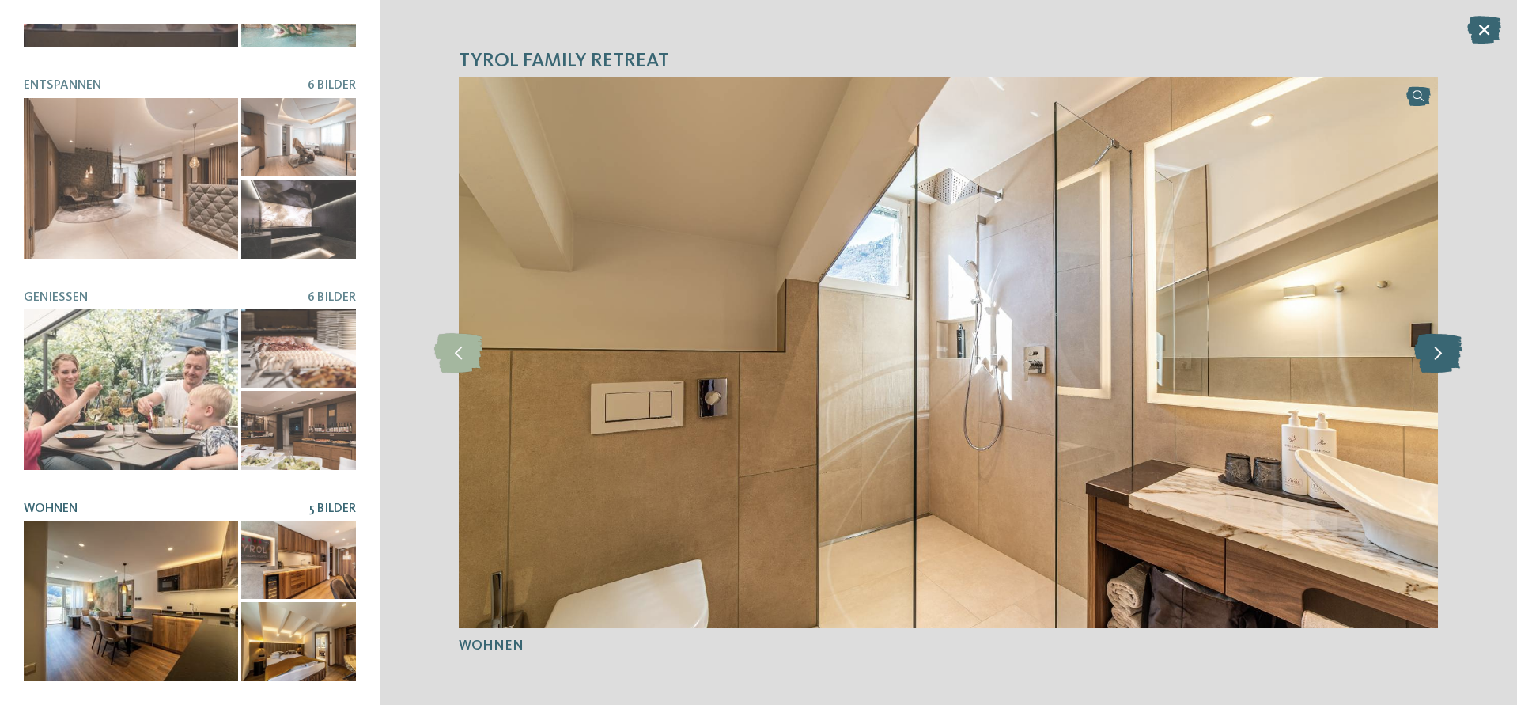
click at [1445, 352] on icon at bounding box center [1438, 353] width 48 height 40
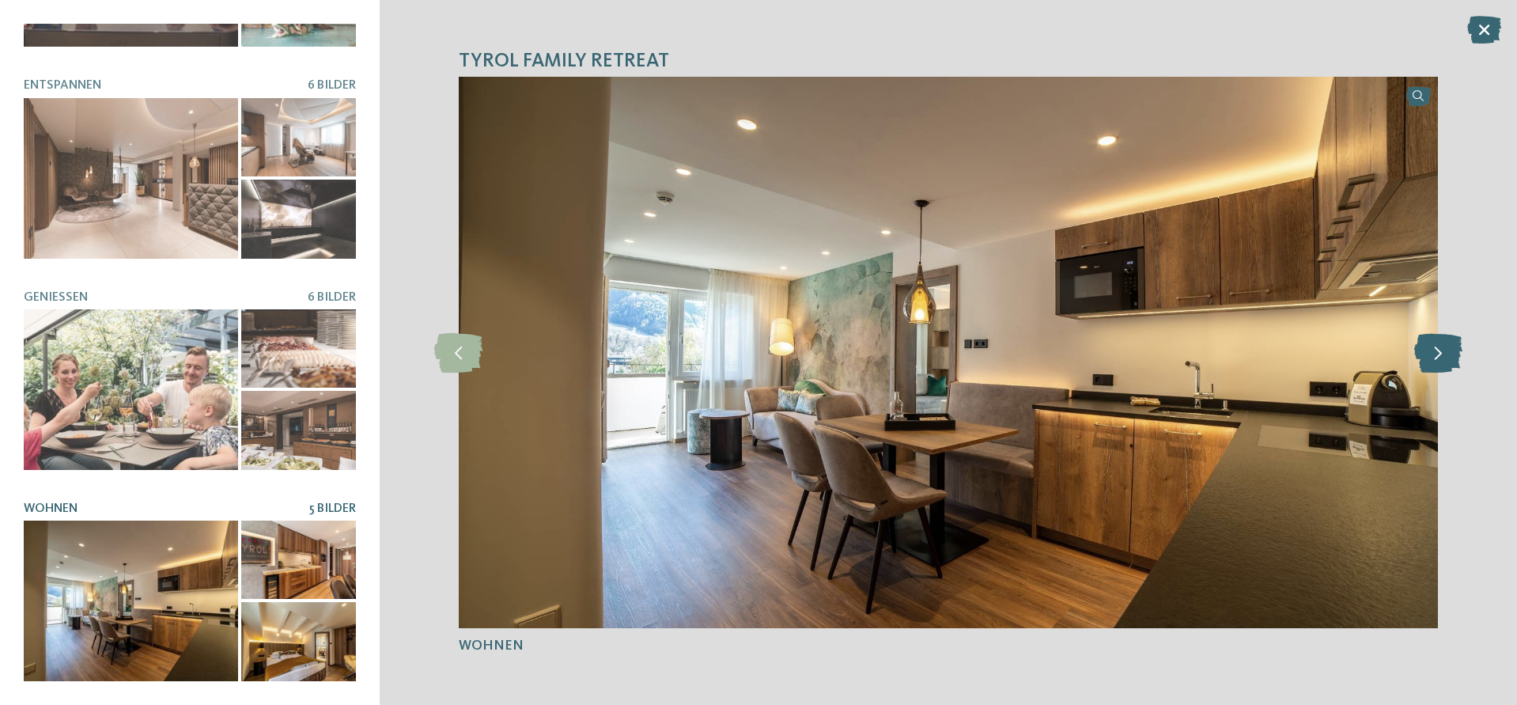
click at [1445, 352] on icon at bounding box center [1438, 353] width 48 height 40
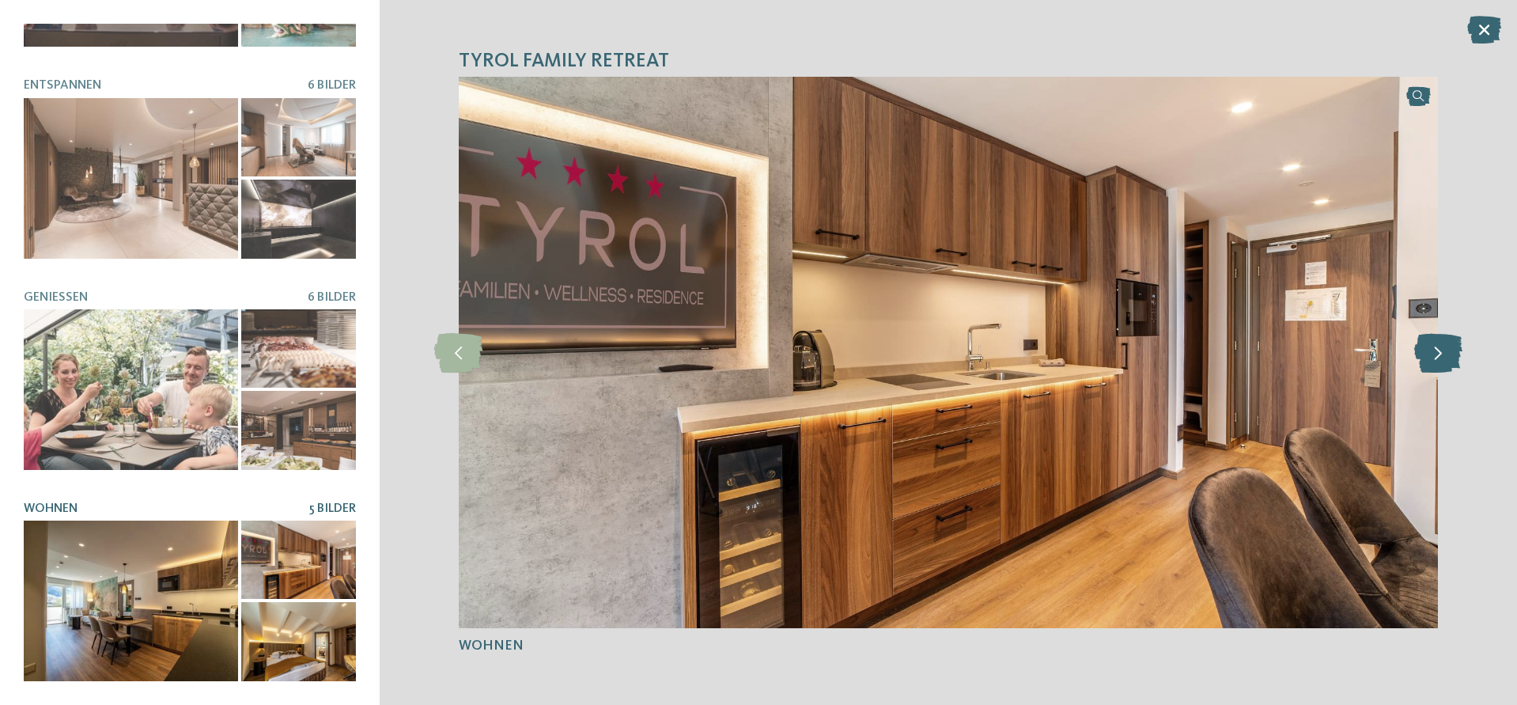
click at [1445, 352] on icon at bounding box center [1438, 353] width 48 height 40
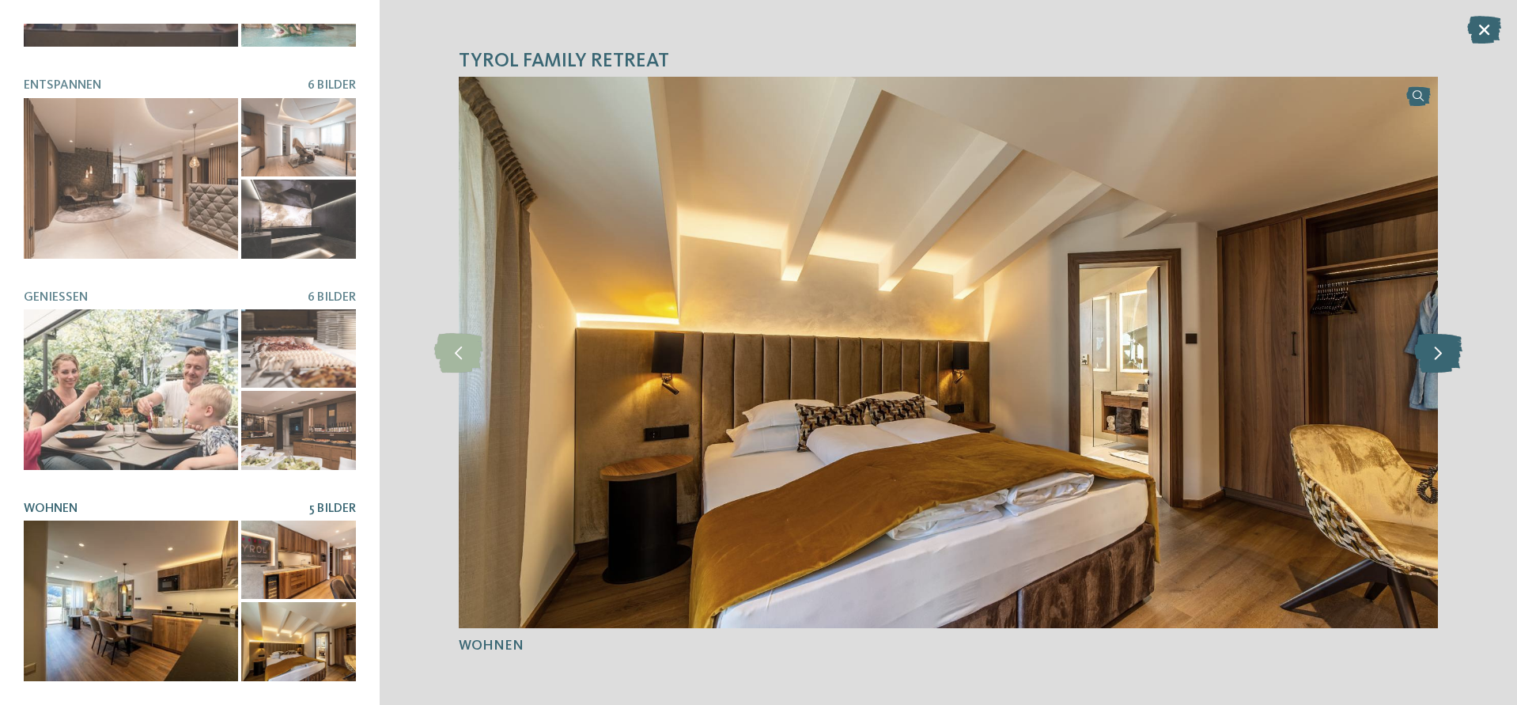
click at [1445, 352] on icon at bounding box center [1438, 353] width 48 height 40
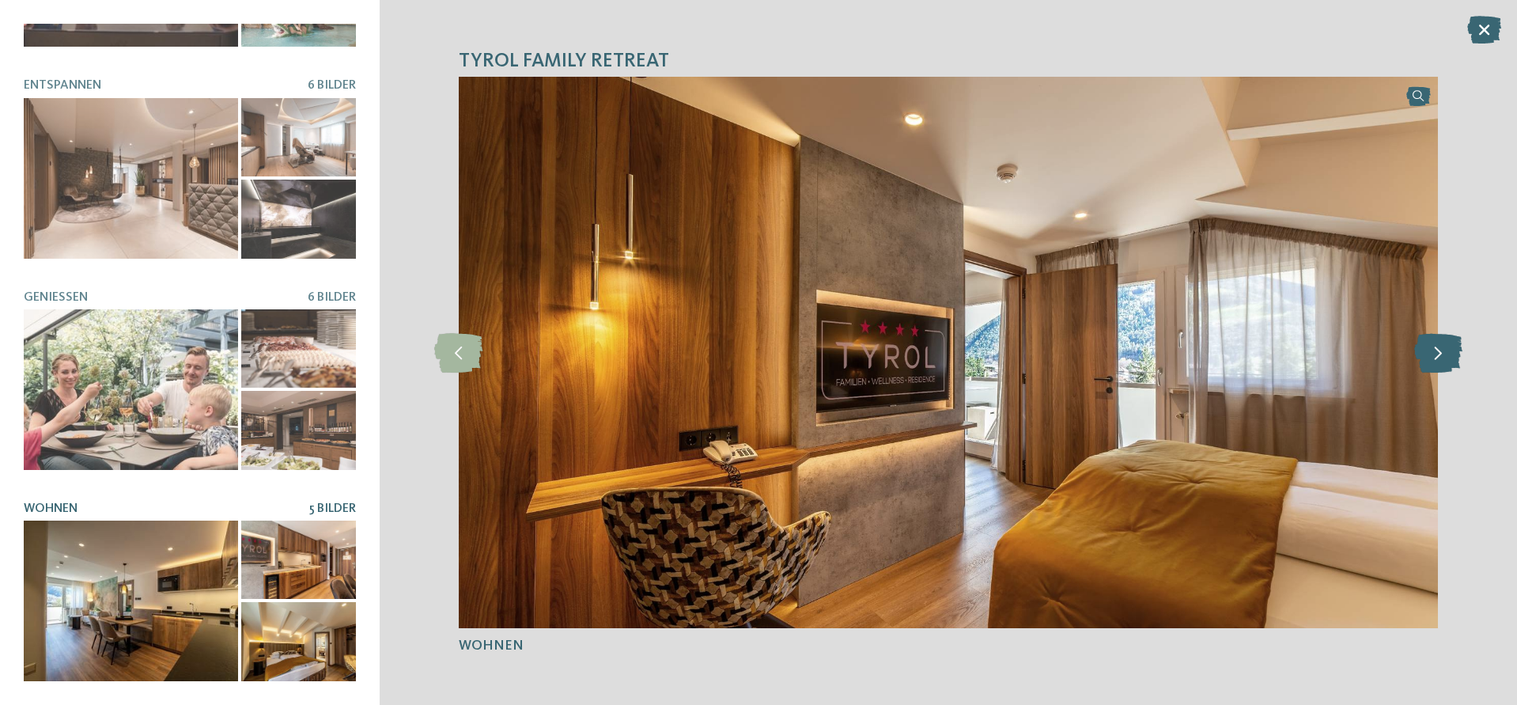
click at [1445, 352] on icon at bounding box center [1438, 353] width 48 height 40
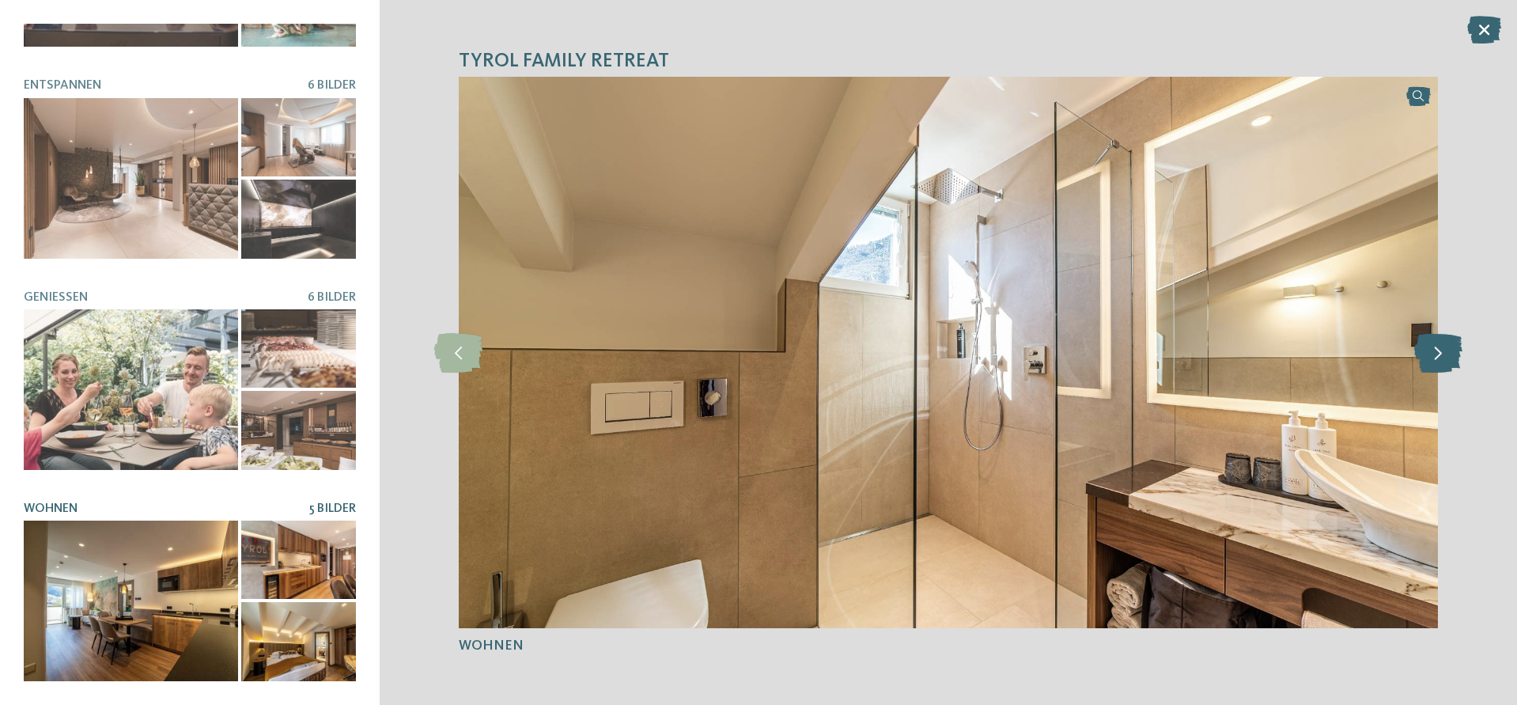
click at [1445, 352] on icon at bounding box center [1438, 353] width 48 height 40
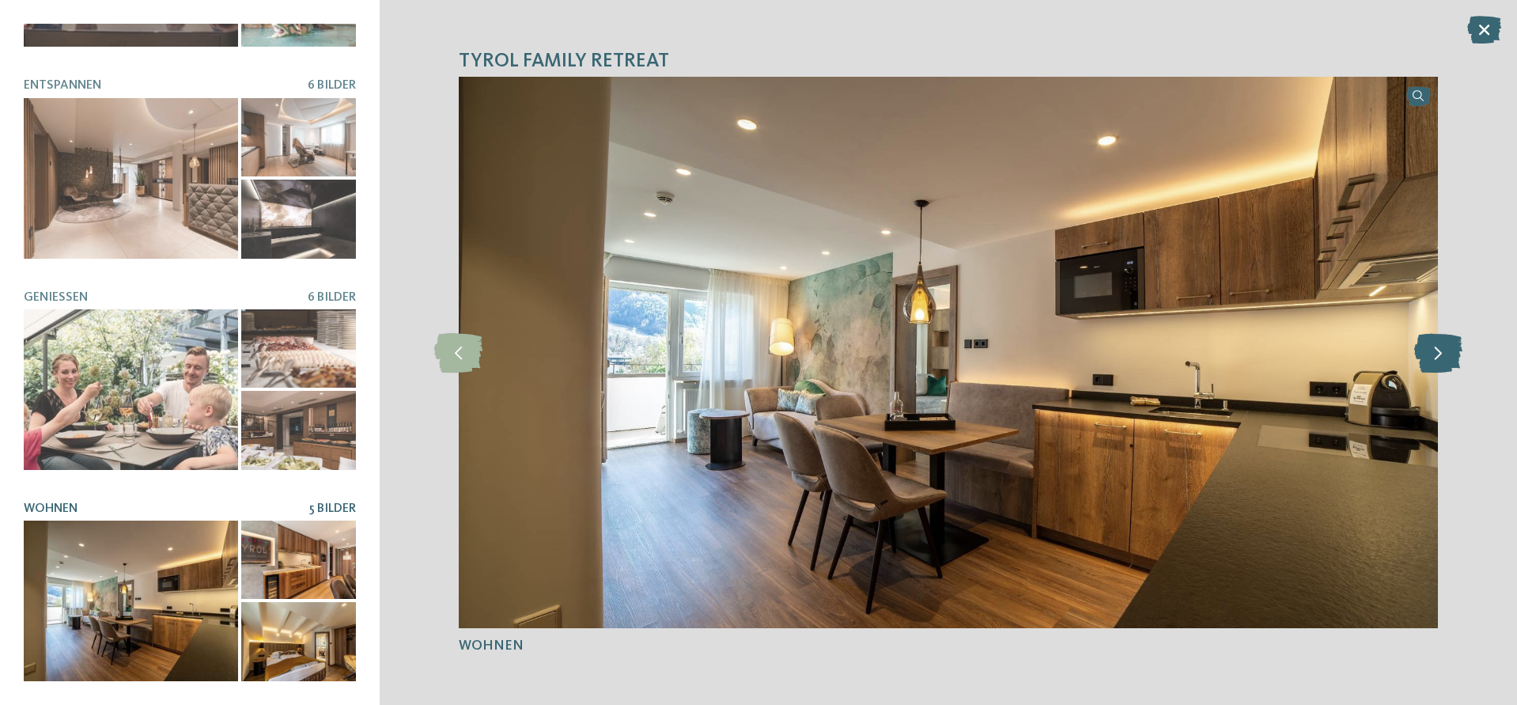
click at [1445, 352] on icon at bounding box center [1438, 353] width 48 height 40
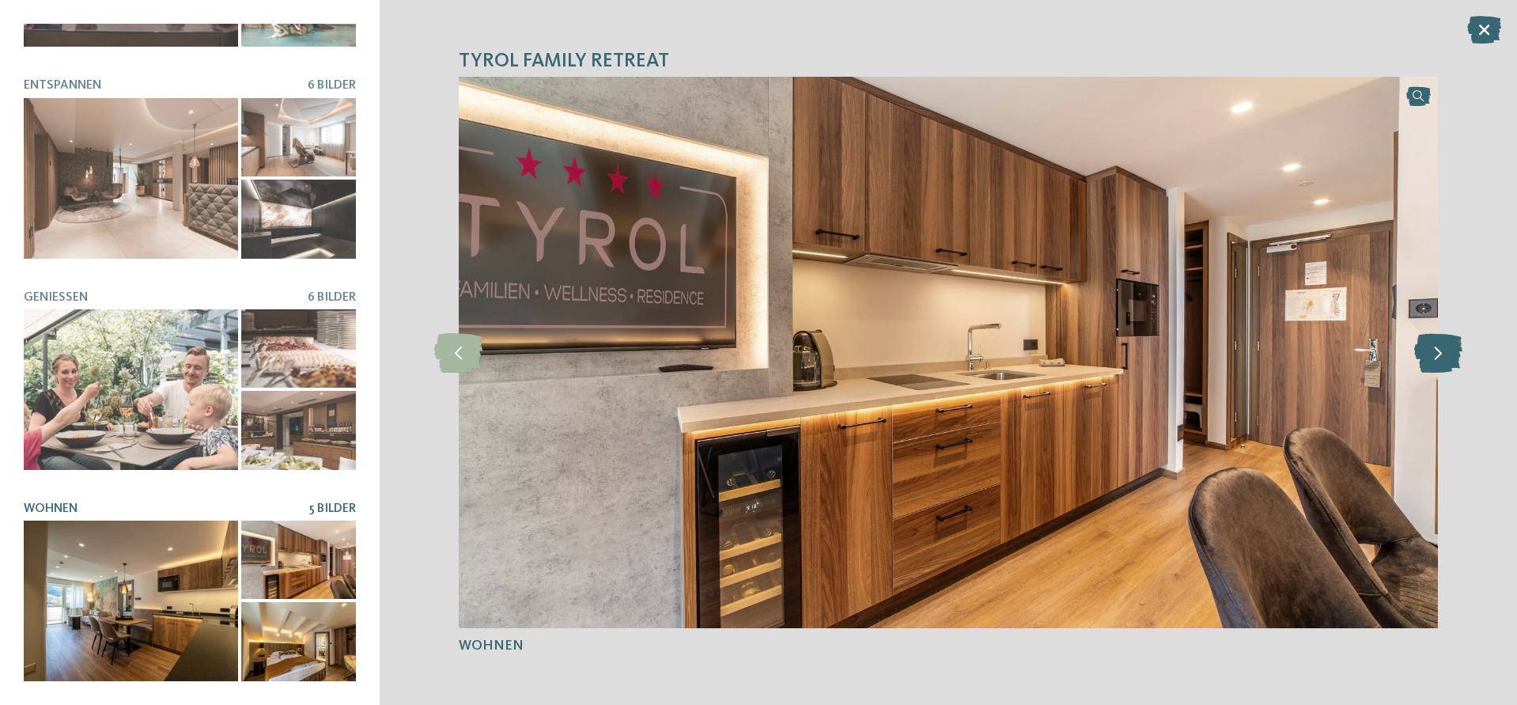
click at [1445, 352] on icon at bounding box center [1438, 353] width 48 height 40
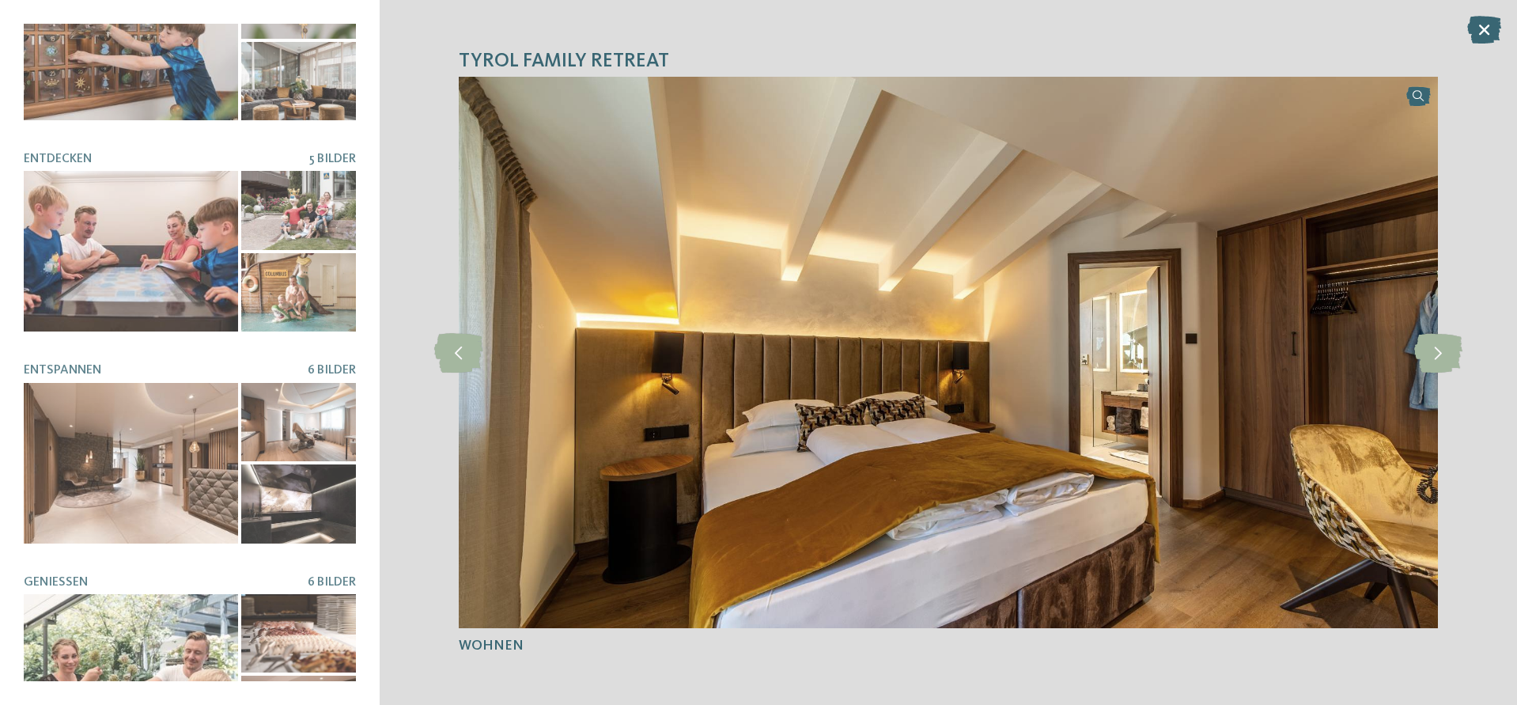
scroll to position [0, 0]
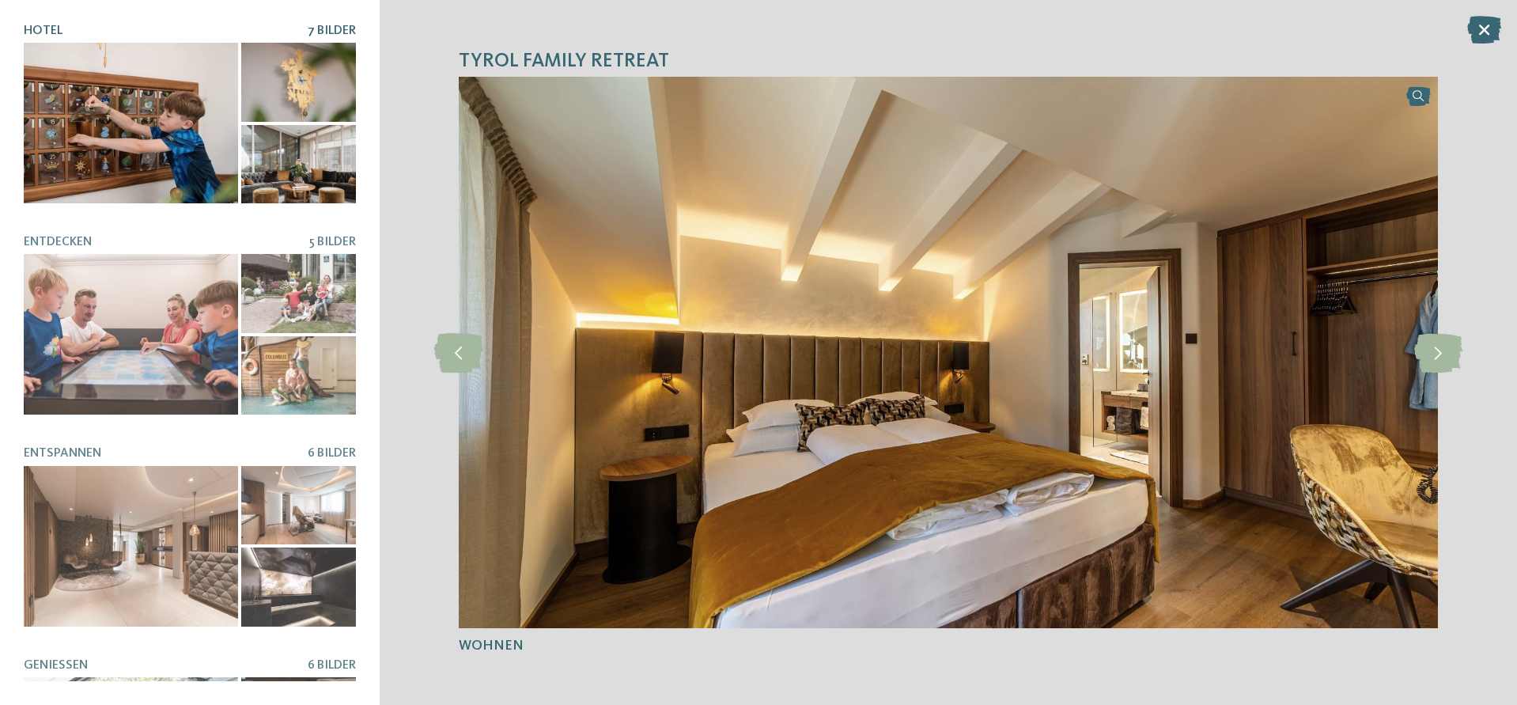
click at [145, 98] on div at bounding box center [131, 123] width 214 height 161
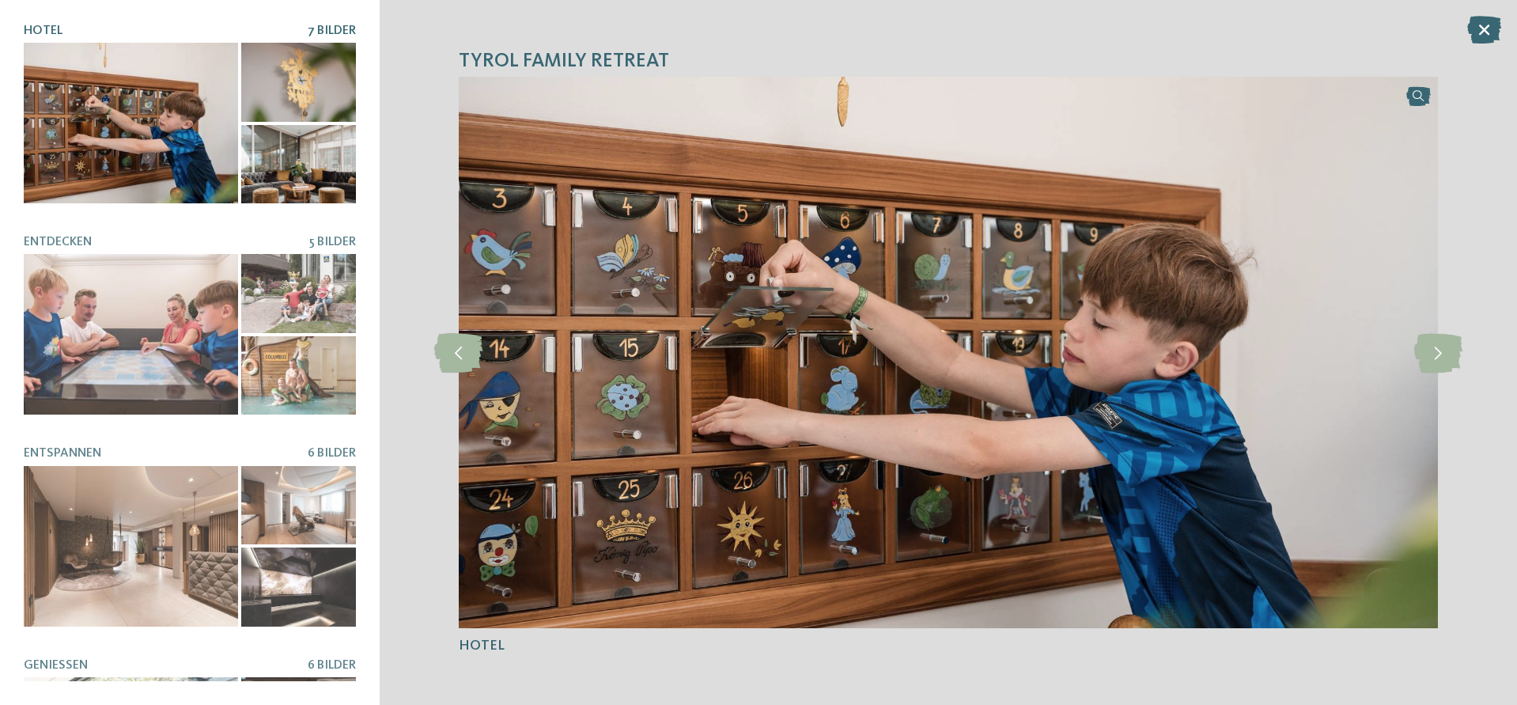
click at [1409, 344] on img at bounding box center [949, 352] width 980 height 551
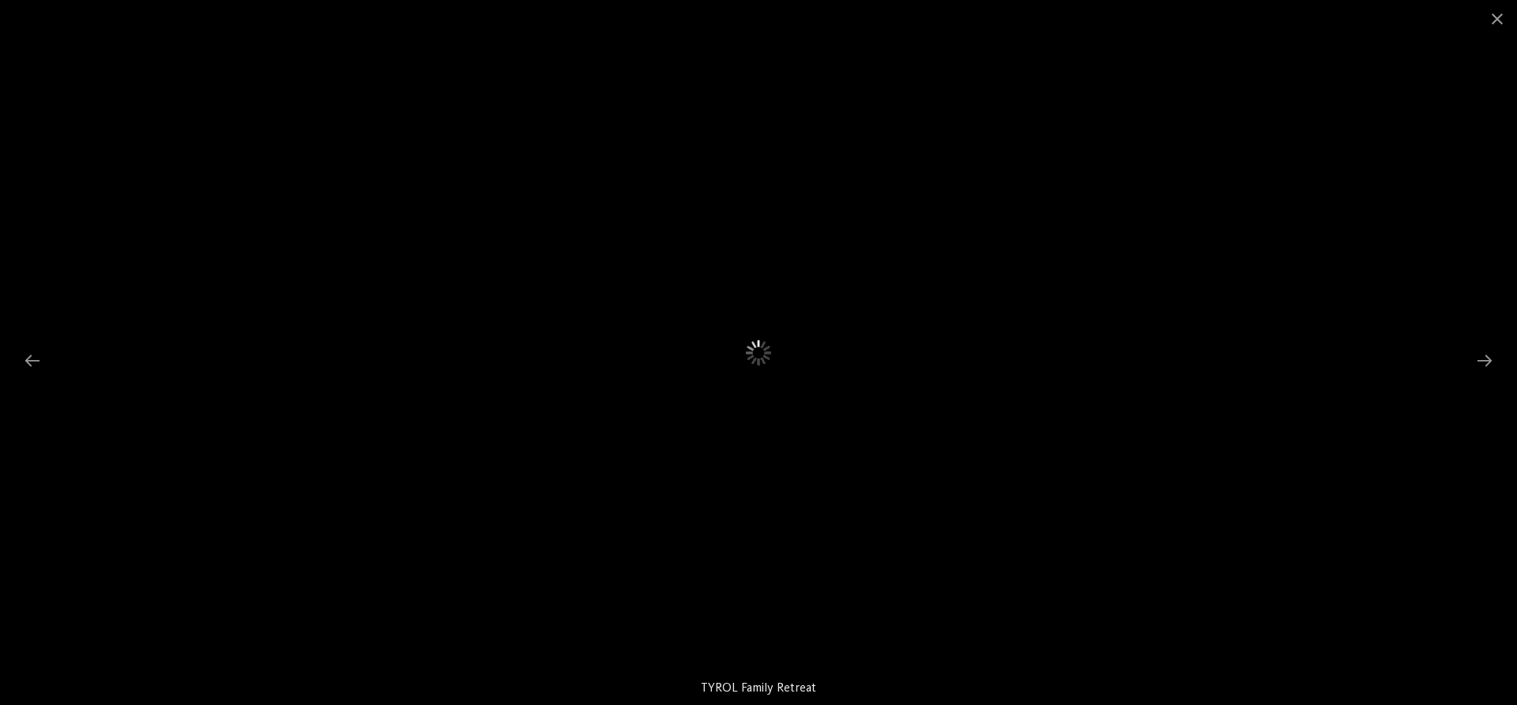
click at [1425, 346] on div at bounding box center [758, 352] width 1517 height 705
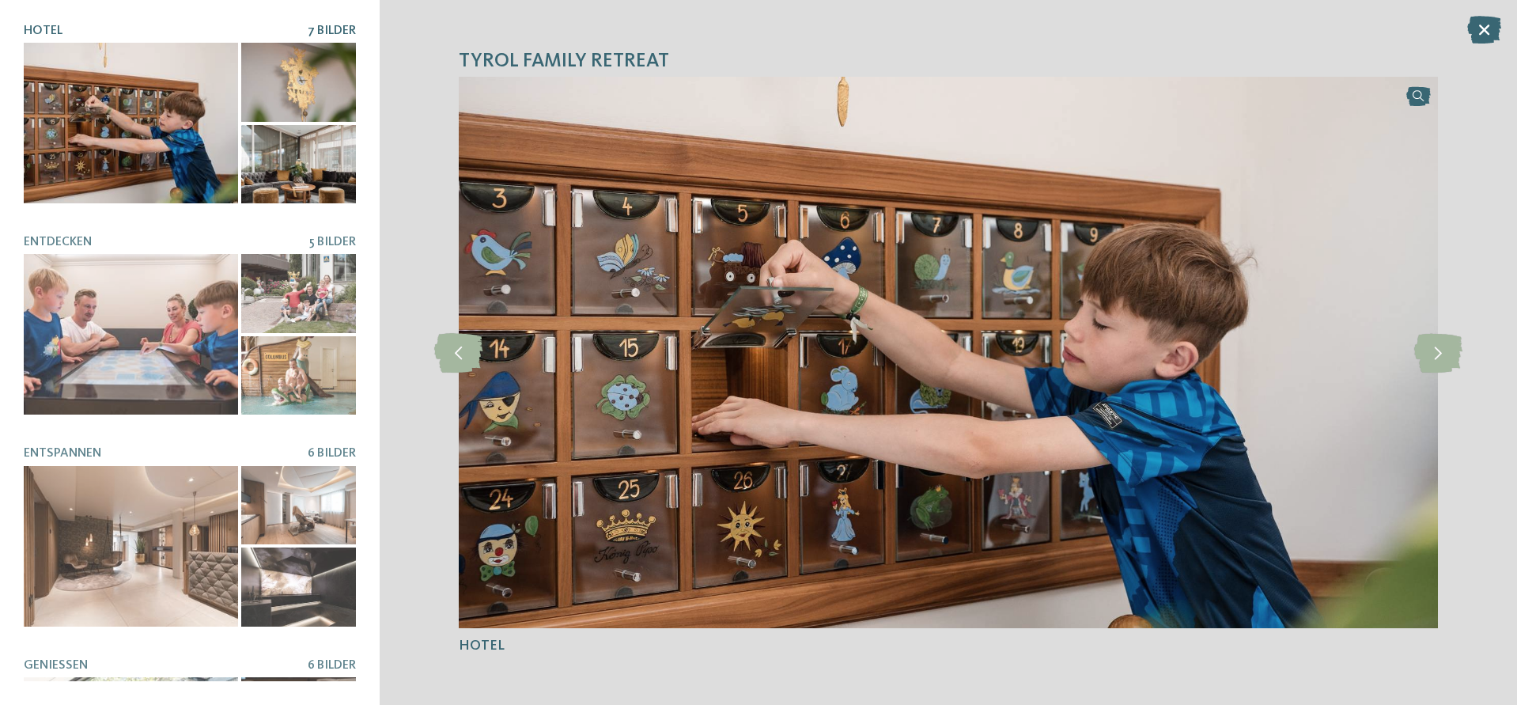
click at [1425, 346] on icon at bounding box center [1438, 353] width 48 height 40
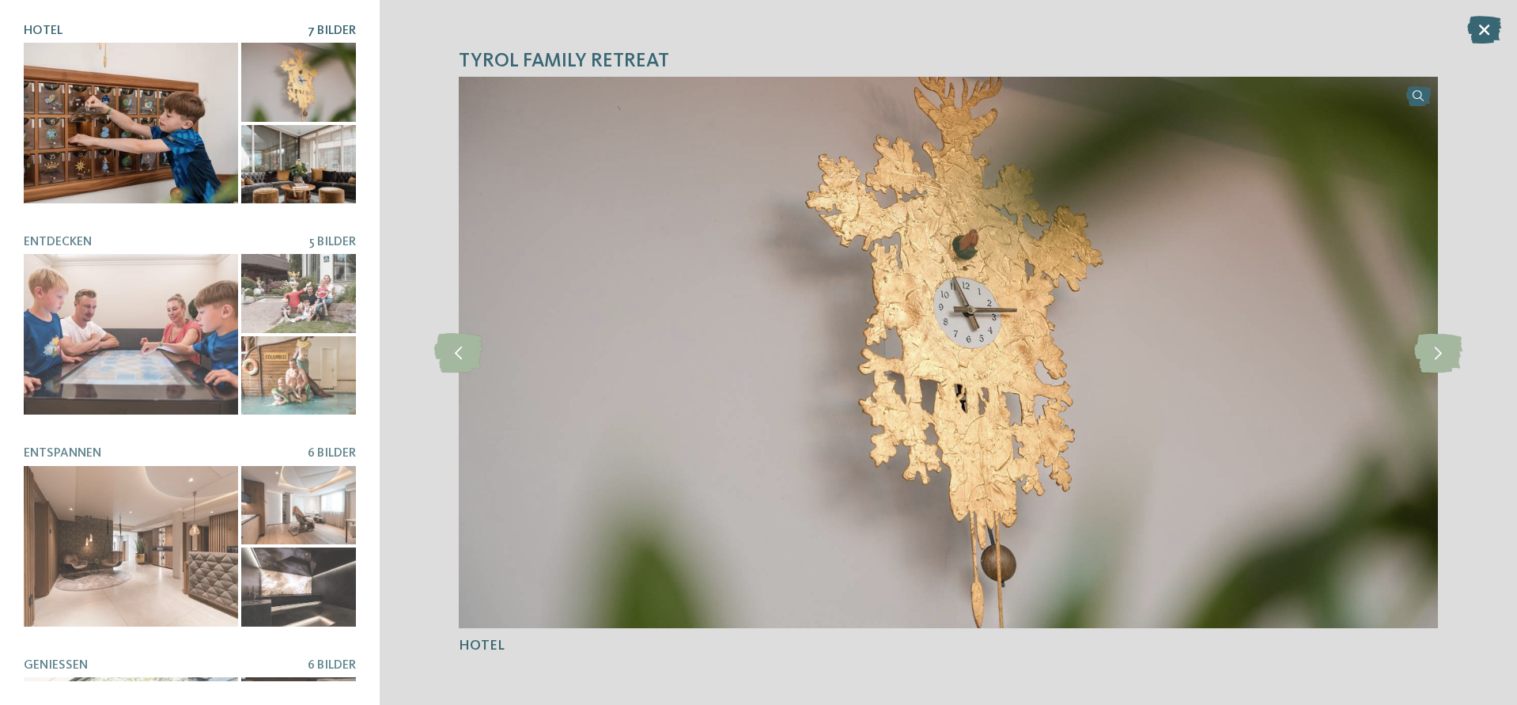
click at [1425, 346] on icon at bounding box center [1438, 353] width 48 height 40
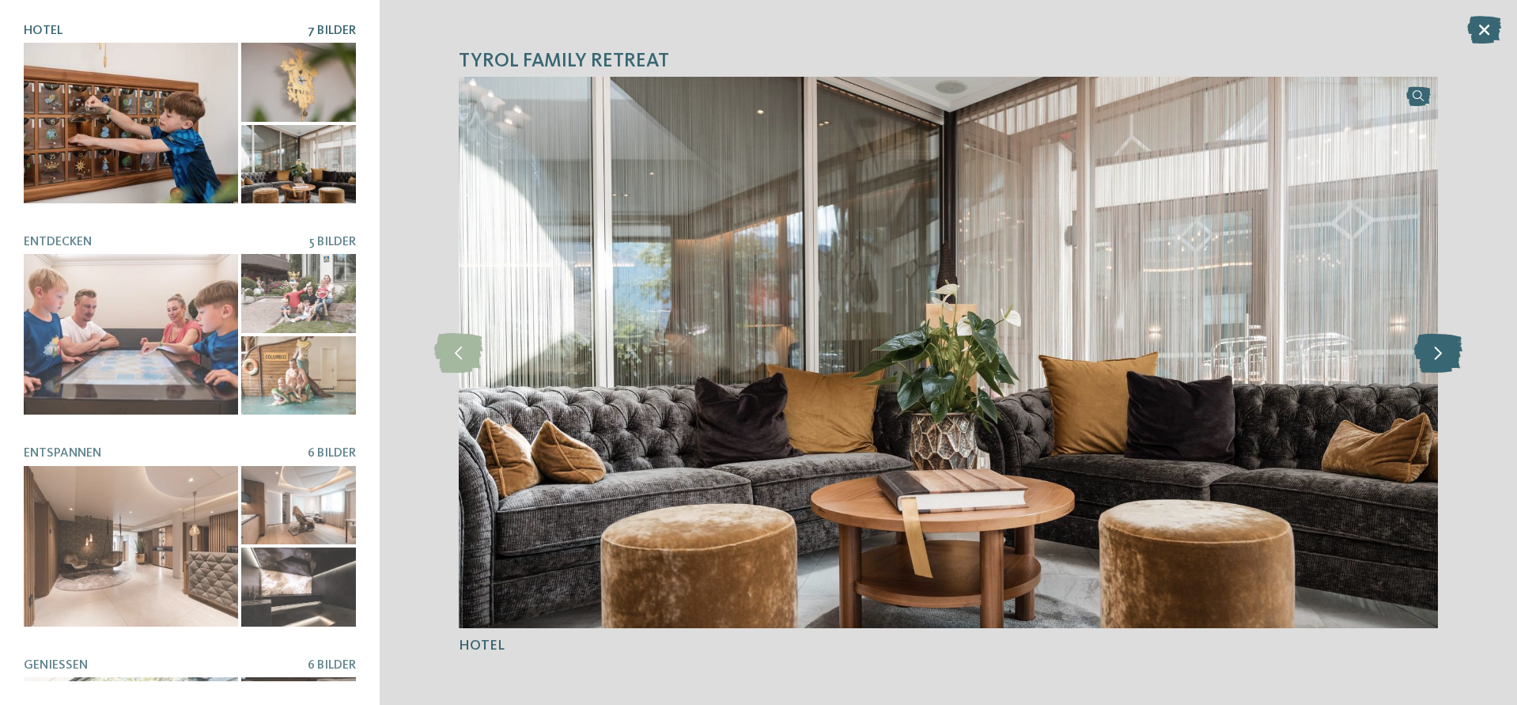
click at [1427, 345] on icon at bounding box center [1438, 353] width 48 height 40
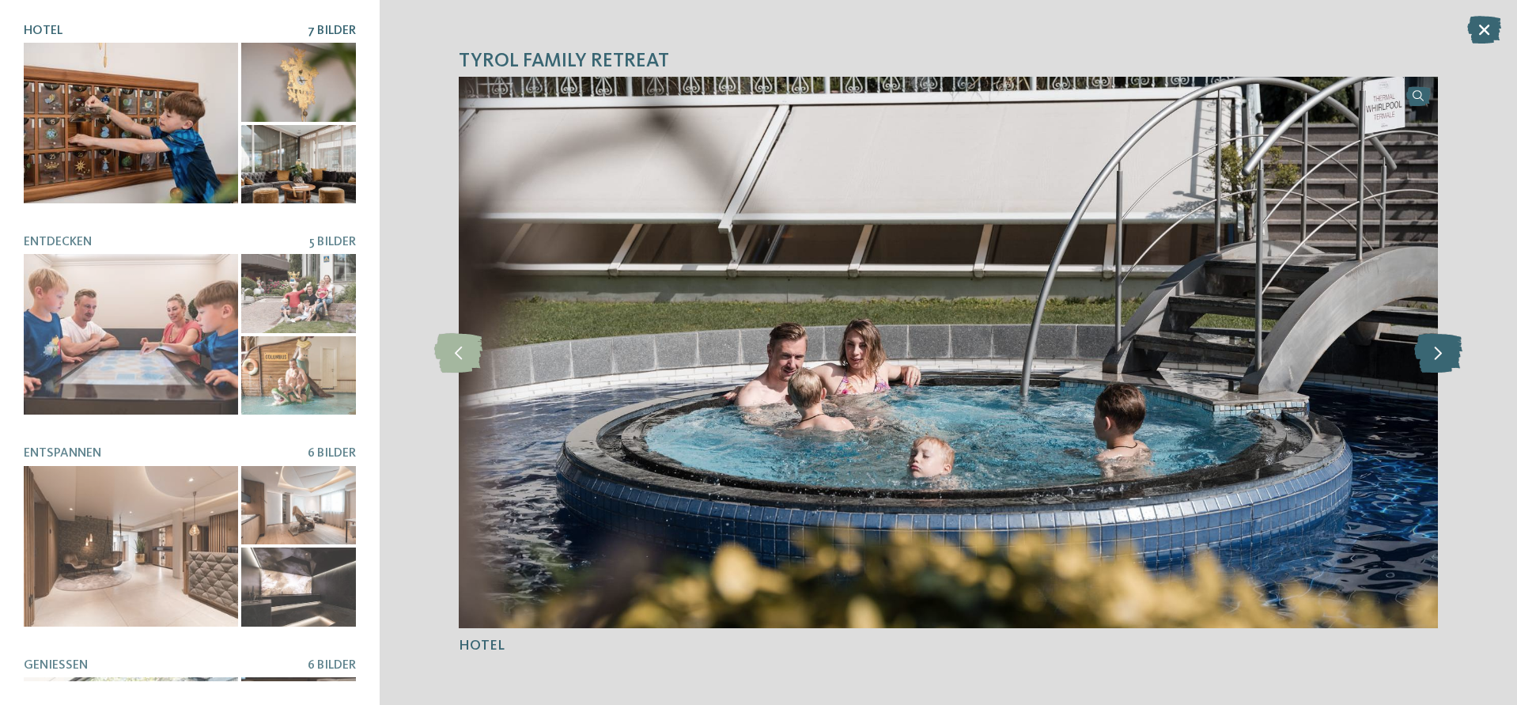
click at [1462, 334] on icon at bounding box center [1438, 353] width 48 height 40
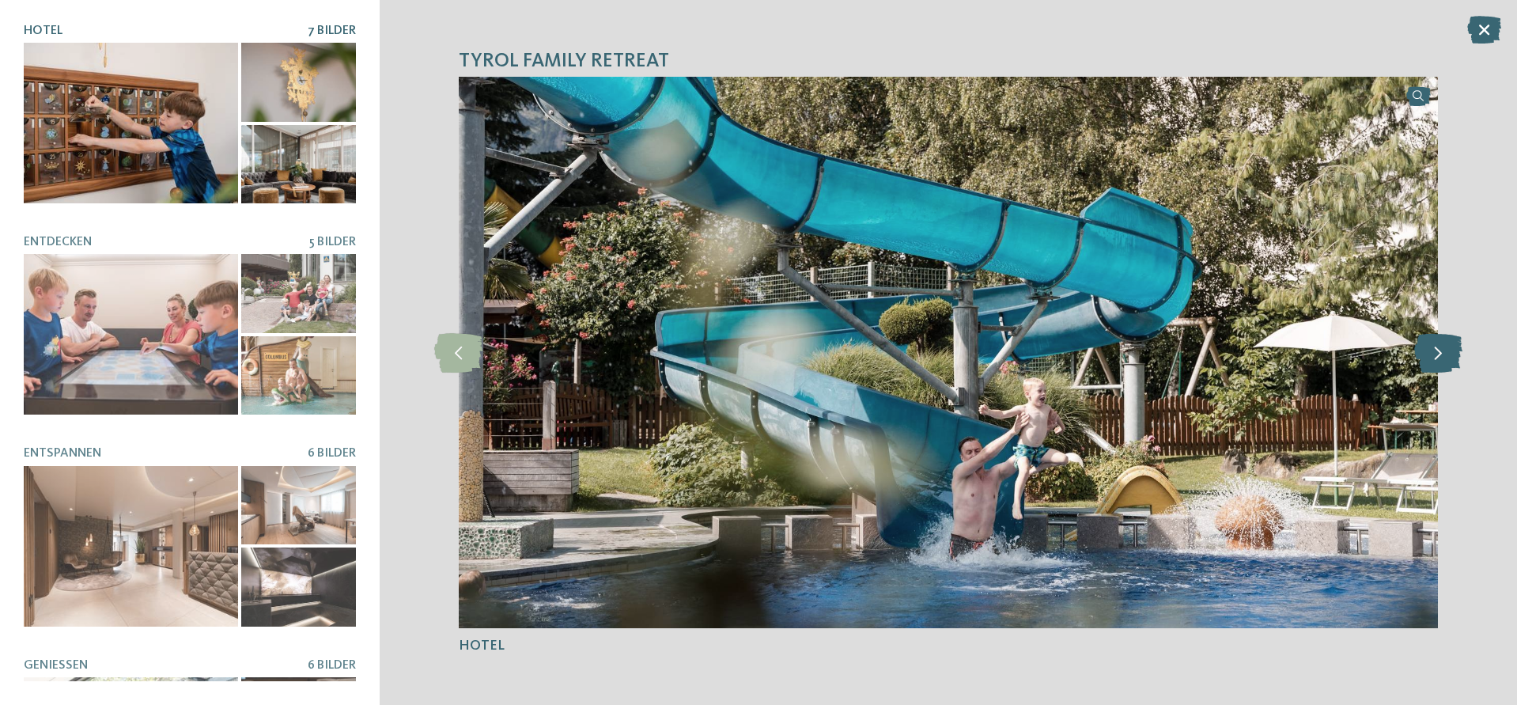
click at [1462, 334] on icon at bounding box center [1438, 353] width 48 height 40
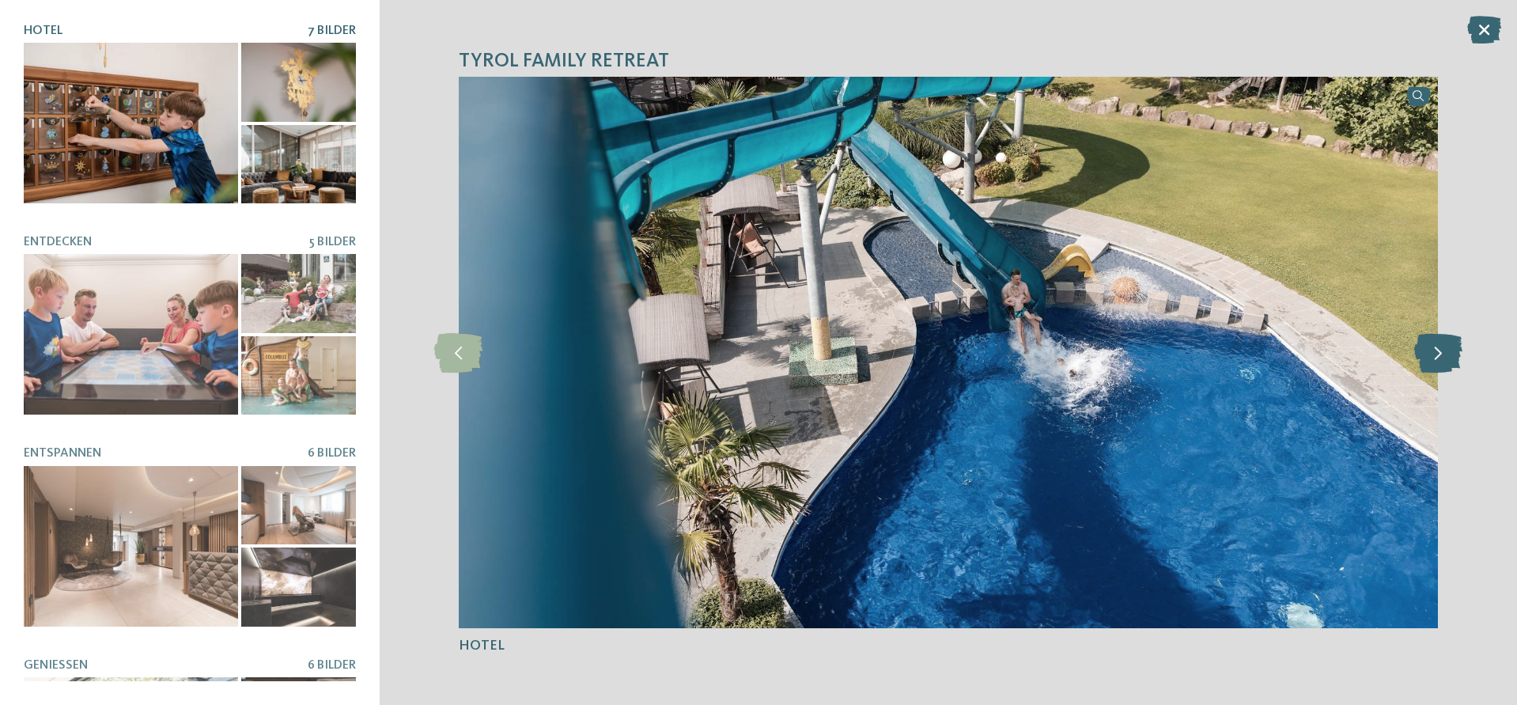
click at [1462, 334] on icon at bounding box center [1438, 353] width 48 height 40
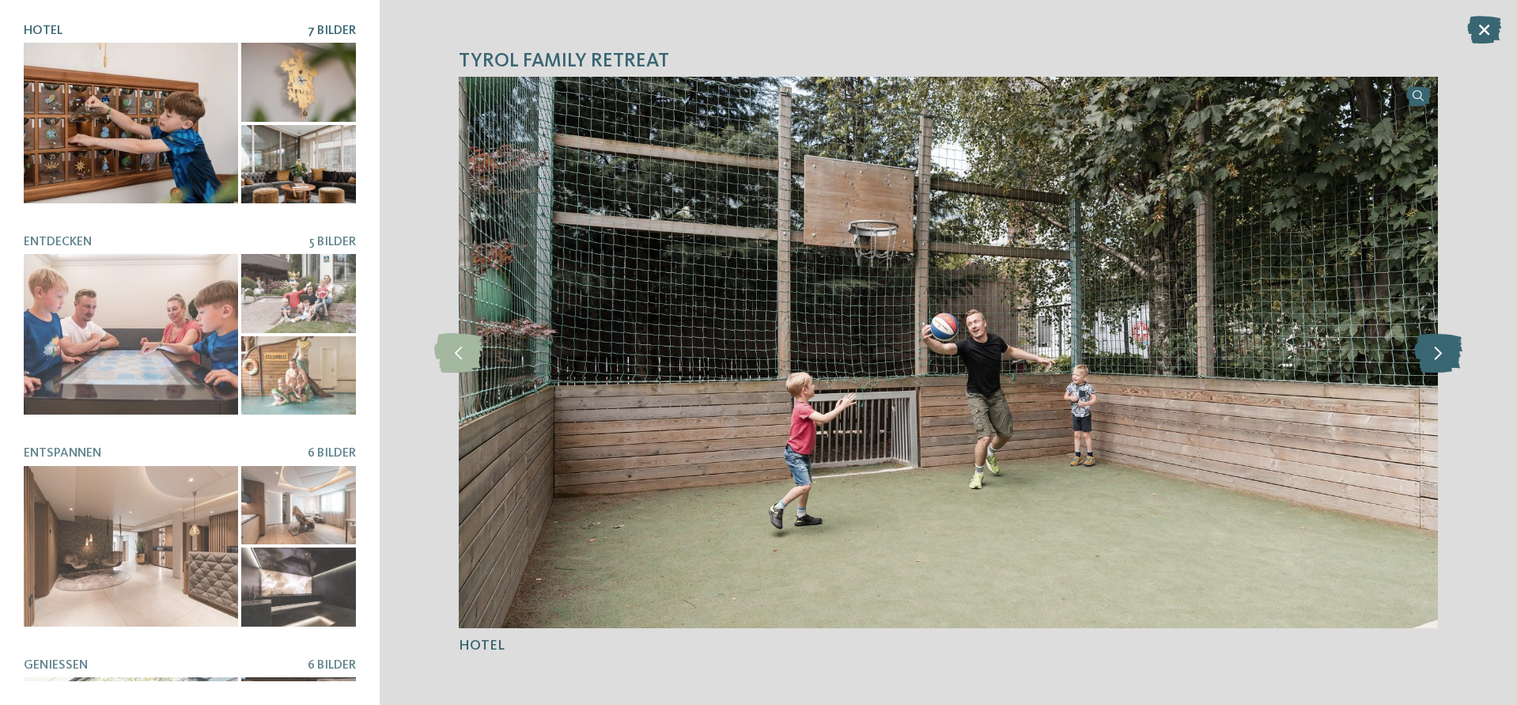
click at [1462, 334] on icon at bounding box center [1438, 353] width 48 height 40
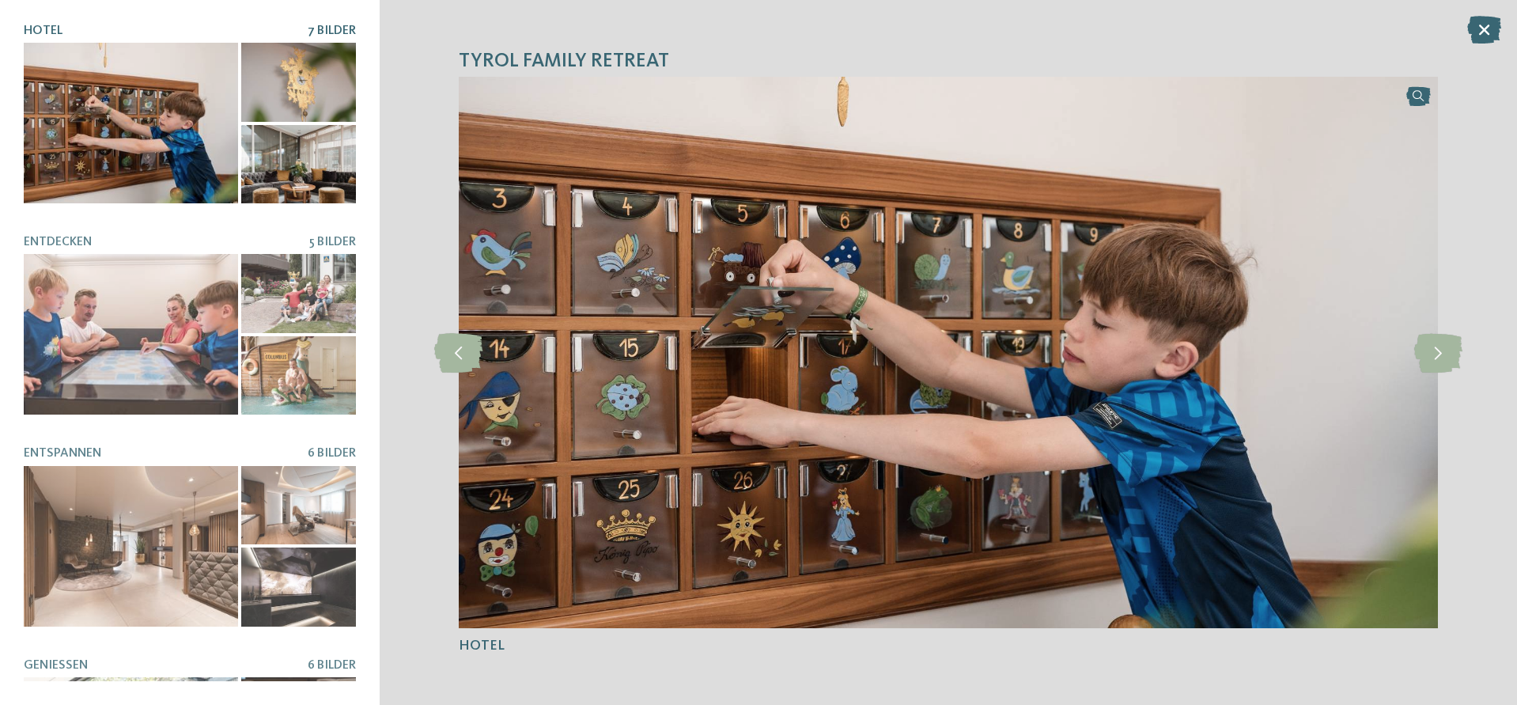
click at [1463, 331] on div "TYROL Family Retreat slide 1 of 7" at bounding box center [949, 352] width 1138 height 705
click at [1472, 32] on icon at bounding box center [1484, 30] width 34 height 28
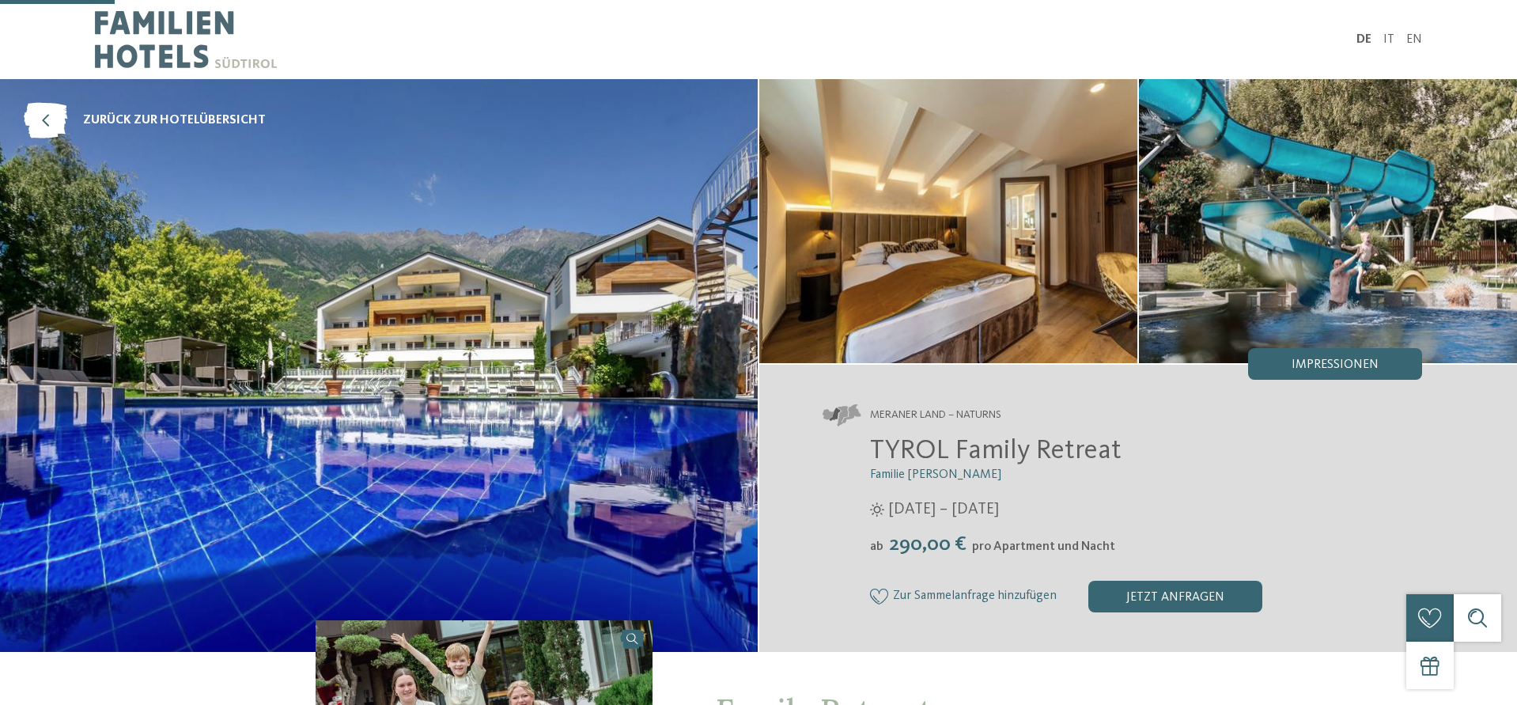
scroll to position [484, 0]
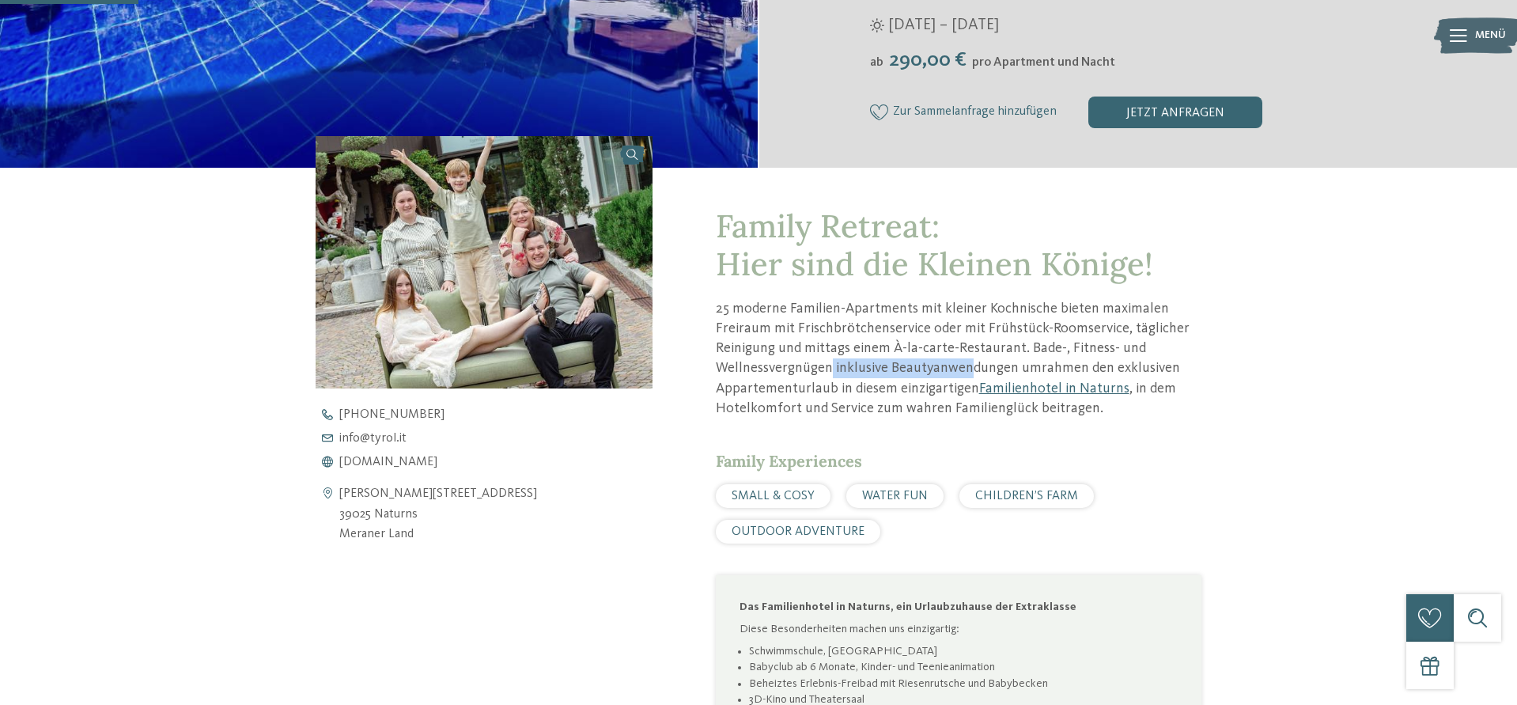
drag, startPoint x: 831, startPoint y: 364, endPoint x: 985, endPoint y: 376, distance: 154.7
click at [967, 375] on p "25 moderne Familien-Apartments mit kleiner Kochnische bieten maximalen Freiraum…" at bounding box center [959, 358] width 486 height 119
